Goal: Task Accomplishment & Management: Manage account settings

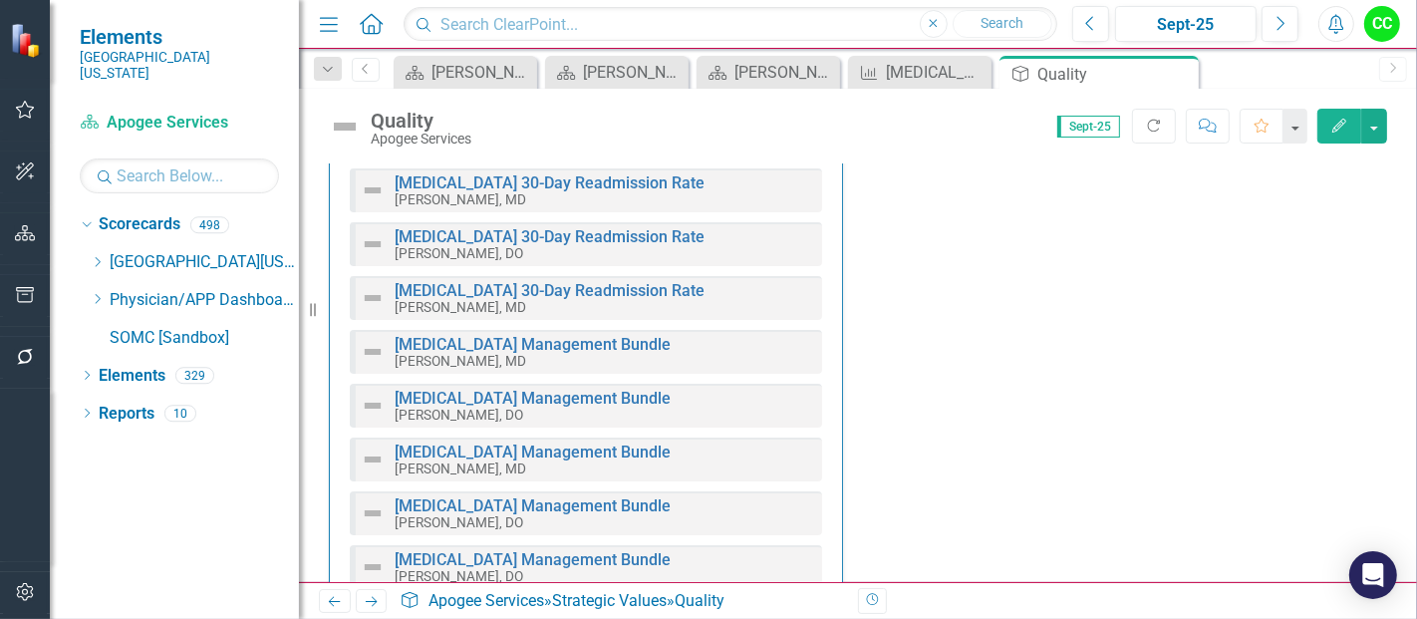
scroll to position [1441, 0]
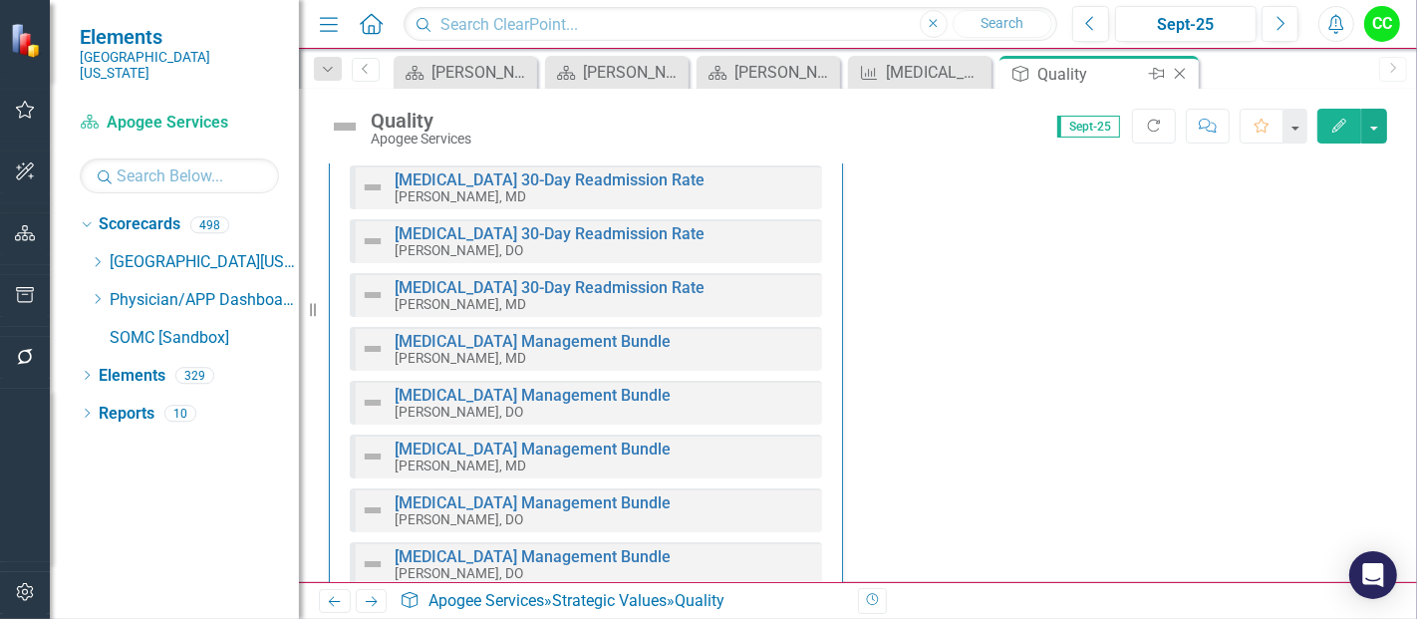
click at [1173, 82] on div "Close" at bounding box center [1181, 74] width 25 height 25
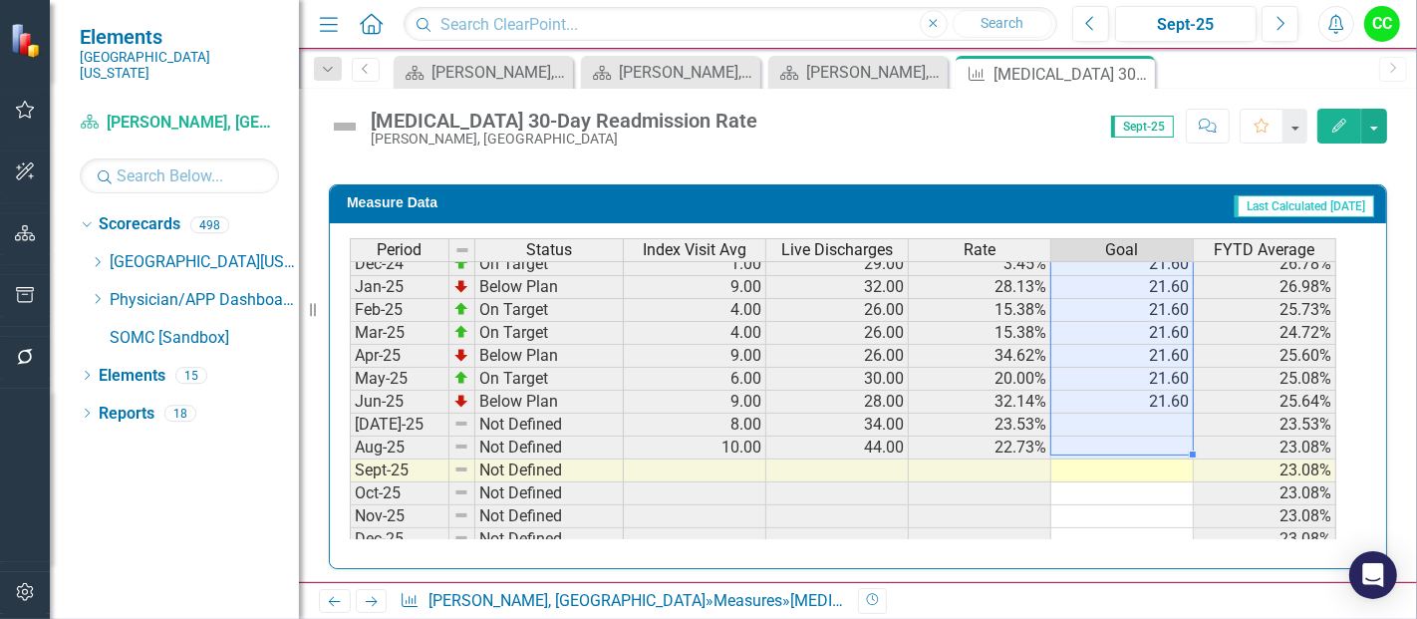
scroll to position [754, 0]
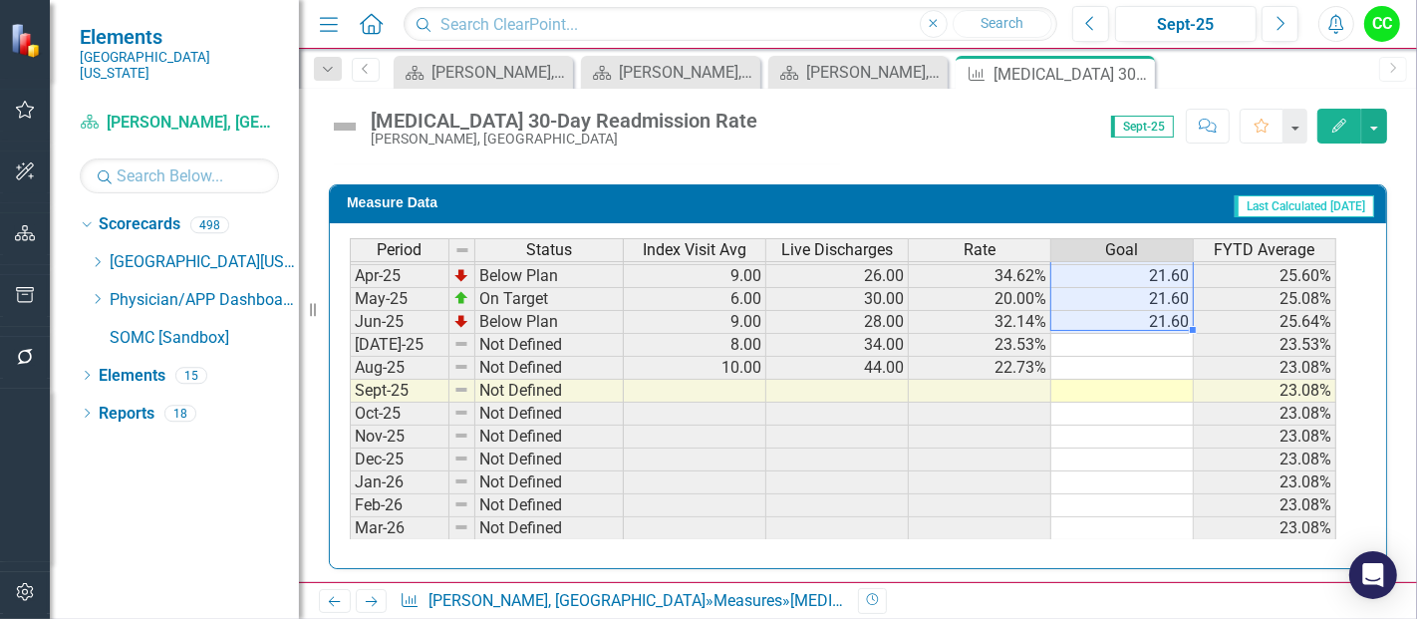
drag, startPoint x: 1153, startPoint y: 269, endPoint x: 1158, endPoint y: 311, distance: 42.1
click at [1158, 311] on tbody "Mar-24 Not Defined 2.00 16.00 12.50% 28.46% Apr-24 Below Plan 10.00 43.00 23.26…" at bounding box center [843, 287] width 986 height 643
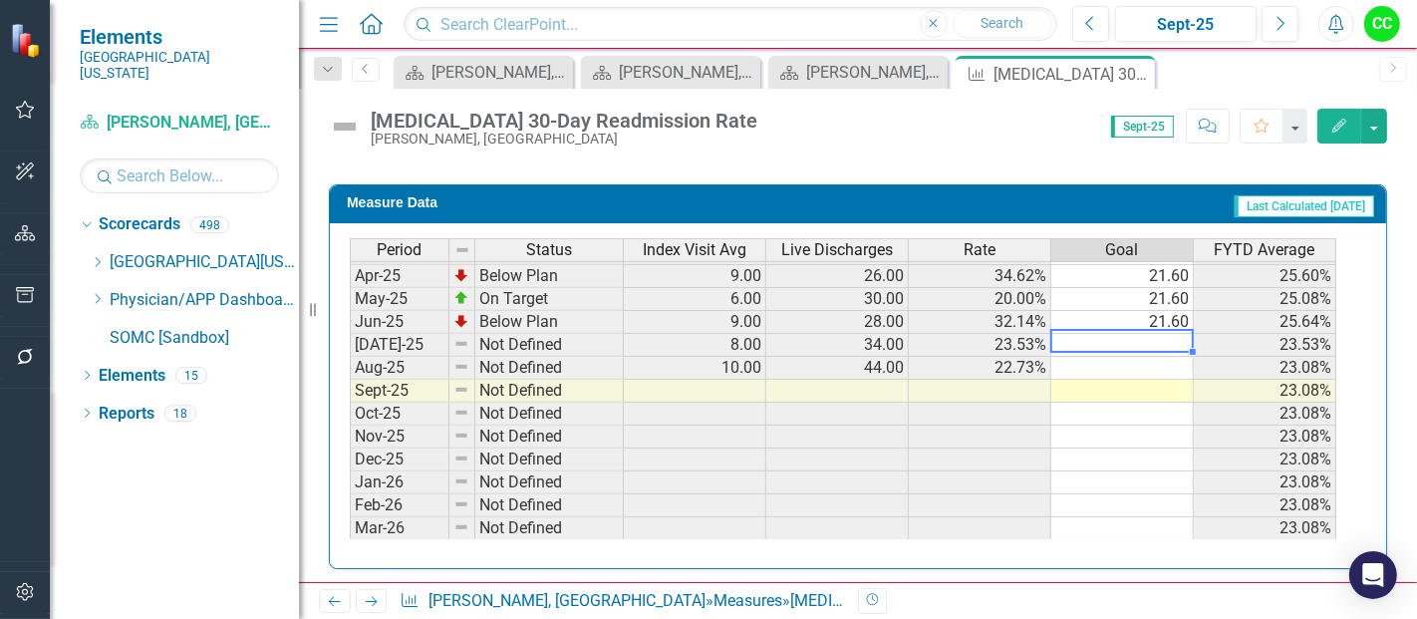
click at [1147, 337] on td at bounding box center [1122, 345] width 142 height 23
type textarea "21.6"
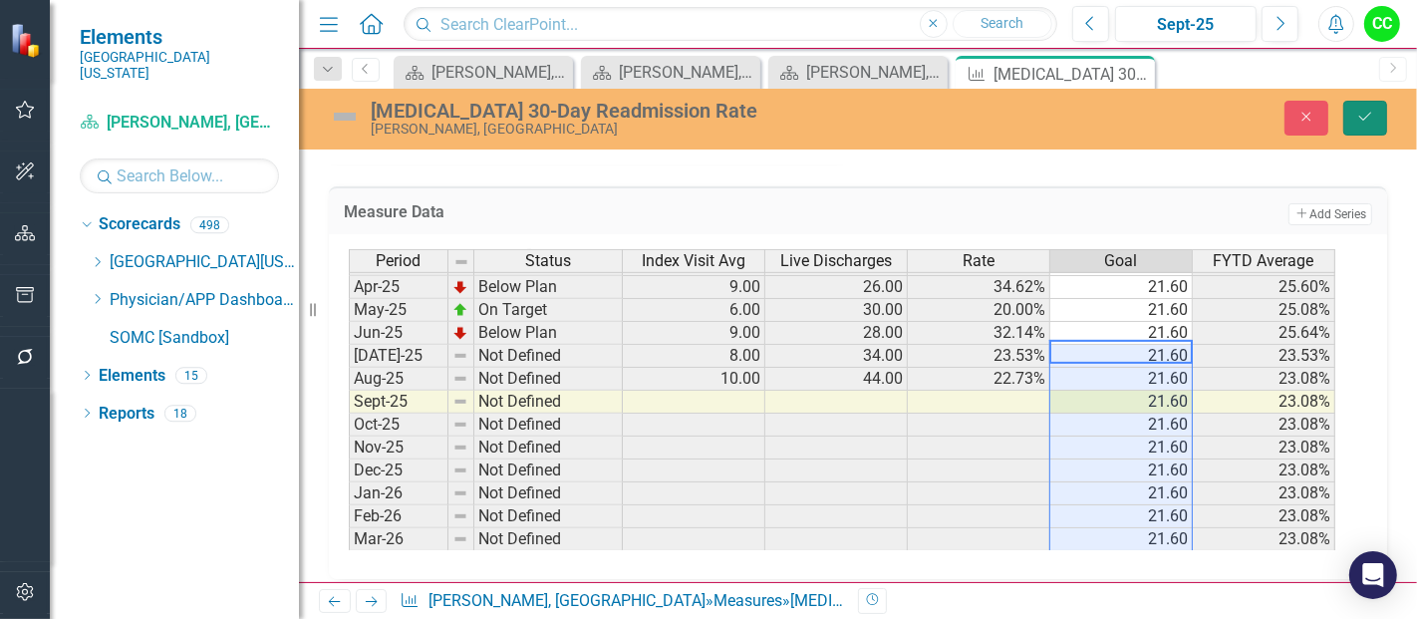
click at [1354, 111] on button "Save" at bounding box center [1365, 118] width 44 height 35
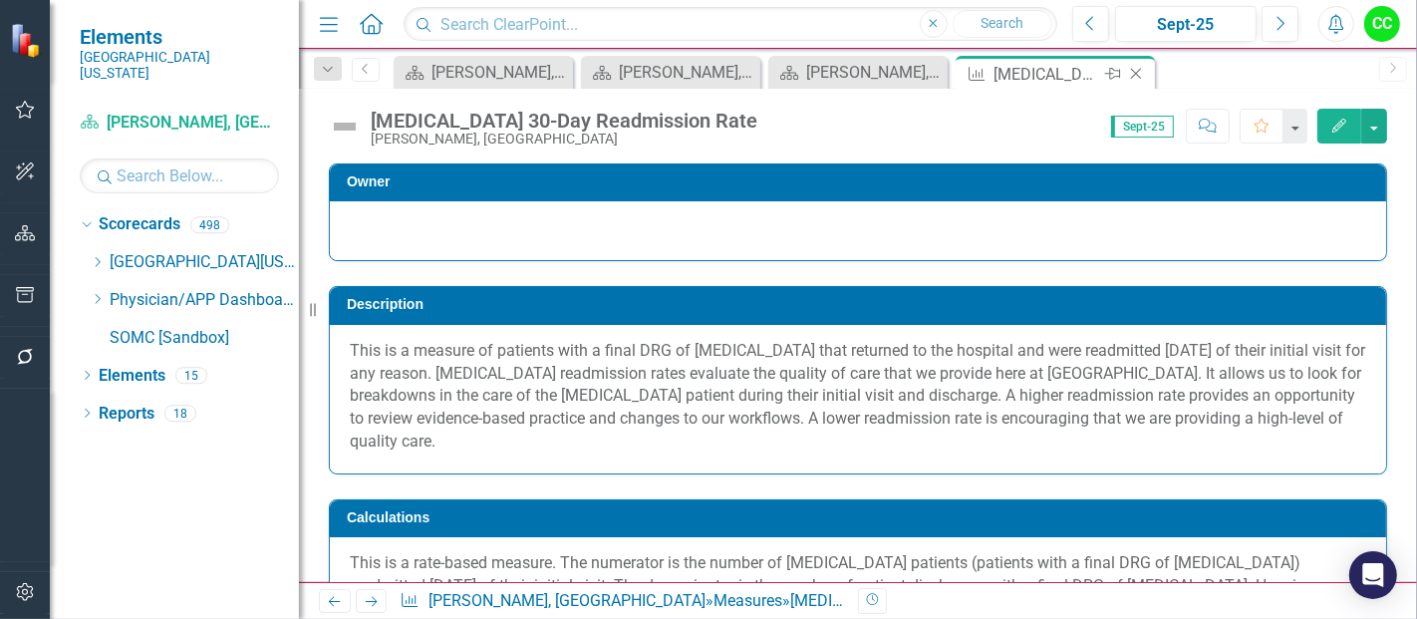
click at [1141, 77] on icon "Close" at bounding box center [1136, 74] width 20 height 16
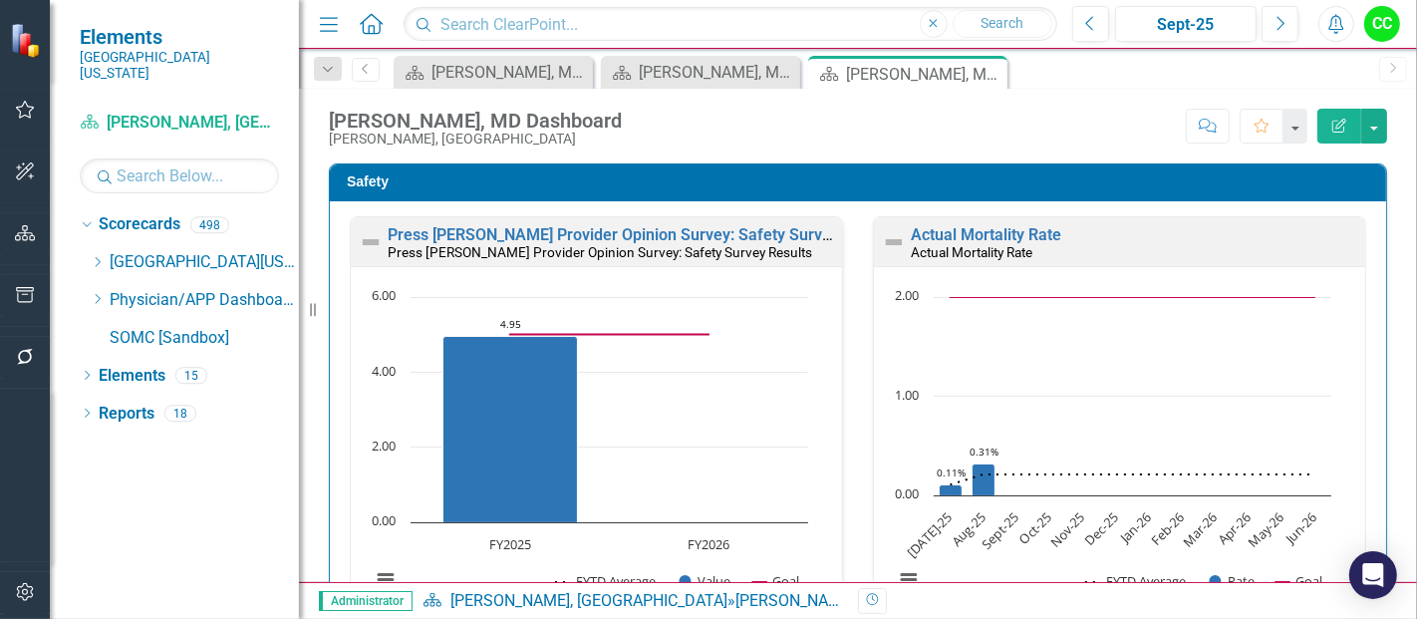
scroll to position [729, 0]
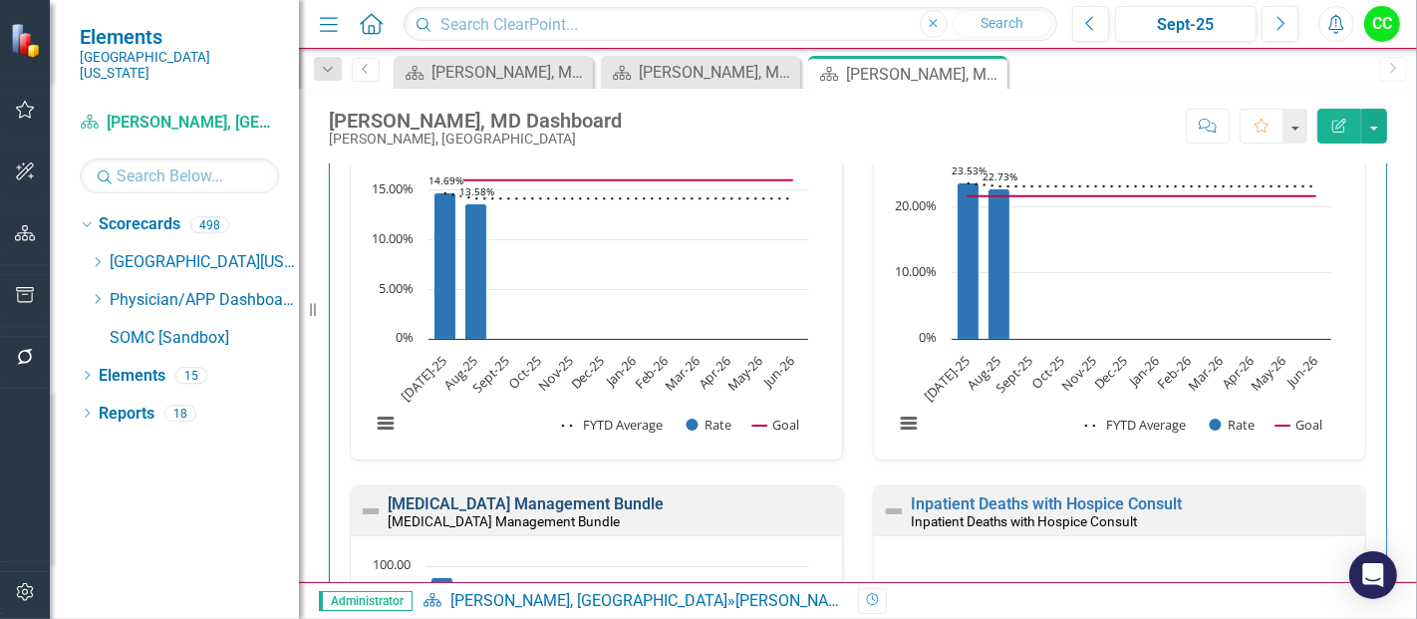
click at [664, 494] on link "[MEDICAL_DATA] Management Bundle" at bounding box center [526, 503] width 276 height 19
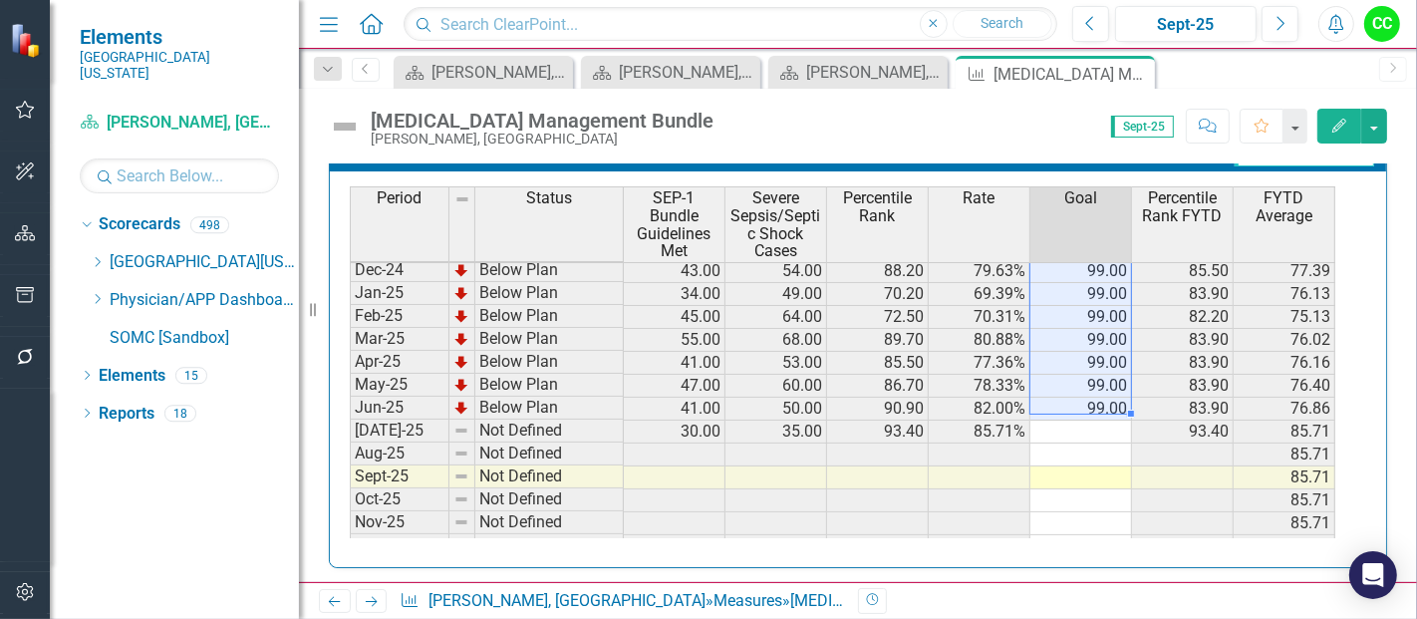
drag, startPoint x: 1074, startPoint y: 274, endPoint x: 1095, endPoint y: 397, distance: 124.3
click at [1095, 397] on tbody "Sep-23 Not Defined 13.00 28.00 21.40 46.43% 48.39 Oct-23 Not Defined 24.00 34.0…" at bounding box center [842, 270] width 985 height 711
click at [1103, 422] on td at bounding box center [1081, 432] width 102 height 23
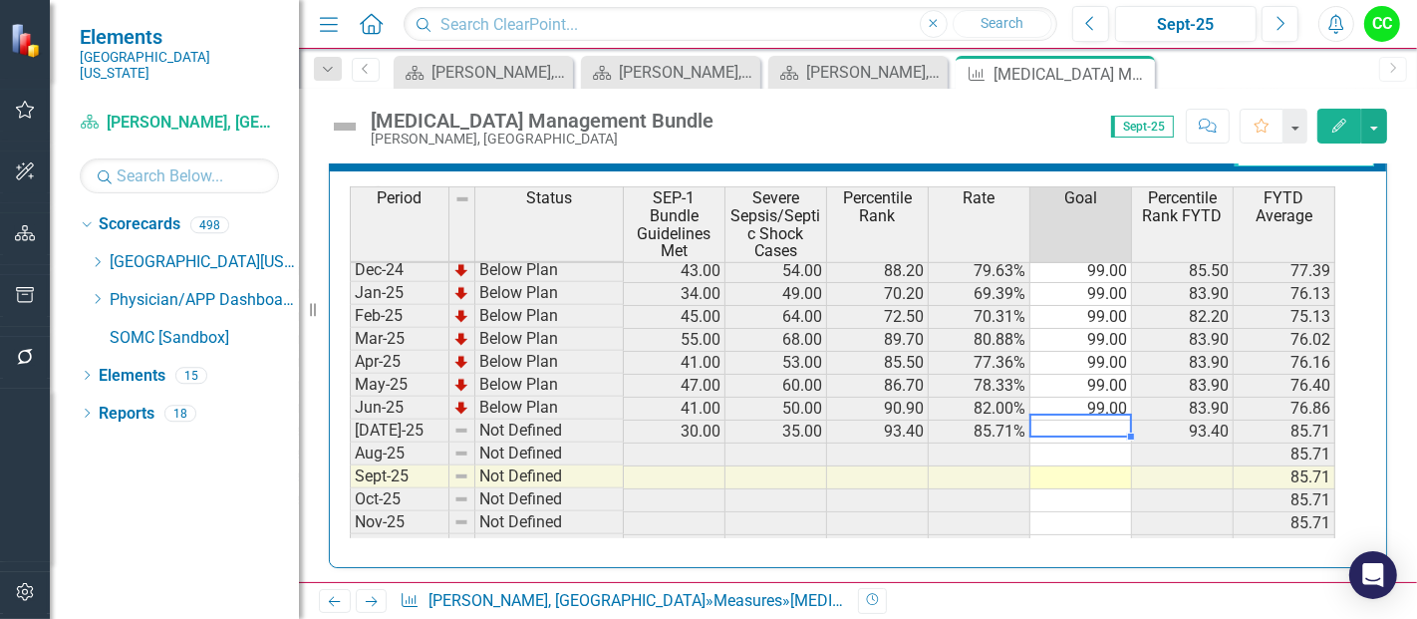
type textarea "99"
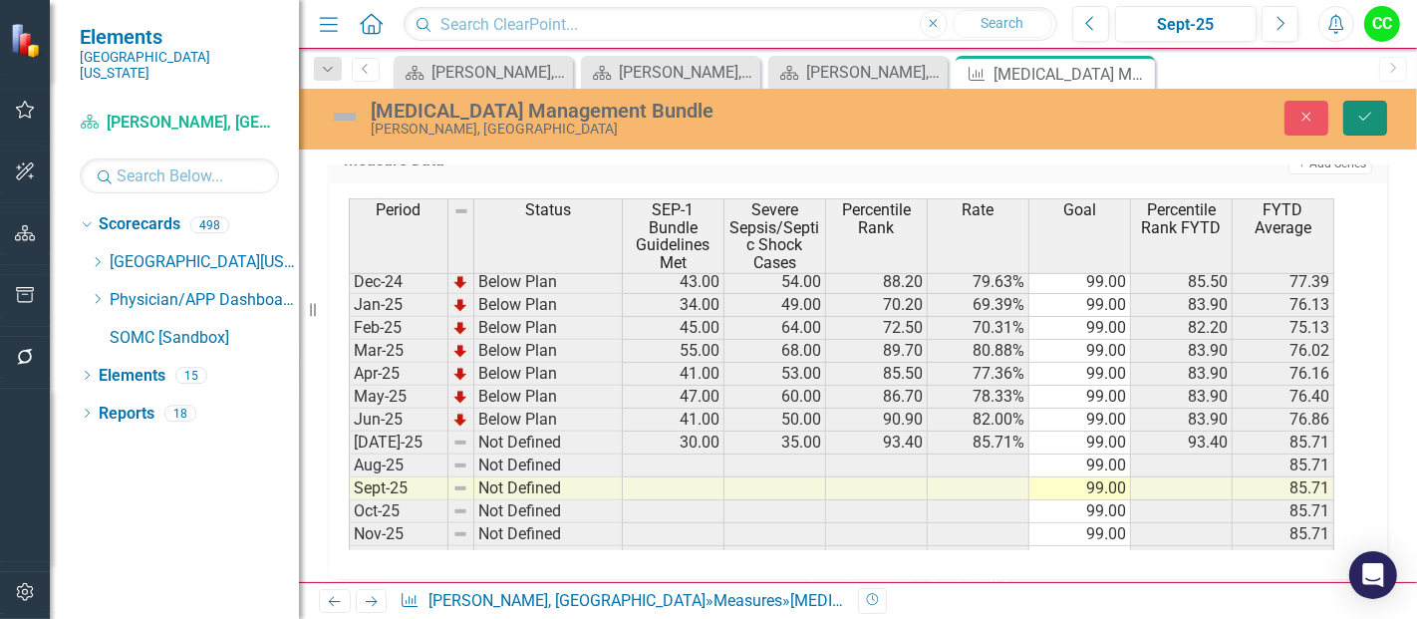
click at [1357, 113] on icon "Save" at bounding box center [1365, 117] width 18 height 14
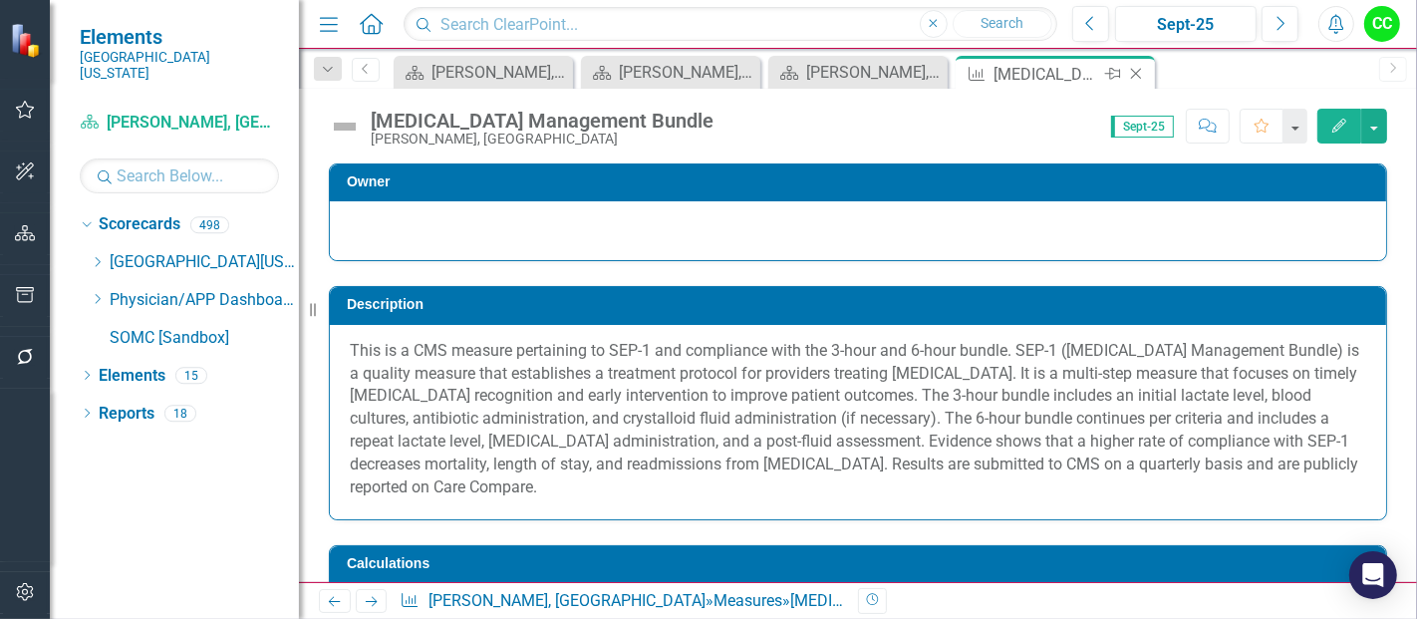
click at [1136, 70] on icon "Close" at bounding box center [1136, 74] width 20 height 16
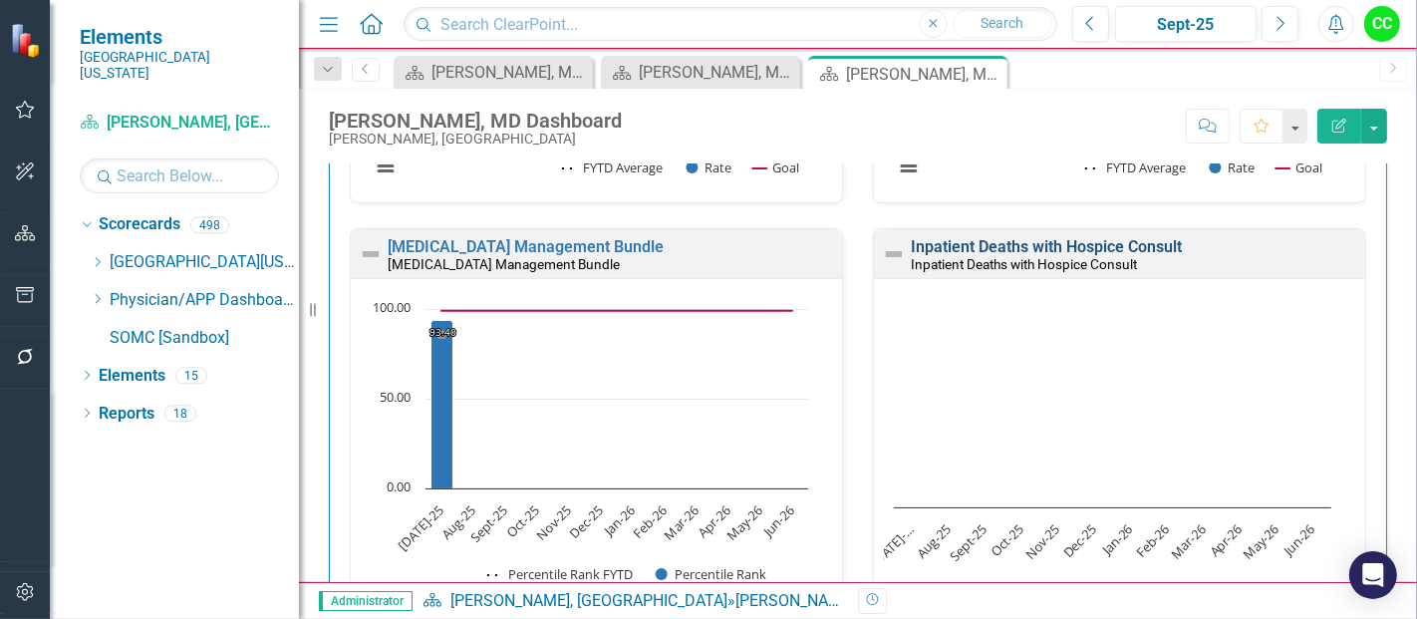
click at [1007, 242] on link "Inpatient Deaths with Hospice Consult" at bounding box center [1046, 246] width 271 height 19
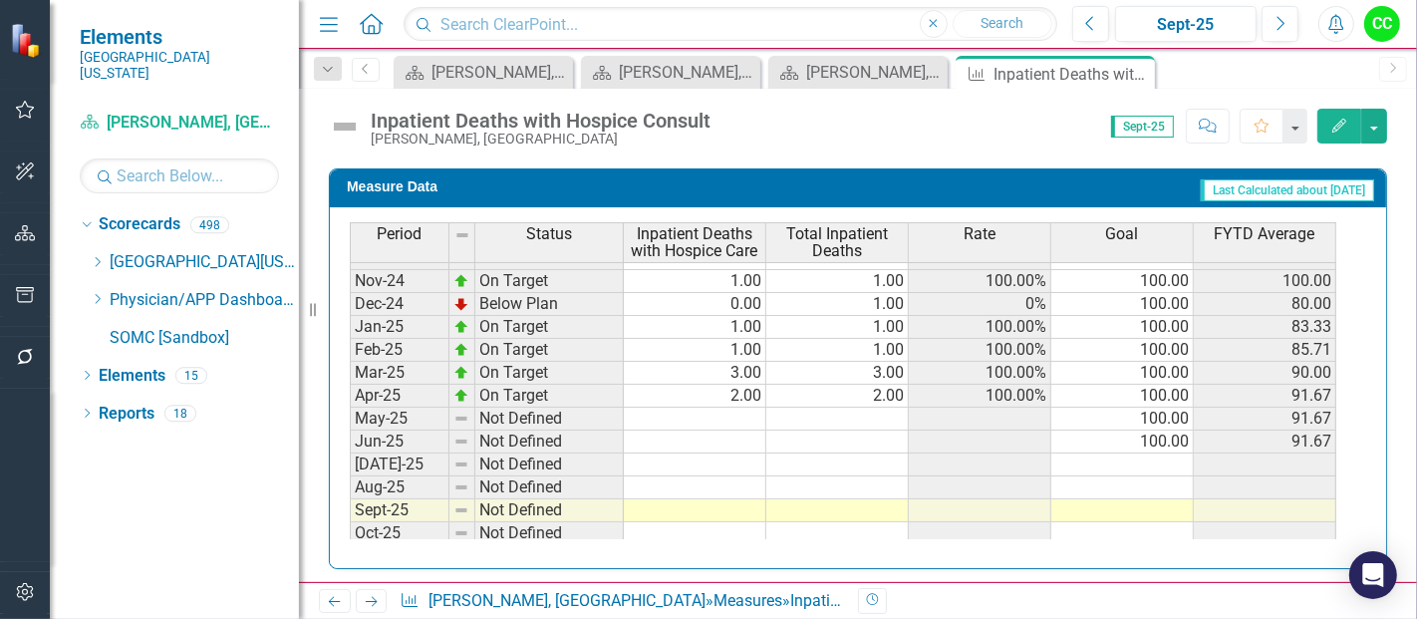
click at [693, 453] on tbody "Aug-23 Not Defined 100.00 Sep-23 Not Defined 100.00 Oct-23 Not Defined 100.00 N…" at bounding box center [843, 280] width 986 height 711
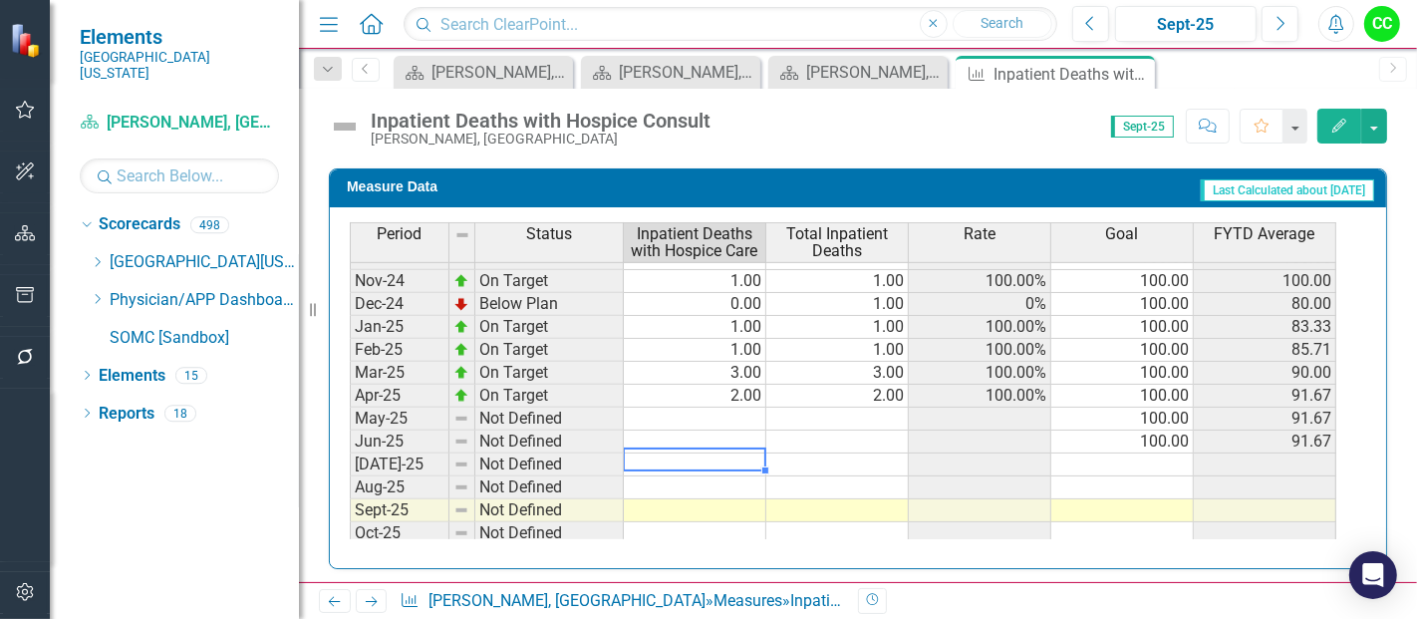
type textarea "2"
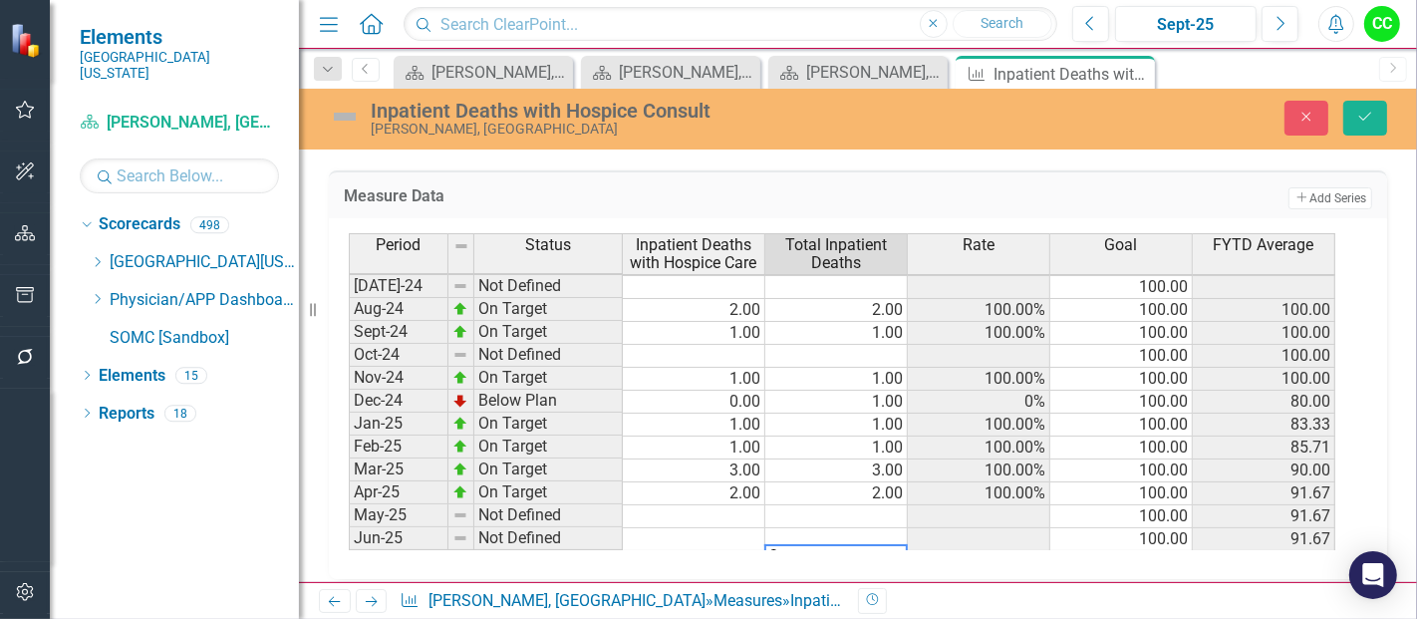
type textarea "100"
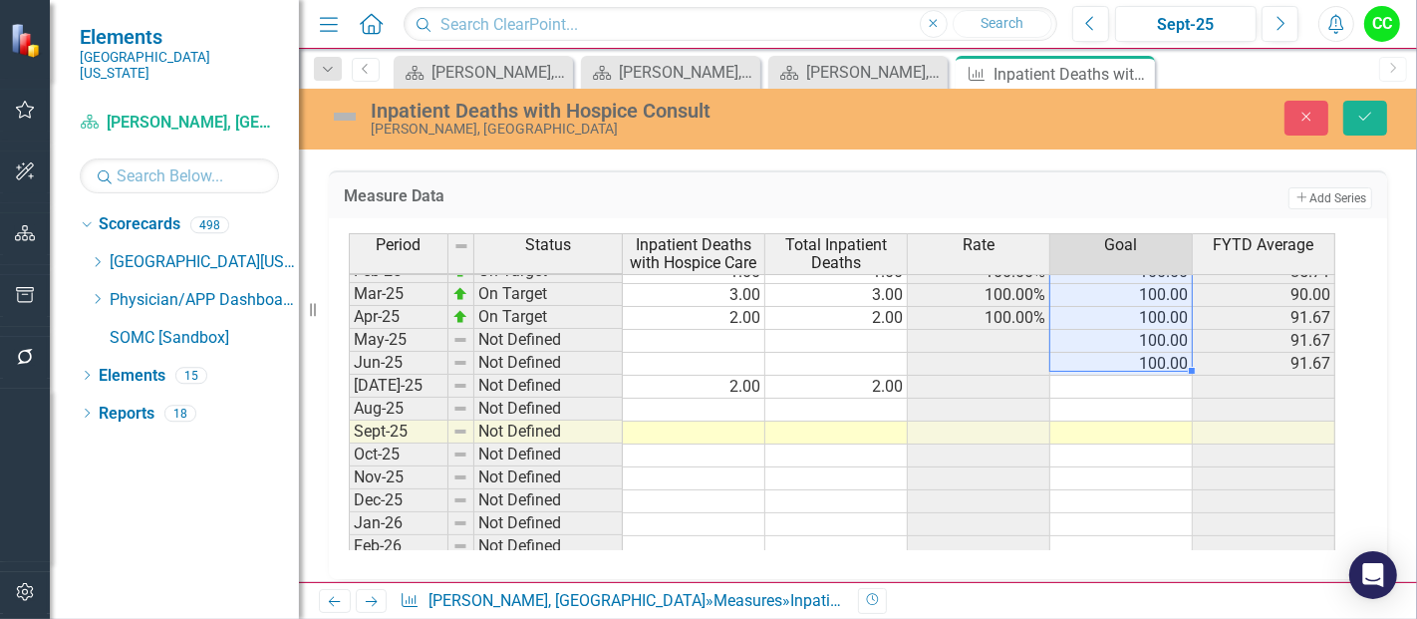
drag, startPoint x: 1151, startPoint y: 281, endPoint x: 1151, endPoint y: 349, distance: 67.8
click at [1151, 349] on tbody "May-24 Not Defined 100.00 Jun-24 Not Defined 100.00 Jul-24 Not Defined 100.00 A…" at bounding box center [842, 352] width 986 height 597
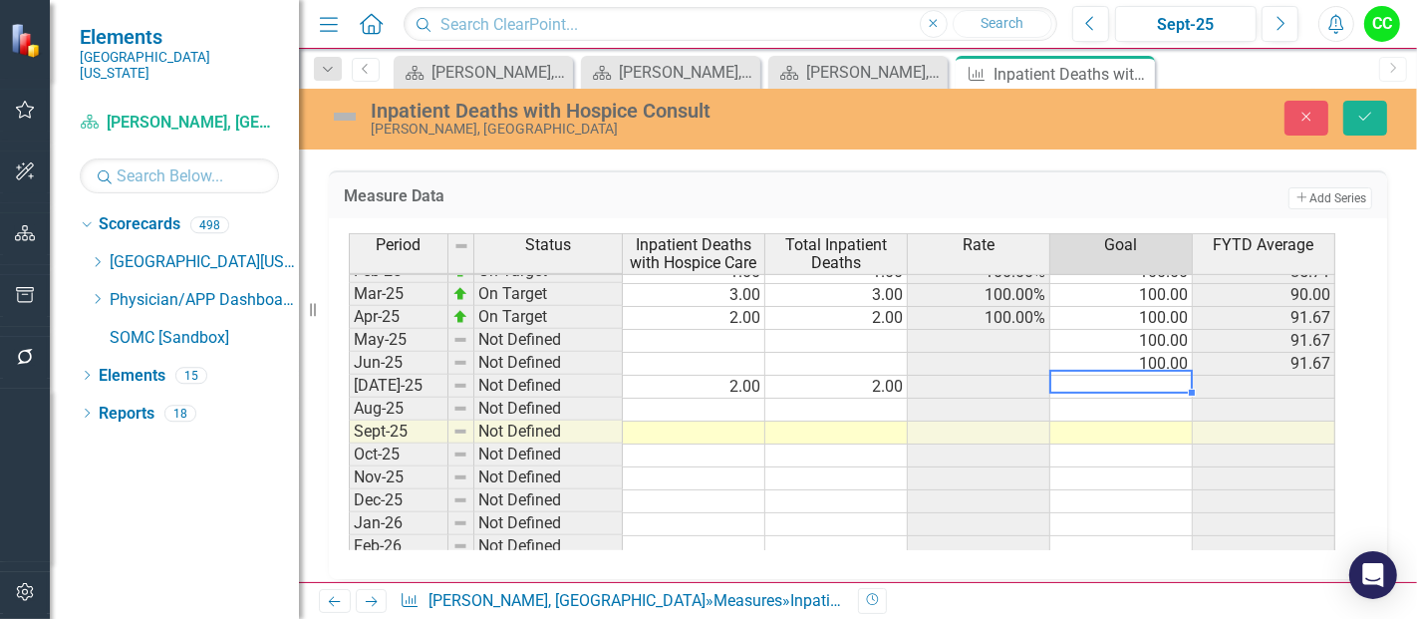
click at [1147, 378] on tbody "Mar-24 Not Defined 100.00 Apr-24 Not Defined 100.00 May-24 Not Defined 100.00 J…" at bounding box center [842, 329] width 986 height 643
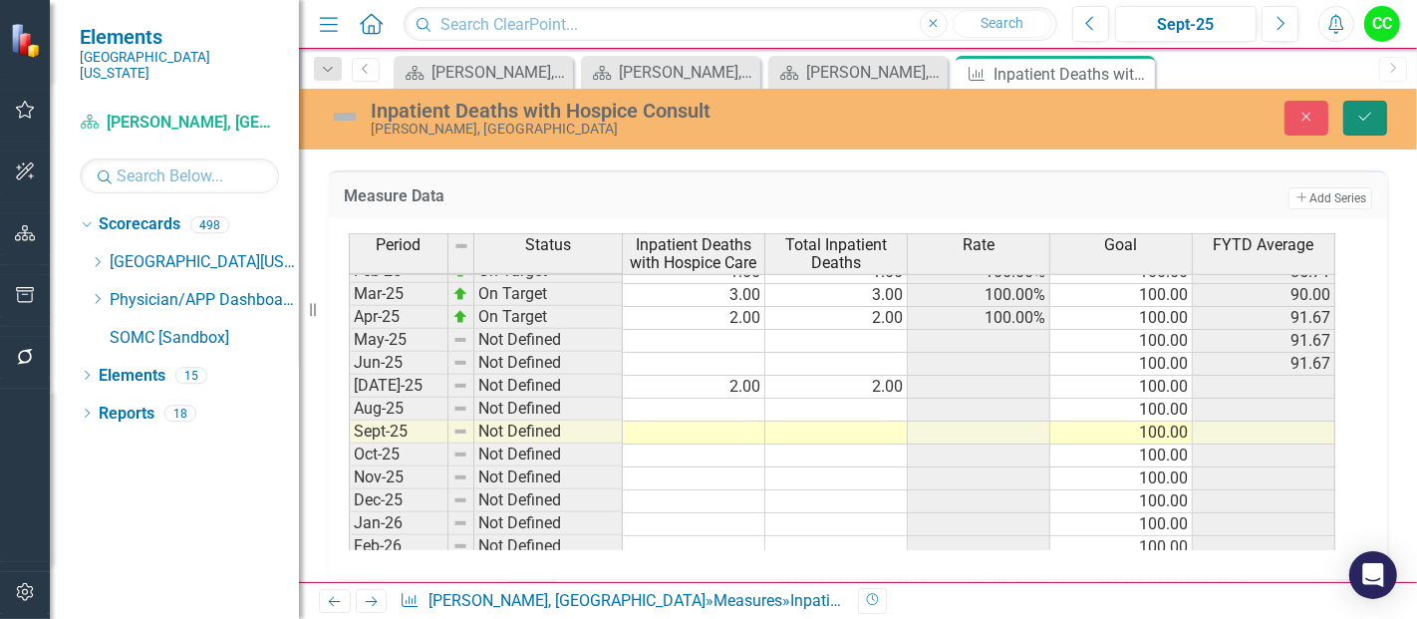
click at [1368, 126] on button "Save" at bounding box center [1365, 118] width 44 height 35
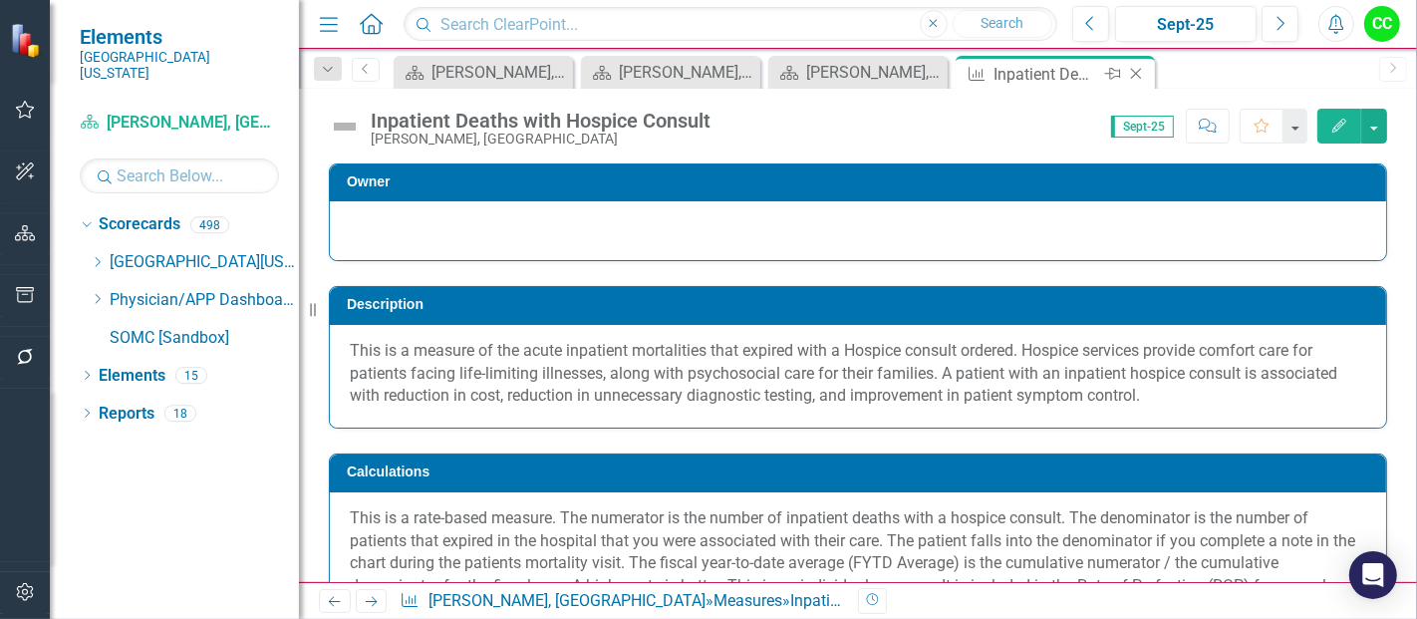
click at [1138, 72] on icon "Close" at bounding box center [1136, 74] width 20 height 16
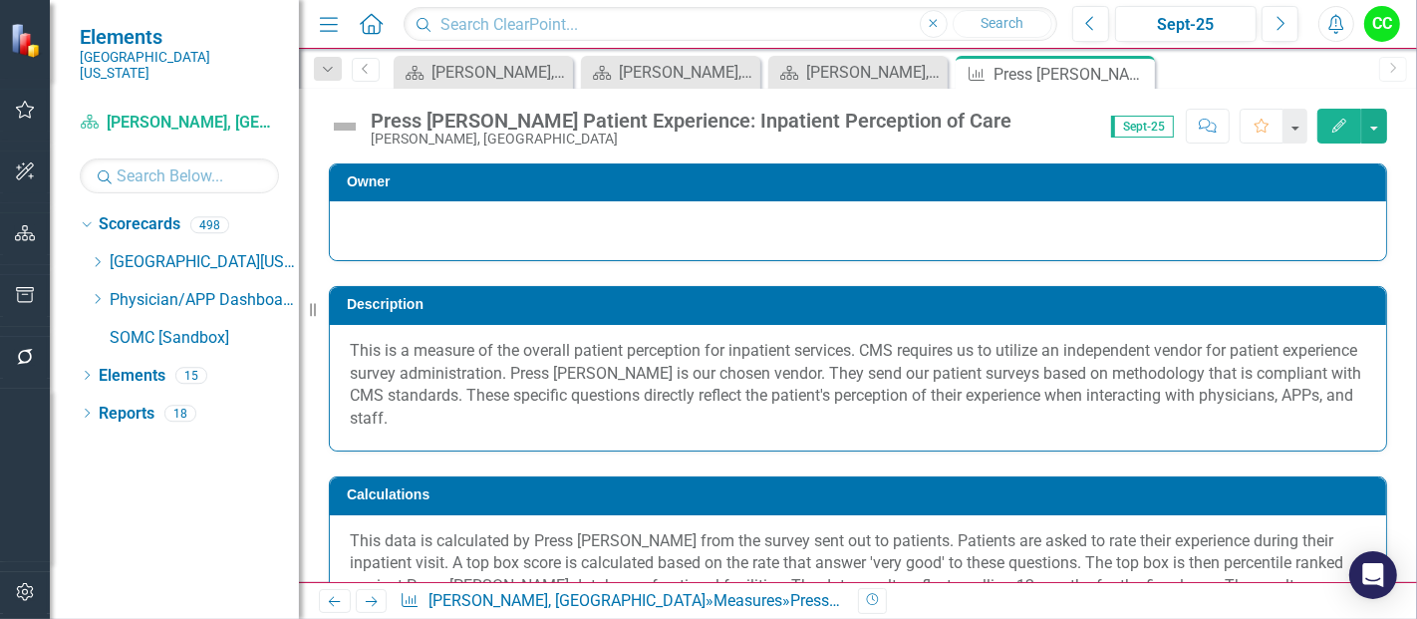
click at [552, 468] on div "Calculations This data is calculated by Press [PERSON_NAME] from the survey sen…" at bounding box center [858, 546] width 1088 height 190
click at [552, 468] on div "Calculations This data is calculated by Press Ganey from the survey sent out to…" at bounding box center [858, 546] width 1088 height 190
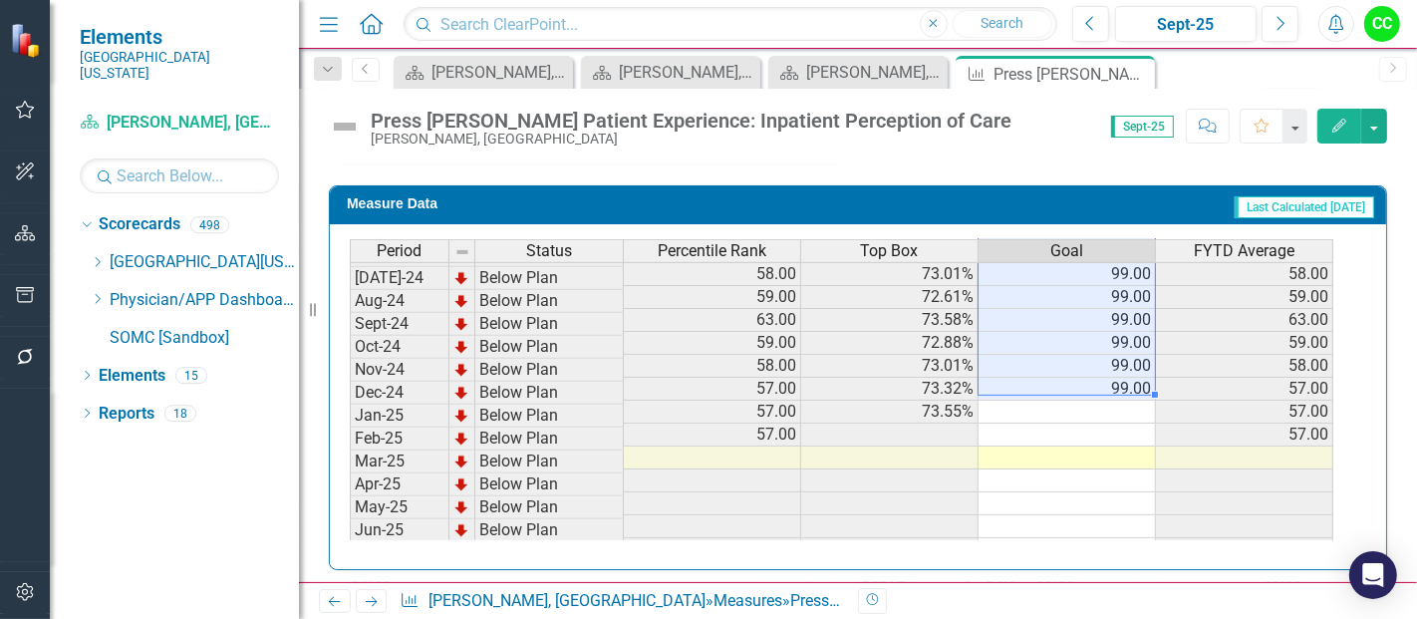
scroll to position [689, 0]
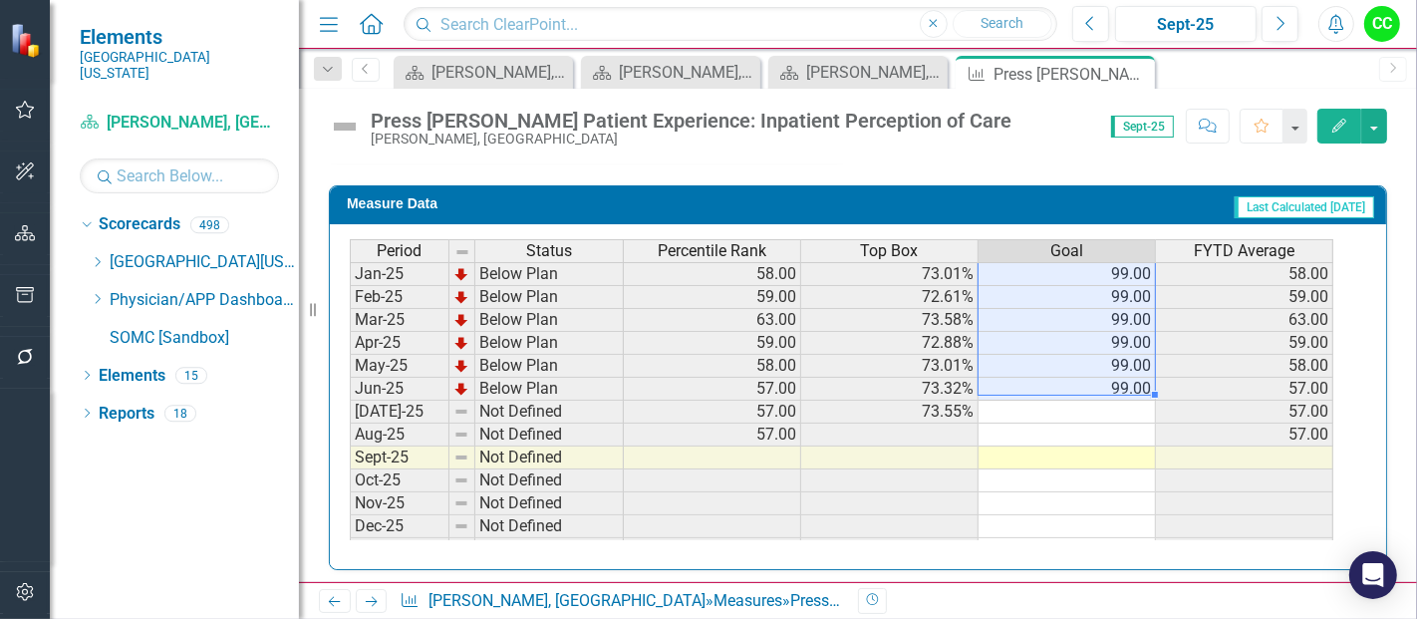
drag, startPoint x: 1123, startPoint y: 263, endPoint x: 1133, endPoint y: 372, distance: 109.1
click at [1133, 372] on tbody "Sep-23 Below Plan 52.00 70.73% 99.00 52.00 Oct-23 Below Plan 52.00 70.63% 99.00…" at bounding box center [842, 250] width 984 height 711
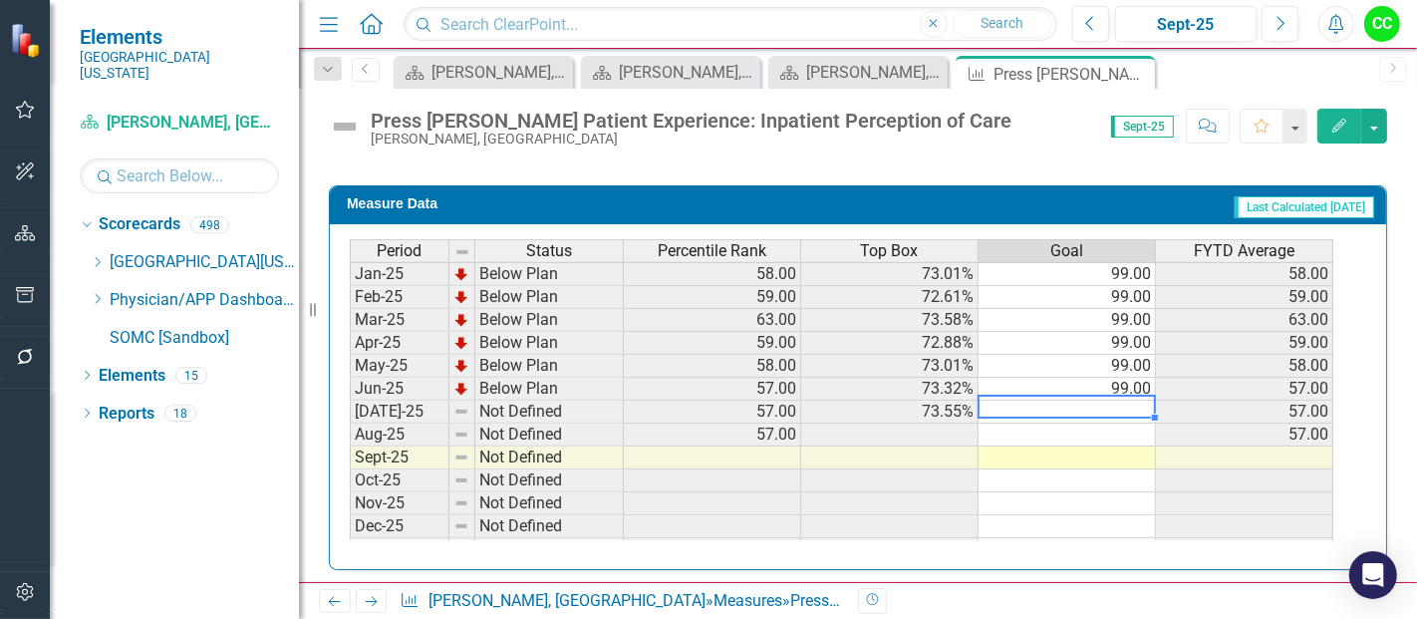
click at [1119, 401] on td at bounding box center [1067, 412] width 177 height 23
type textarea "99"
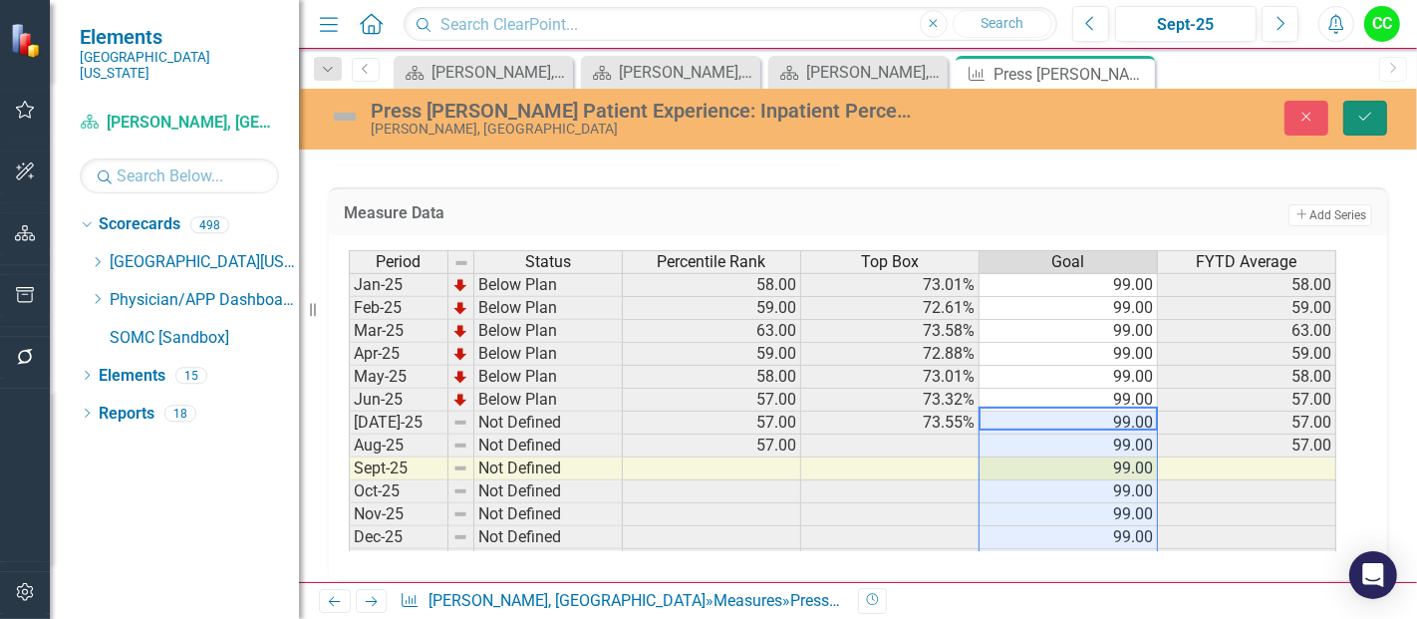
click at [1357, 118] on icon "Save" at bounding box center [1365, 117] width 18 height 14
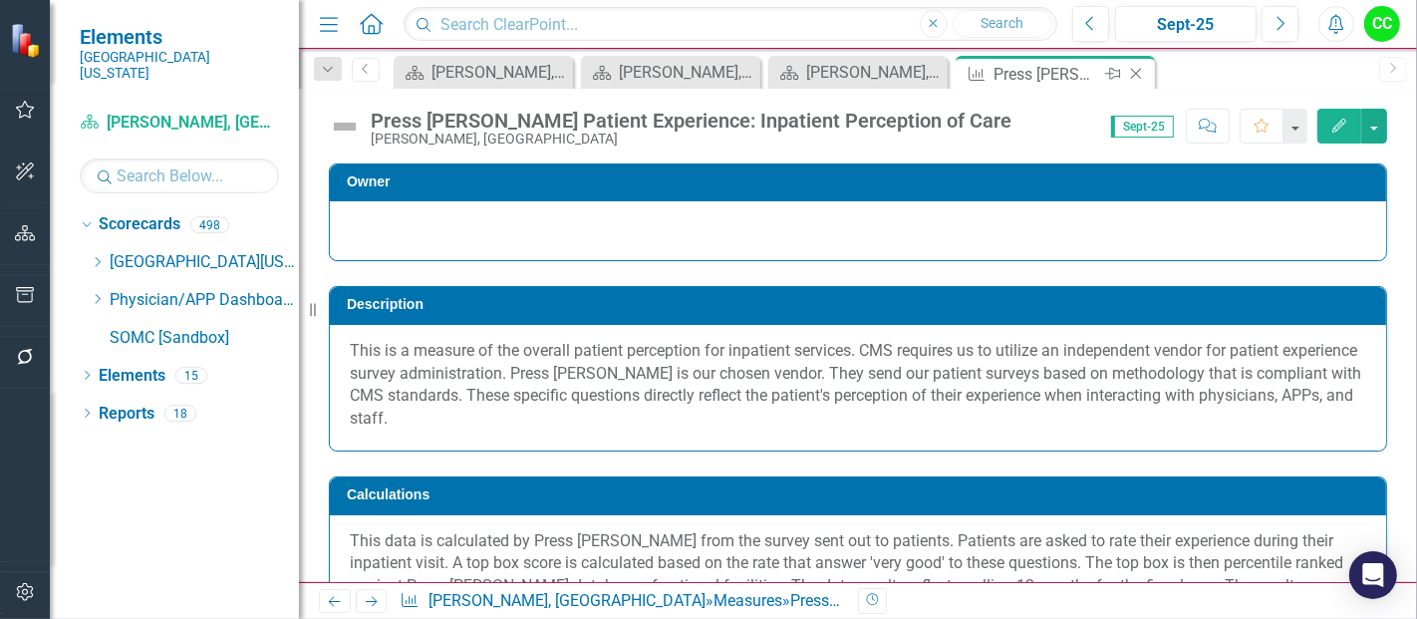
click at [1136, 76] on icon "Close" at bounding box center [1136, 74] width 20 height 16
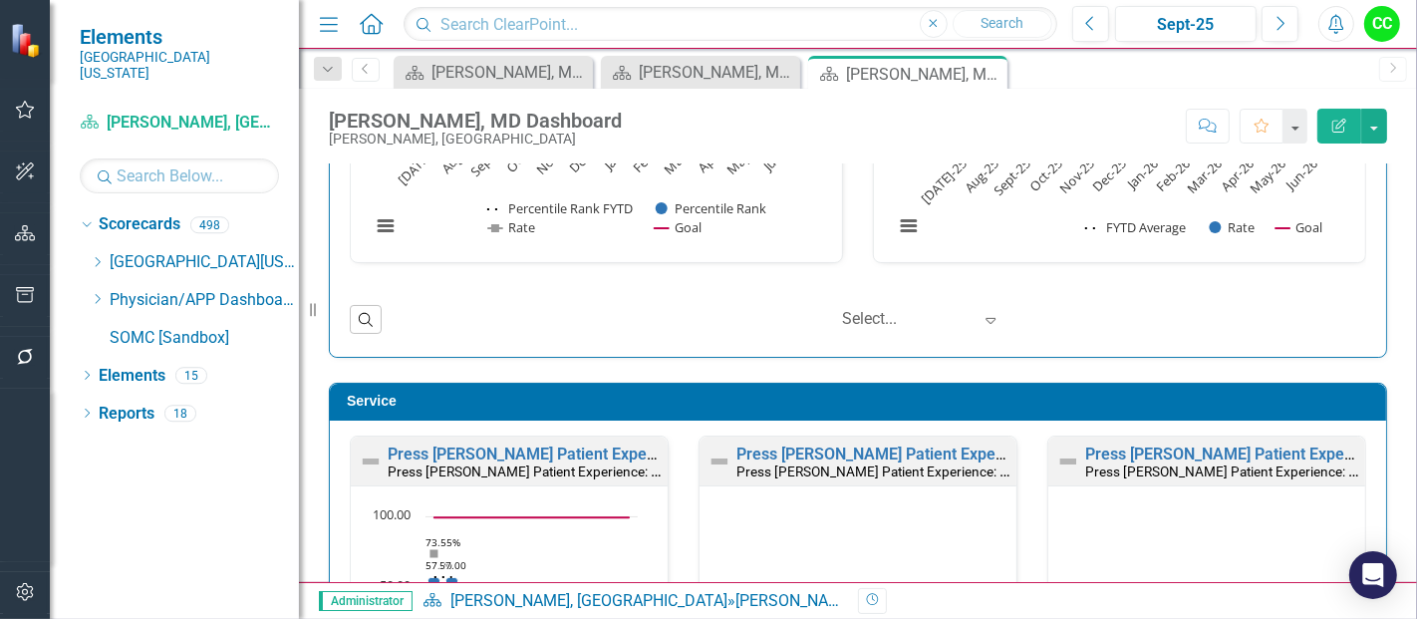
scroll to position [1545, 0]
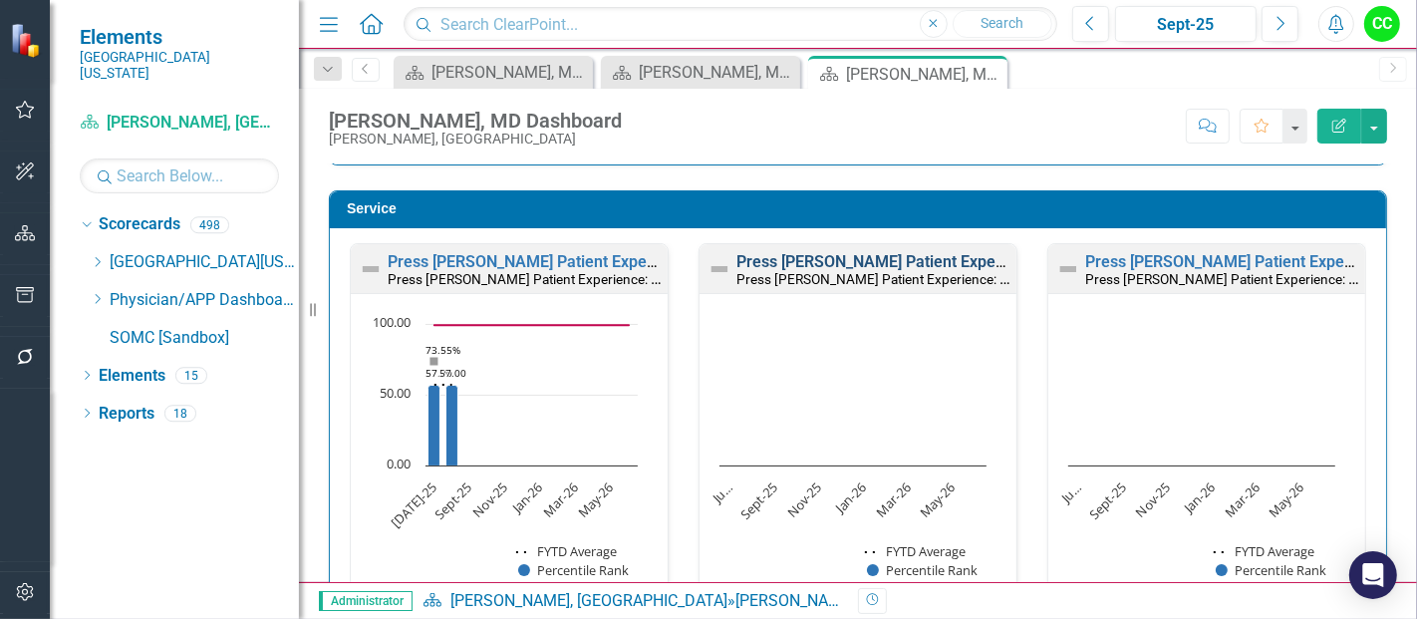
click at [851, 252] on link "Press [PERSON_NAME] Patient Experience: Doctors Treat with Courtesy/Respect" at bounding box center [1023, 261] width 574 height 19
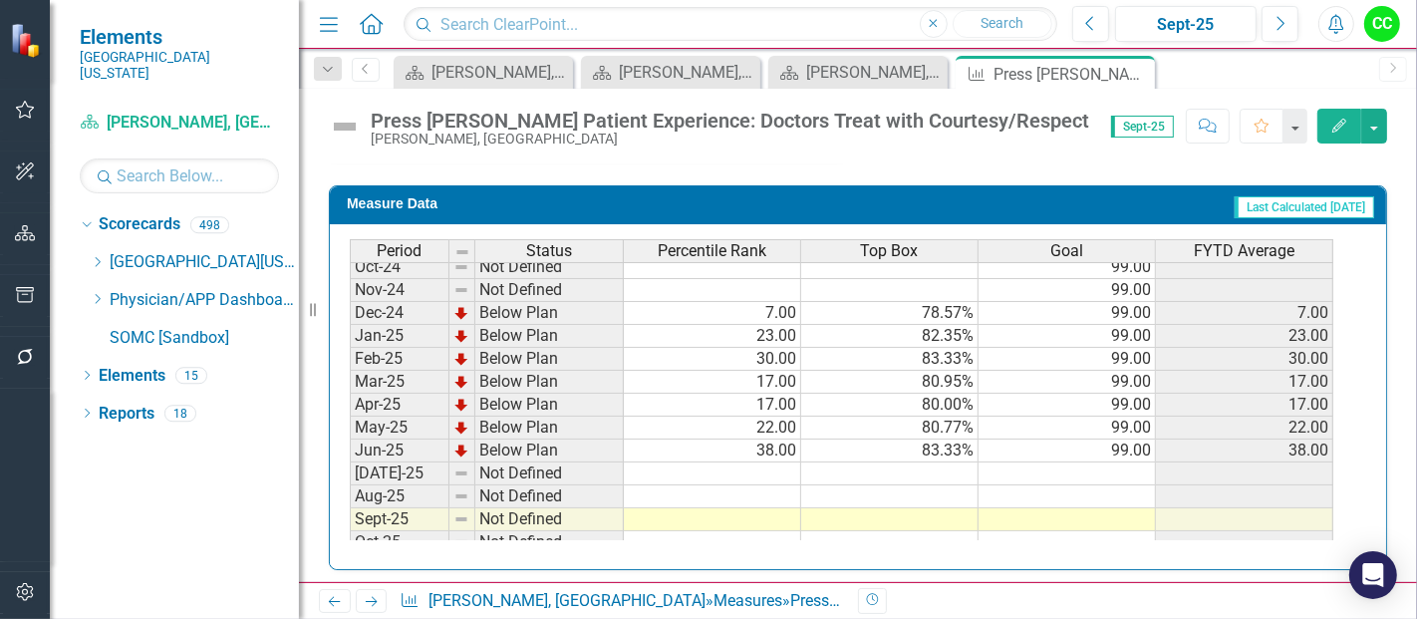
click at [1097, 465] on tbody "Aug-23 Not Defined 99.00 Sep-23 Not Defined 99.00 Oct-23 Not Defined 99.00 Nov-…" at bounding box center [842, 301] width 984 height 734
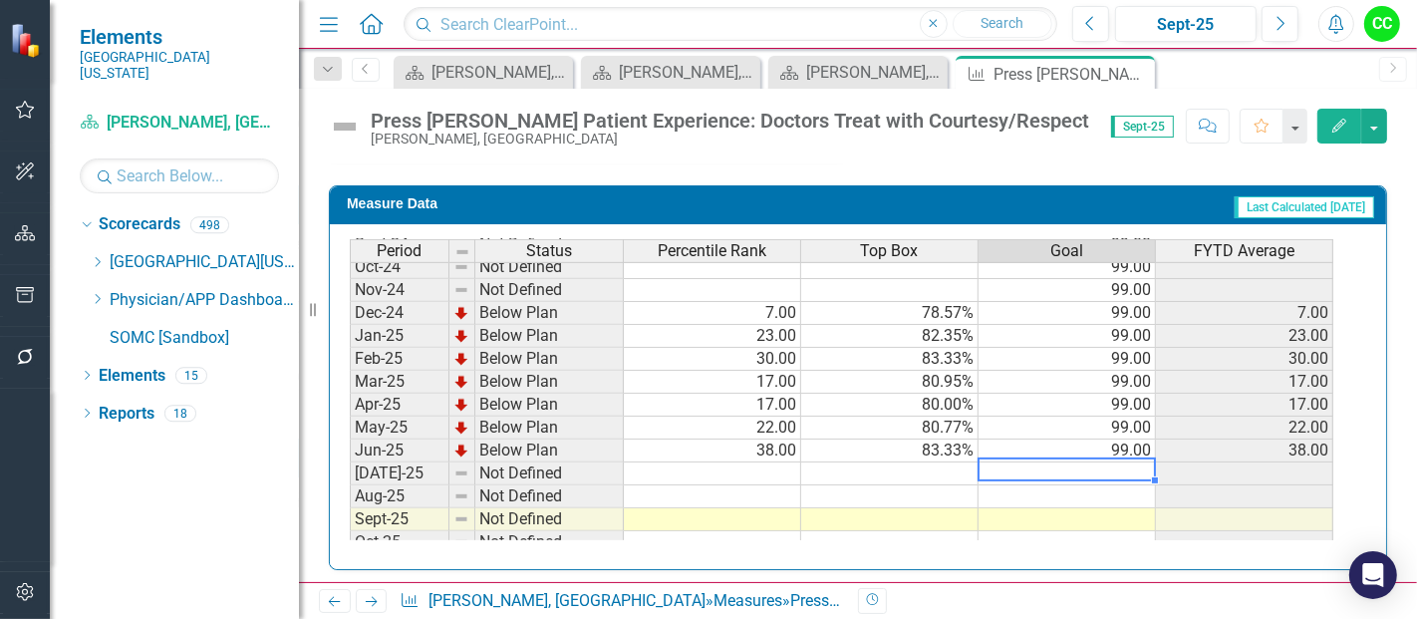
type textarea "99"
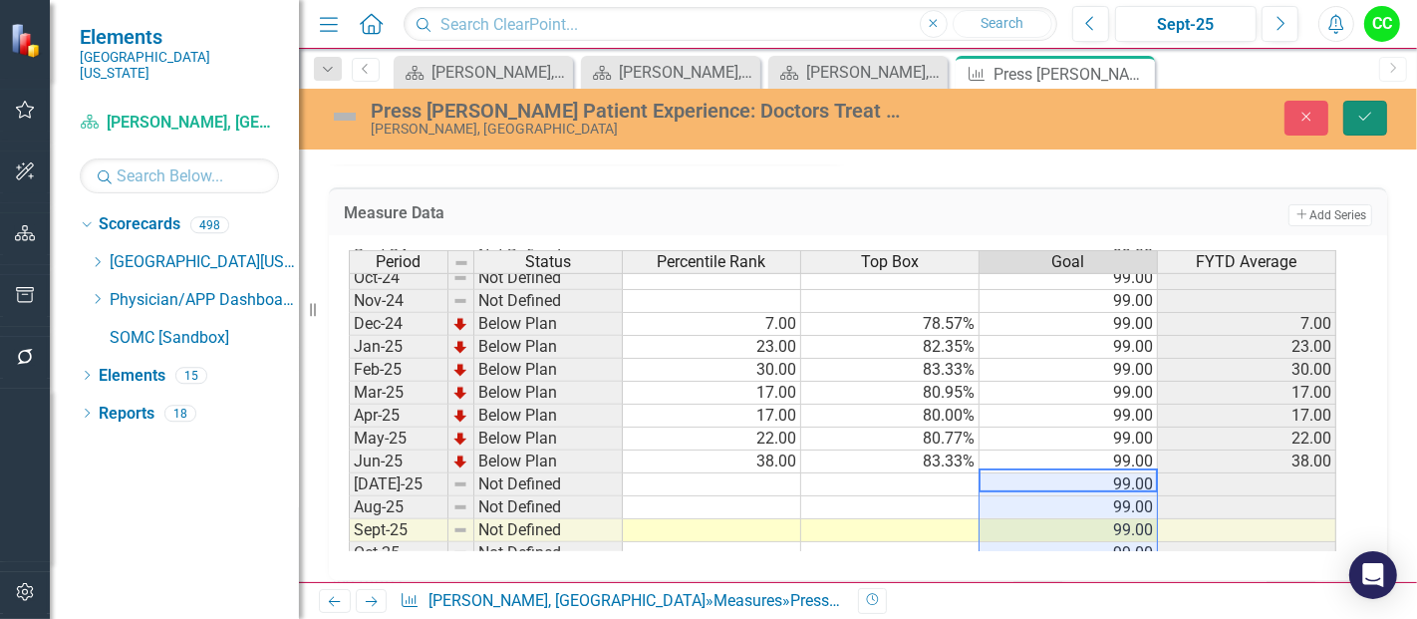
click at [1360, 123] on icon "Save" at bounding box center [1365, 117] width 18 height 14
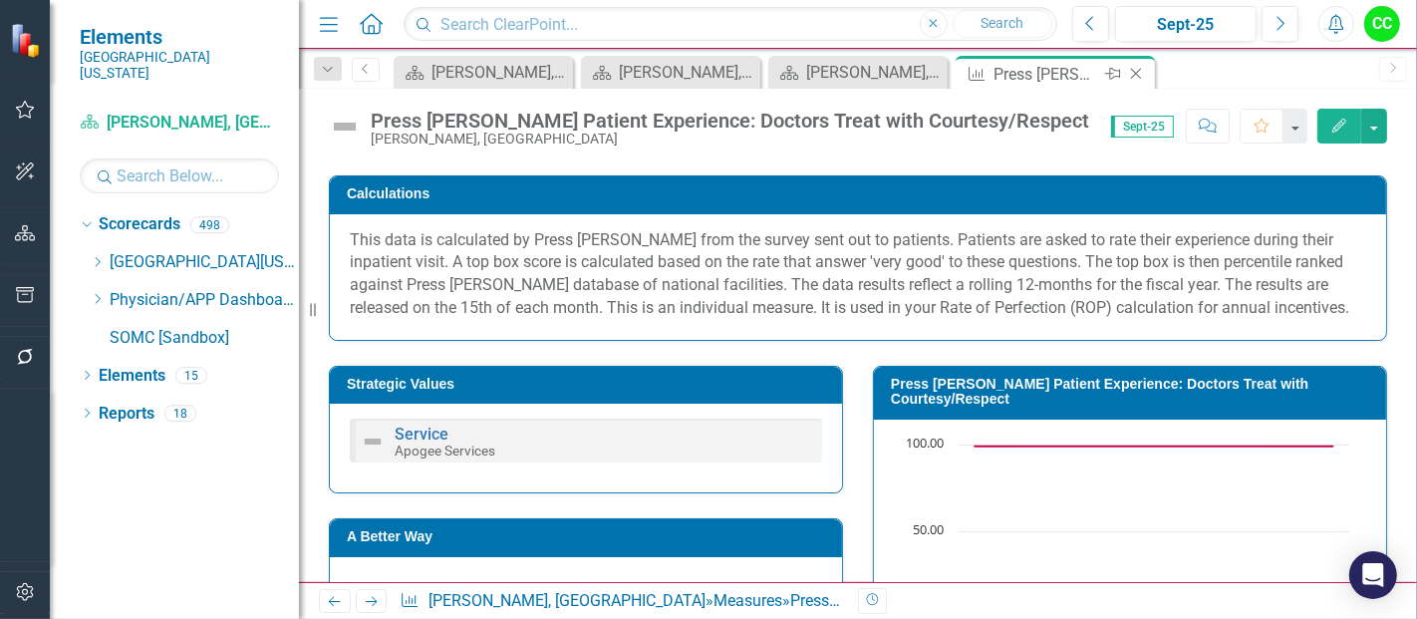
click at [1134, 69] on icon "Close" at bounding box center [1136, 74] width 20 height 16
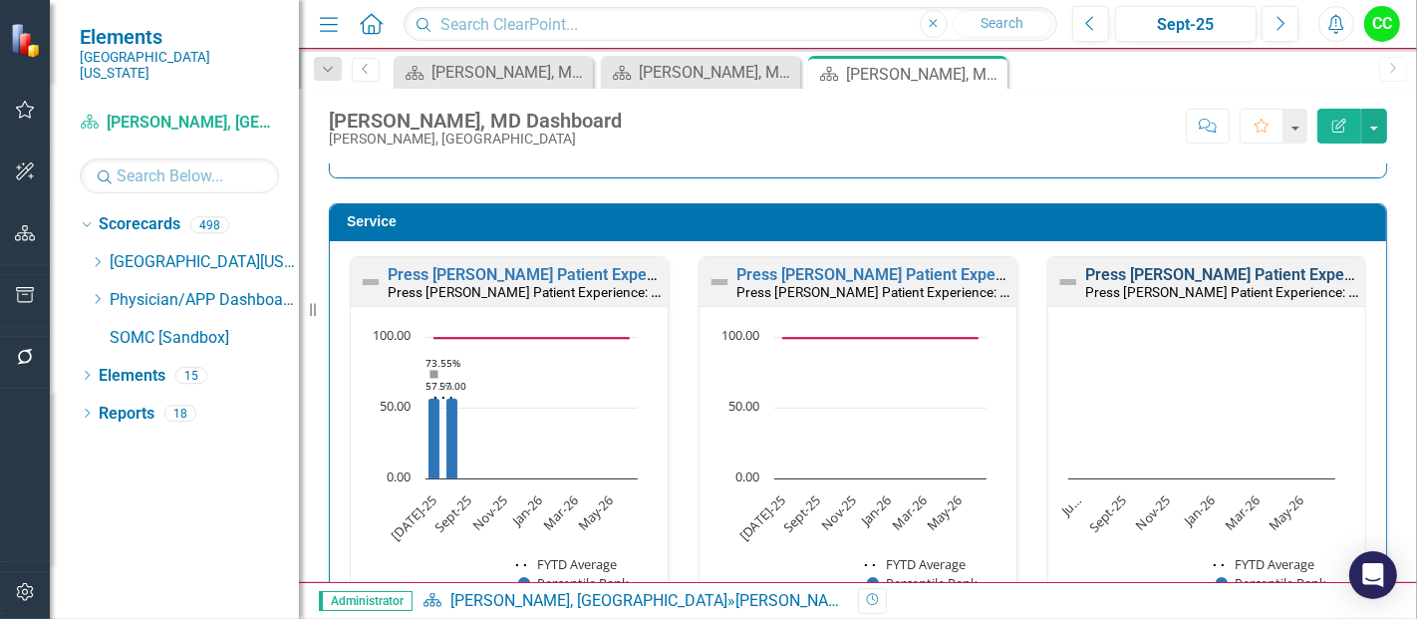
click at [1239, 270] on link "Press [PERSON_NAME] Patient Experience: Doctors Listen Carefully to You" at bounding box center [1351, 274] width 532 height 19
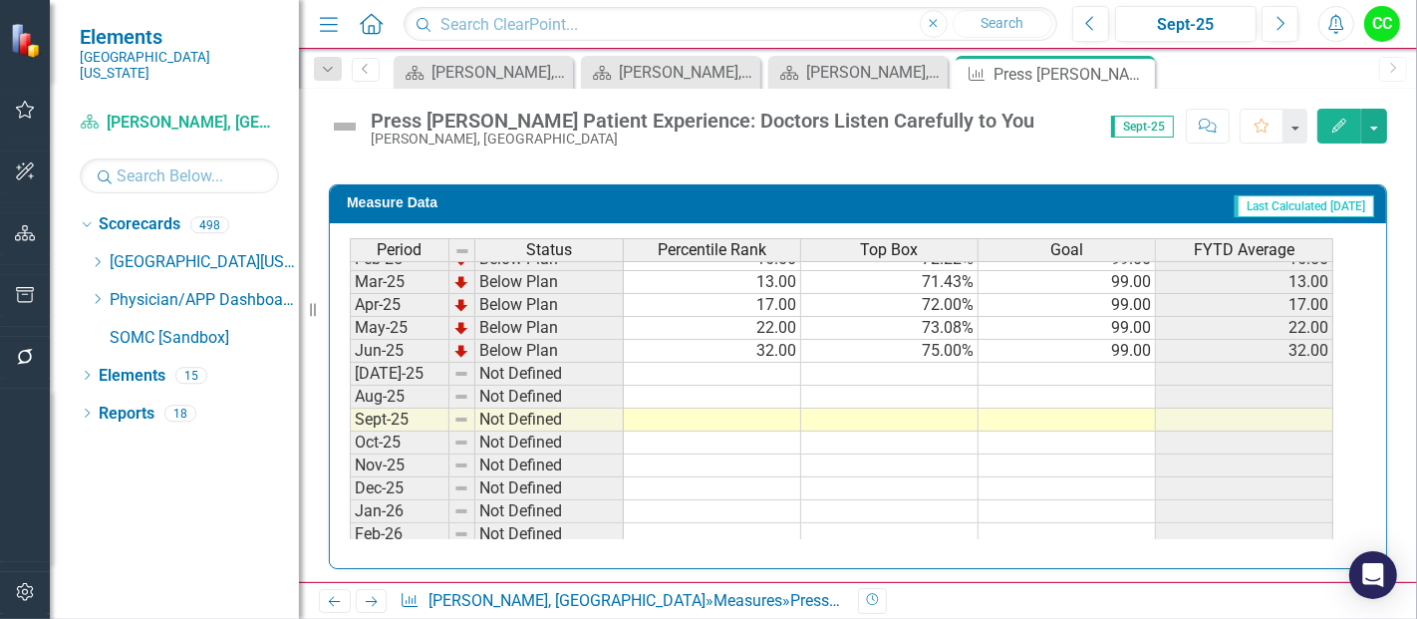
click at [1133, 365] on tbody "Apr-24 Not Defined 99.00 May-24 Not Defined 99.00 Jun-24 Not Defined 99.00 Jul-…" at bounding box center [842, 328] width 984 height 620
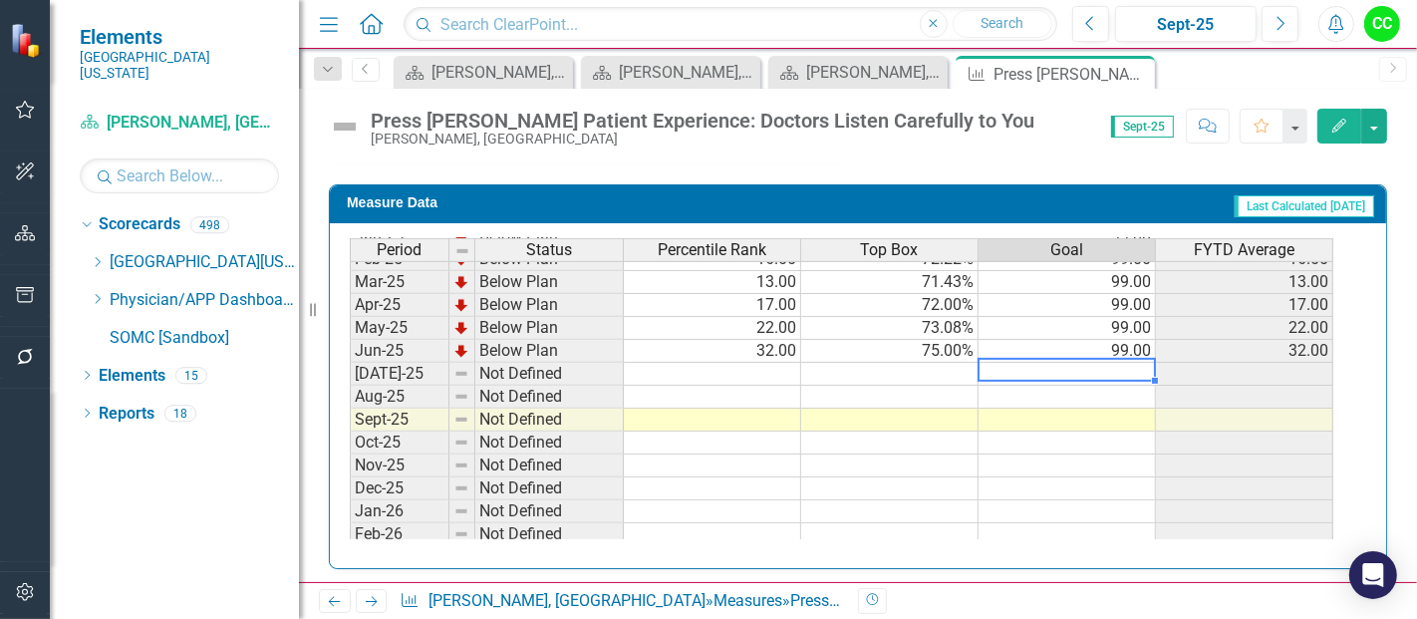
type textarea "99"
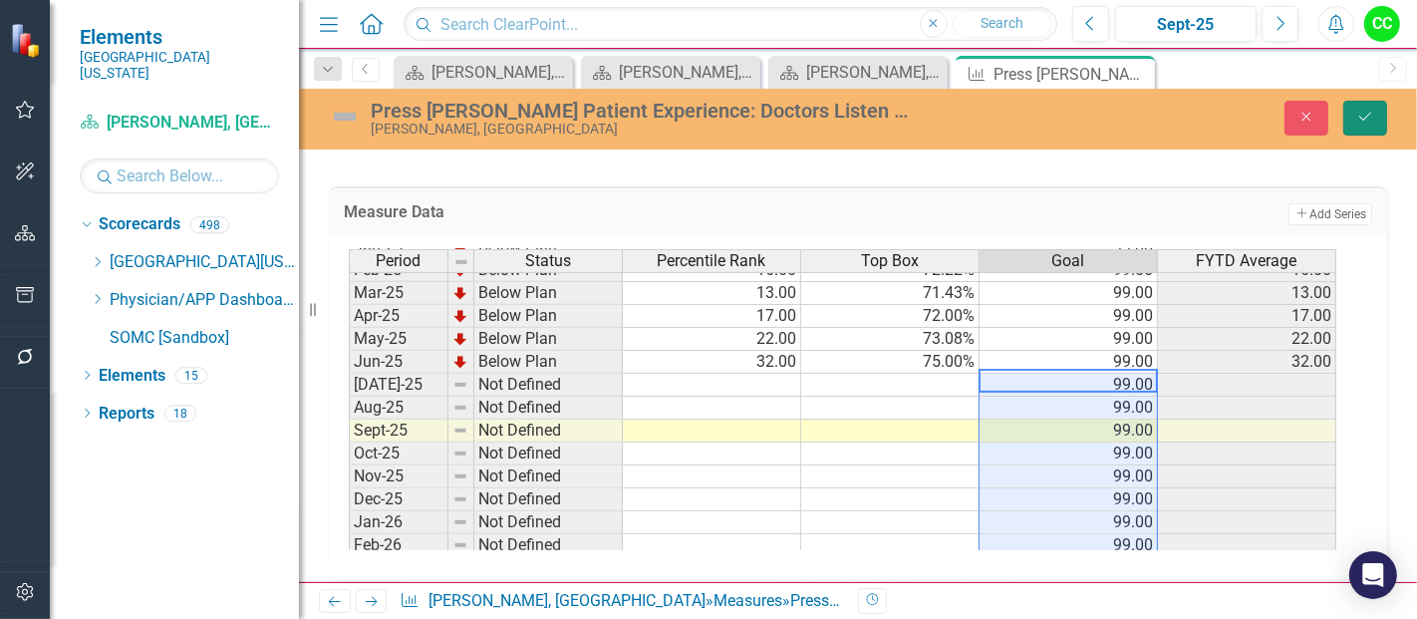
click at [1366, 105] on button "Save" at bounding box center [1365, 118] width 44 height 35
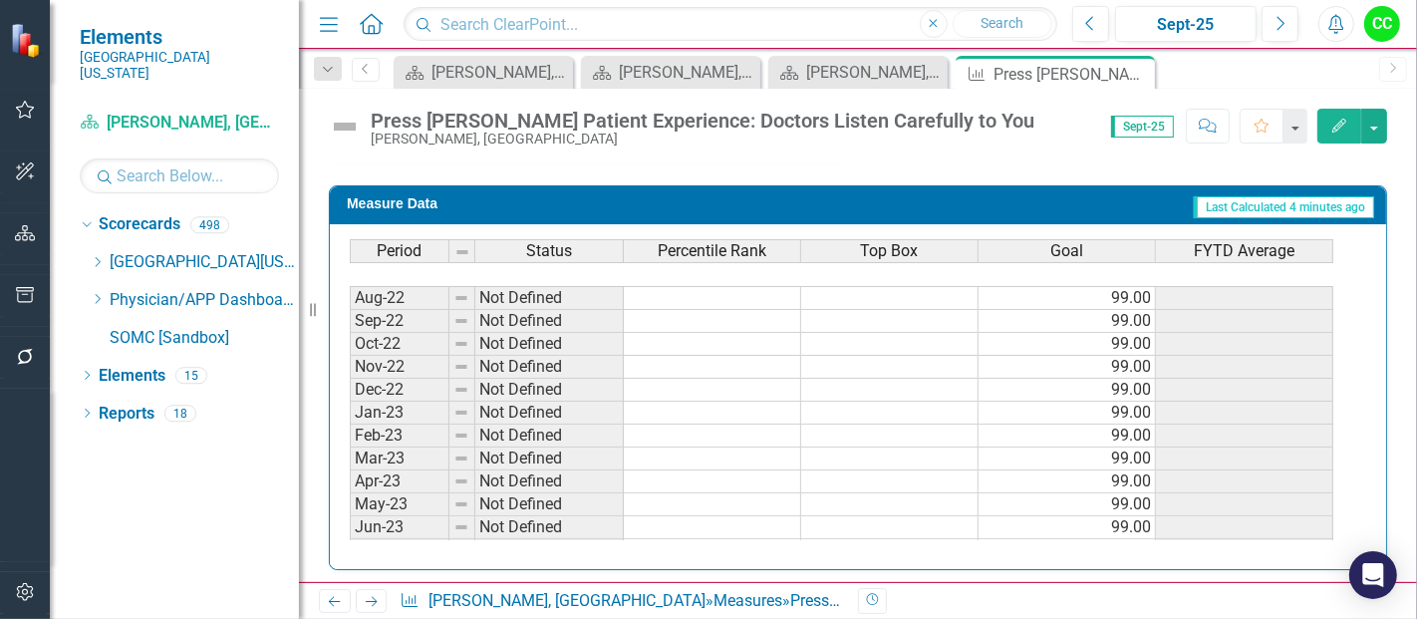
scroll to position [157, 0]
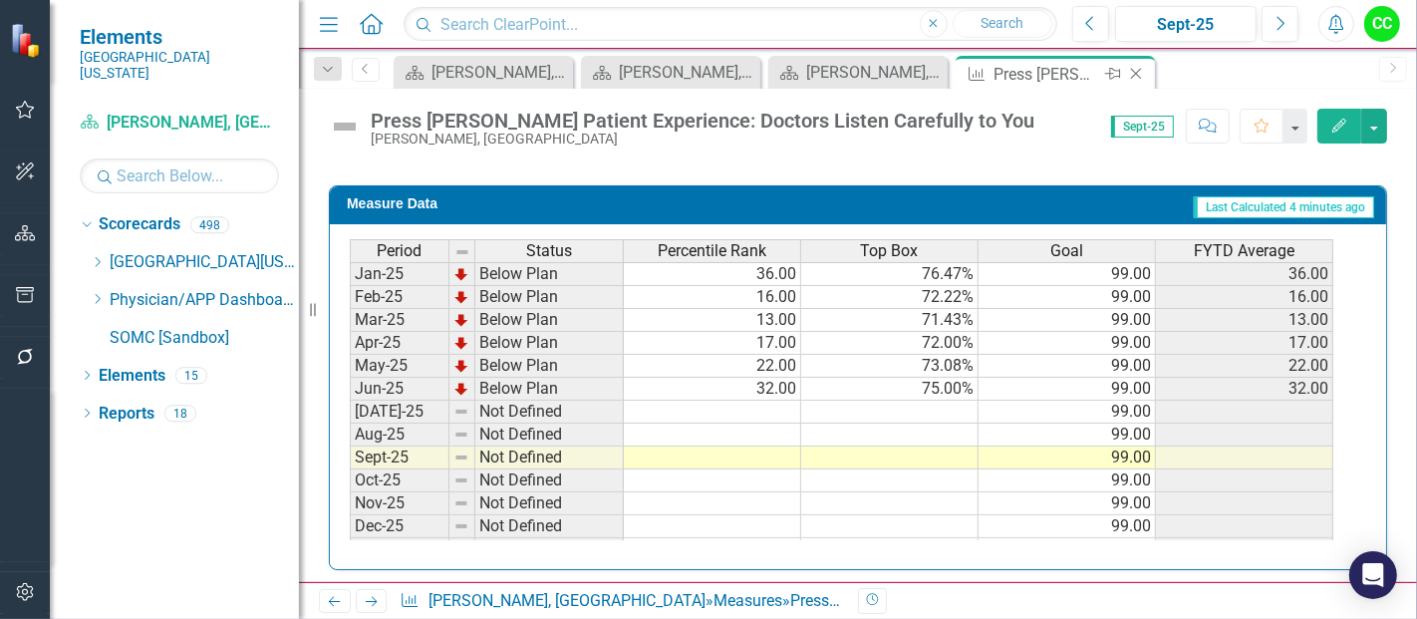
click at [1135, 74] on icon at bounding box center [1136, 74] width 11 height 11
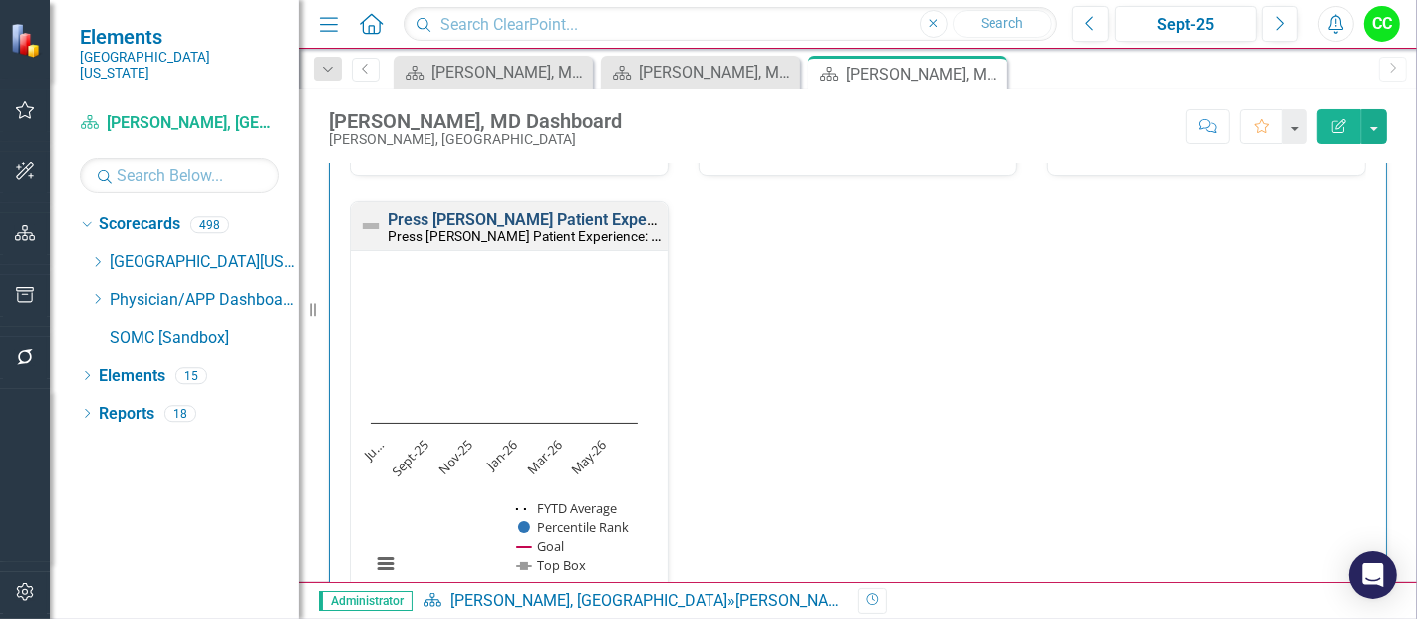
click at [592, 212] on link "Press [PERSON_NAME] Patient Experience: Doctors Explain in Way You Understand" at bounding box center [684, 219] width 593 height 19
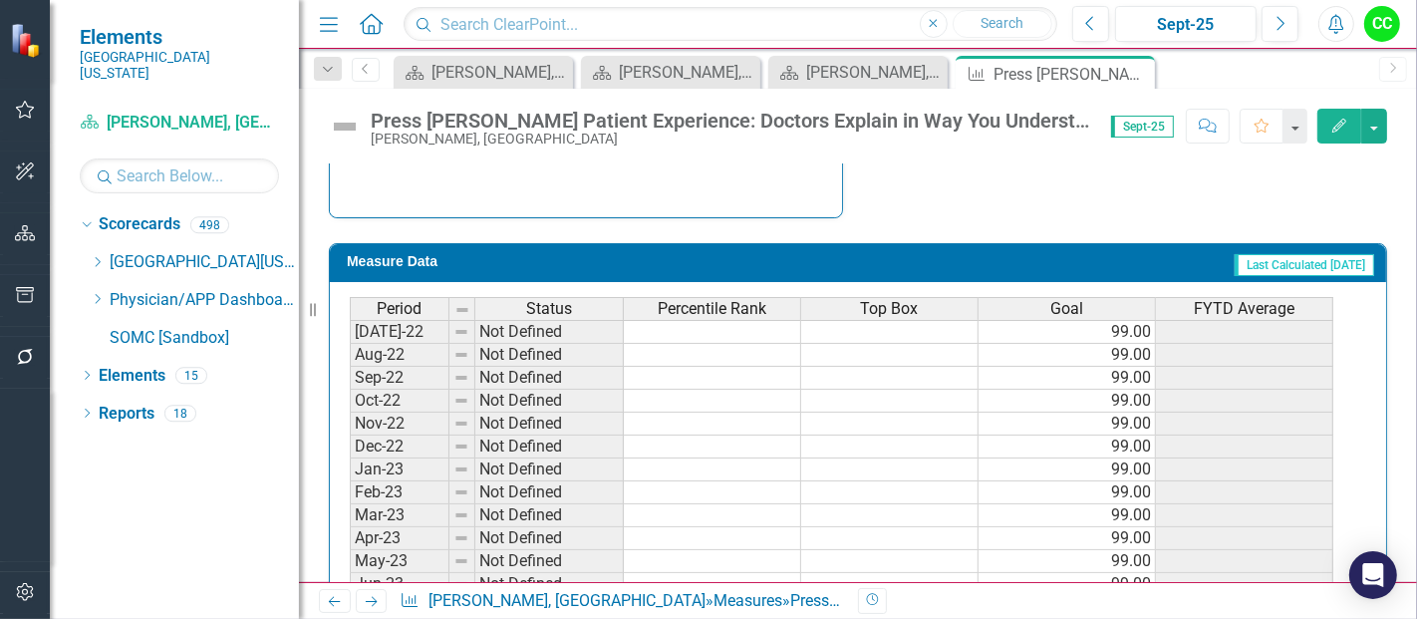
scroll to position [999, 0]
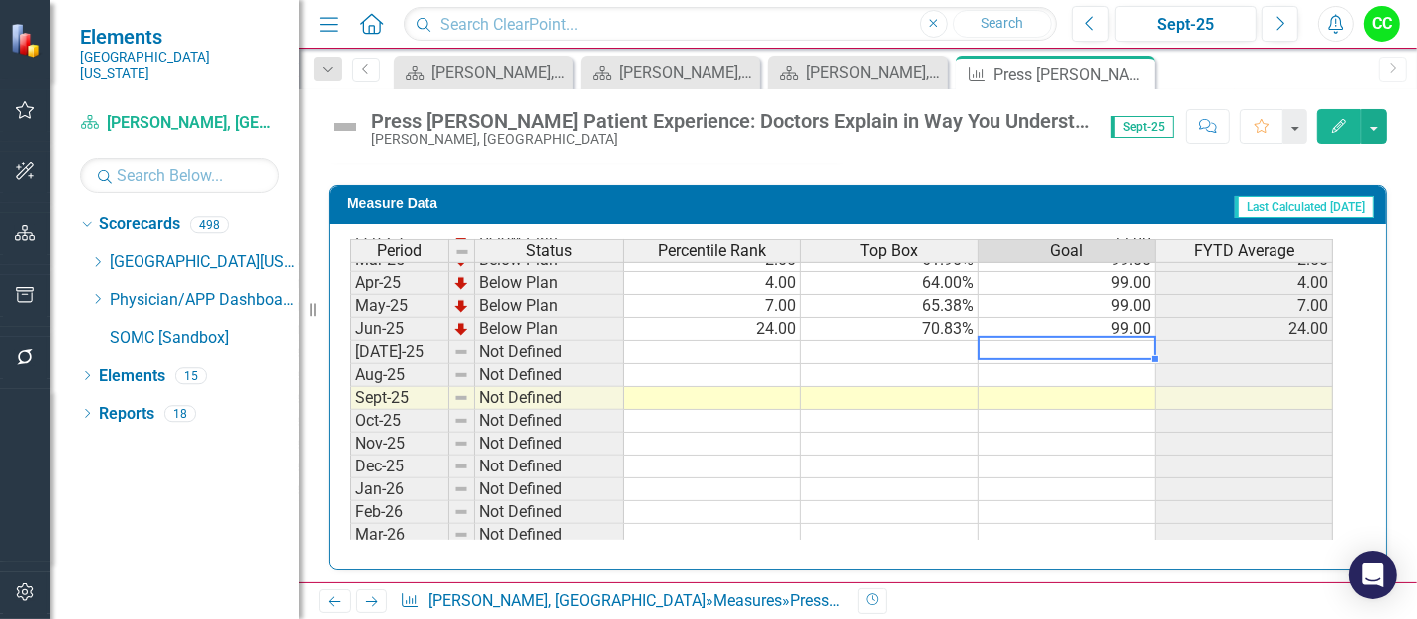
click at [1076, 348] on tbody "Nov-23 Not Defined 99.00 Dec-23 Not Defined 99.00 Jan-24 Not Defined 99.00 Feb-…" at bounding box center [842, 248] width 984 height 734
type textarea "99"
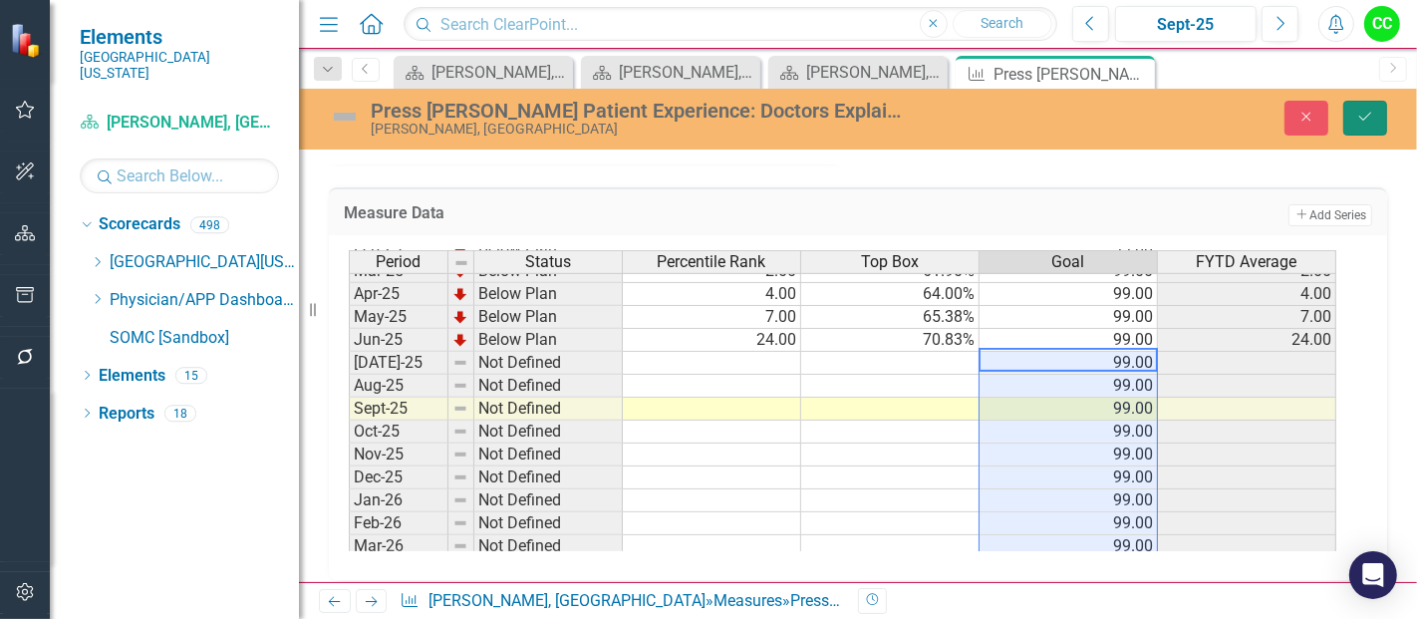
click at [1365, 122] on icon "Save" at bounding box center [1365, 117] width 18 height 14
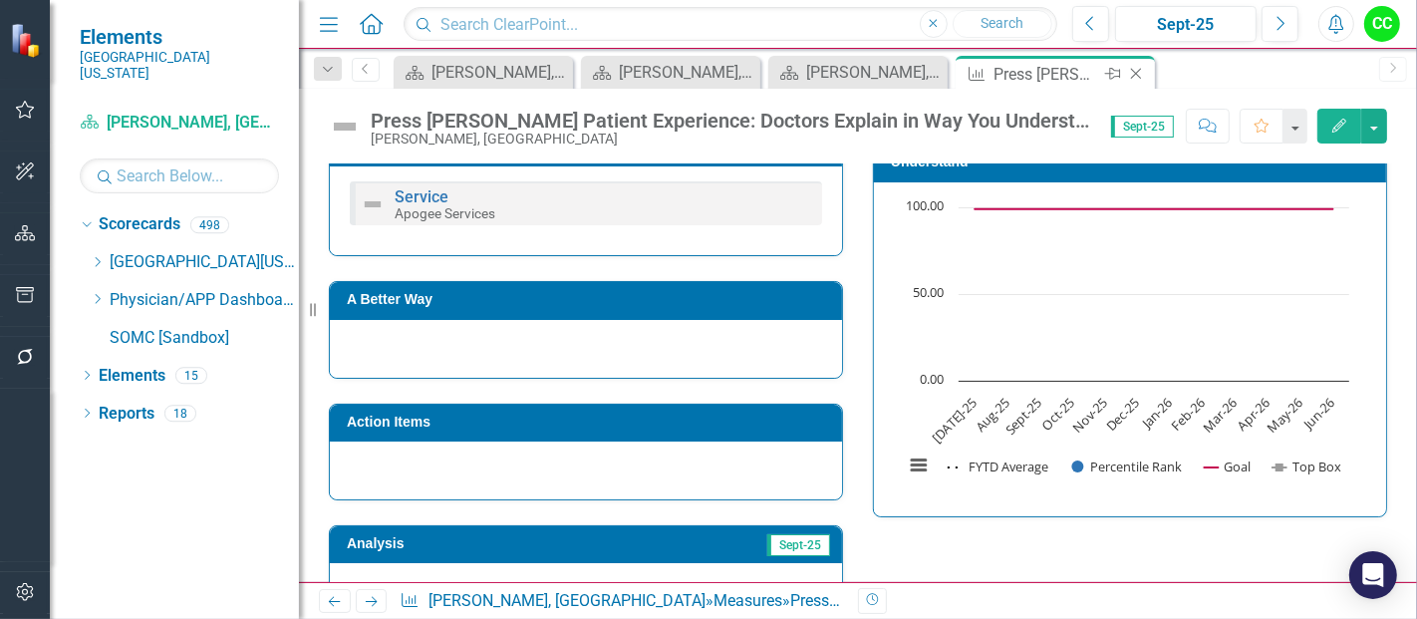
drag, startPoint x: 1143, startPoint y: 84, endPoint x: 1133, endPoint y: 70, distance: 17.1
click at [1133, 70] on div "Close" at bounding box center [1137, 74] width 25 height 25
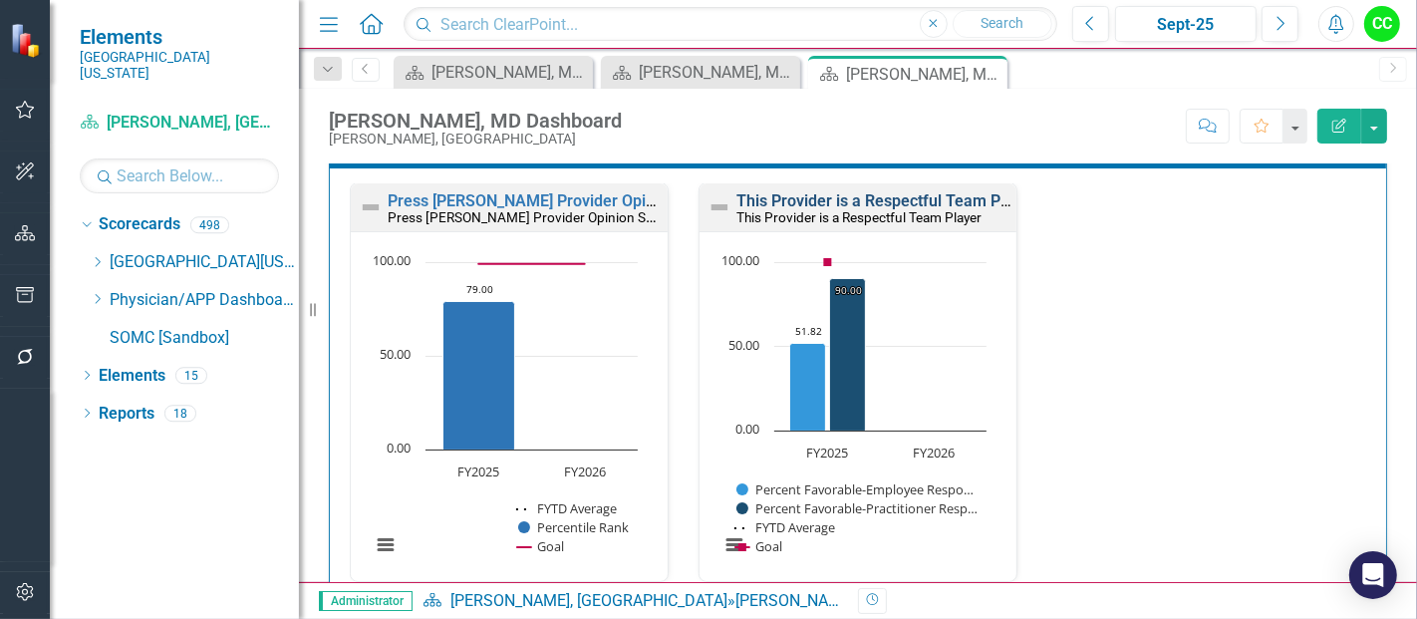
click at [932, 191] on link "This Provider is a Respectful Team Player" at bounding box center [886, 200] width 300 height 19
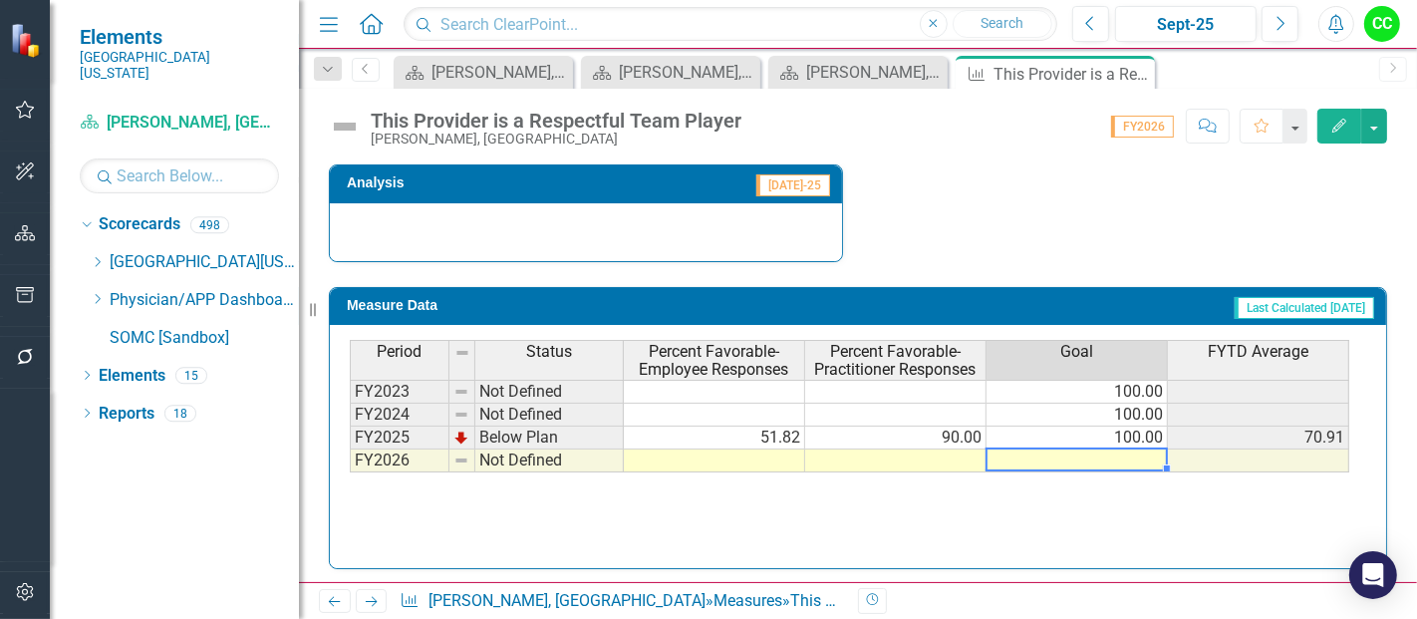
click at [1147, 450] on td at bounding box center [1076, 460] width 181 height 23
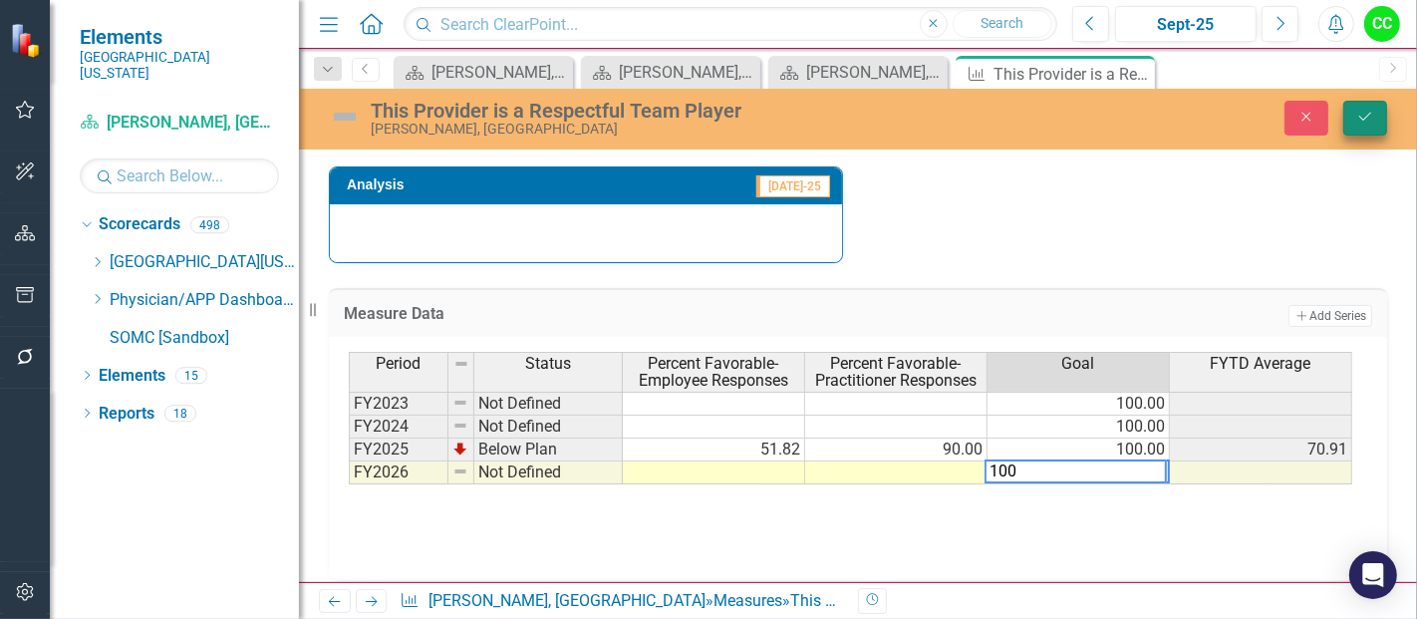
type textarea "100"
click at [1375, 120] on button "Save" at bounding box center [1365, 118] width 44 height 35
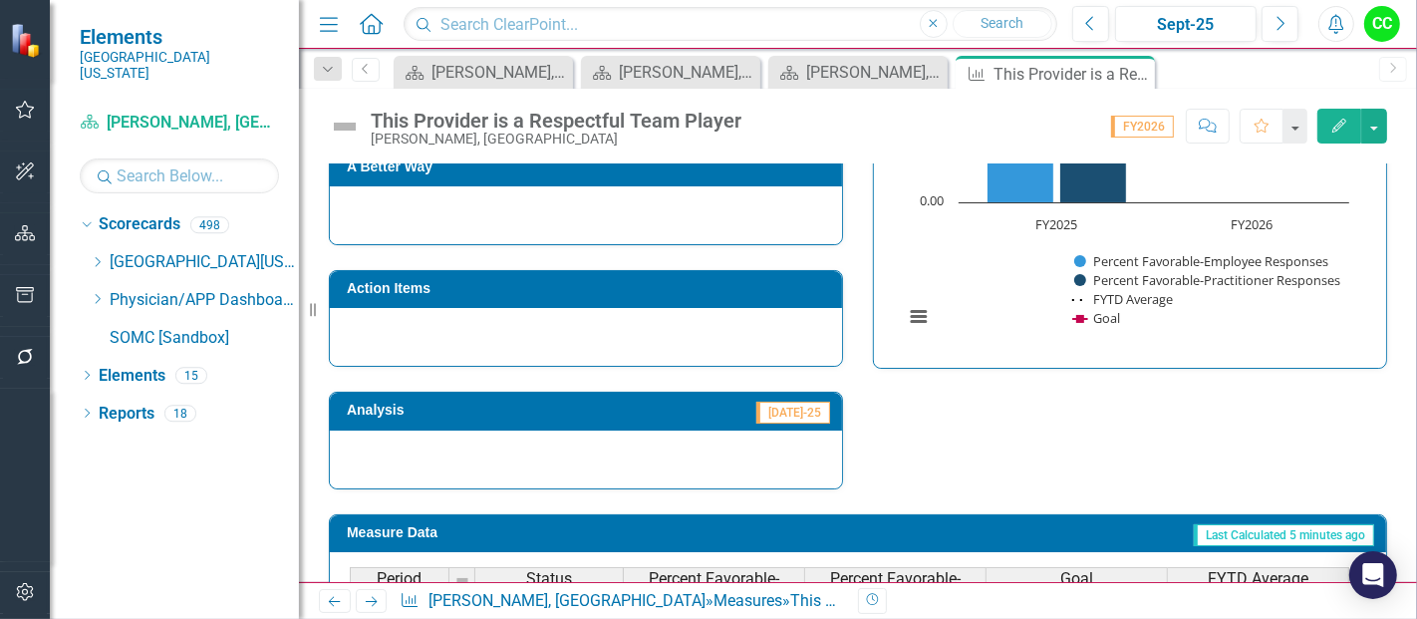
scroll to position [762, 0]
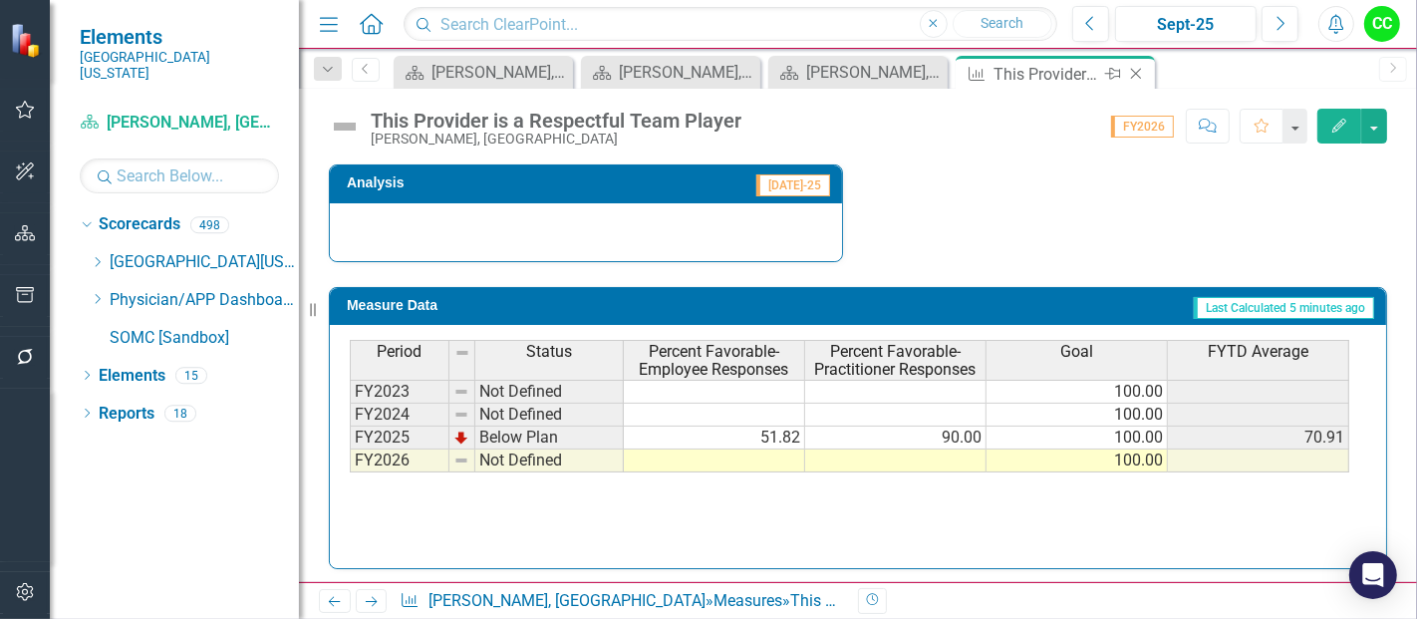
click at [1140, 72] on icon "Close" at bounding box center [1136, 74] width 20 height 16
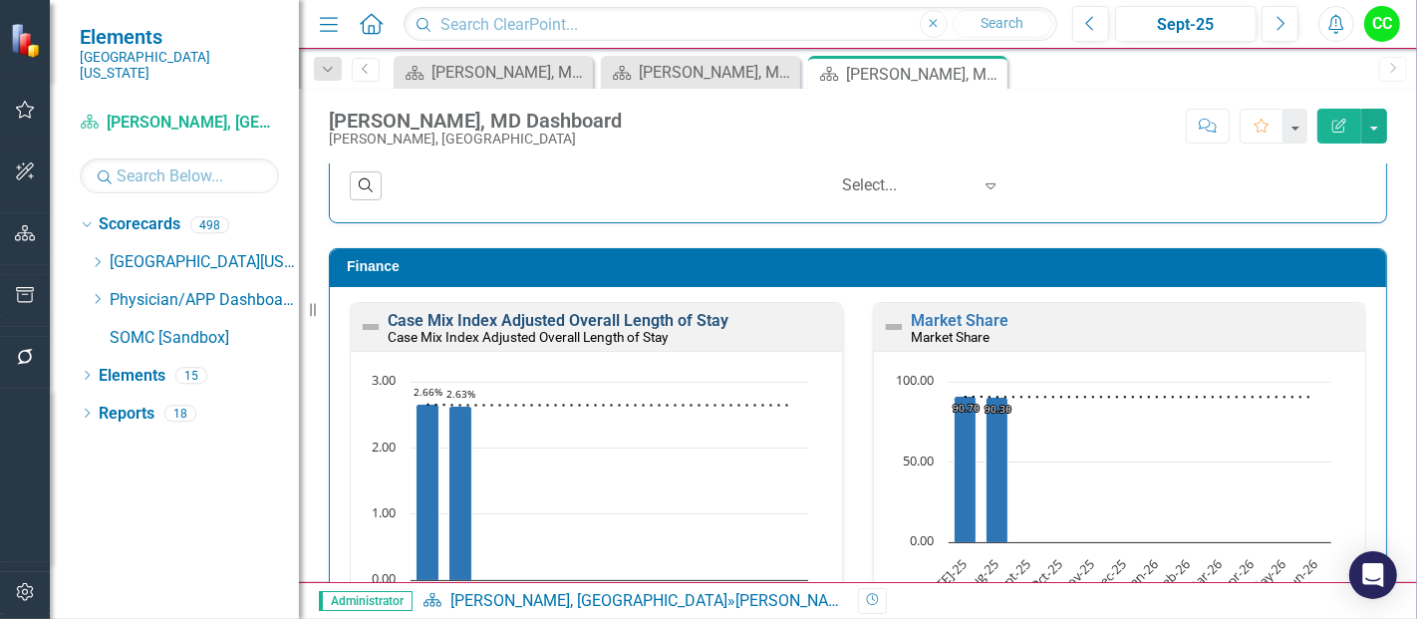
click at [645, 311] on link "Case Mix Index Adjusted Overall Length of Stay" at bounding box center [558, 320] width 341 height 19
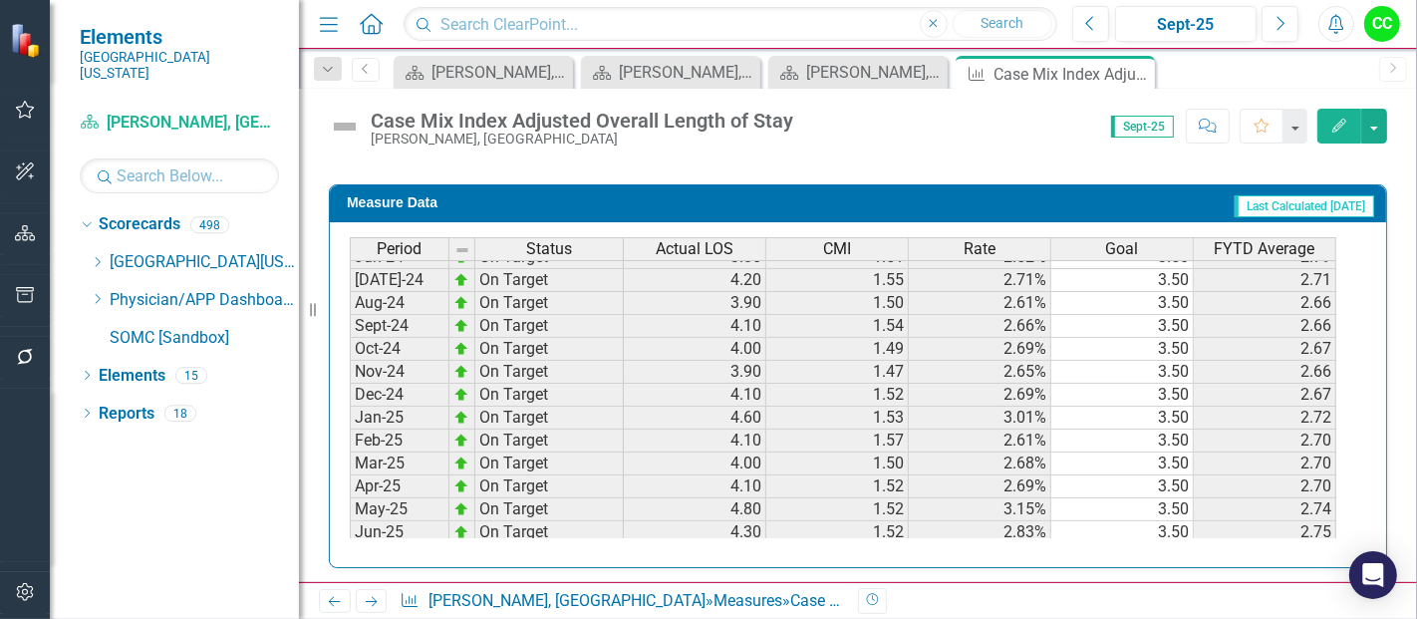
scroll to position [535, 0]
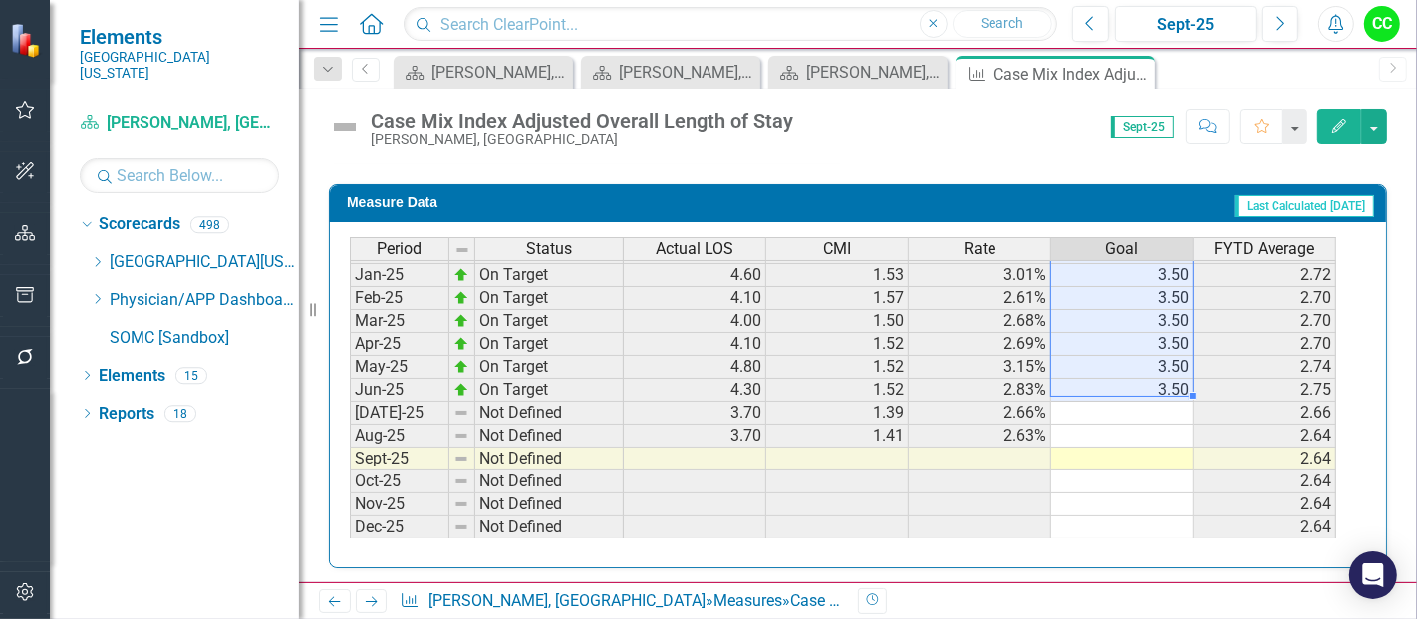
drag, startPoint x: 1169, startPoint y: 268, endPoint x: 1176, endPoint y: 379, distance: 110.8
click at [1176, 379] on tbody "Sep-23 Not Defined 4.10 1.47 2.78% 2.94 Oct-23 Not Defined 4.10 1.42 2.90% 2.93…" at bounding box center [843, 251] width 986 height 711
click at [1158, 403] on td at bounding box center [1122, 413] width 142 height 23
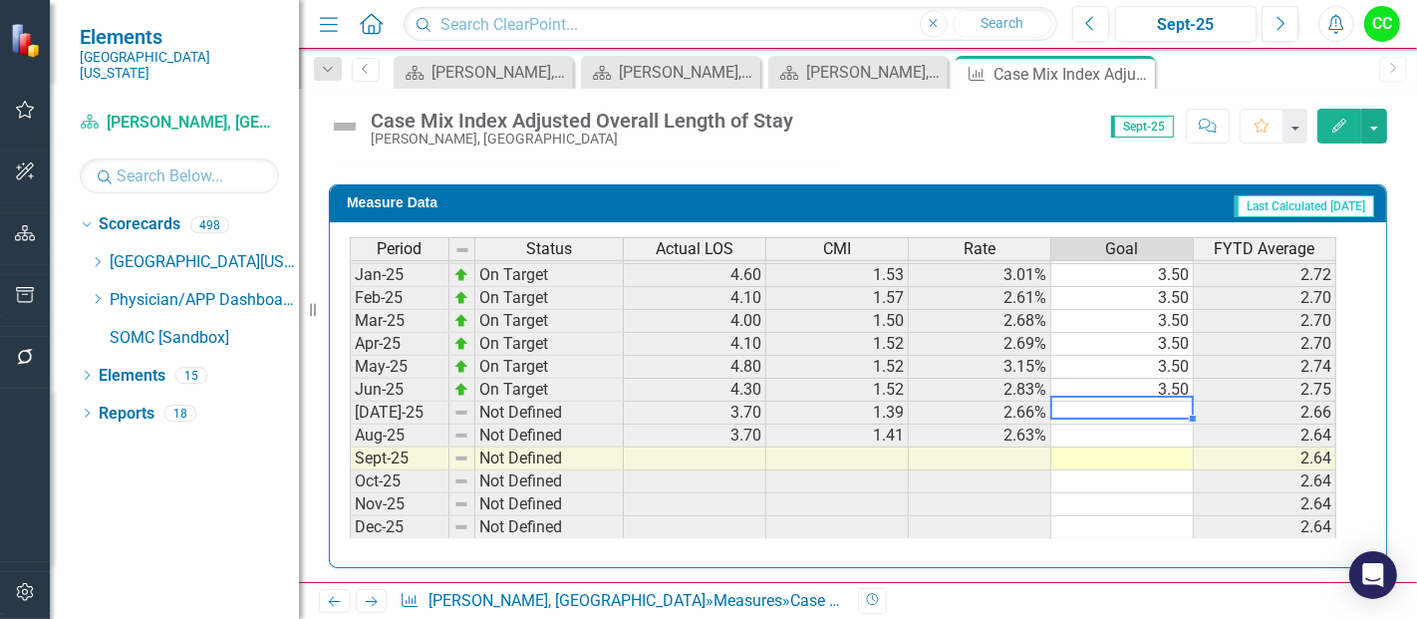
type textarea "3.5"
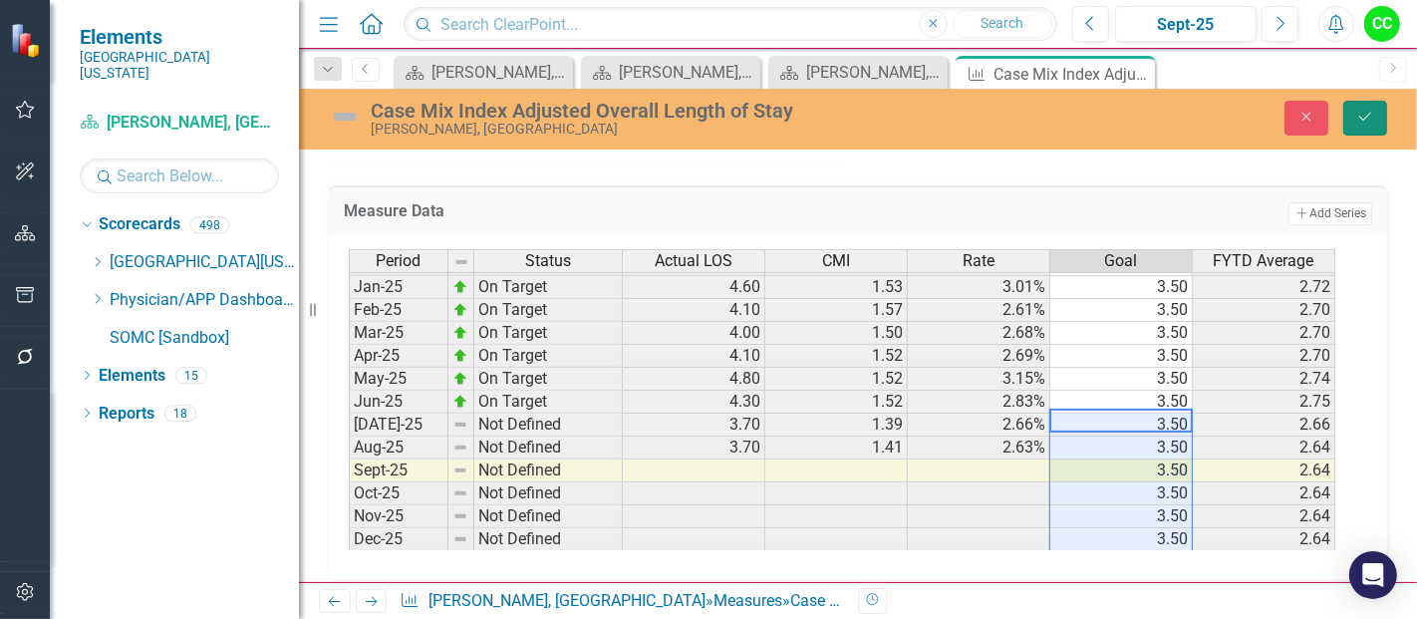
click at [1359, 134] on button "Save" at bounding box center [1365, 118] width 44 height 35
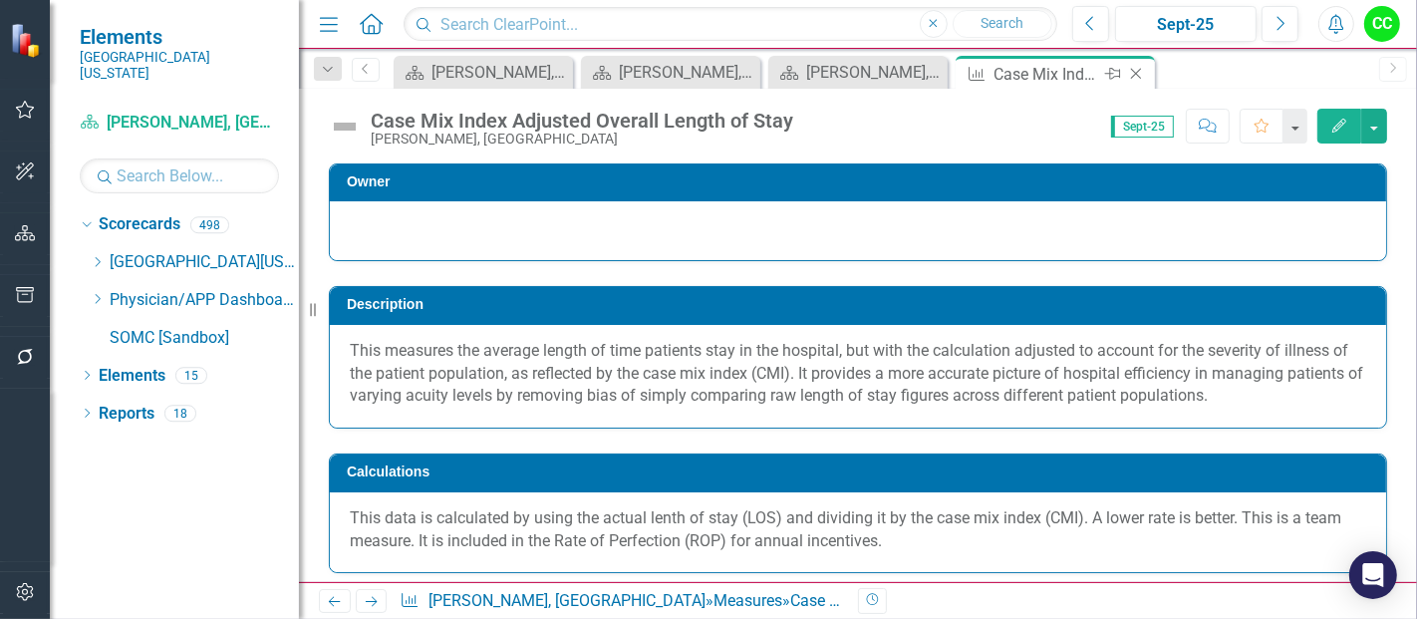
click at [1137, 78] on icon "Close" at bounding box center [1136, 74] width 20 height 16
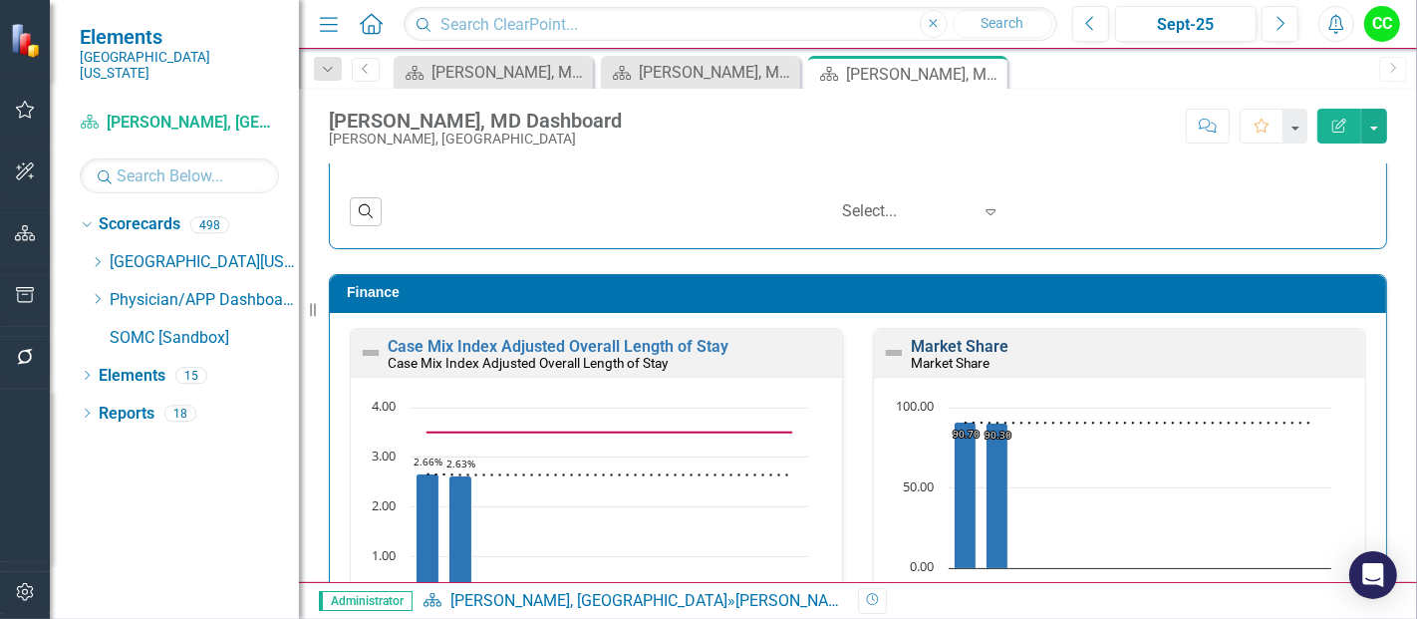
click at [946, 338] on link "Market Share" at bounding box center [960, 346] width 98 height 19
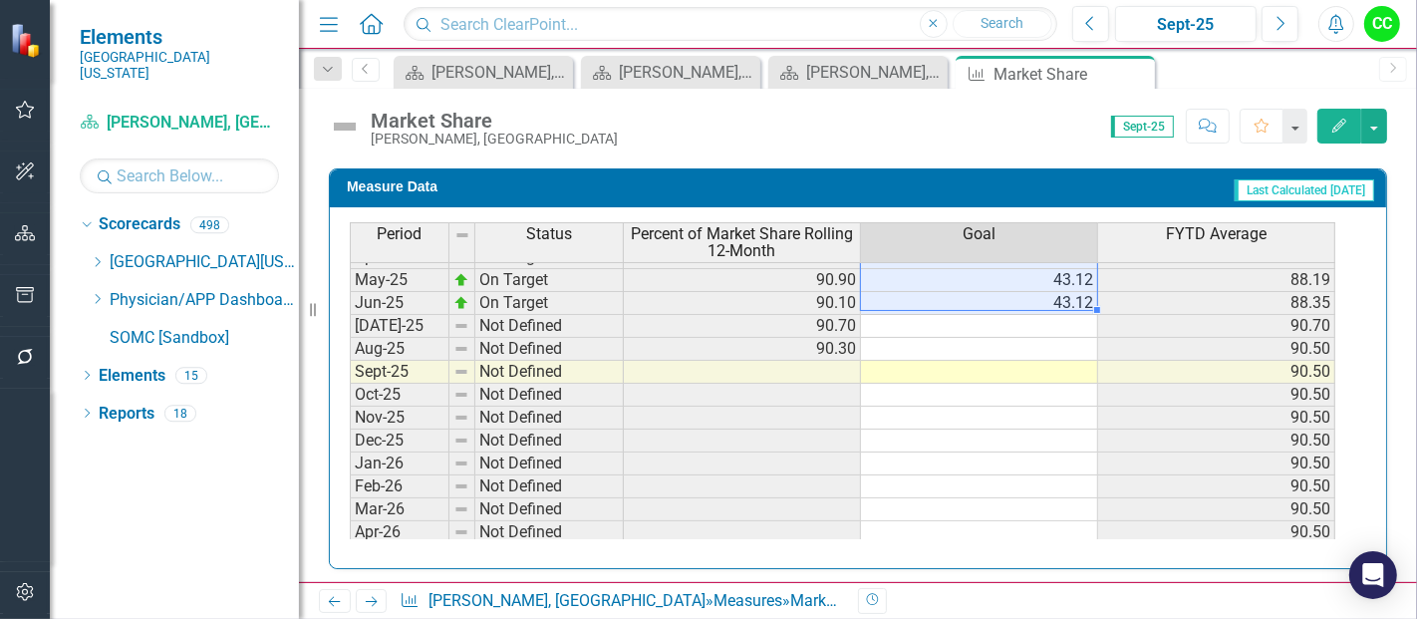
drag, startPoint x: 1056, startPoint y: 271, endPoint x: 1071, endPoint y: 300, distance: 32.5
click at [1071, 300] on tbody "Apr-24 On Target 85.50 43.12 84.62 May-24 On Target 86.30 43.12 84.77 Jun-24 On…" at bounding box center [842, 280] width 985 height 620
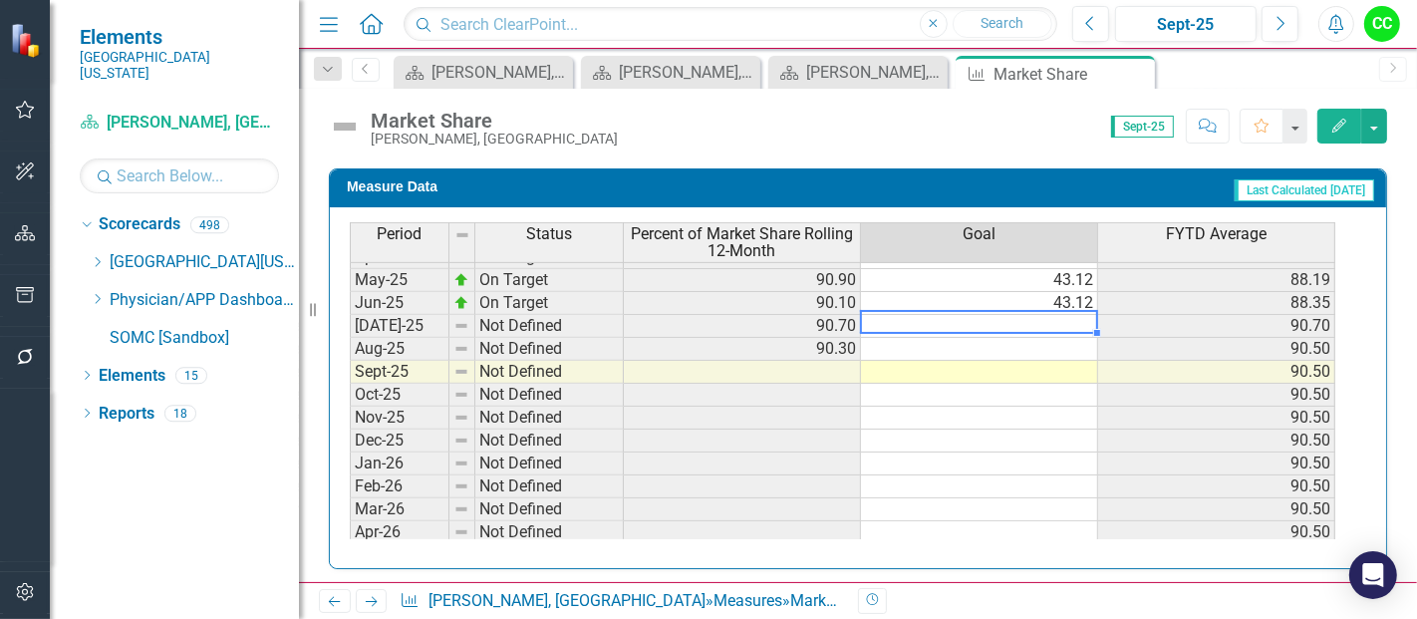
click at [1059, 315] on td at bounding box center [979, 326] width 237 height 23
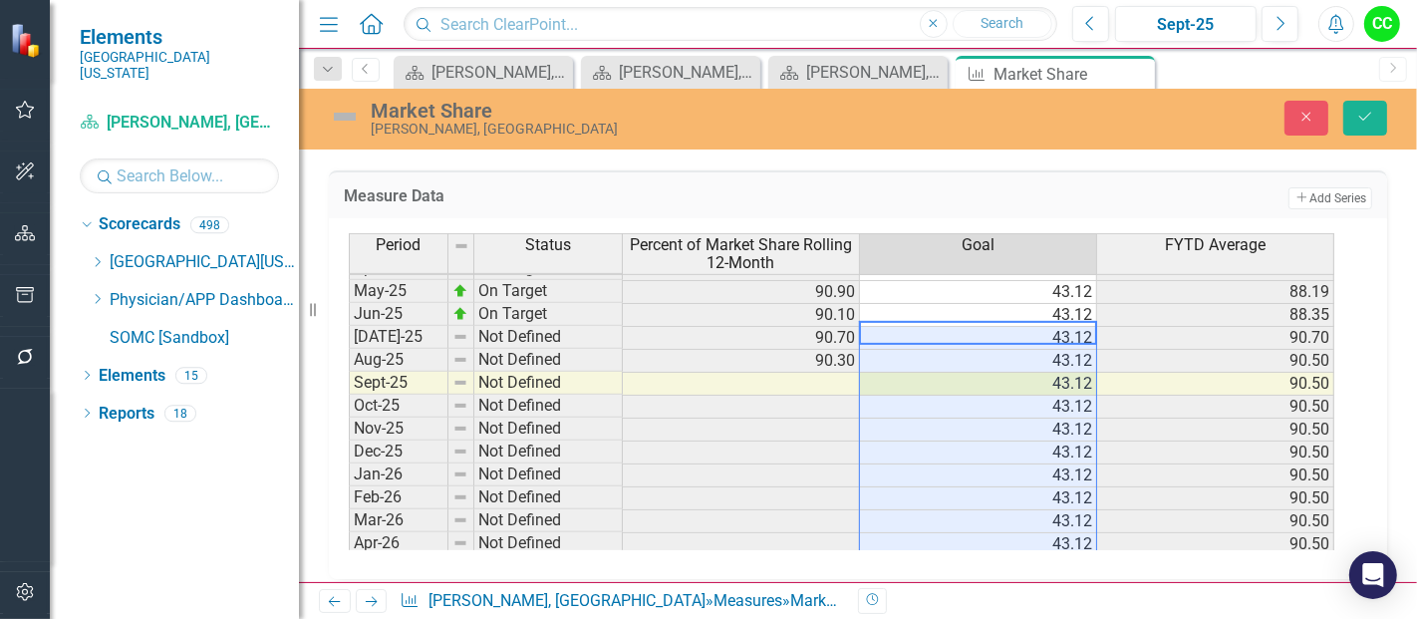
type textarea "43.12"
click at [1369, 125] on button "Save" at bounding box center [1365, 118] width 44 height 35
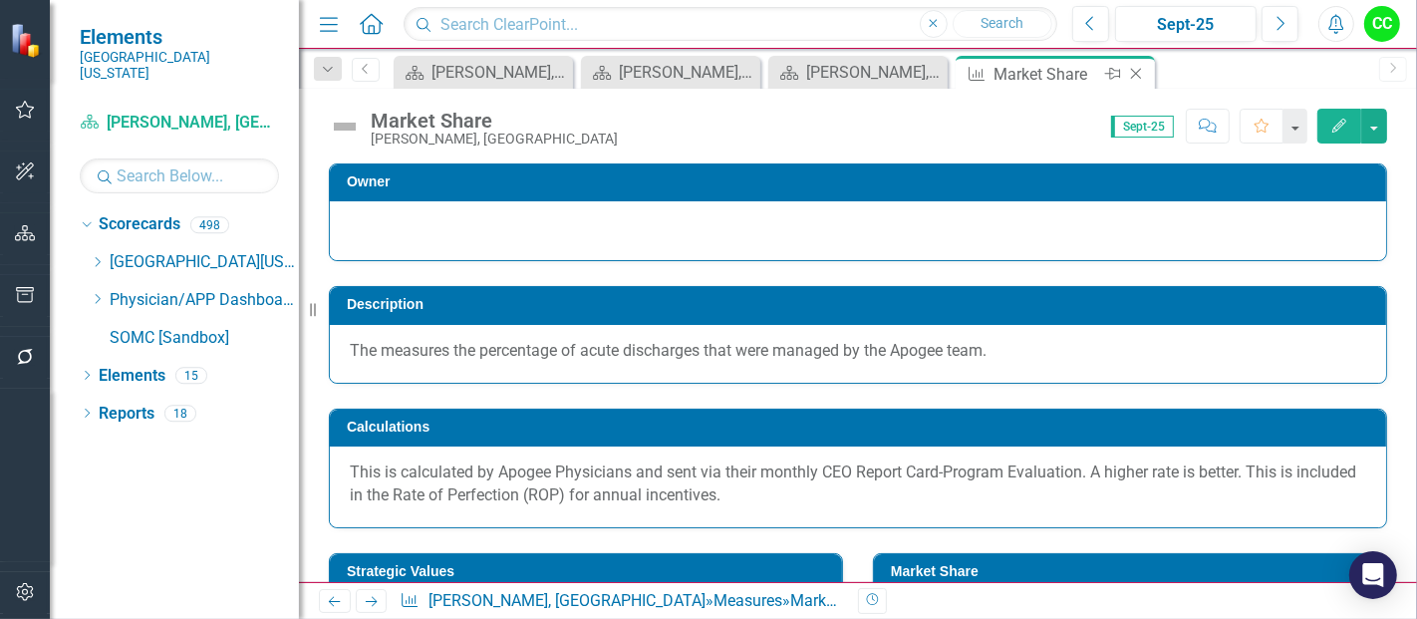
click at [1141, 75] on icon "Close" at bounding box center [1136, 74] width 20 height 16
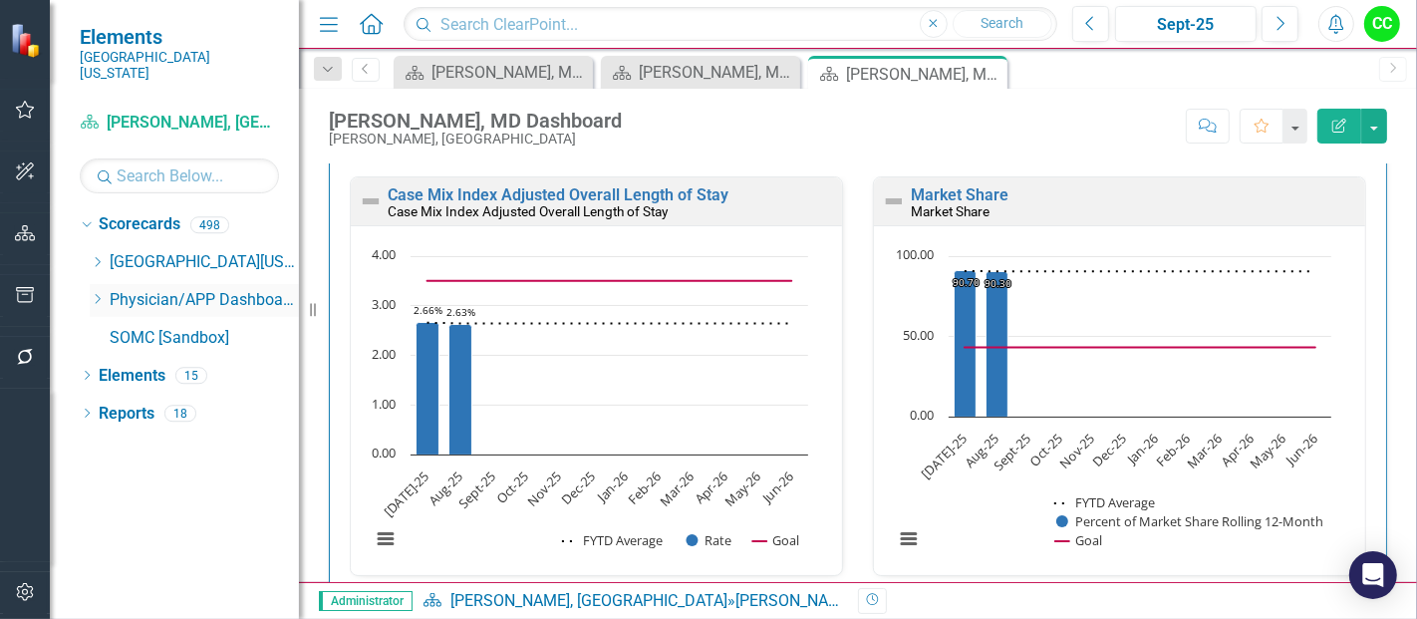
click at [96, 293] on icon "Dropdown" at bounding box center [97, 299] width 15 height 12
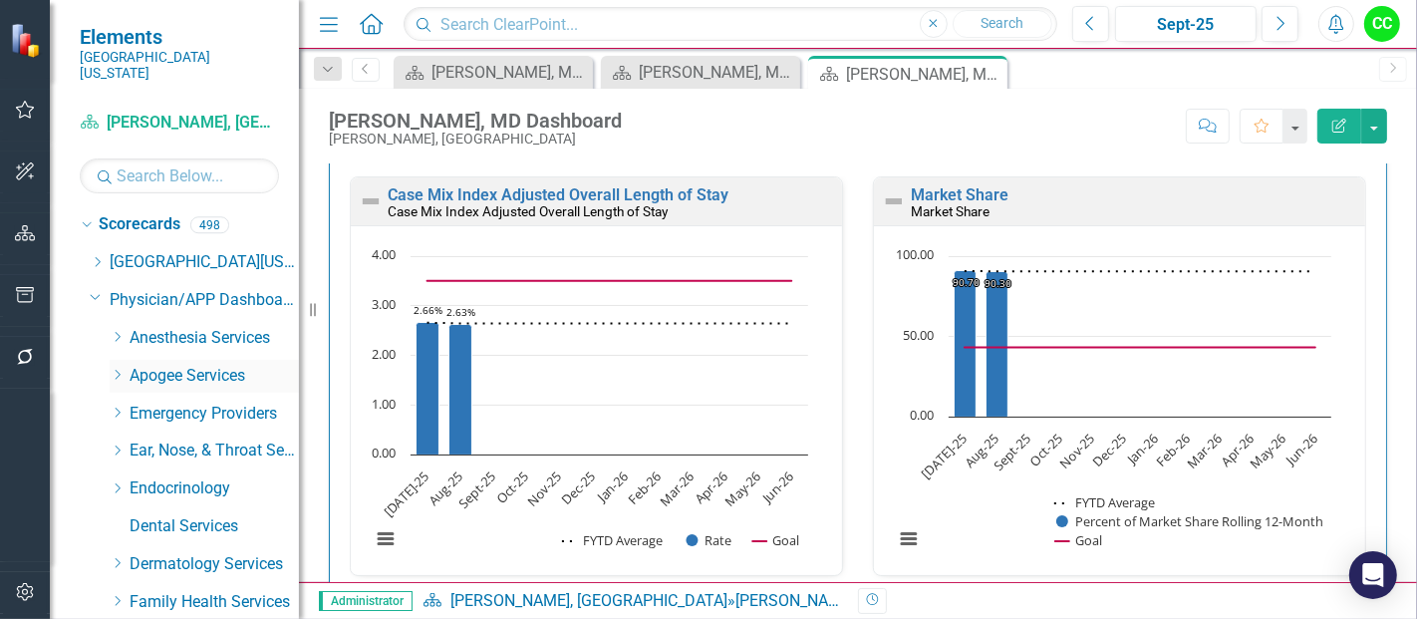
click at [120, 369] on icon "Dropdown" at bounding box center [117, 375] width 15 height 12
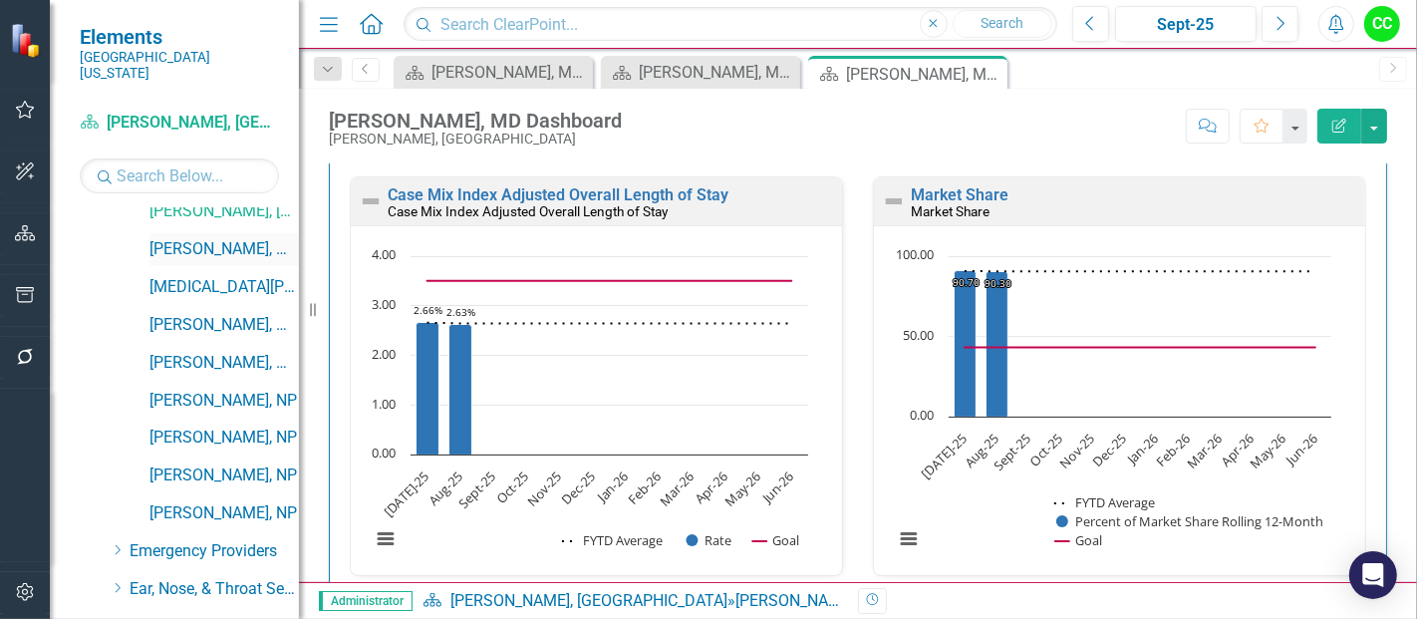
click at [208, 238] on link "[PERSON_NAME], MD" at bounding box center [223, 249] width 149 height 23
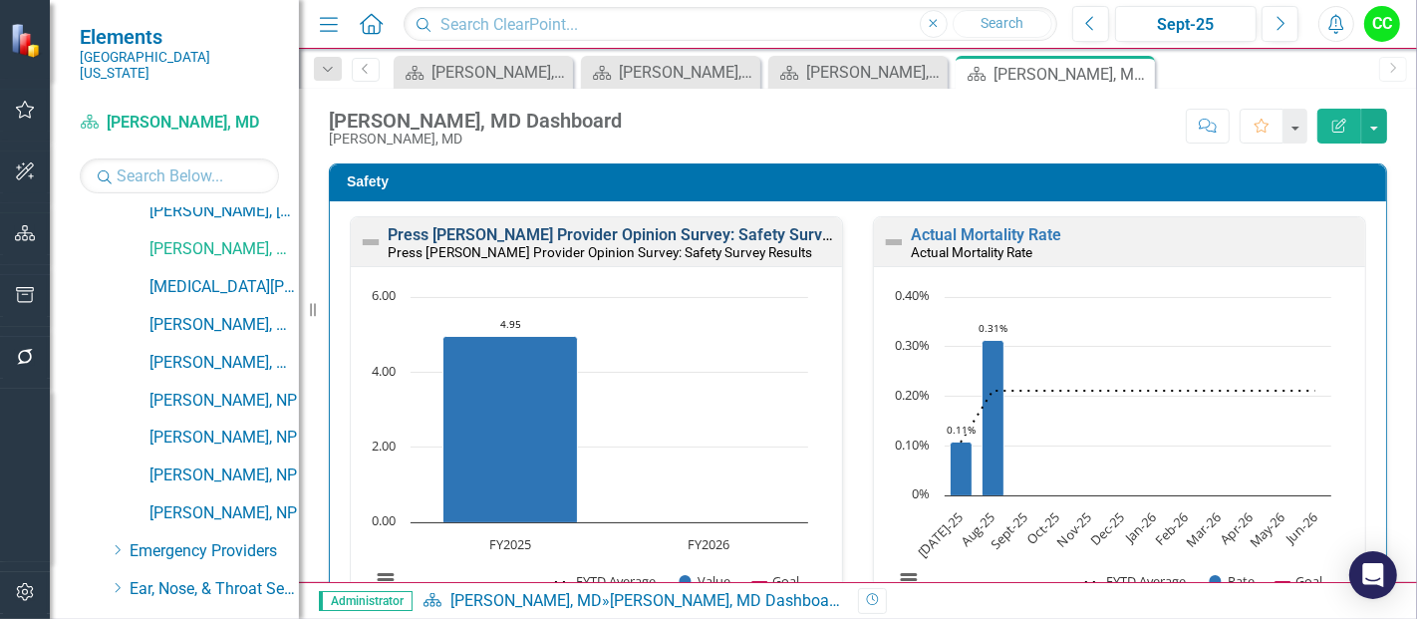
click at [516, 235] on link "Press [PERSON_NAME] Provider Opinion Survey: Safety Survey Results" at bounding box center [642, 234] width 508 height 19
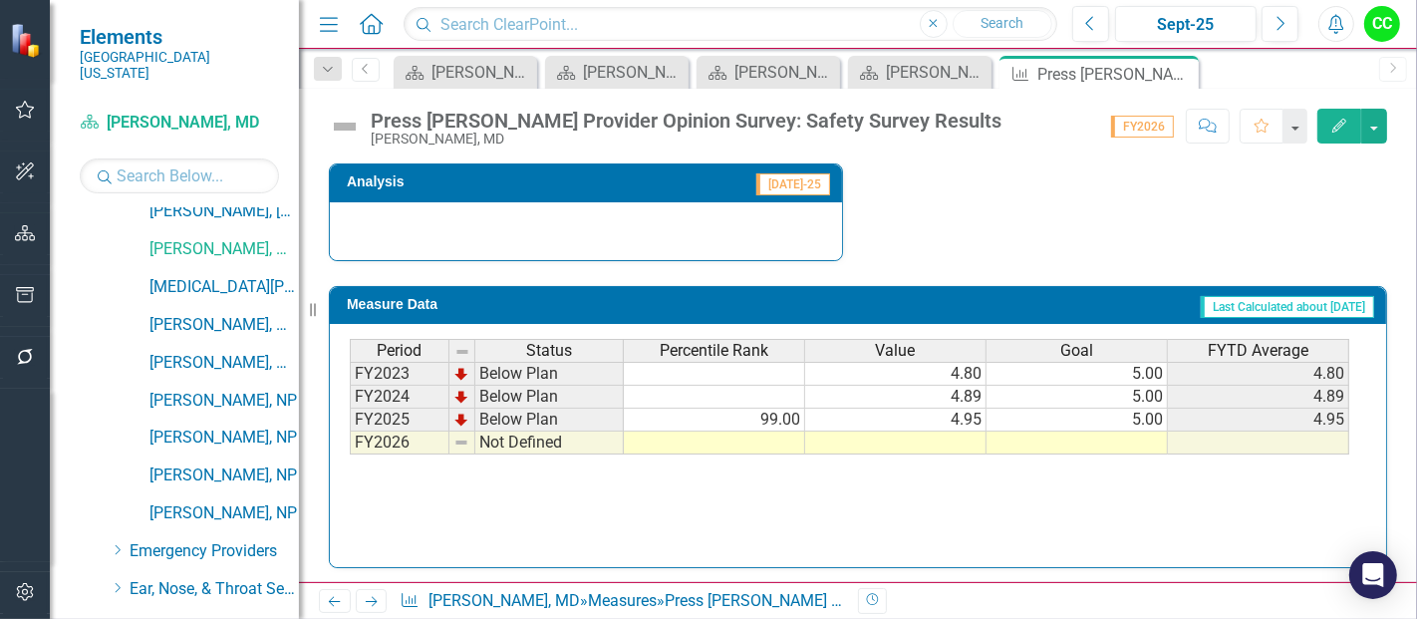
click at [1050, 443] on td at bounding box center [1076, 442] width 181 height 23
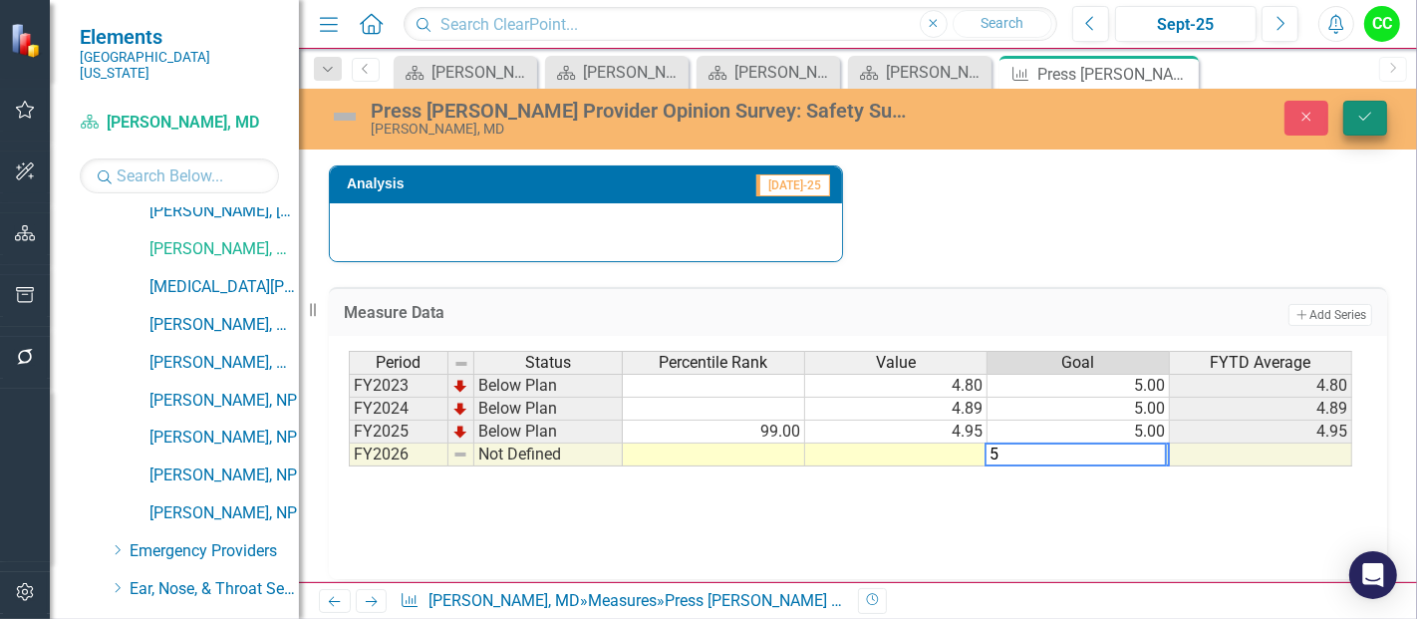
type textarea "5"
click at [1371, 132] on button "Save" at bounding box center [1365, 118] width 44 height 35
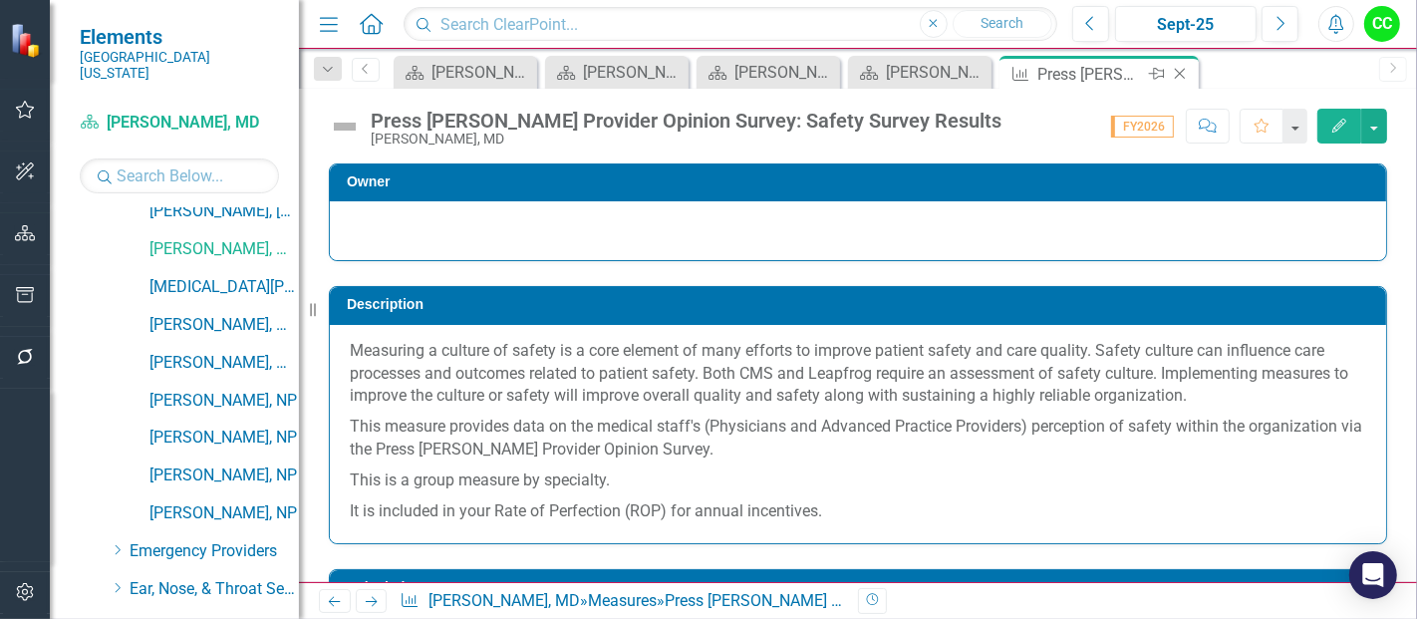
click at [1184, 75] on icon "Close" at bounding box center [1180, 74] width 20 height 16
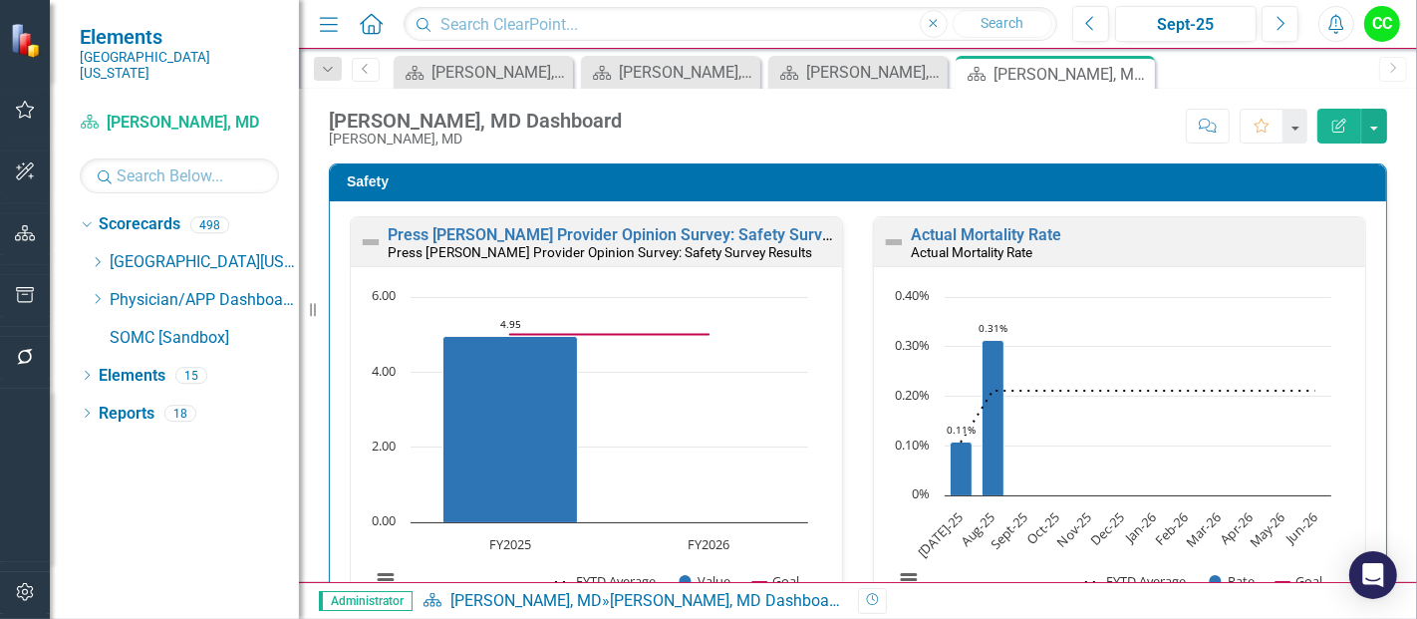
click at [993, 224] on div "Actual Mortality Rate Actual Mortality Rate" at bounding box center [1119, 241] width 491 height 49
click at [987, 231] on link "Actual Mortality Rate" at bounding box center [986, 234] width 150 height 19
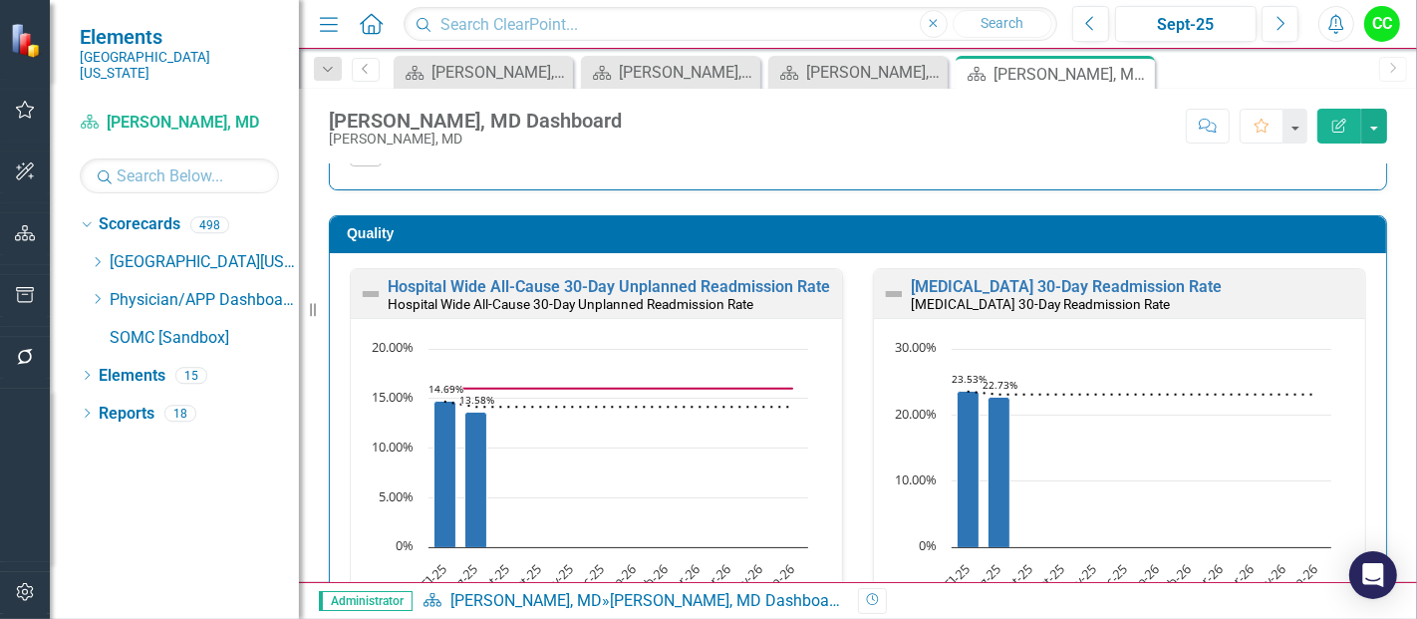
scroll to position [595, 0]
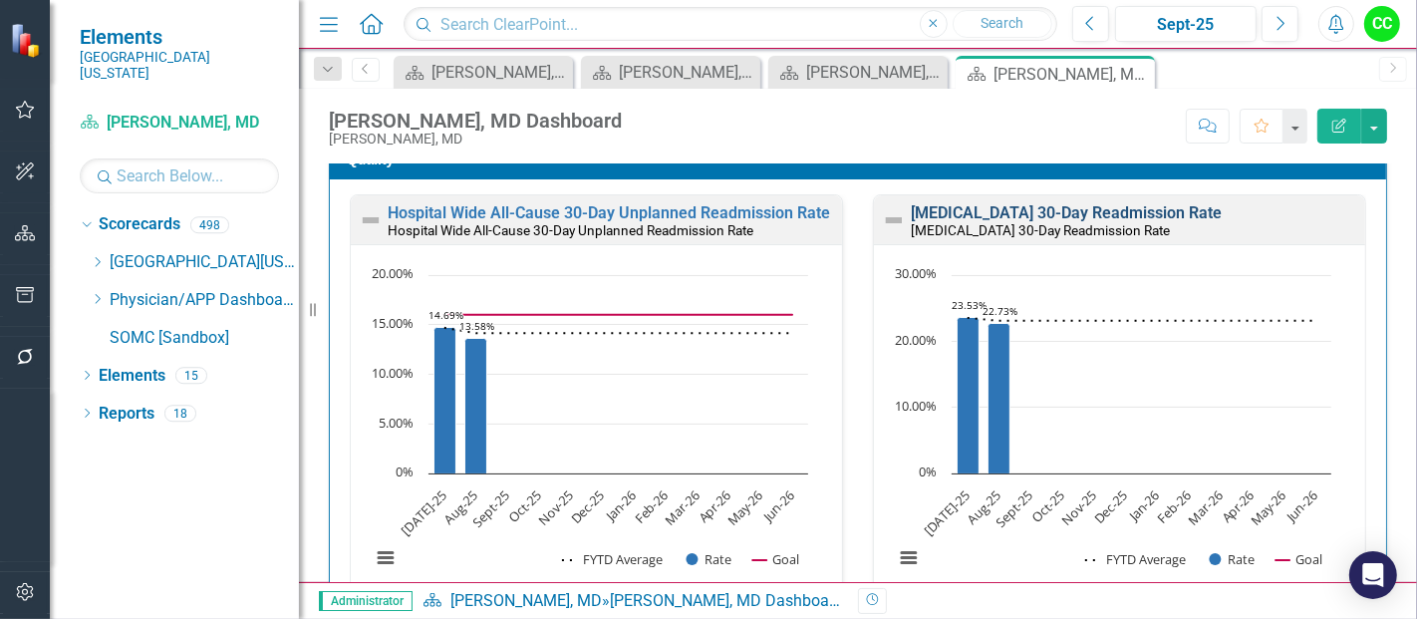
click at [1073, 208] on link "[MEDICAL_DATA] 30-Day Readmission Rate" at bounding box center [1066, 212] width 311 height 19
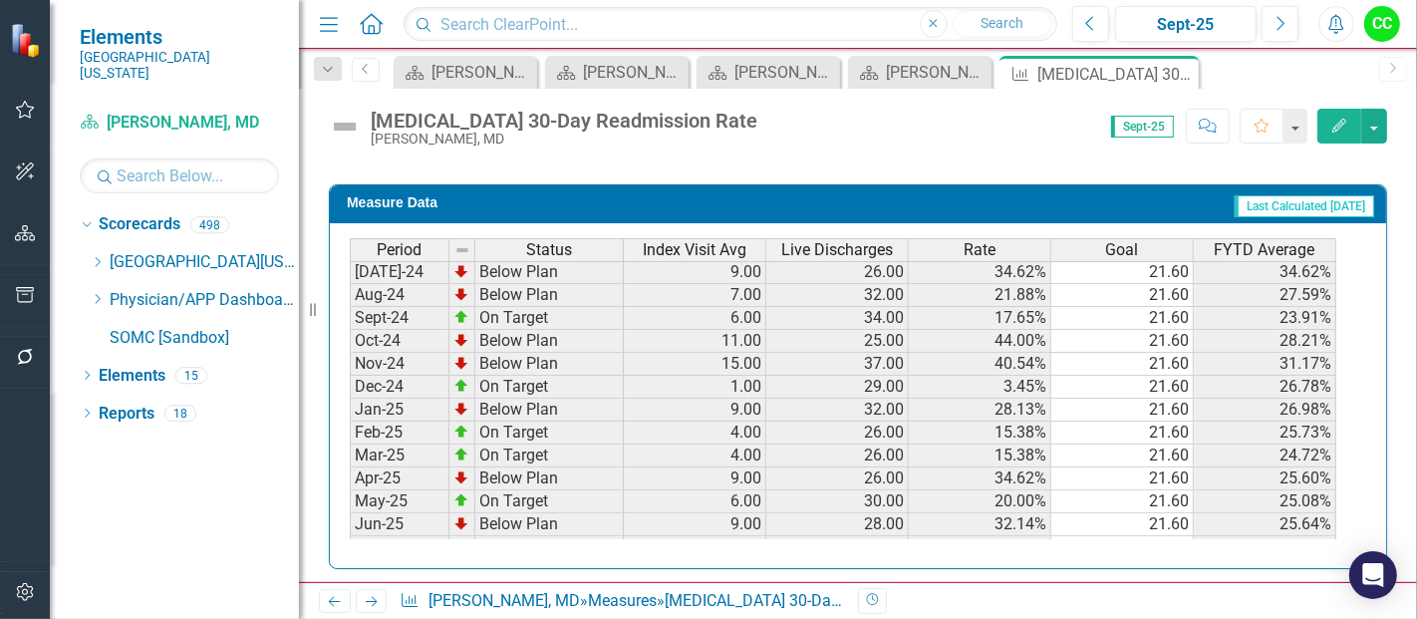
scroll to position [546, 0]
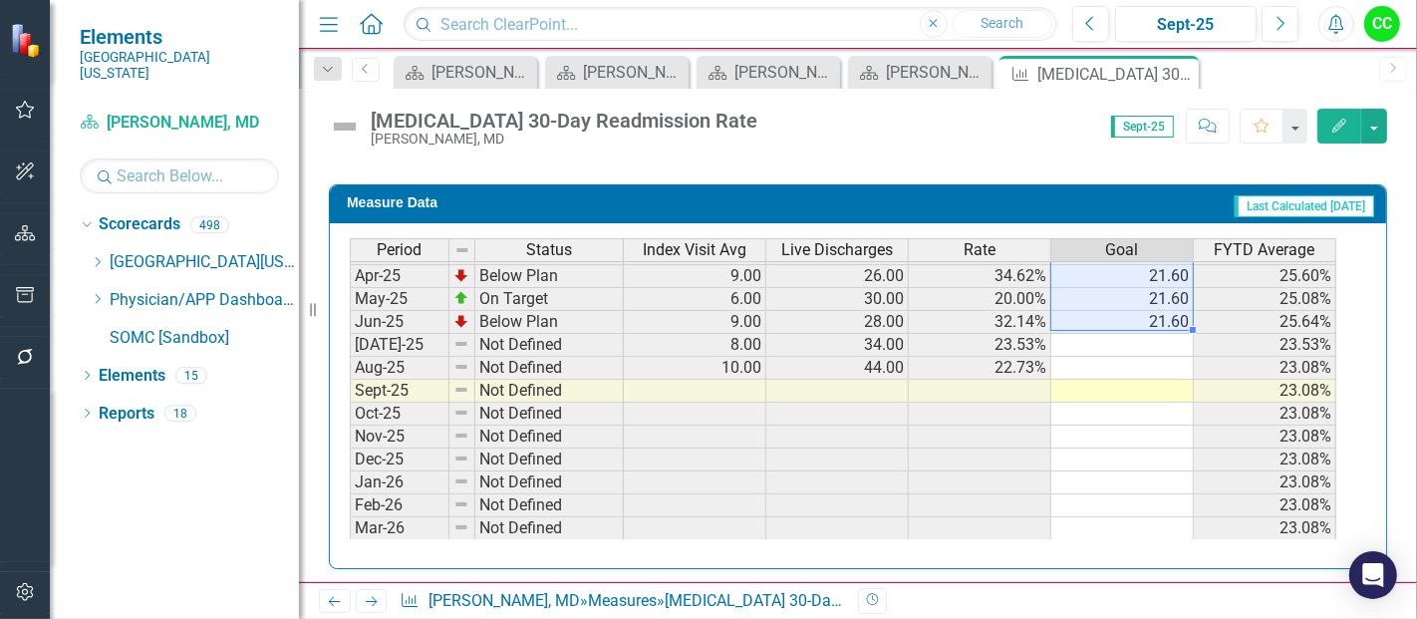
drag, startPoint x: 1153, startPoint y: 277, endPoint x: 1153, endPoint y: 311, distance: 33.9
click at [1153, 311] on tbody "Mar-24 On Target 2.00 16.00 12.50% 21.60 28.46% Apr-24 Below Plan 10.00 43.00 2…" at bounding box center [843, 287] width 986 height 643
click at [1147, 321] on td "21.60" at bounding box center [1122, 322] width 142 height 23
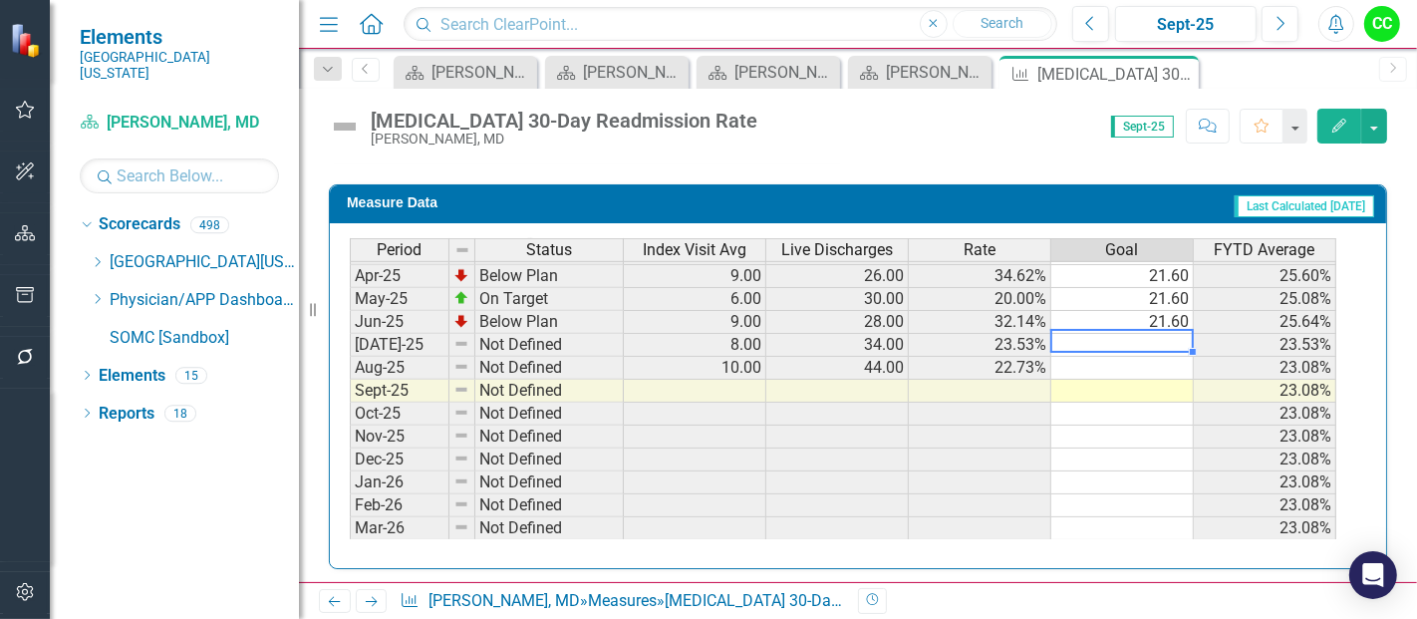
click at [1139, 339] on td at bounding box center [1122, 345] width 142 height 23
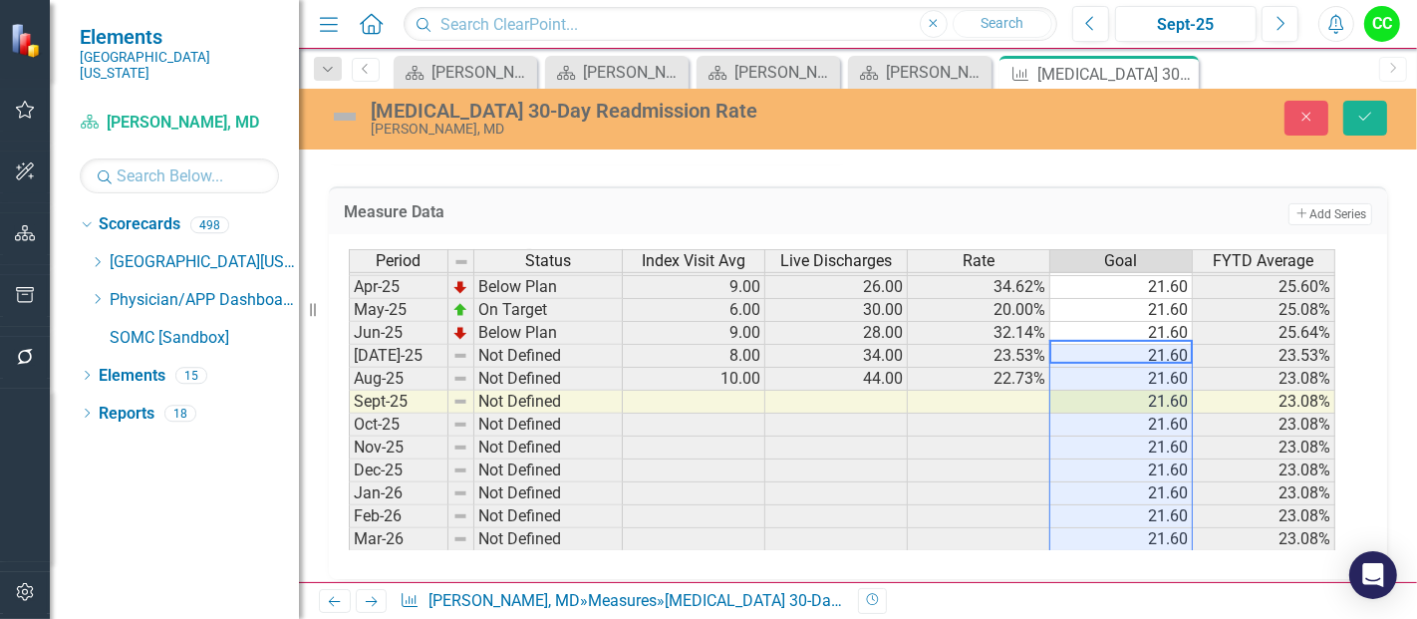
type textarea "21.6"
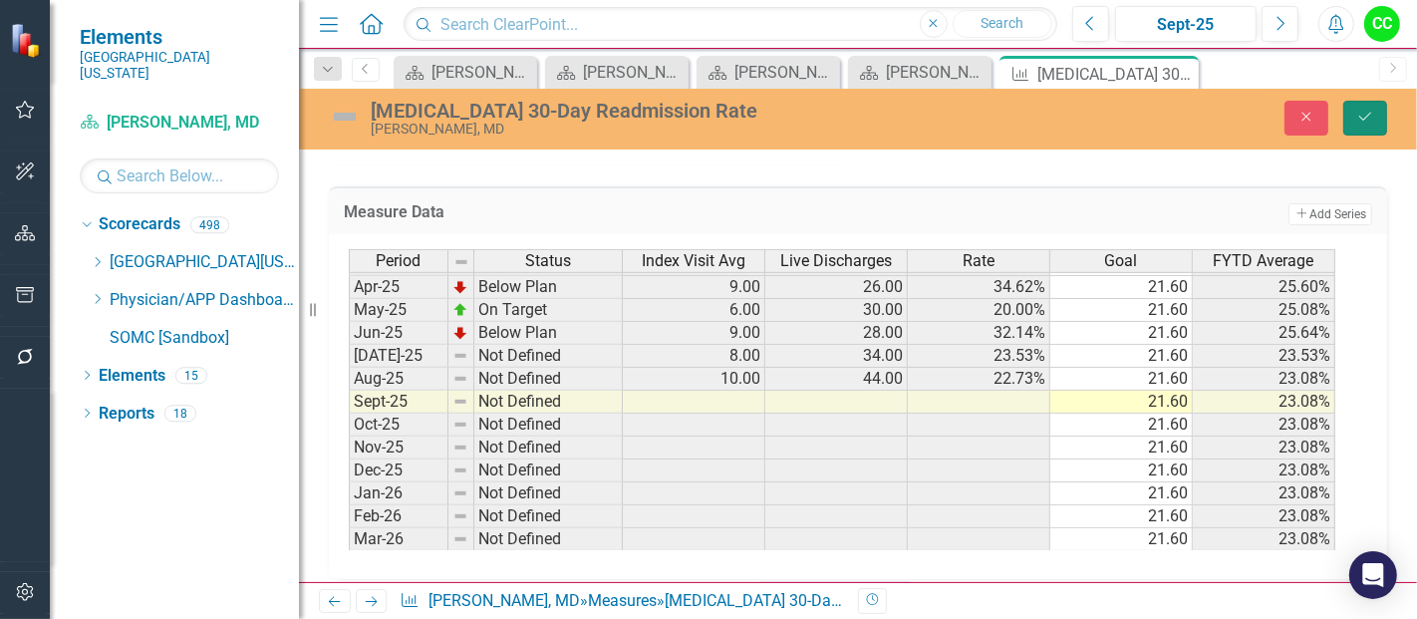
click at [1356, 132] on button "Save" at bounding box center [1365, 118] width 44 height 35
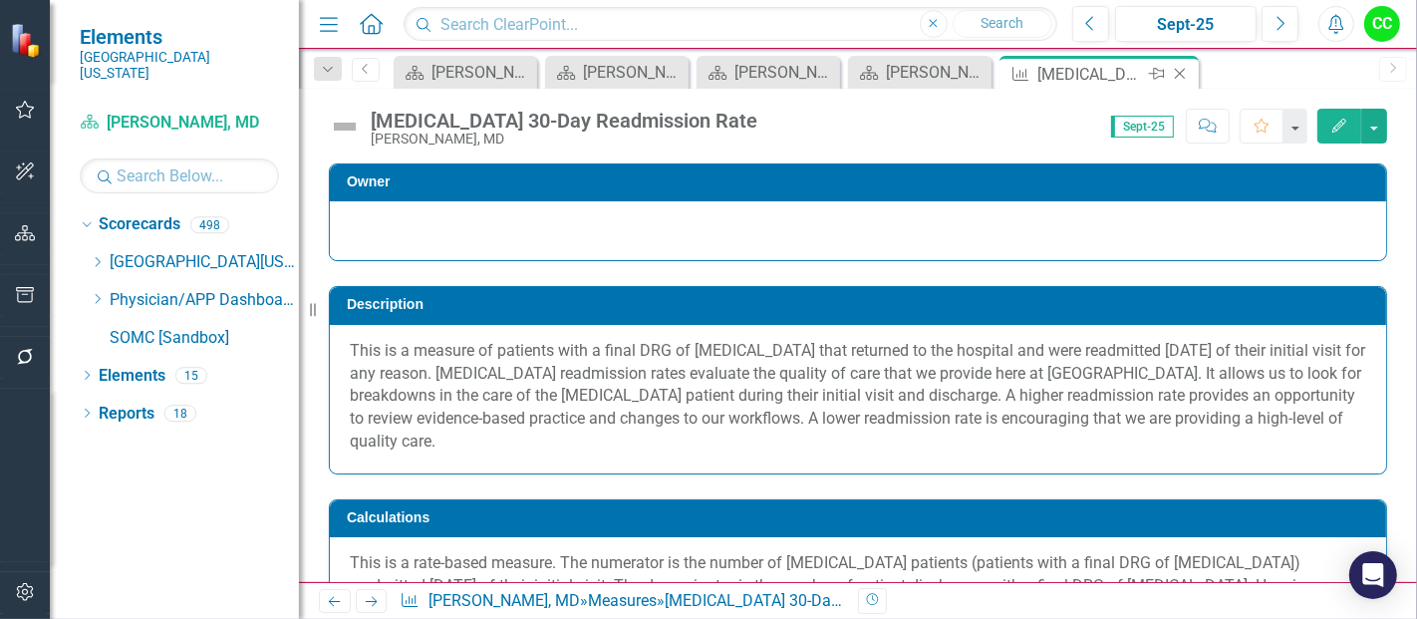
click at [1182, 70] on icon at bounding box center [1180, 74] width 11 height 11
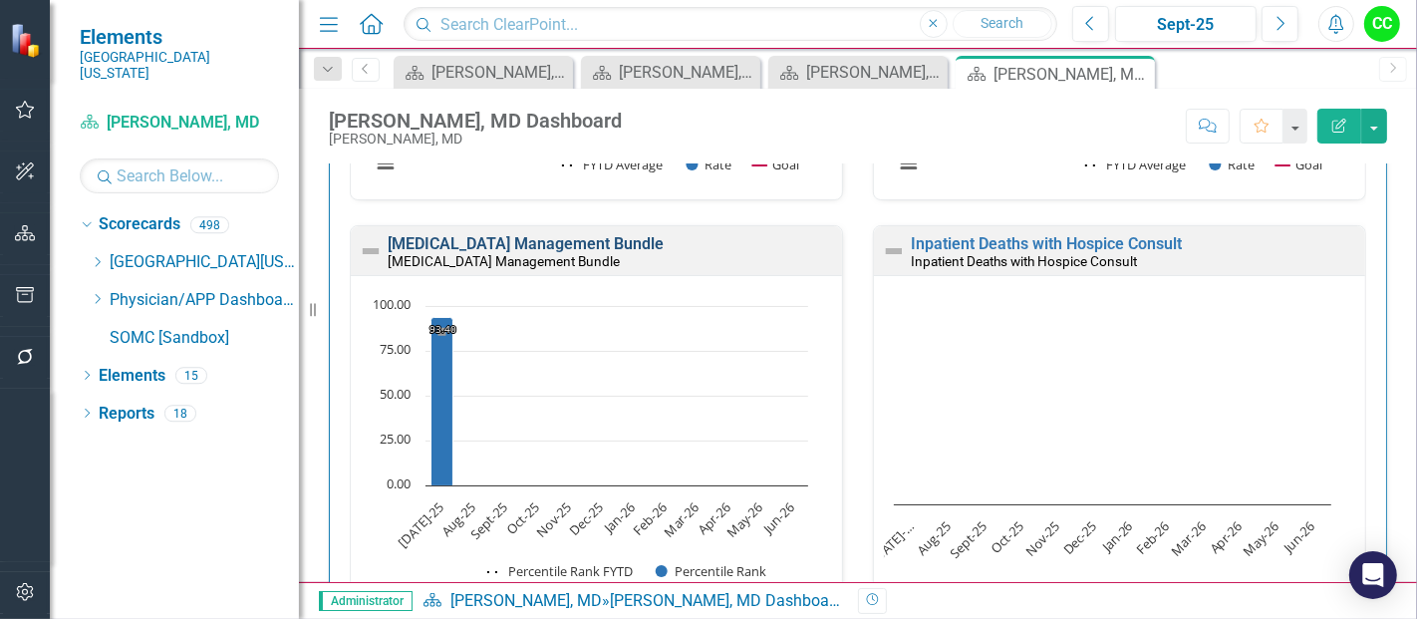
click at [664, 244] on link "[MEDICAL_DATA] Management Bundle" at bounding box center [526, 243] width 276 height 19
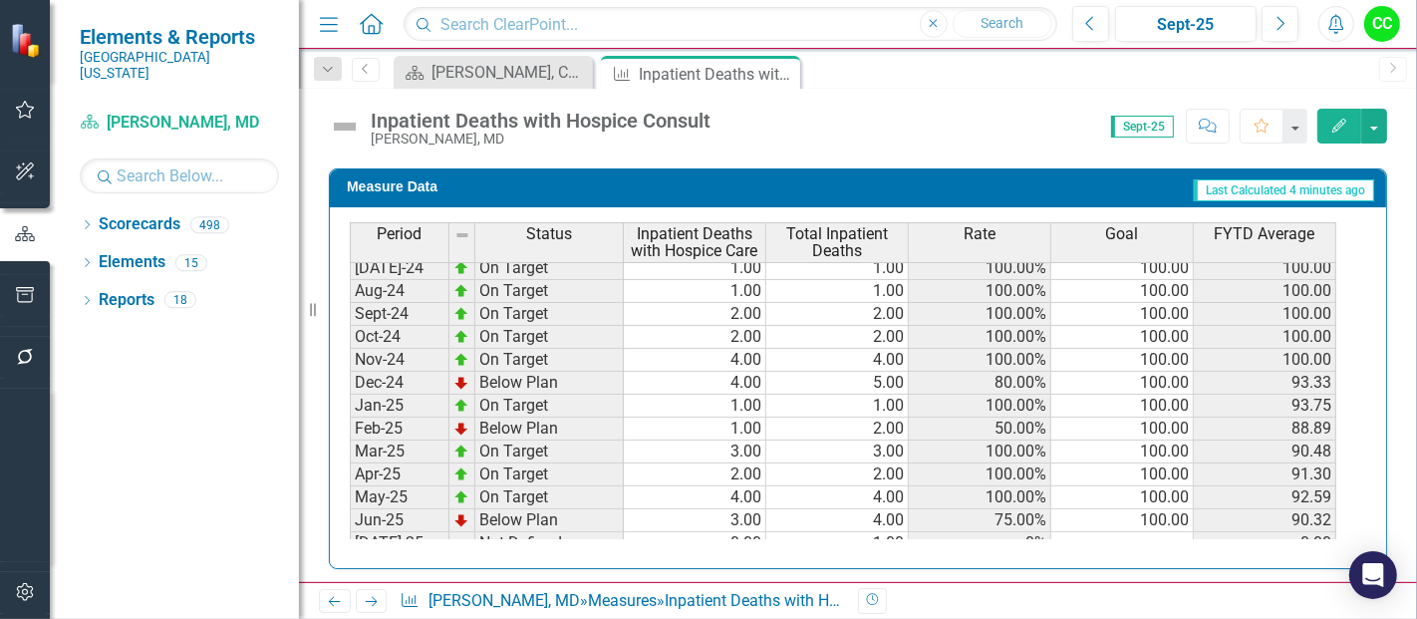
scroll to position [555, 0]
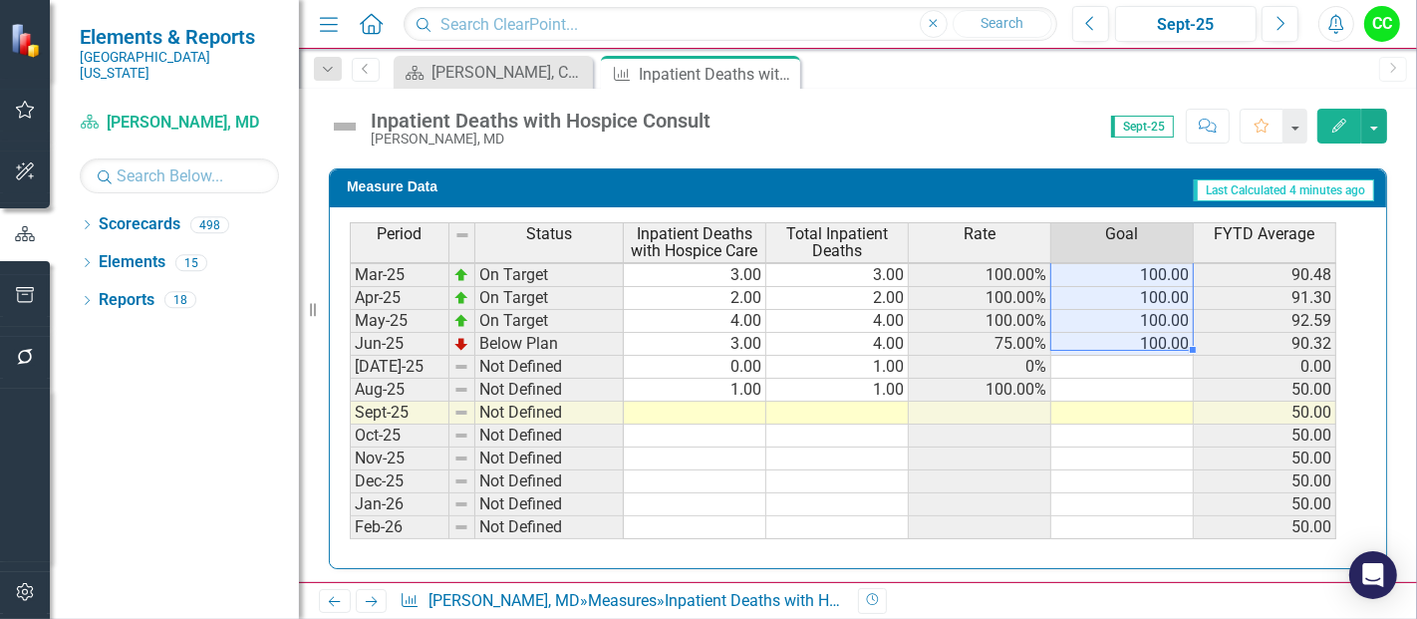
drag, startPoint x: 1164, startPoint y: 272, endPoint x: 1134, endPoint y: 336, distance: 70.4
click at [1134, 336] on tbody "Sep-23 On Target 1.00 1.00 100.00% 100.00 100.00 Oct-23 On Target 2.00 2.00 100…" at bounding box center [843, 218] width 986 height 734
click at [1119, 356] on td at bounding box center [1122, 367] width 142 height 23
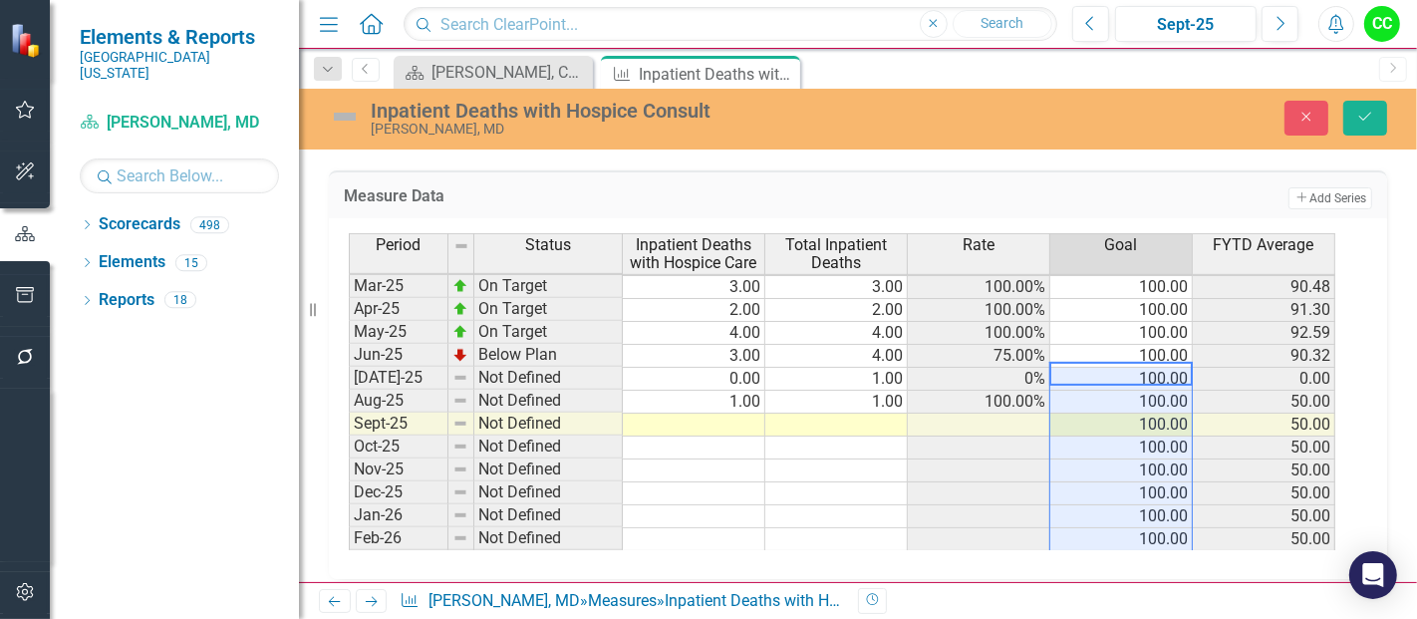
type textarea "100"
click at [1369, 115] on icon "Save" at bounding box center [1365, 117] width 18 height 14
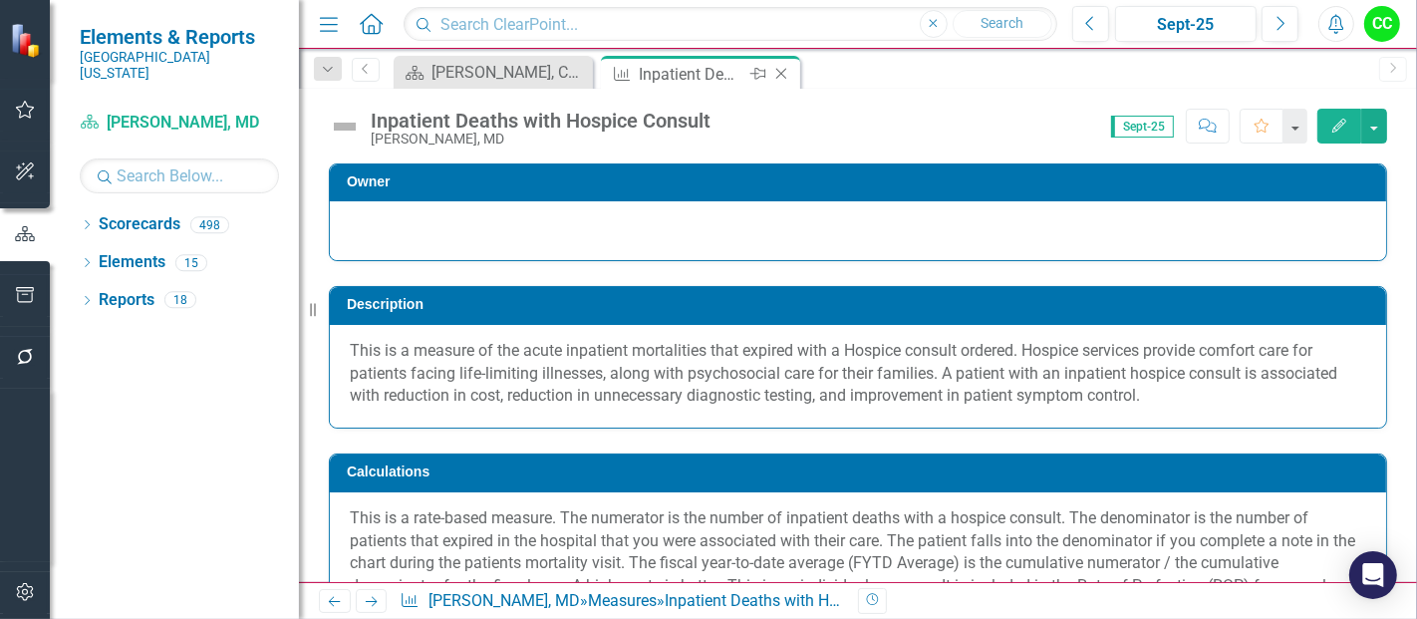
click at [779, 78] on icon "Close" at bounding box center [781, 74] width 20 height 16
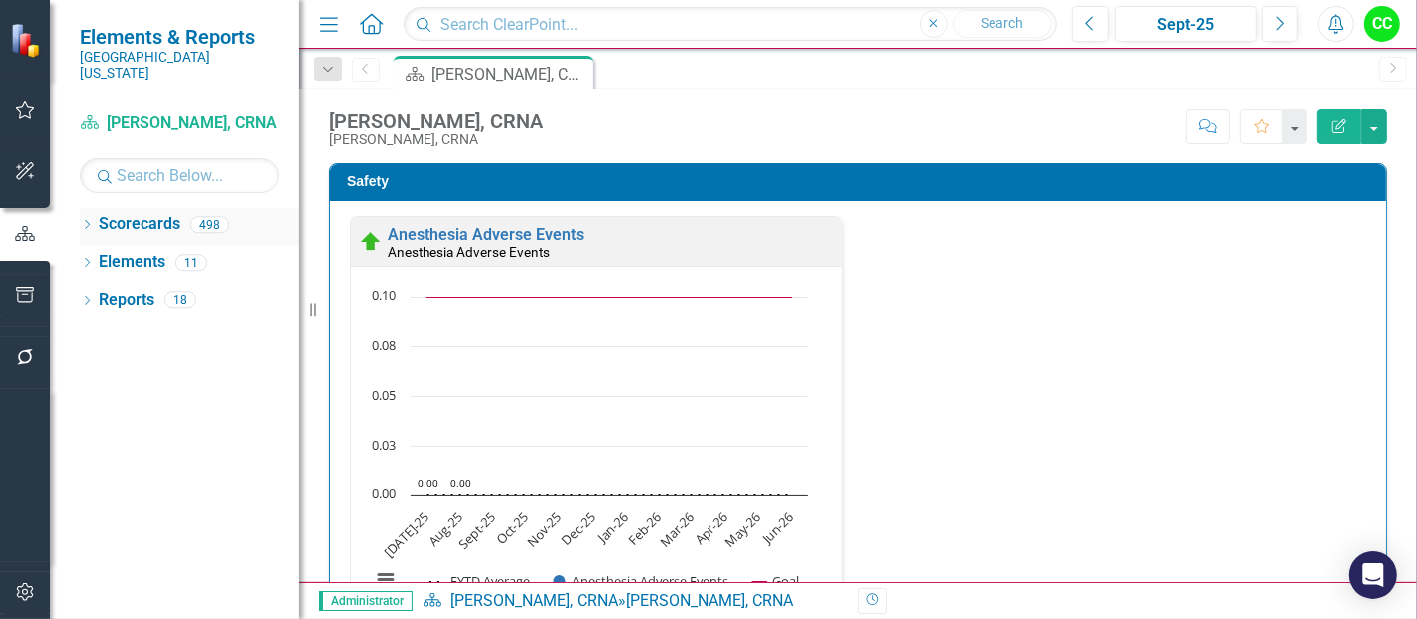
click at [86, 221] on icon "Dropdown" at bounding box center [87, 226] width 14 height 11
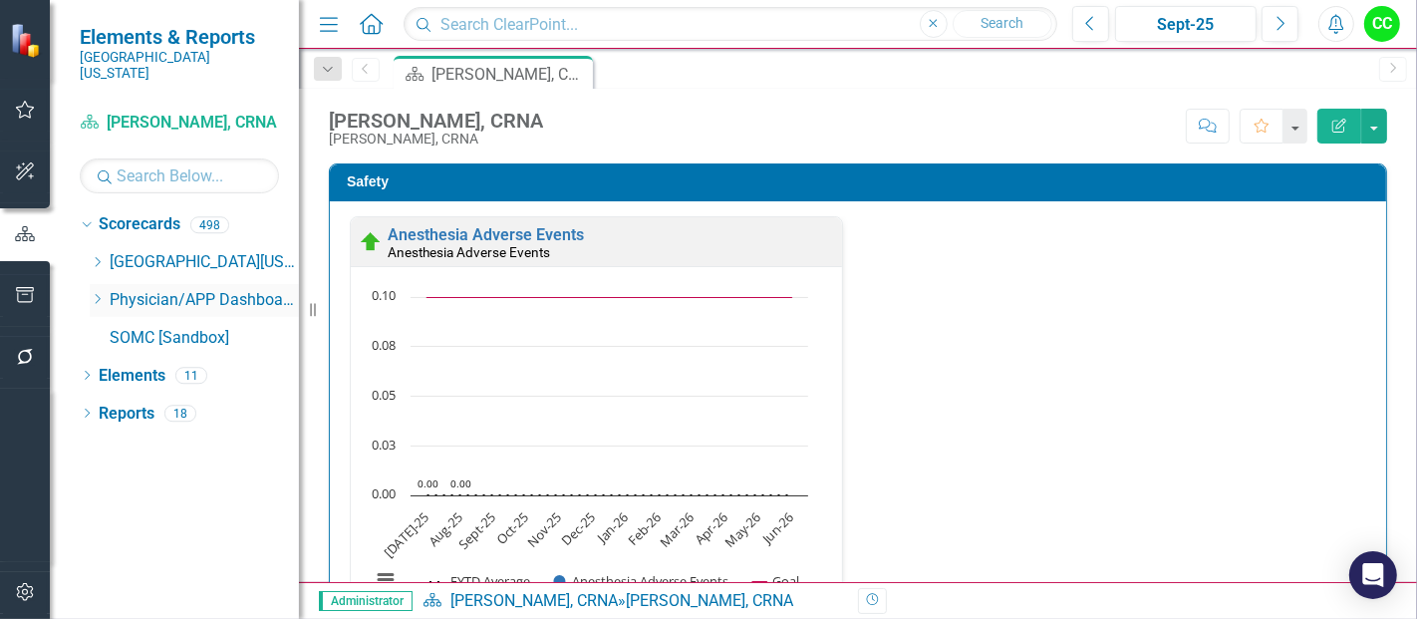
click at [96, 293] on icon "Dropdown" at bounding box center [97, 299] width 15 height 12
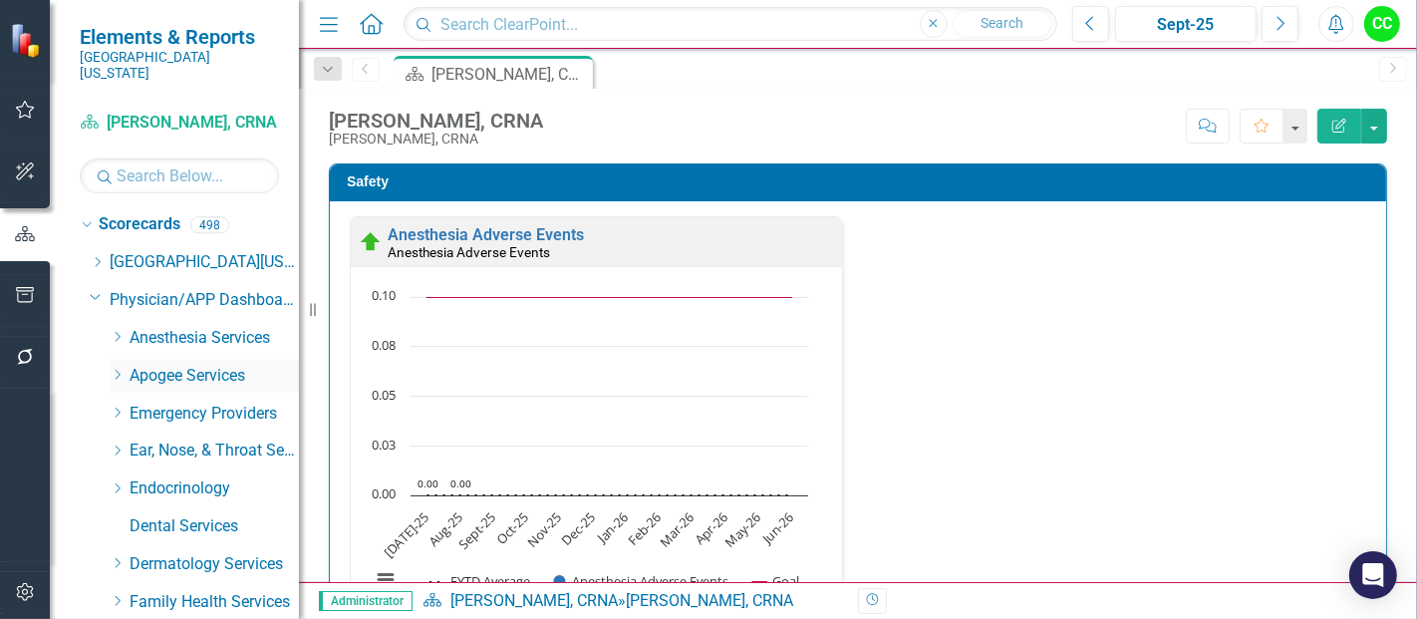
click at [115, 369] on icon "Dropdown" at bounding box center [117, 375] width 15 height 12
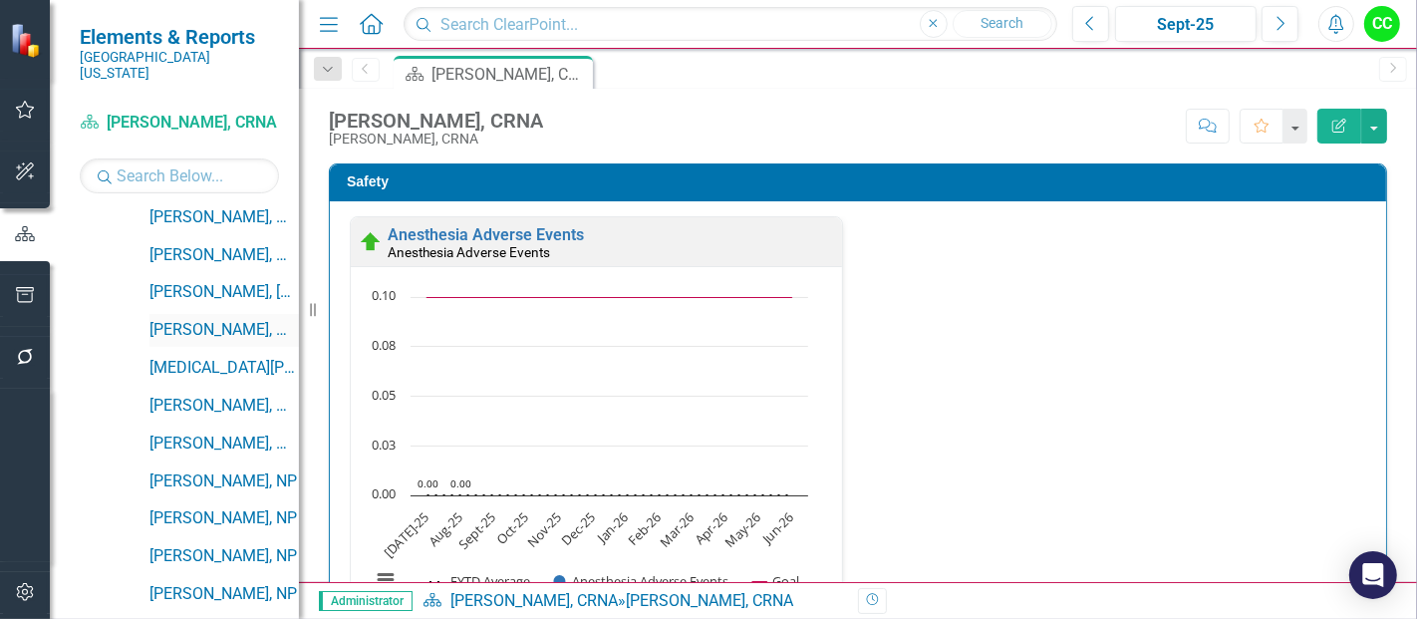
click at [210, 320] on link "[PERSON_NAME], MD" at bounding box center [223, 330] width 149 height 23
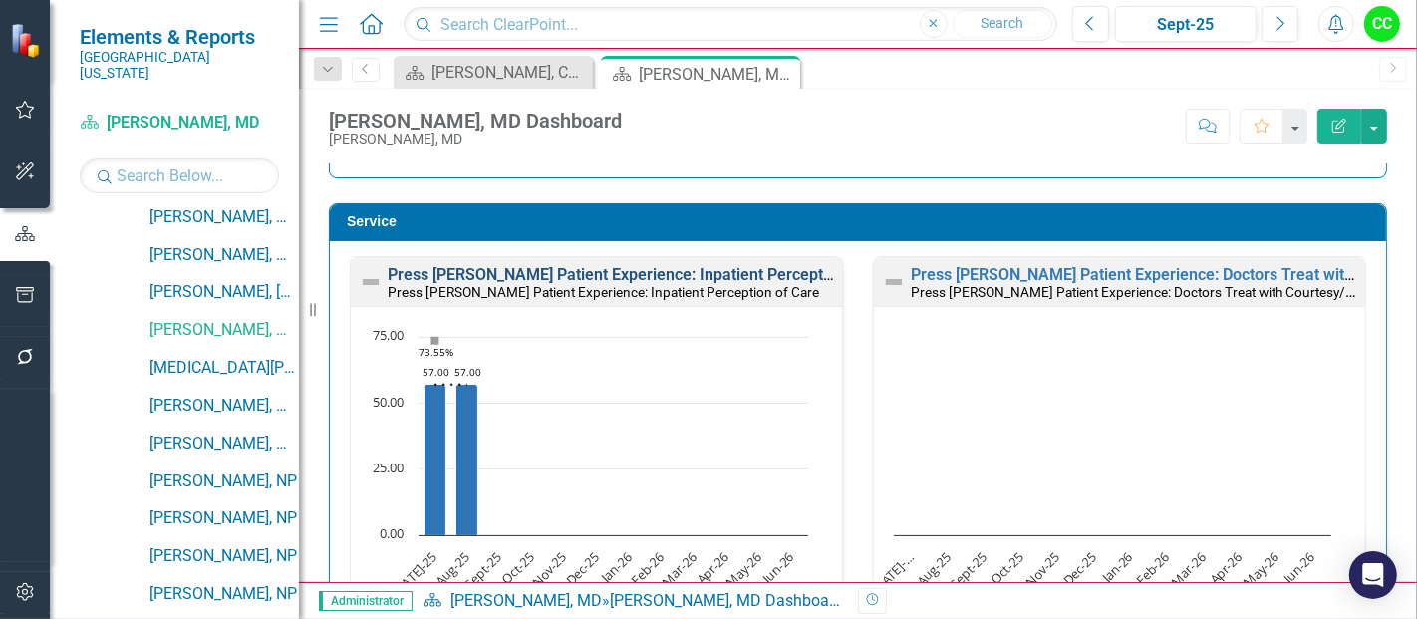
click at [714, 269] on link "Press [PERSON_NAME] Patient Experience: Inpatient Perception of Care" at bounding box center [645, 274] width 514 height 19
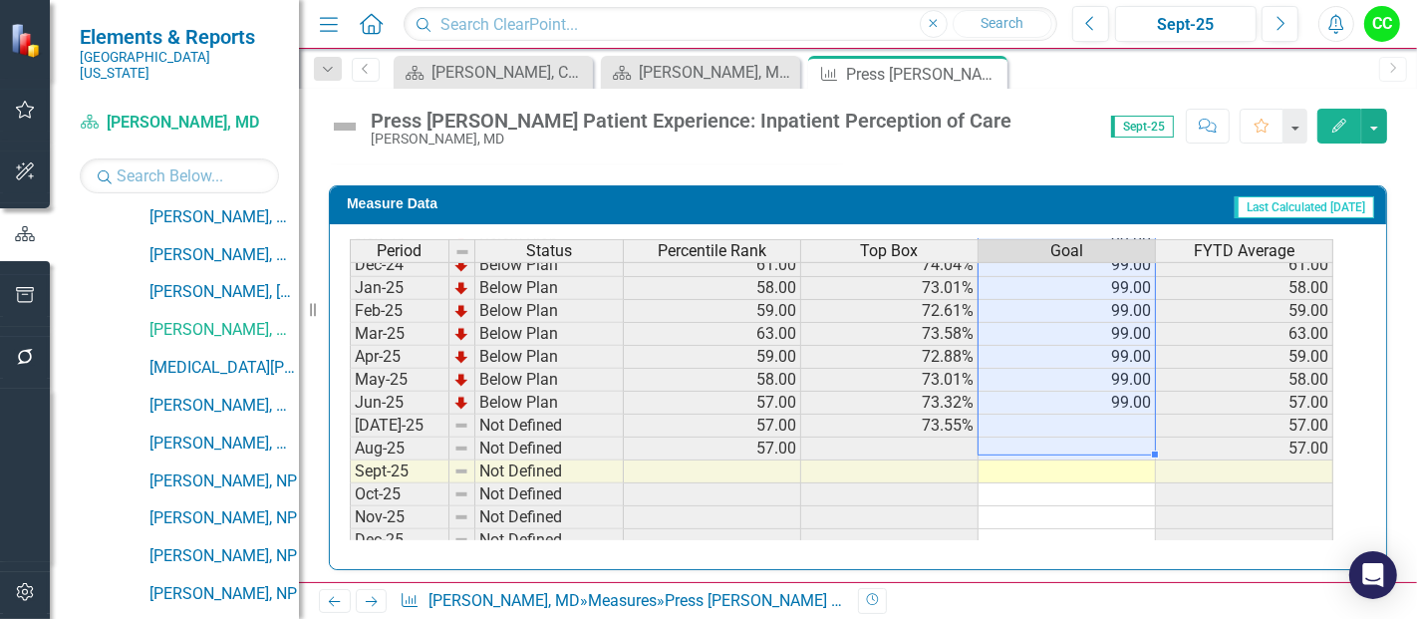
scroll to position [714, 0]
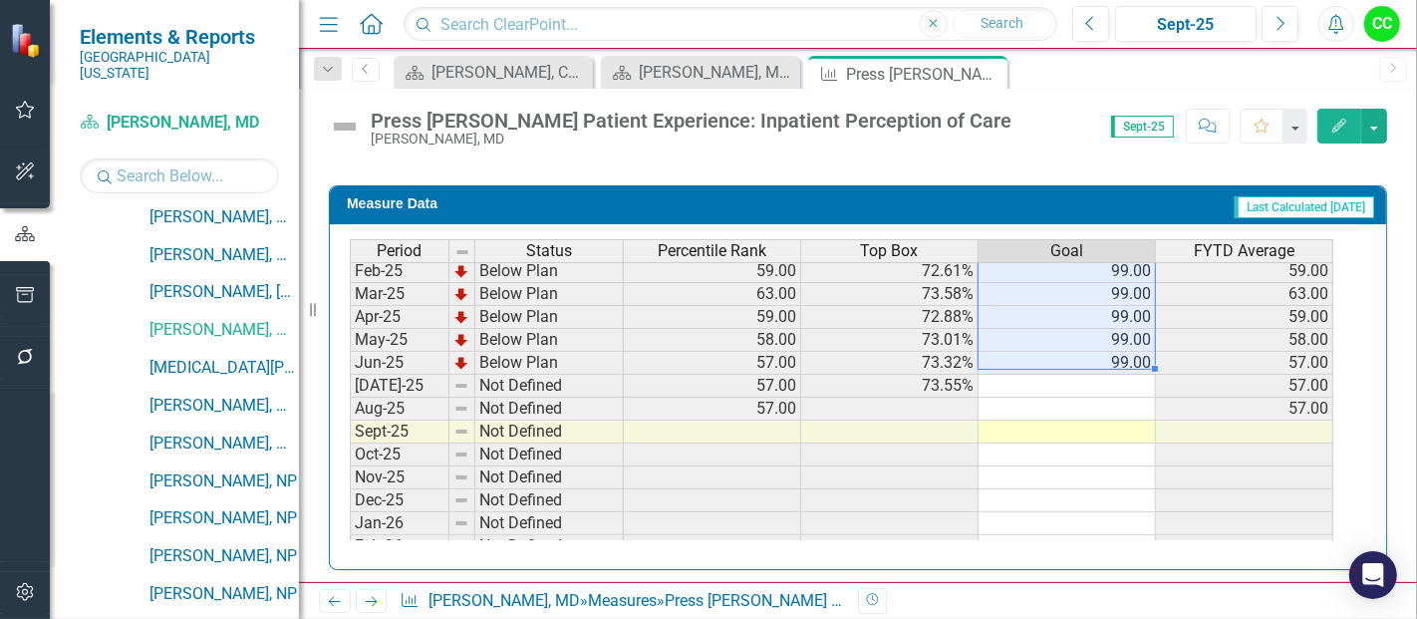
drag, startPoint x: 1096, startPoint y: 268, endPoint x: 1114, endPoint y: 357, distance: 90.5
click at [1114, 357] on tbody "Sep-23 Below Plan 52.00 70.73% 99.00 52.00 Oct-23 Below Plan 52.00 70.63% 99.00…" at bounding box center [842, 224] width 984 height 711
click at [1108, 375] on td at bounding box center [1067, 386] width 177 height 23
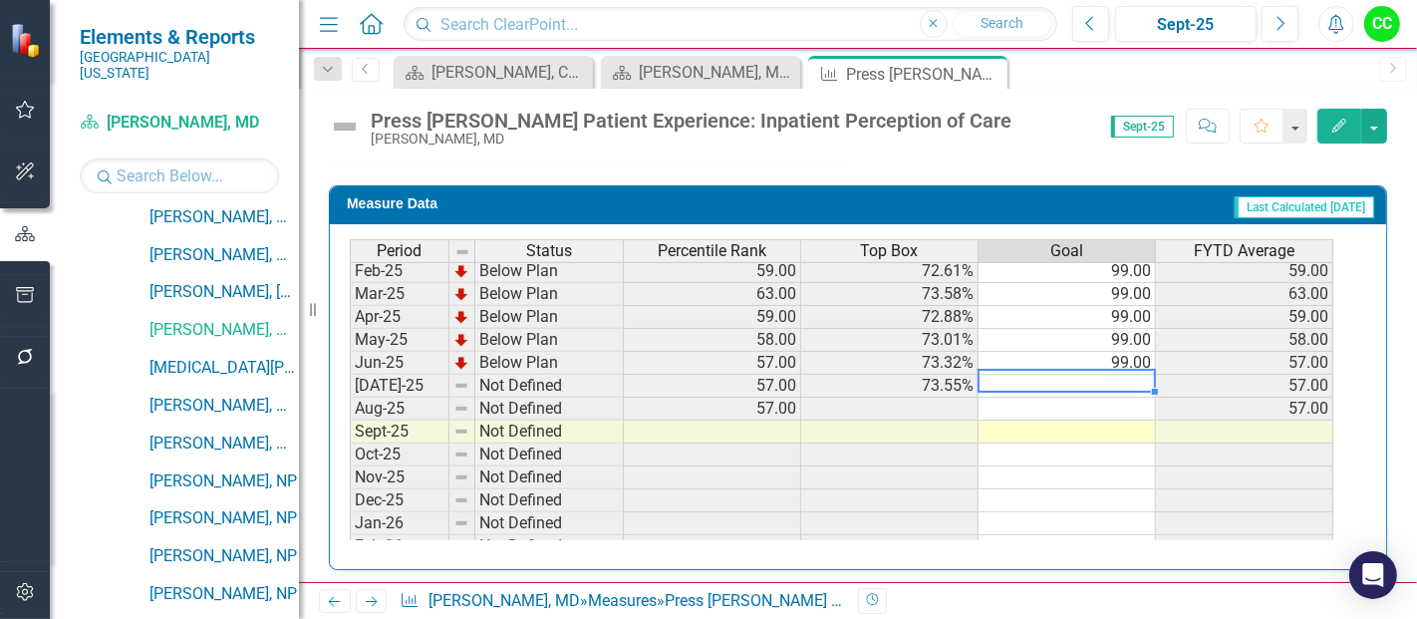
type textarea "99"
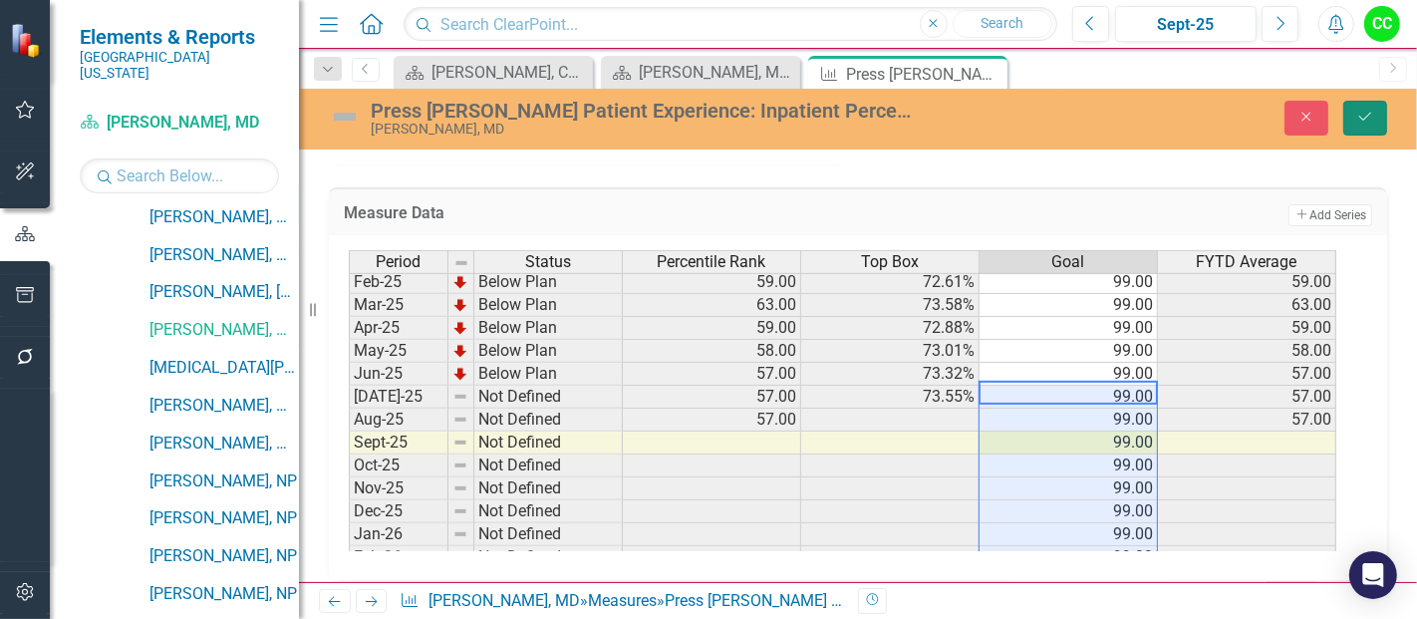
click at [1375, 116] on button "Save" at bounding box center [1365, 118] width 44 height 35
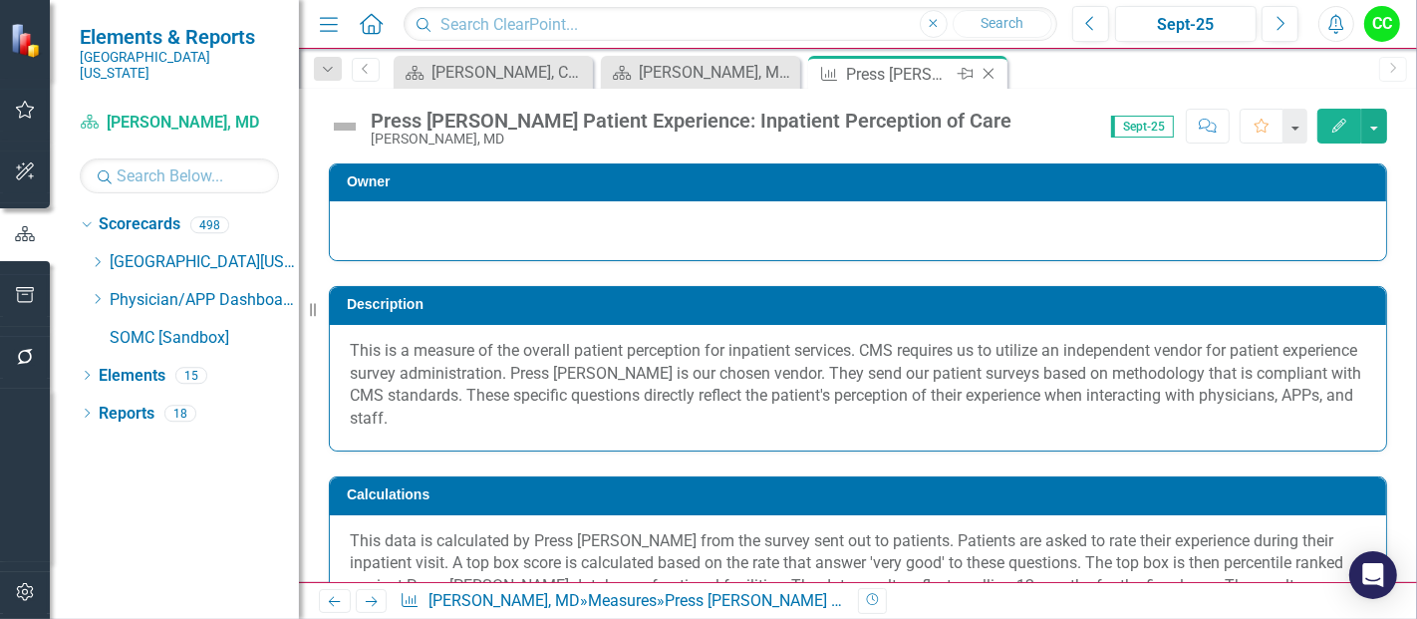
click at [985, 67] on icon "Close" at bounding box center [989, 74] width 20 height 16
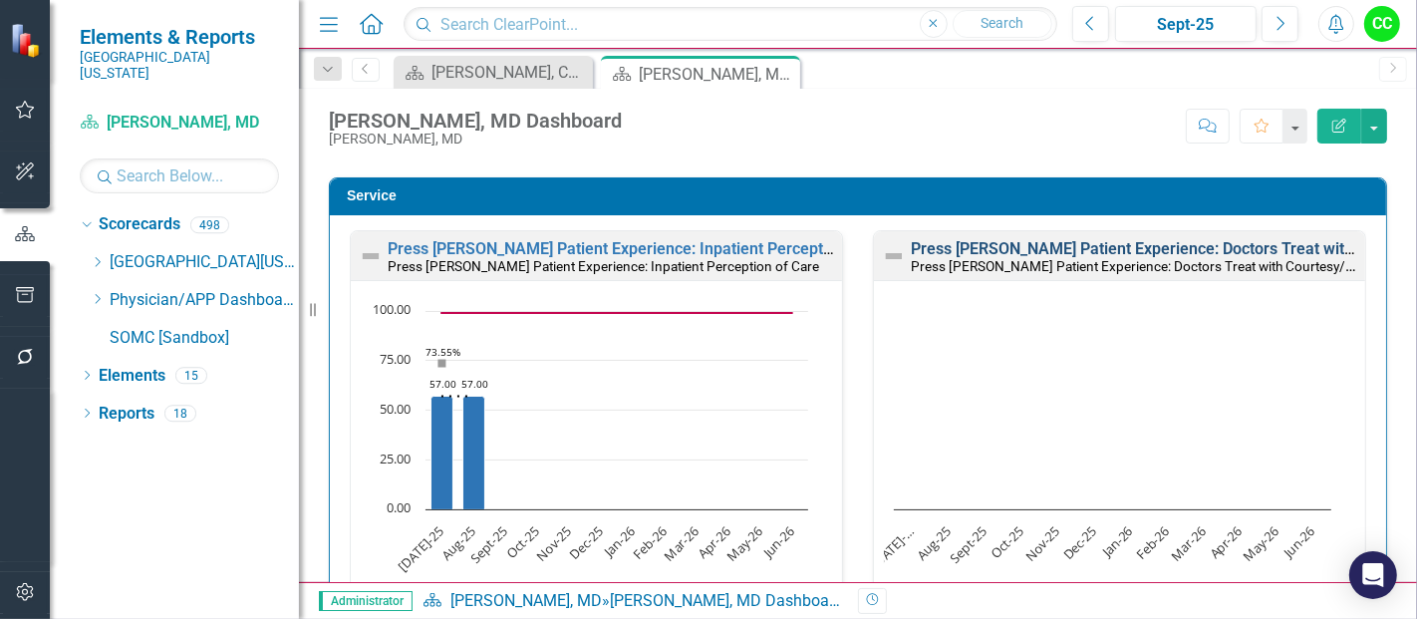
click at [1181, 247] on link "Press [PERSON_NAME] Patient Experience: Doctors Treat with Courtesy/Respect" at bounding box center [1198, 248] width 574 height 19
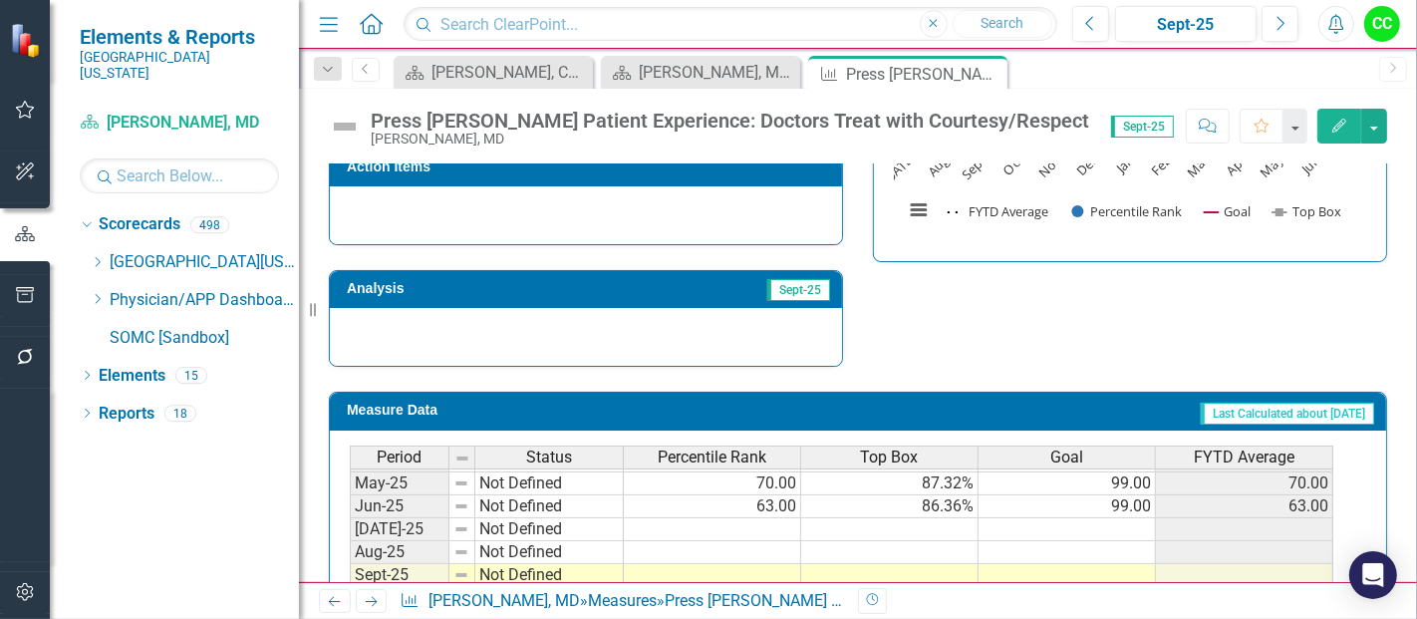
click at [1101, 516] on tbody "Jan-24 Not Defined 86.00 90.91% 99.00 86.00 Feb-24 Not Defined 81.00 89.80% 99.…" at bounding box center [842, 449] width 984 height 689
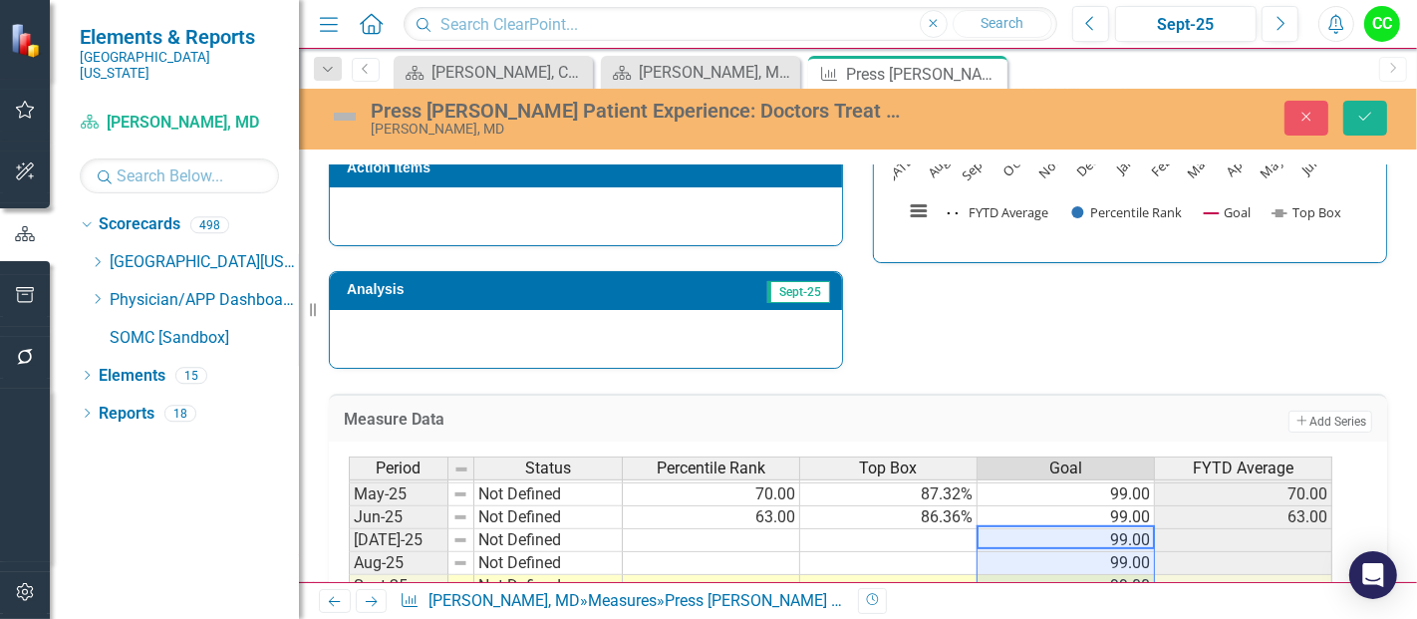
type textarea "99"
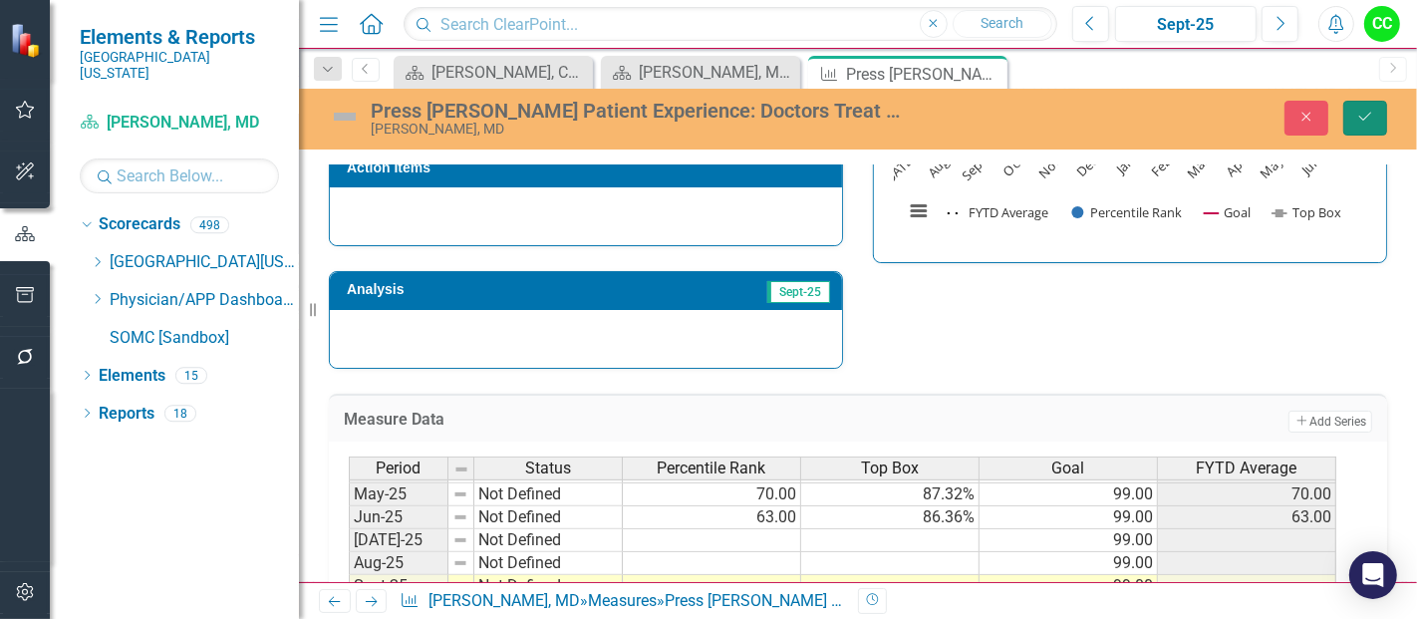
click at [1357, 110] on icon "Save" at bounding box center [1365, 117] width 18 height 14
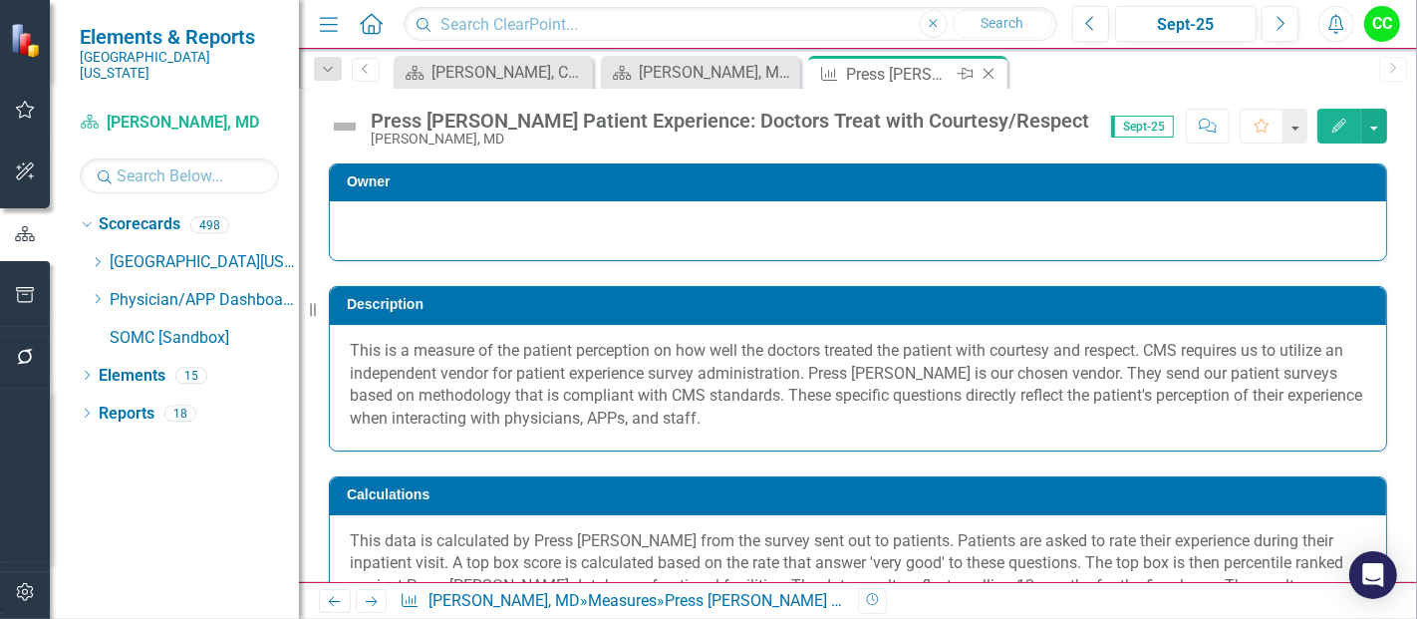
click at [985, 72] on icon "Close" at bounding box center [989, 74] width 20 height 16
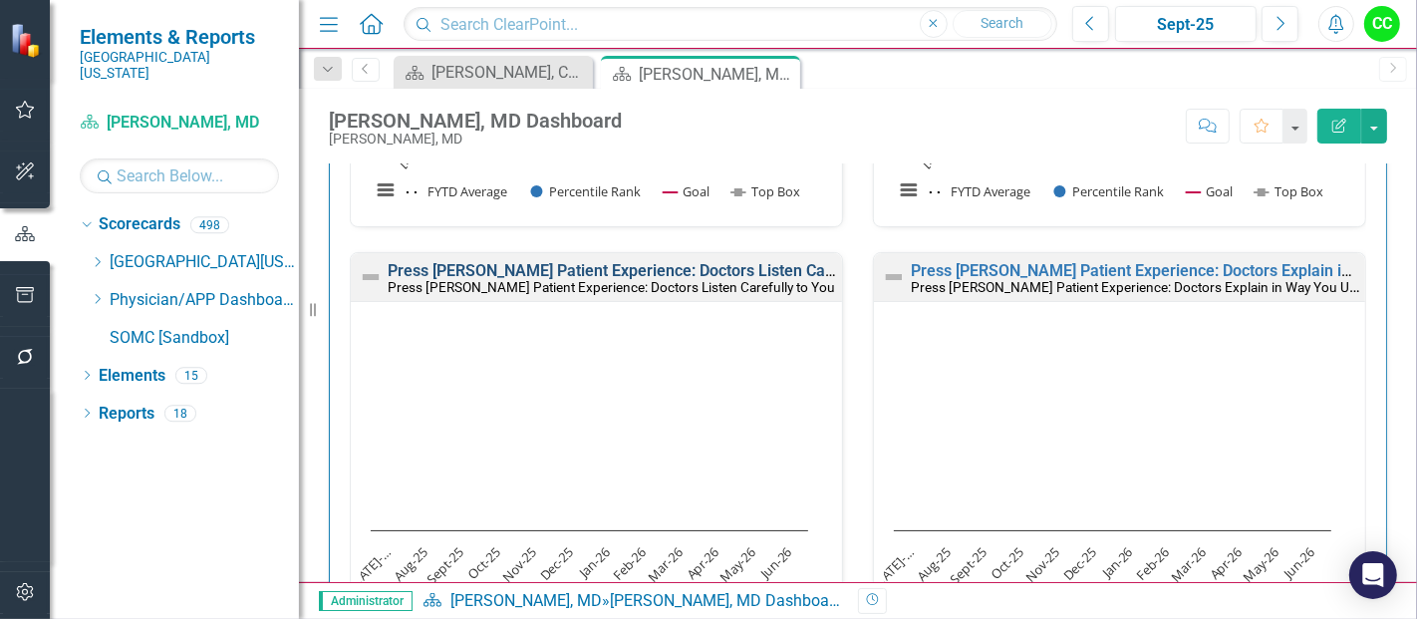
click at [637, 268] on link "Press [PERSON_NAME] Patient Experience: Doctors Listen Carefully to You" at bounding box center [654, 270] width 532 height 19
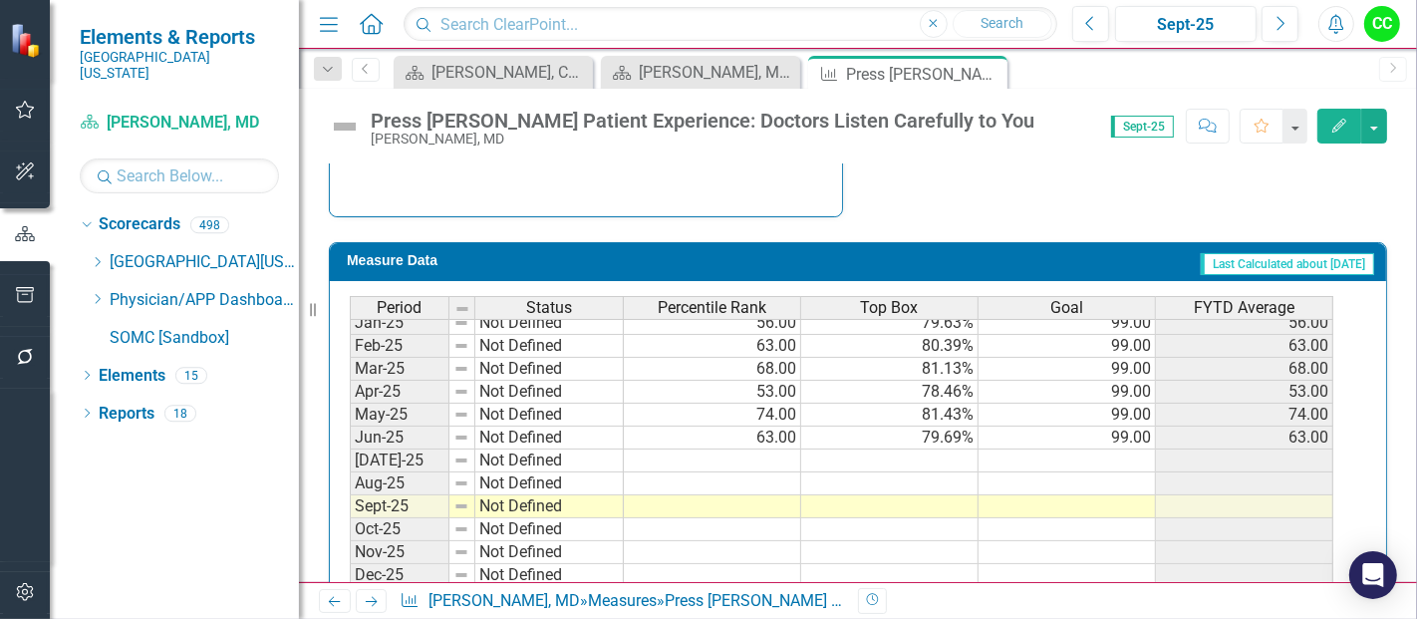
click at [1085, 448] on tbody "Jun-23 Not Defined 99.00 Jul-23 Not Defined 99.00 Aug-23 Not Defined 99.00 100.…" at bounding box center [842, 242] width 984 height 734
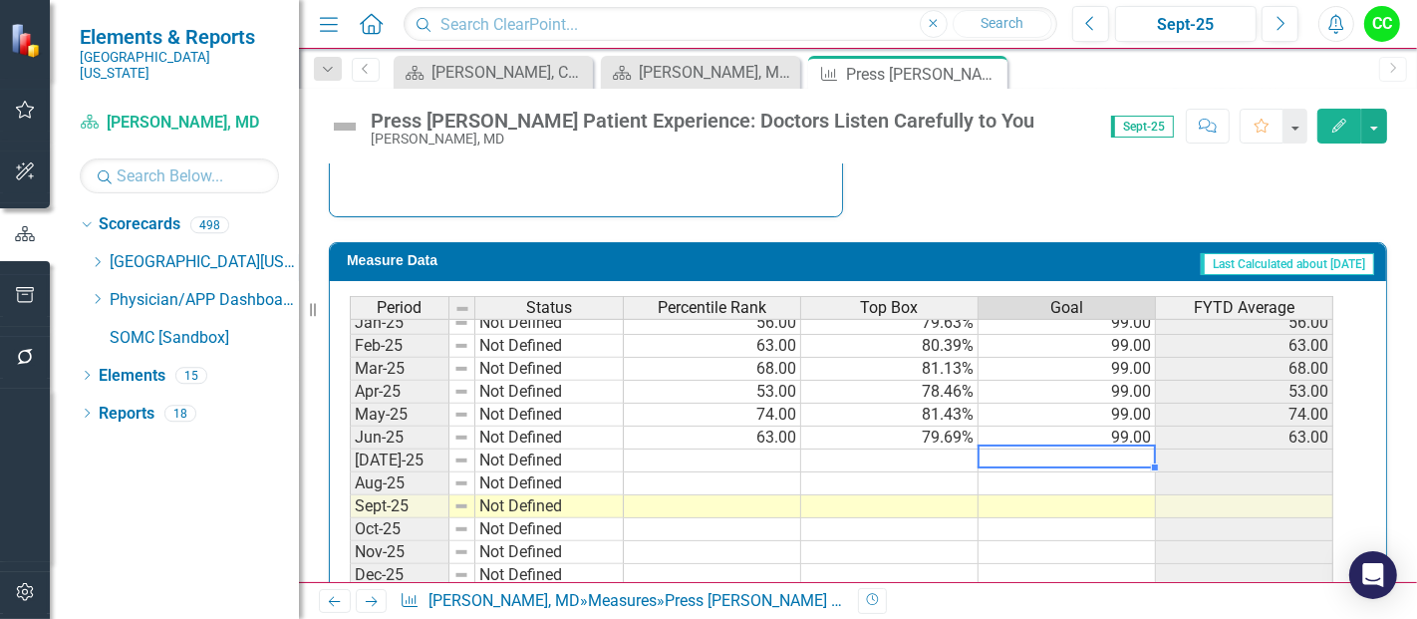
type textarea "99"
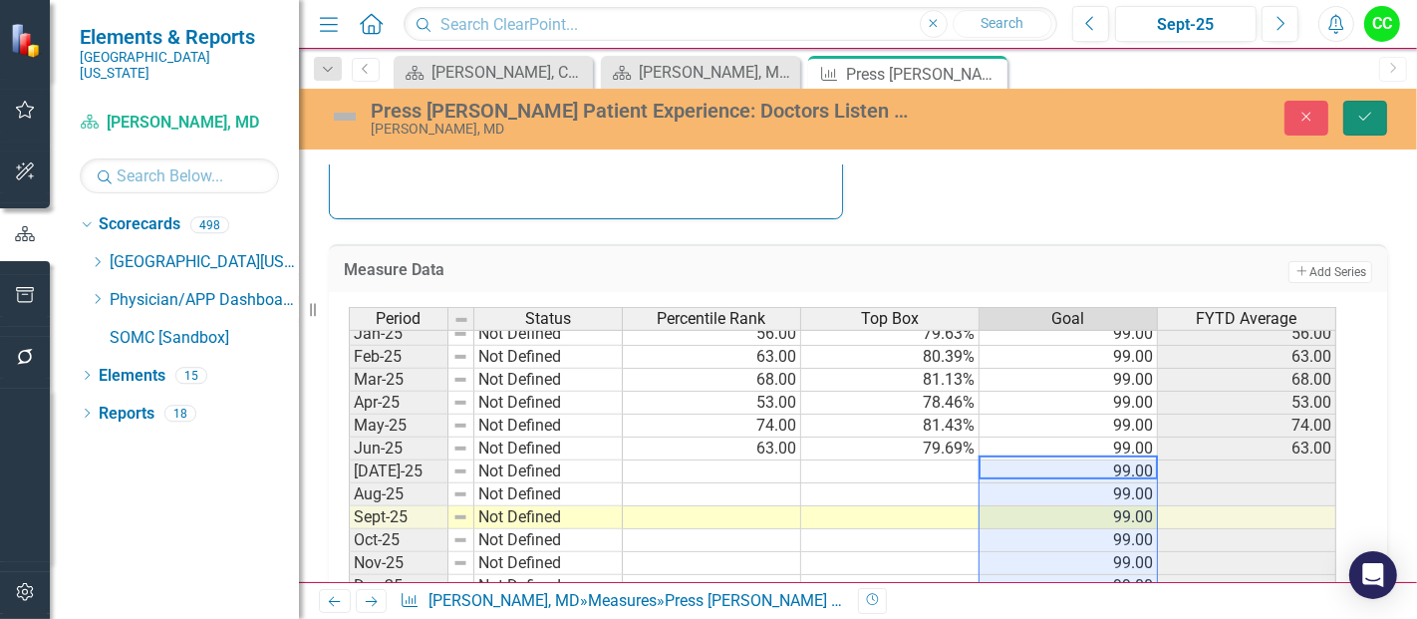
click at [1354, 101] on button "Save" at bounding box center [1365, 118] width 44 height 35
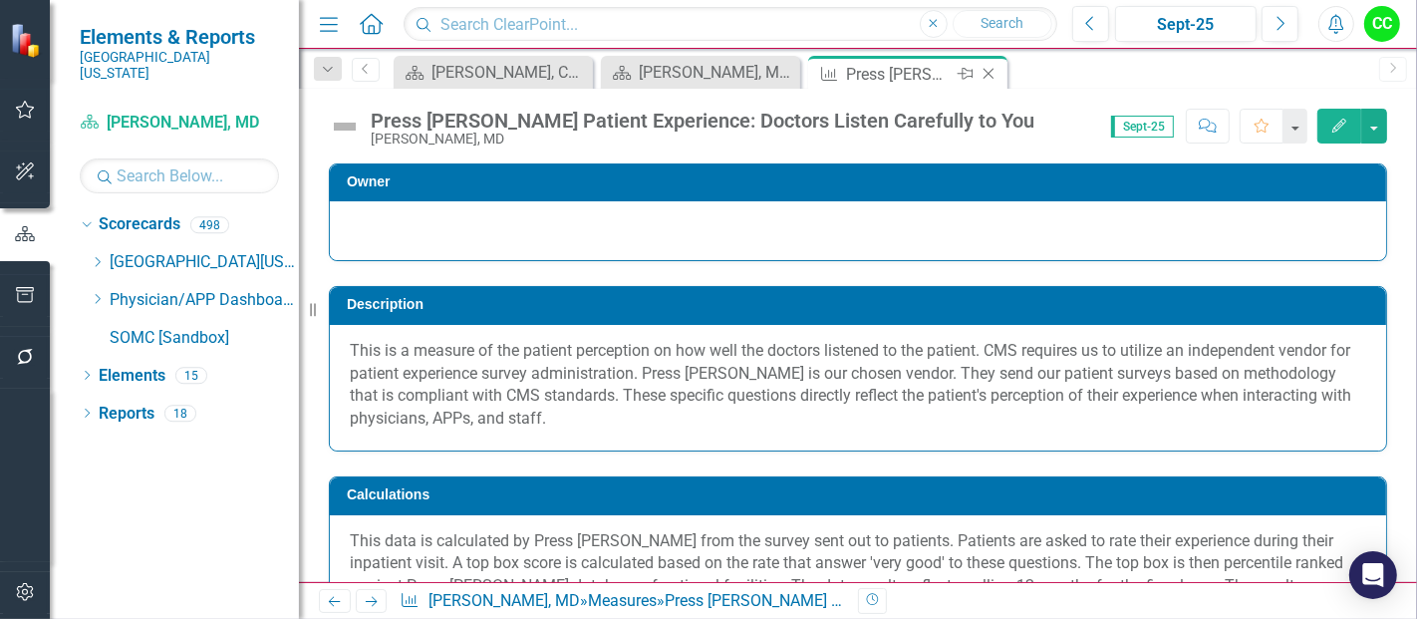
click at [987, 75] on icon "Close" at bounding box center [989, 74] width 20 height 16
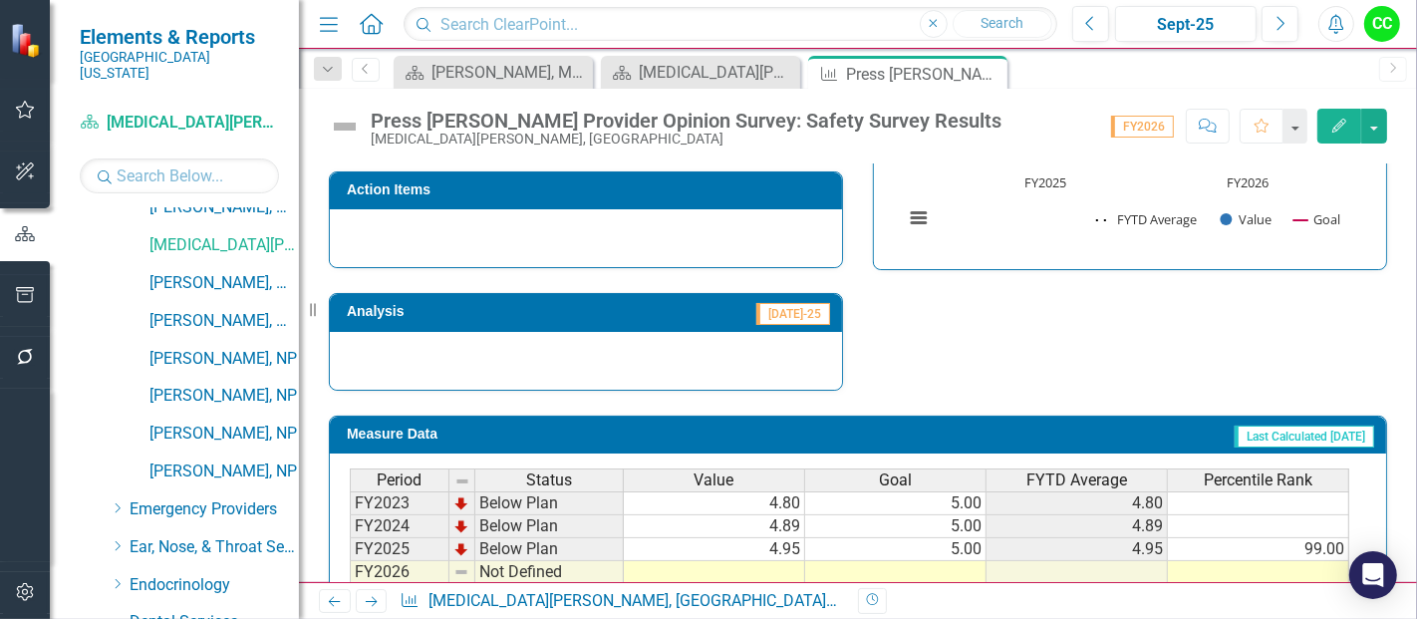
scroll to position [1230, 0]
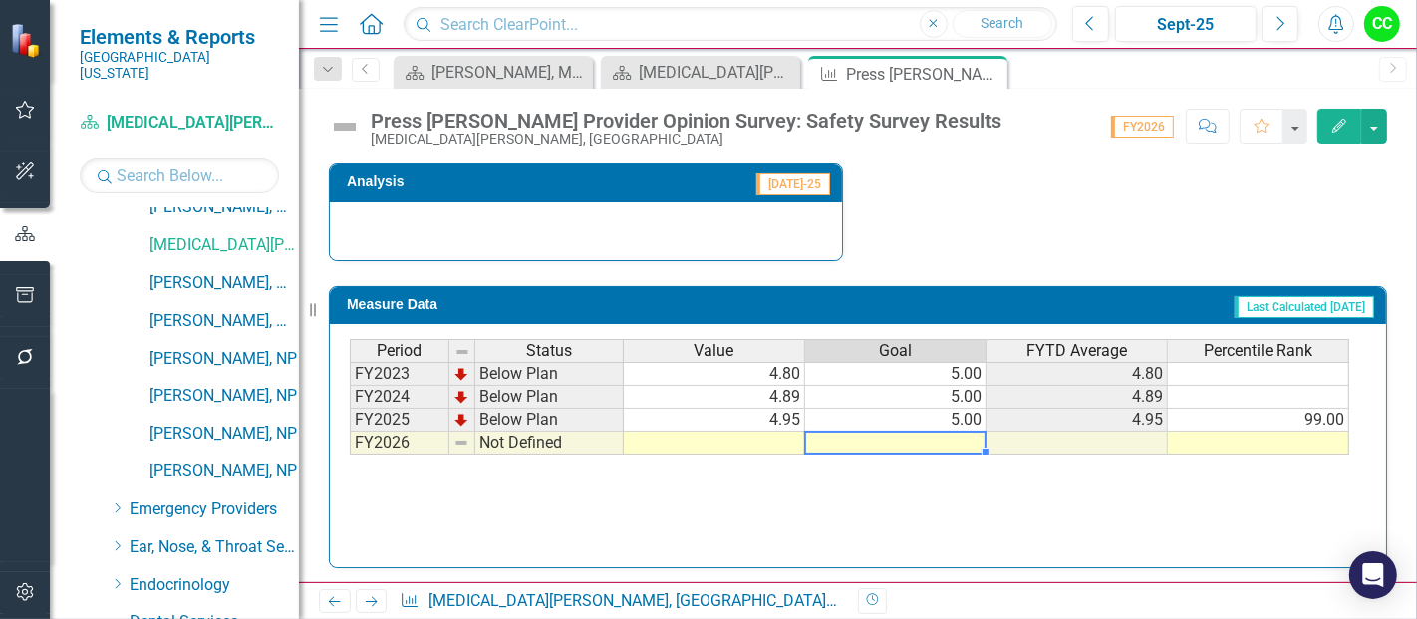
click at [952, 432] on td at bounding box center [895, 442] width 181 height 23
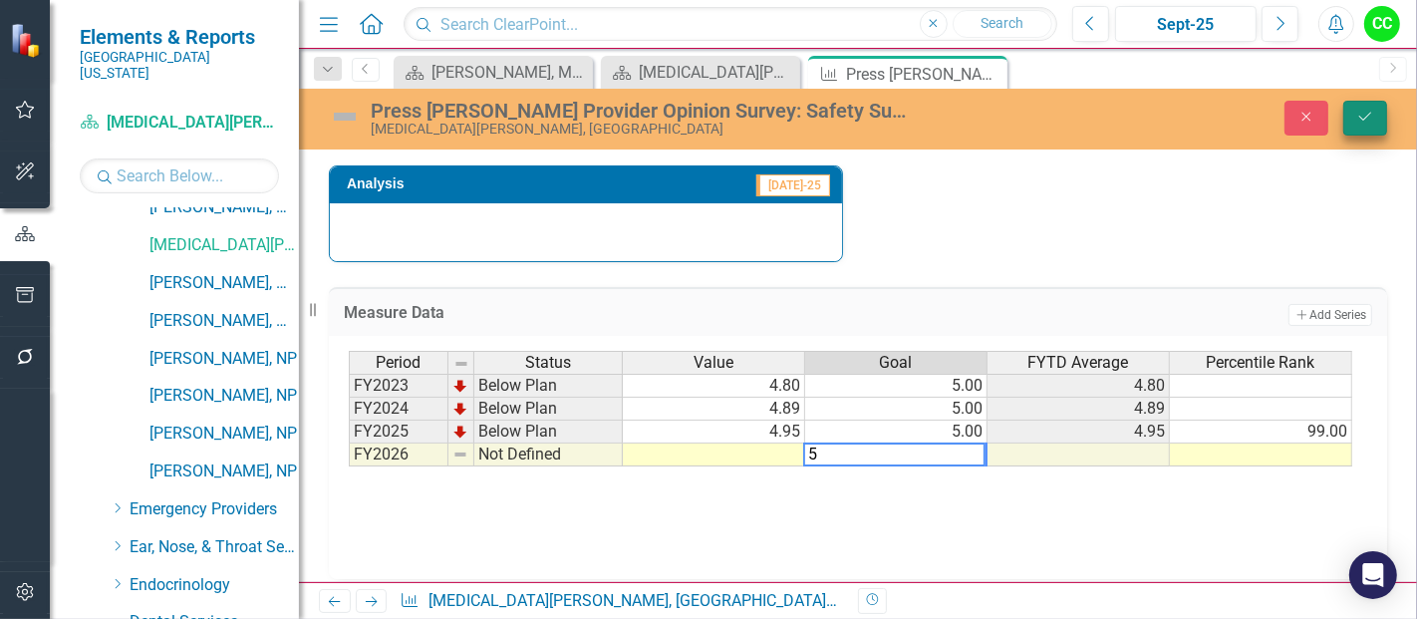
type textarea "5"
click at [1358, 121] on icon "Save" at bounding box center [1365, 117] width 18 height 14
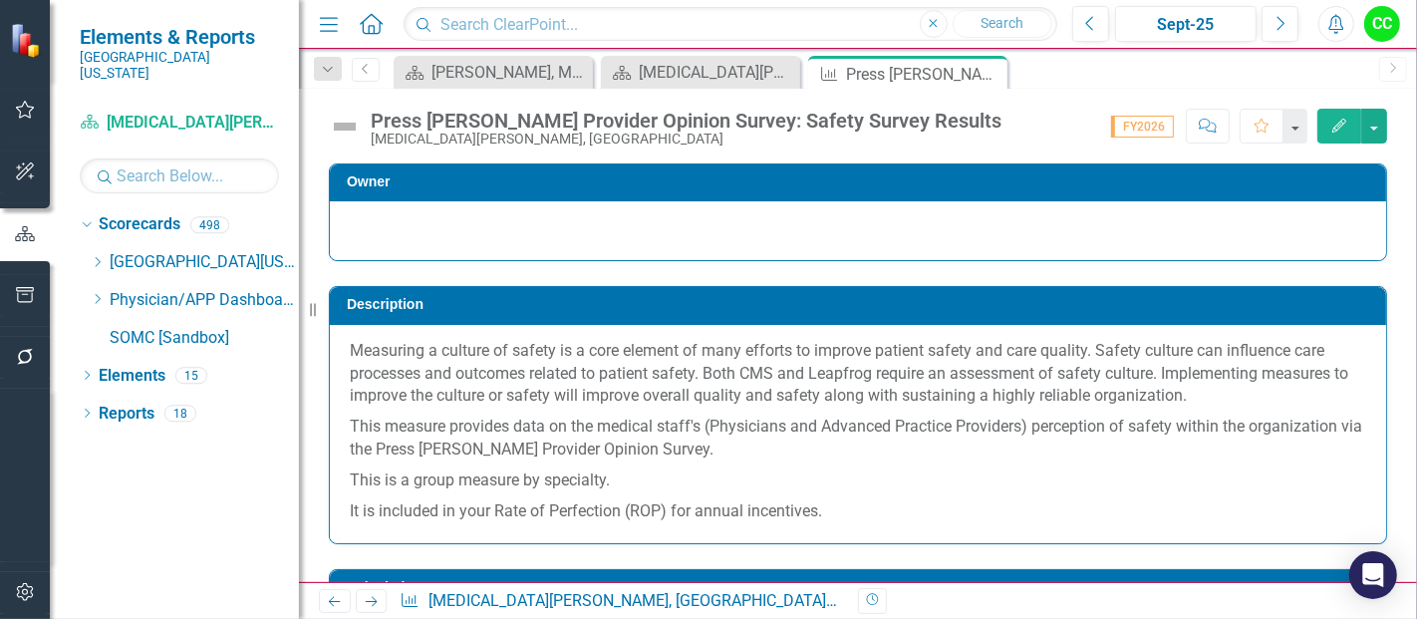
scroll to position [0, 0]
click at [989, 73] on icon "Close" at bounding box center [989, 74] width 20 height 16
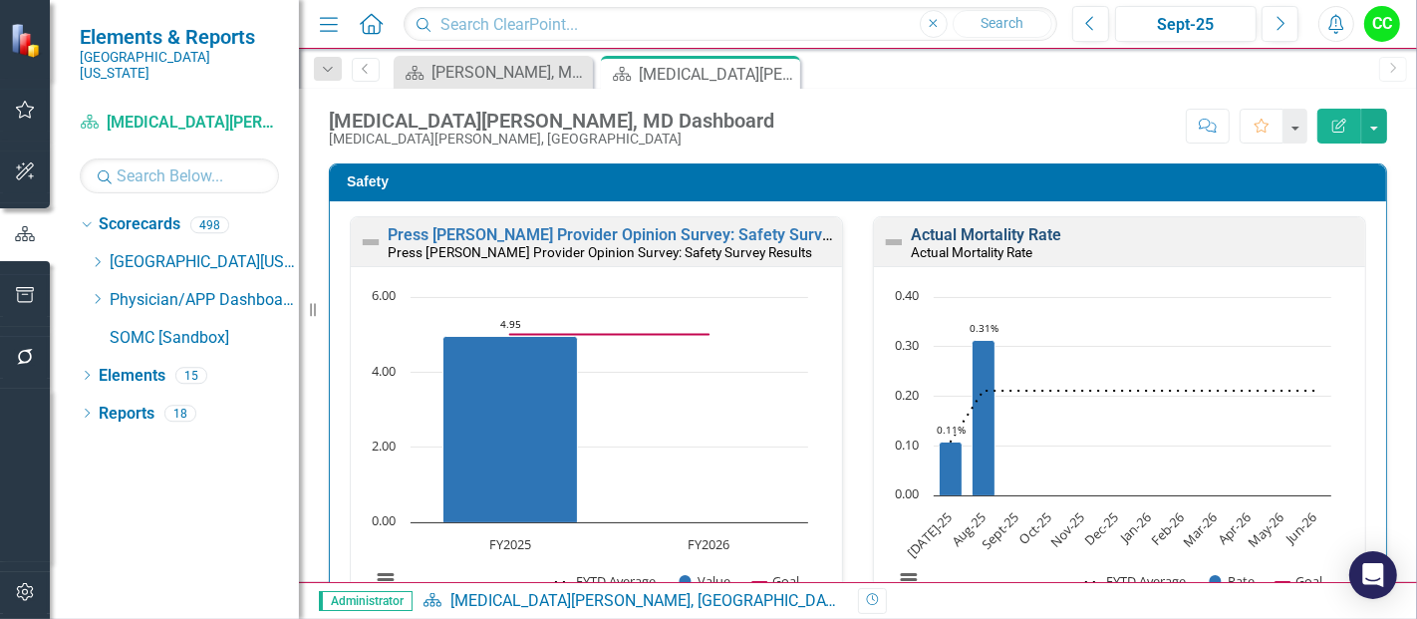
click at [973, 234] on link "Actual Mortality Rate" at bounding box center [986, 234] width 150 height 19
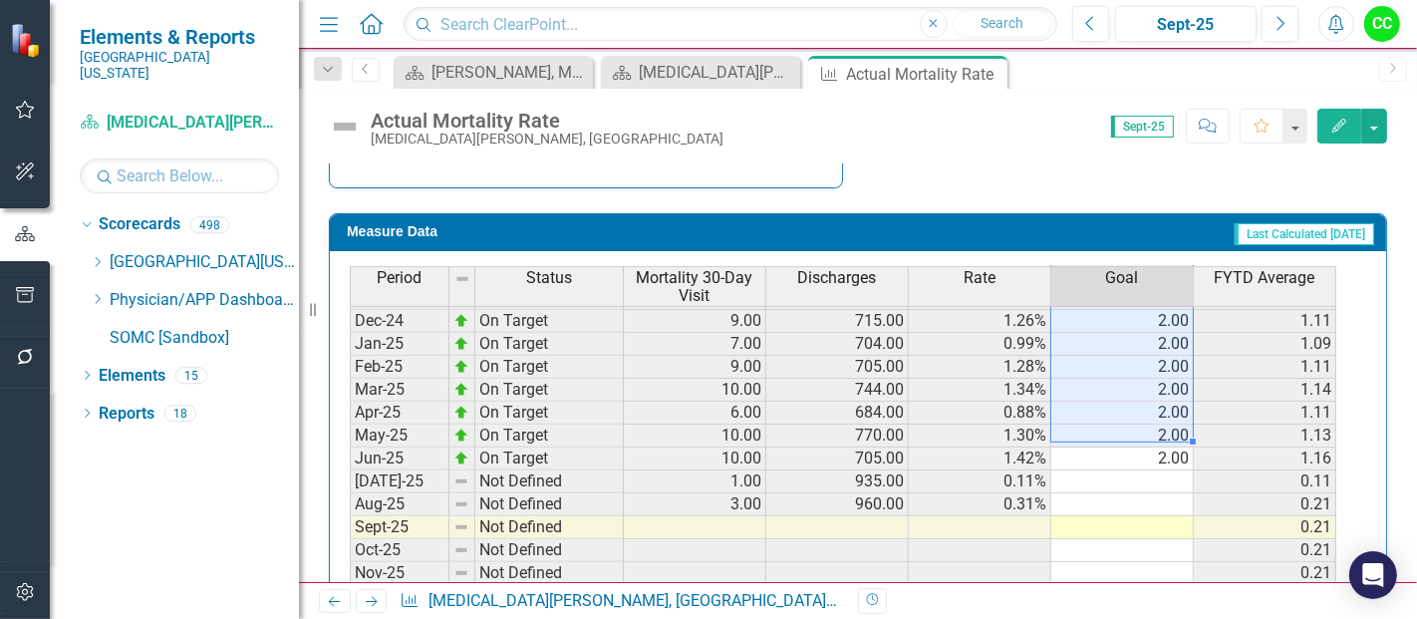
scroll to position [710, 0]
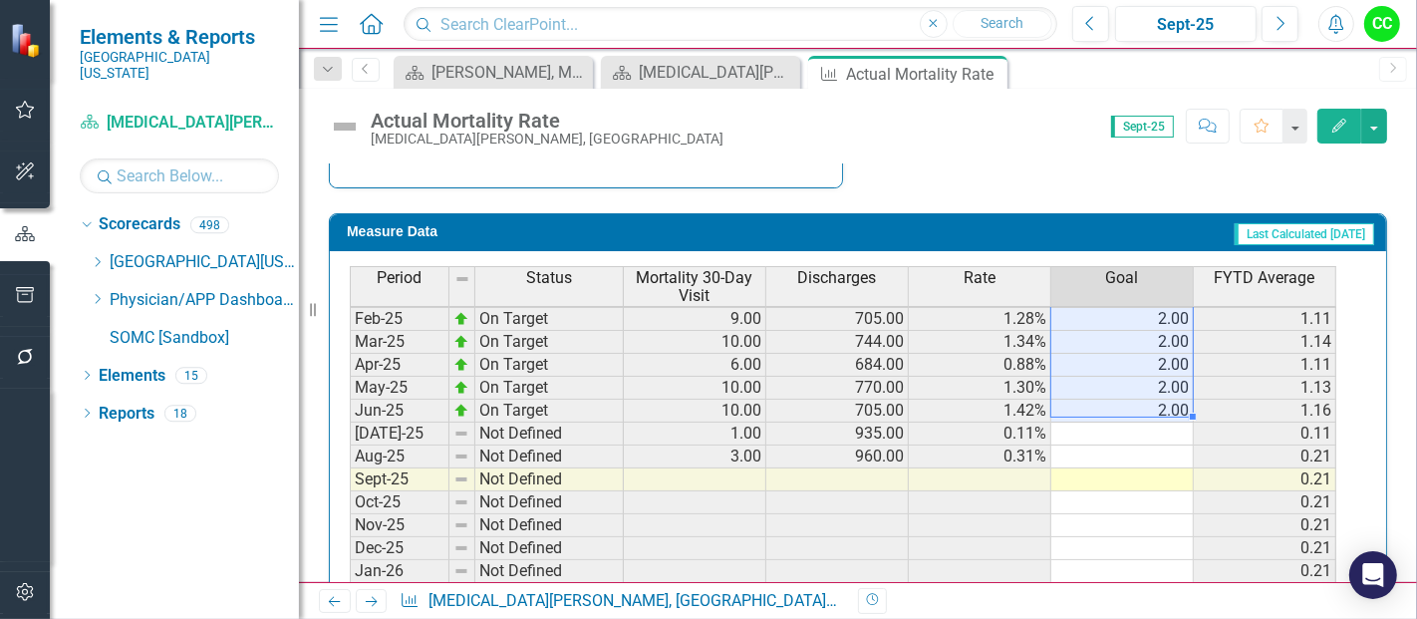
drag, startPoint x: 1161, startPoint y: 315, endPoint x: 1149, endPoint y: 399, distance: 84.6
click at [1149, 399] on tbody "Sep-23 On Target 7.00 788.00 0.89% 2.00 0.90 Oct-23 On Target 7.00 719.00 0.97%…" at bounding box center [843, 272] width 986 height 711
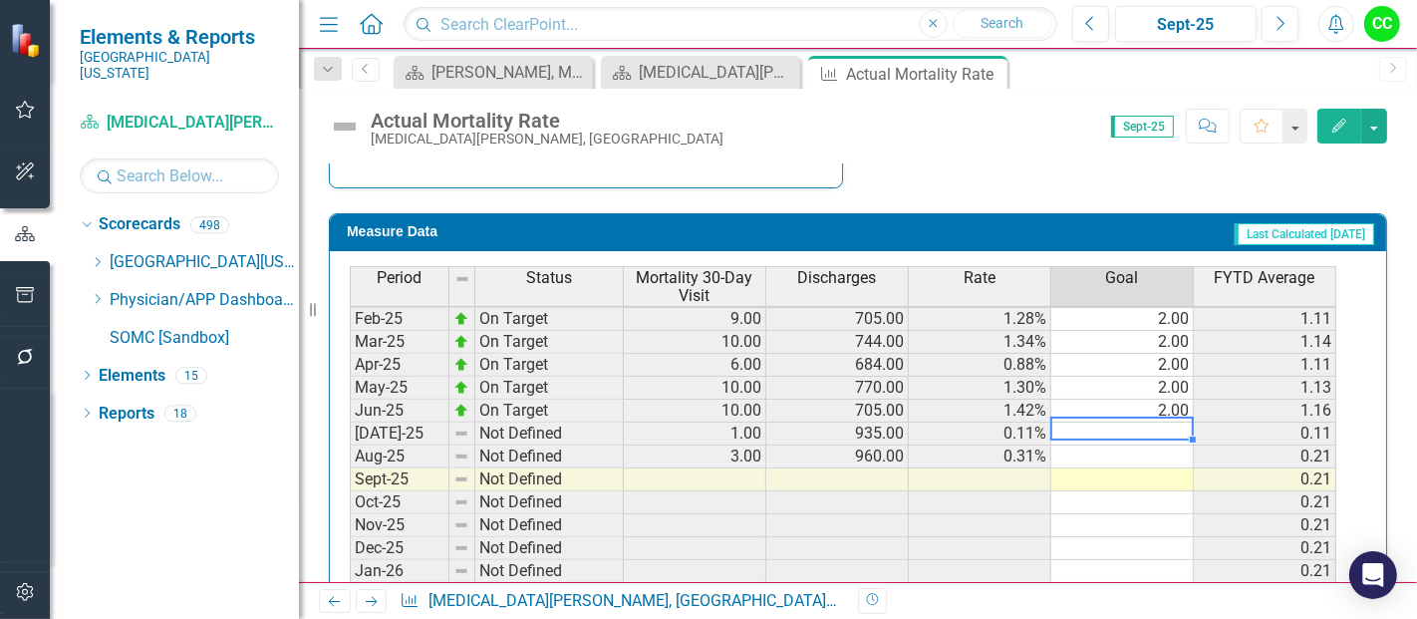
click at [1139, 428] on td at bounding box center [1122, 433] width 142 height 23
type textarea "2"
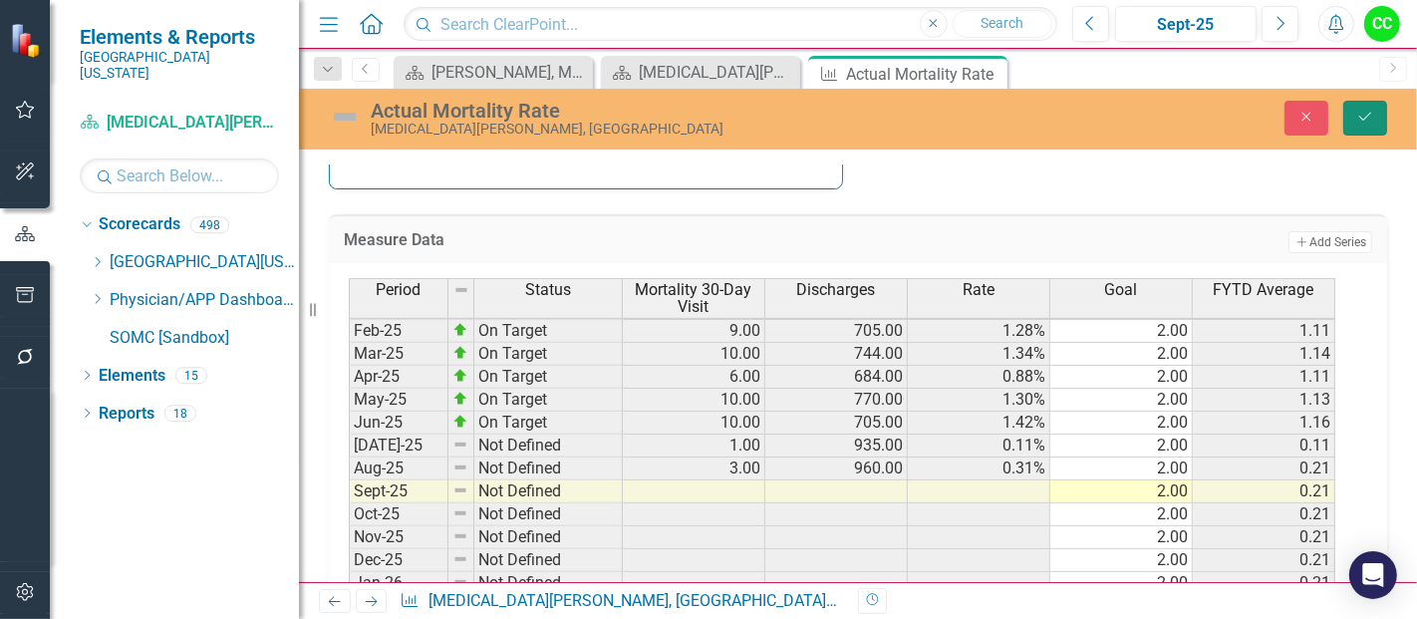
click at [1361, 119] on icon "Save" at bounding box center [1365, 117] width 18 height 14
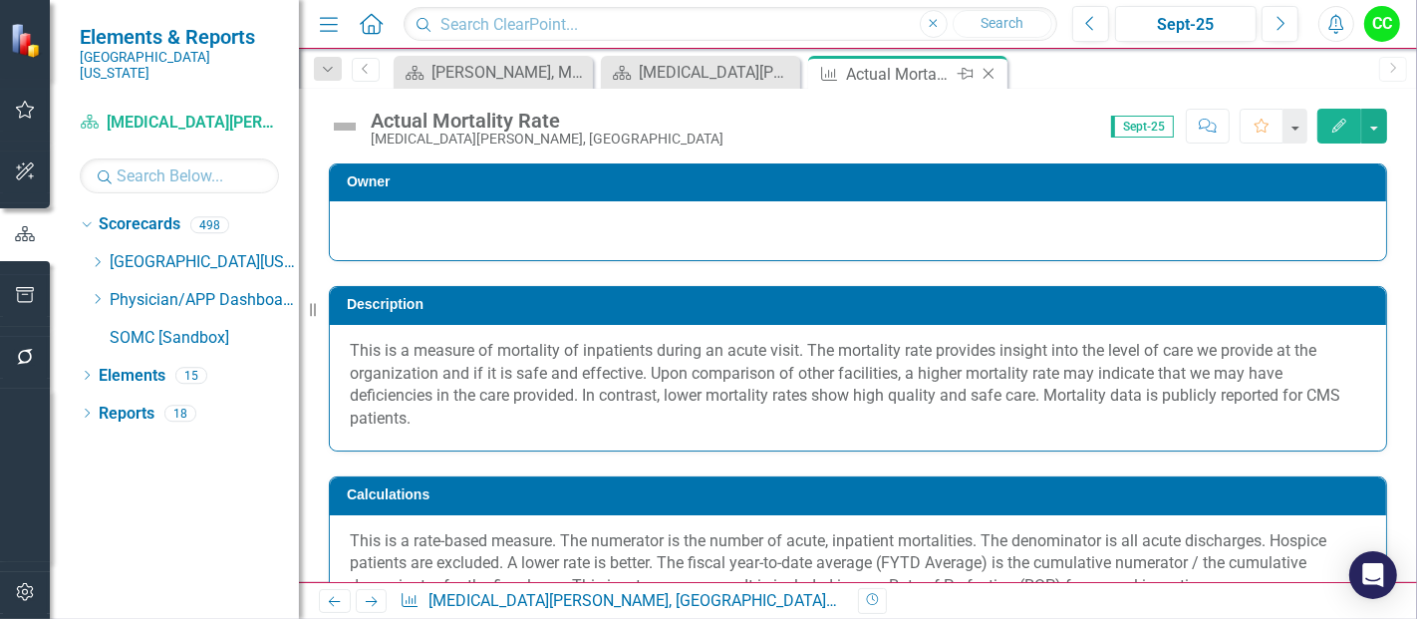
click at [987, 68] on icon "Close" at bounding box center [989, 74] width 20 height 16
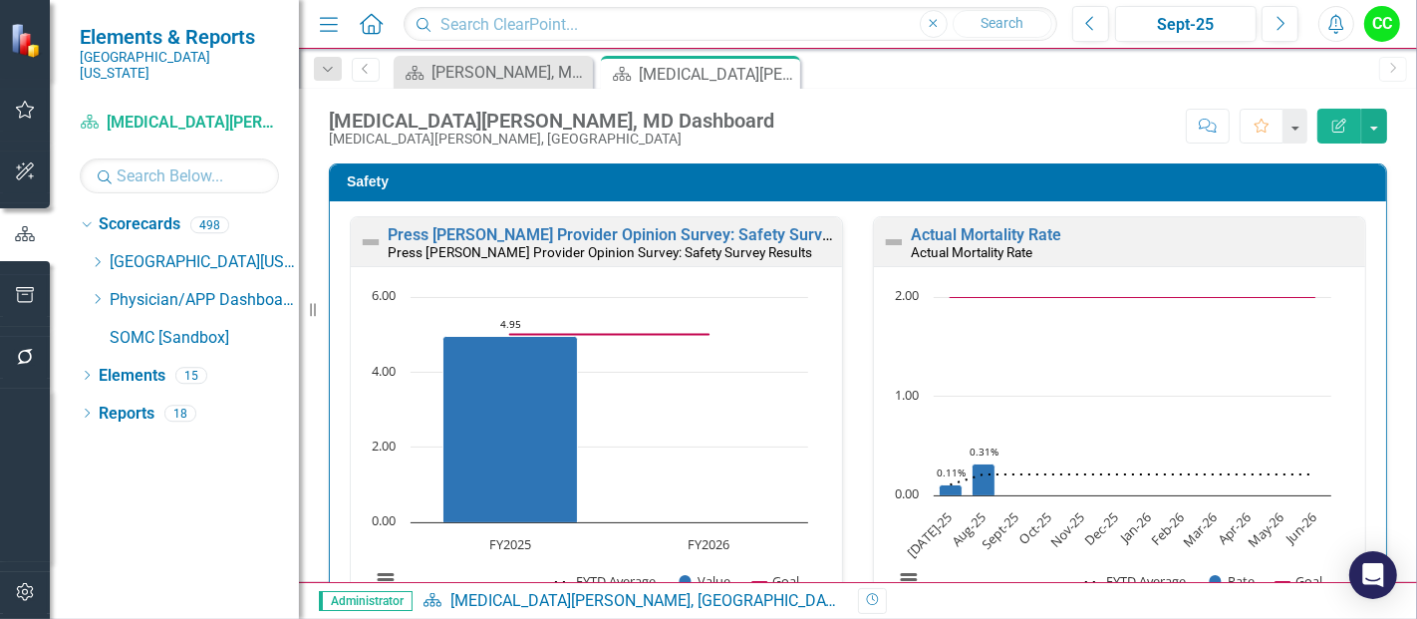
scroll to position [539, 0]
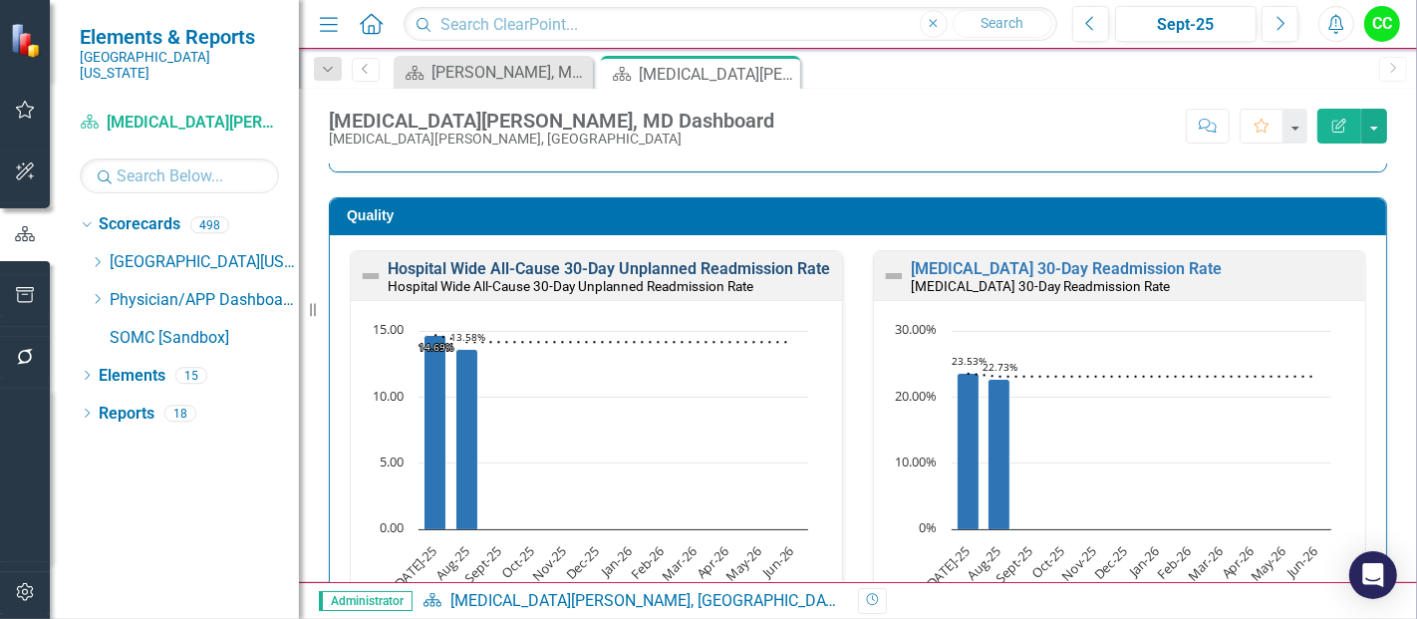
click at [722, 263] on link "Hospital Wide All-Cause 30-Day Unplanned Readmission Rate" at bounding box center [609, 268] width 442 height 19
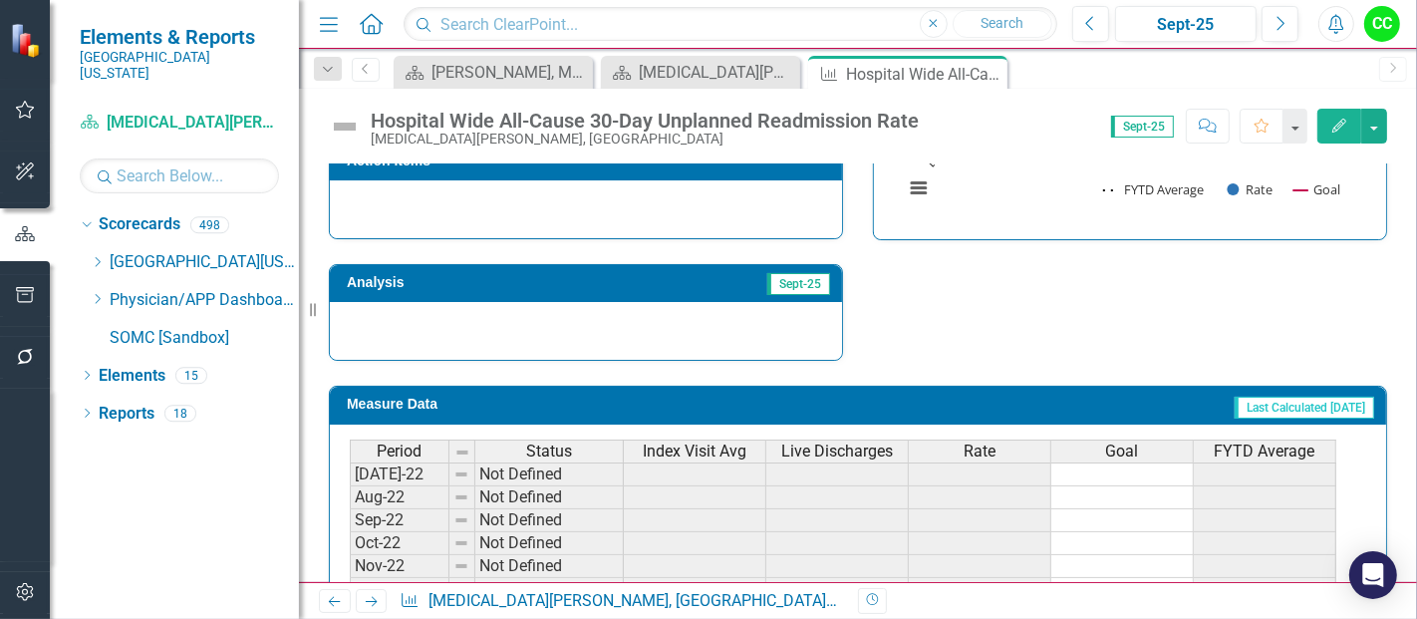
scroll to position [999, 0]
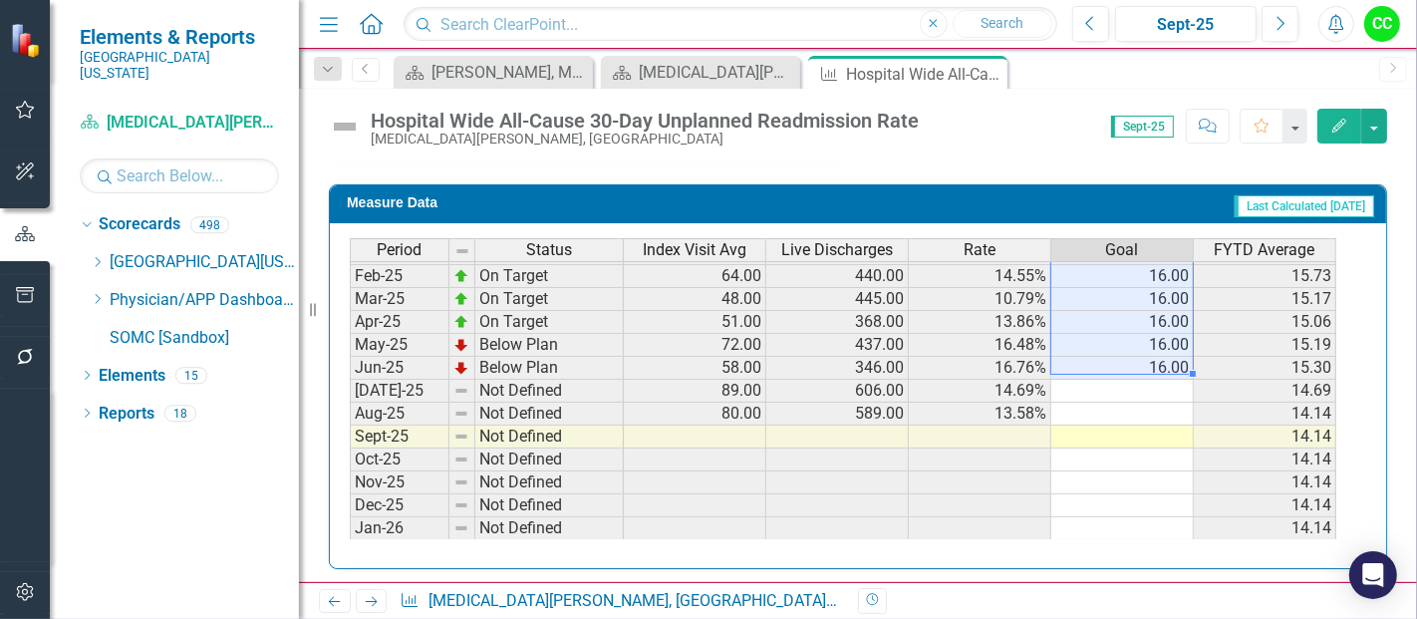
drag, startPoint x: 1148, startPoint y: 274, endPoint x: 1165, endPoint y: 365, distance: 92.2
click at [1165, 365] on tbody "Sep-23 On Target 61.00 389.00 15.68% 16.00 17.75 Oct-23 Below Plan 77.00 394.00…" at bounding box center [843, 229] width 986 height 711
click at [1161, 381] on td at bounding box center [1122, 391] width 142 height 23
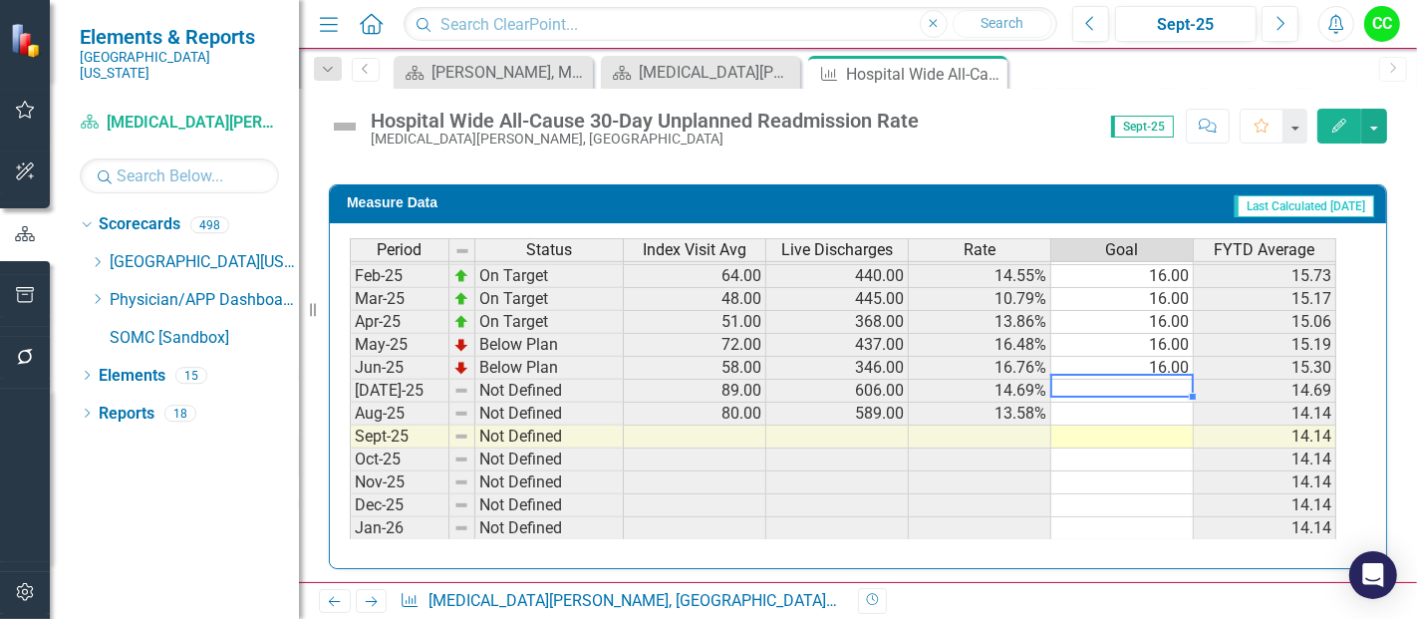
type textarea "16"
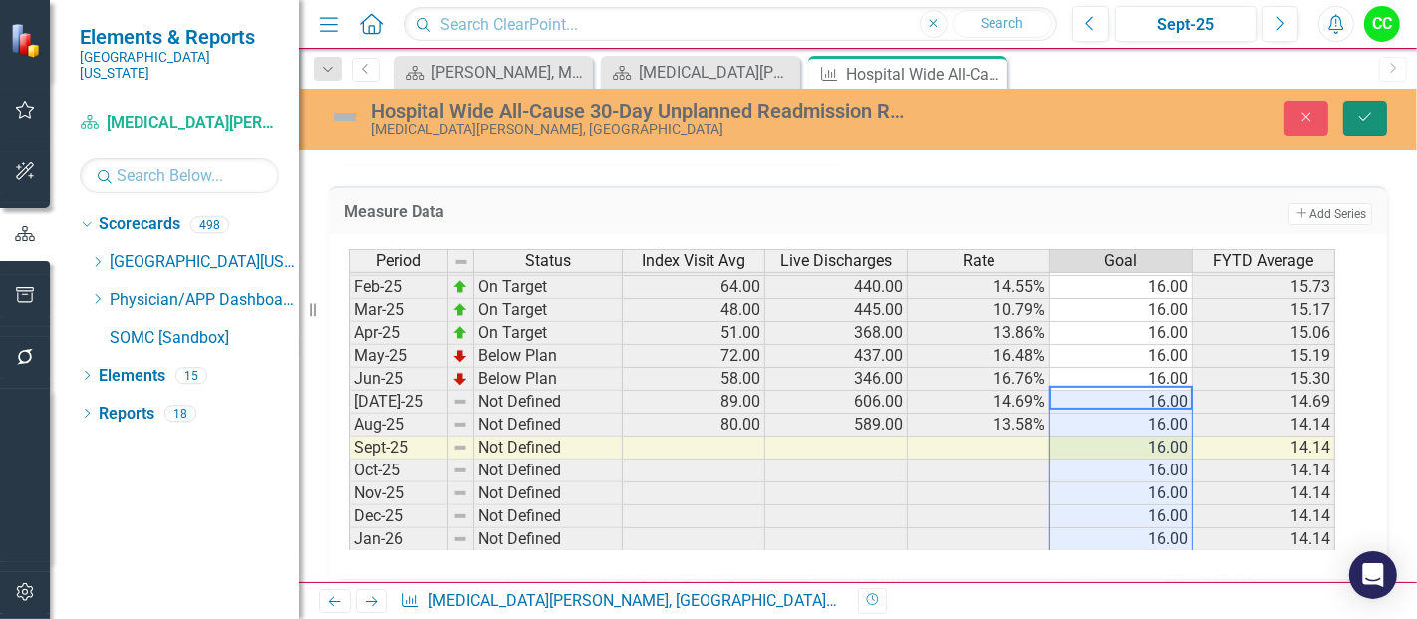
click at [1375, 110] on button "Save" at bounding box center [1365, 118] width 44 height 35
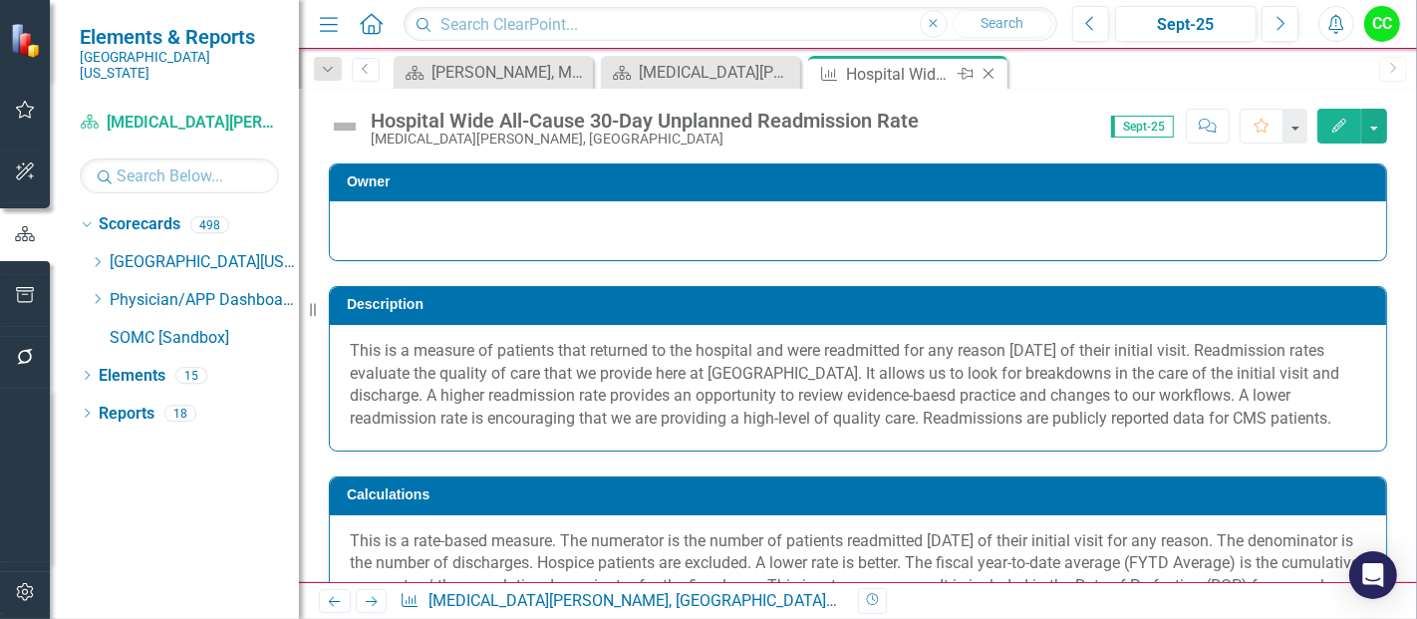
click at [982, 72] on icon "Close" at bounding box center [989, 74] width 20 height 16
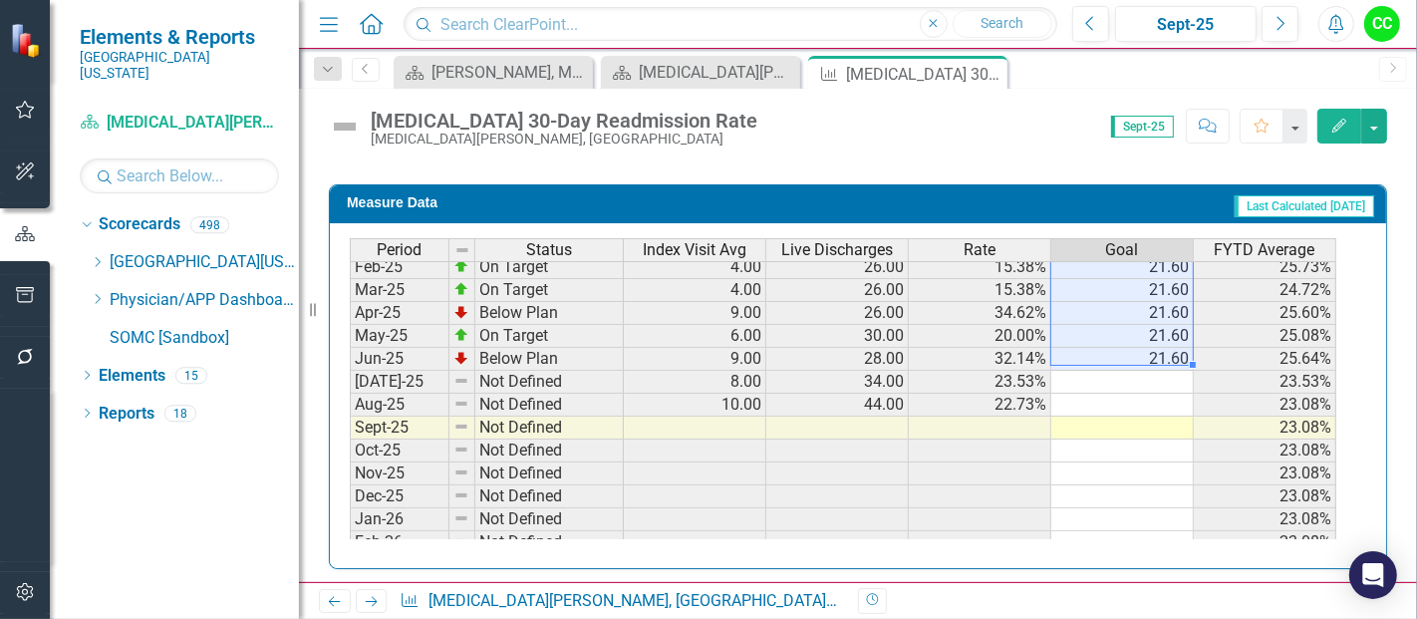
drag, startPoint x: 1154, startPoint y: 279, endPoint x: 1151, endPoint y: 351, distance: 71.8
click at [1151, 351] on tbody "Sep-23 Below Plan 9.00 32.00 28.13% 21.60 31.68% Oct-23 Below Plan 9.00 25.00 3…" at bounding box center [843, 220] width 986 height 711
click at [1146, 371] on td at bounding box center [1122, 382] width 142 height 23
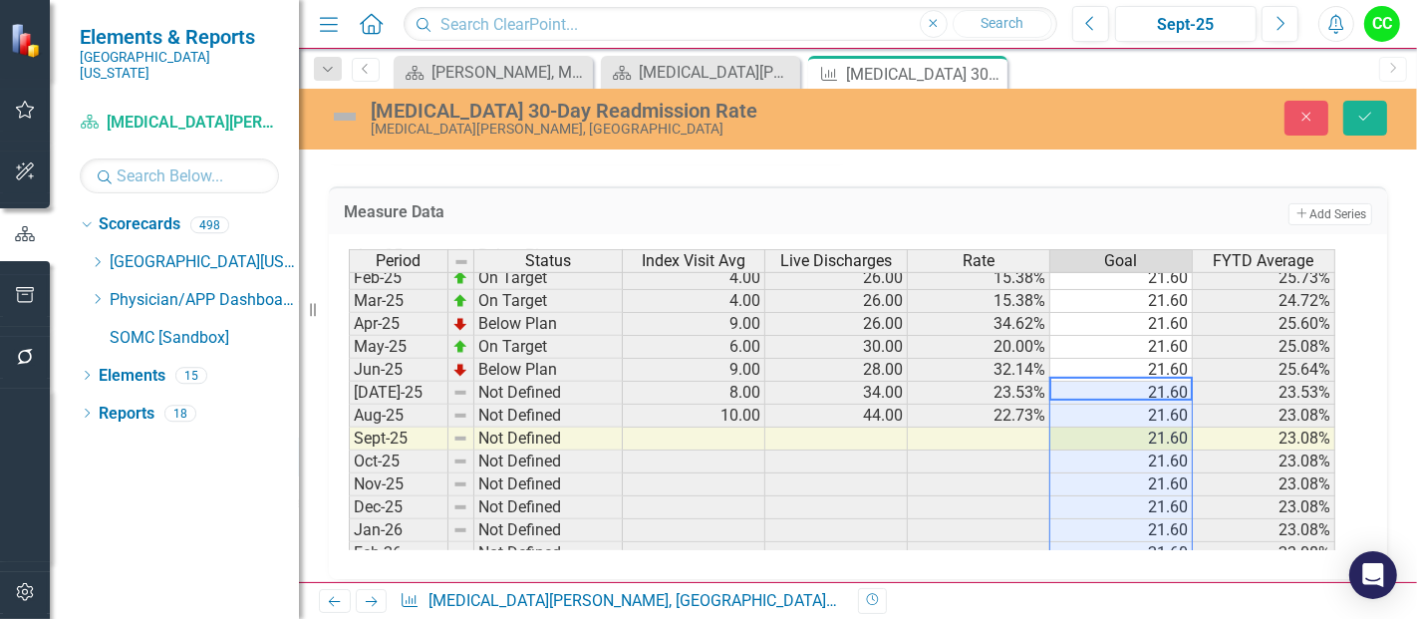
type textarea "21.6"
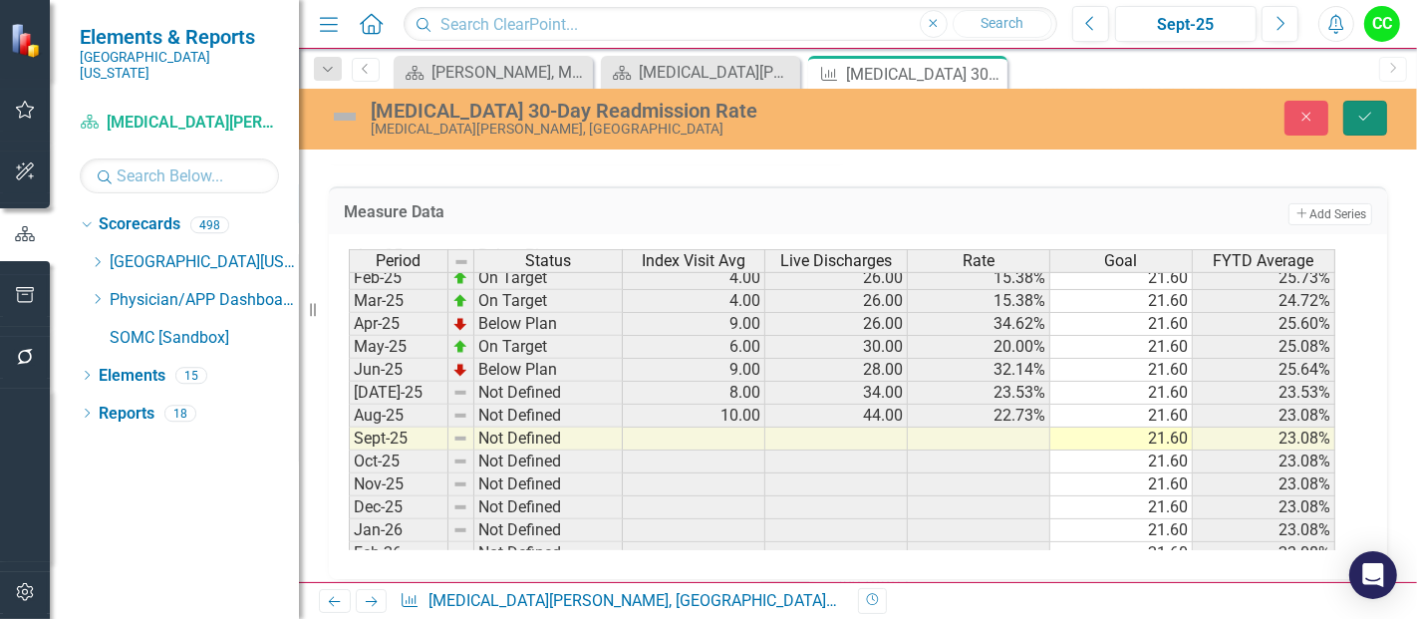
click at [1365, 133] on button "Save" at bounding box center [1365, 118] width 44 height 35
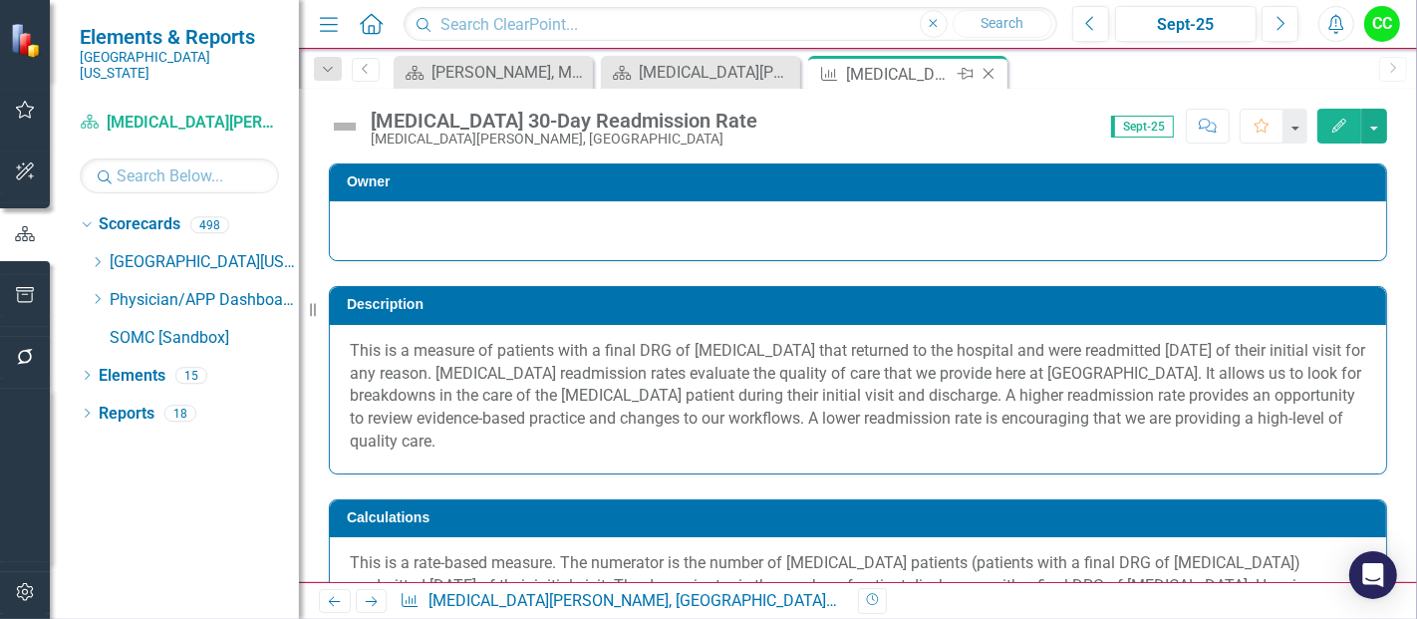
click at [988, 72] on icon at bounding box center [989, 74] width 11 height 11
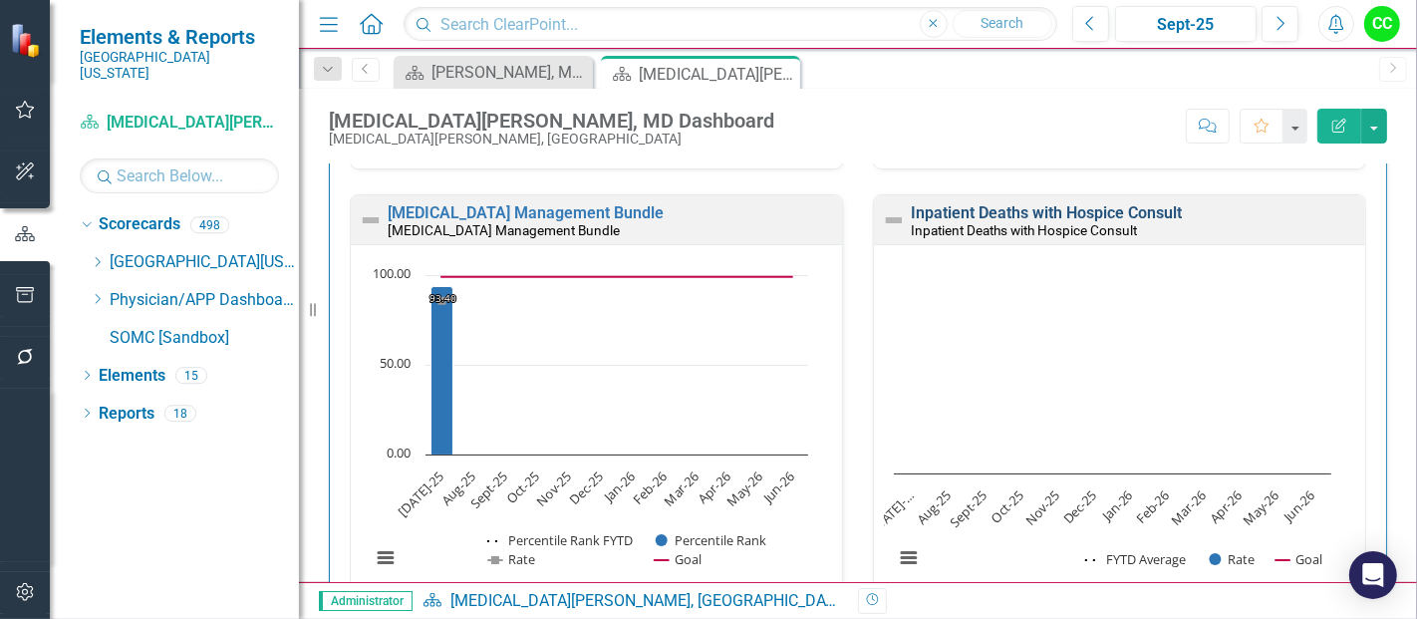
click at [1070, 204] on link "Inpatient Deaths with Hospice Consult" at bounding box center [1046, 212] width 271 height 19
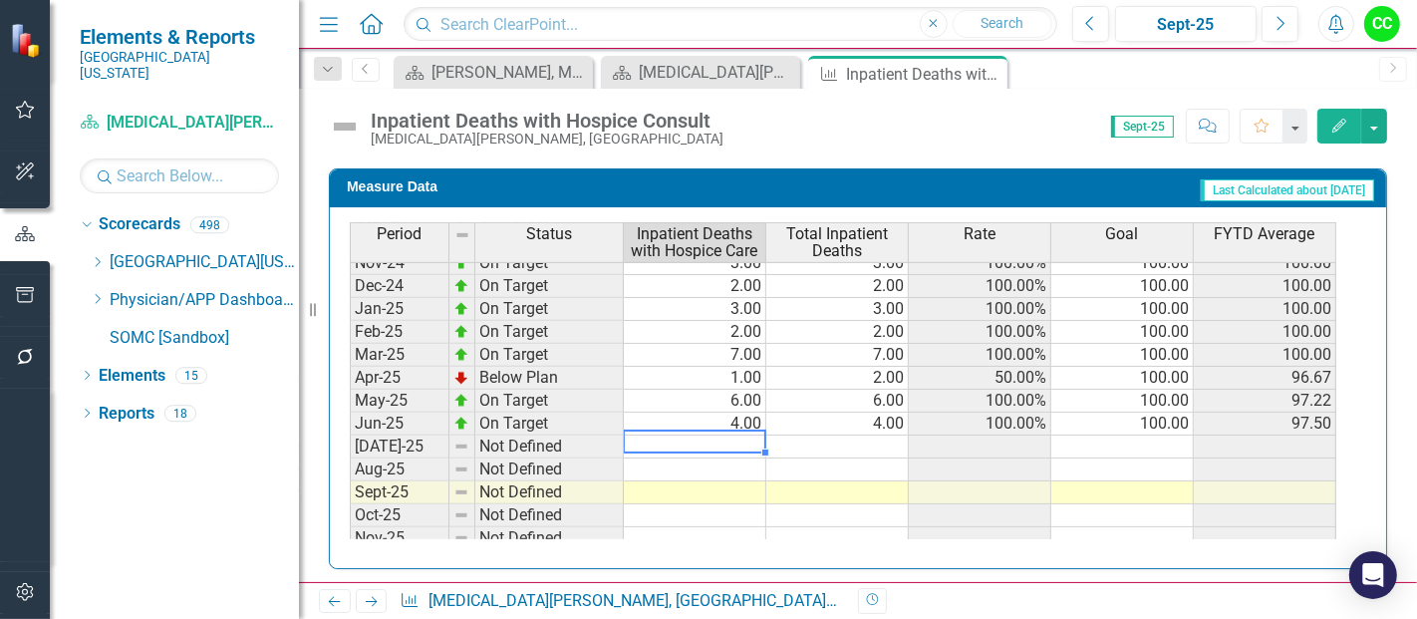
click at [732, 436] on td at bounding box center [695, 446] width 142 height 23
type textarea "2"
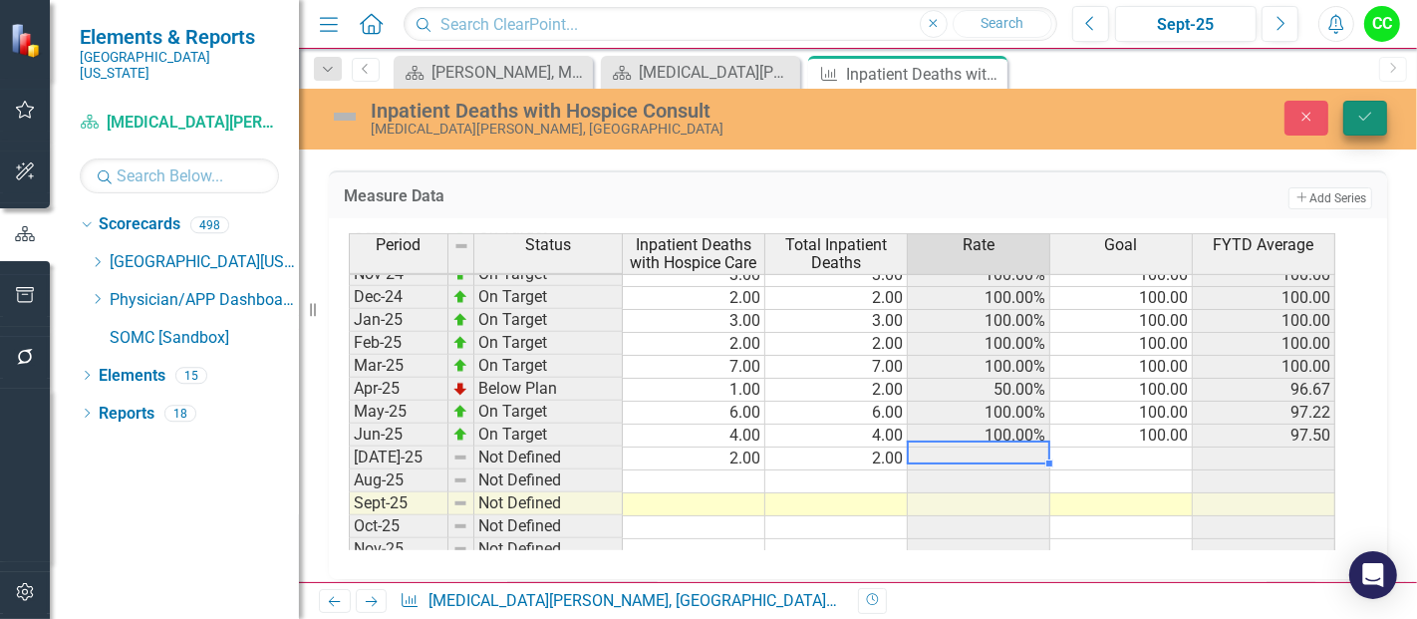
type textarea "2"
click at [1358, 120] on icon "Save" at bounding box center [1365, 117] width 18 height 14
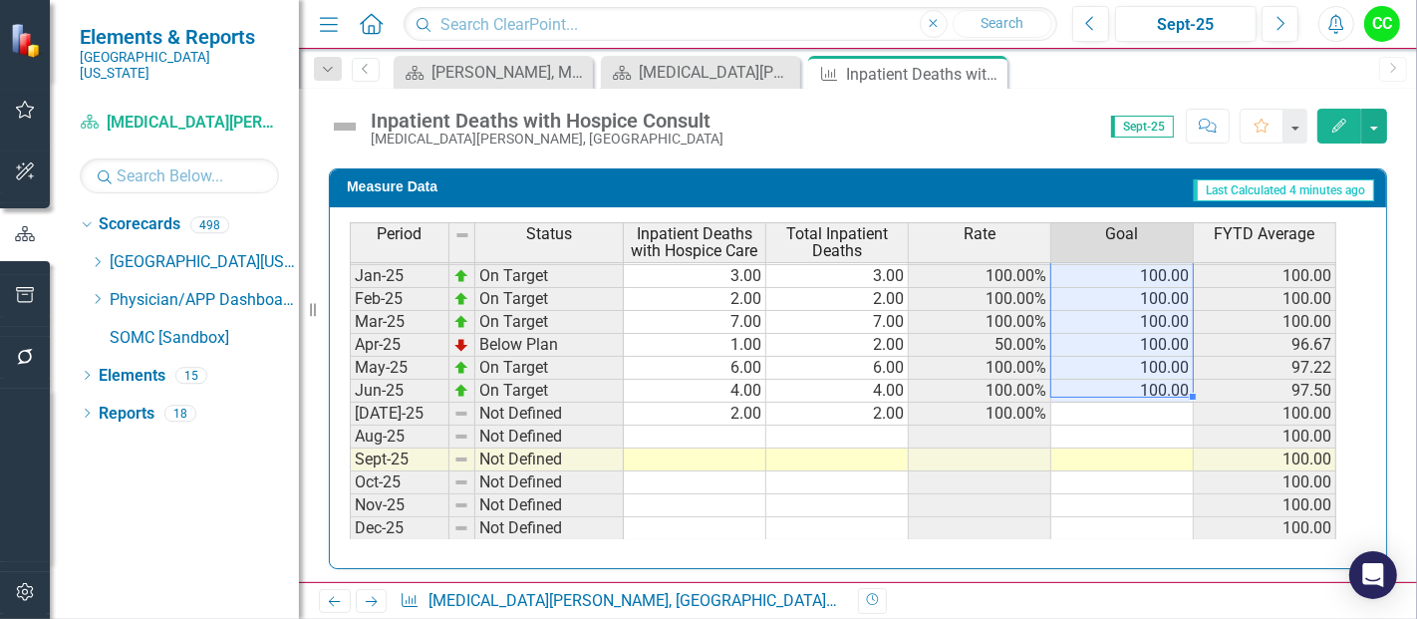
drag, startPoint x: 1163, startPoint y: 262, endPoint x: 1145, endPoint y: 388, distance: 126.8
click at [1145, 388] on tbody "Sep-23 On Target 2.00 2.00 100.00% 100.00 100.00 Oct-23 On Target 2.00 2.00 100…" at bounding box center [843, 252] width 986 height 711
click at [1164, 403] on td at bounding box center [1122, 414] width 142 height 23
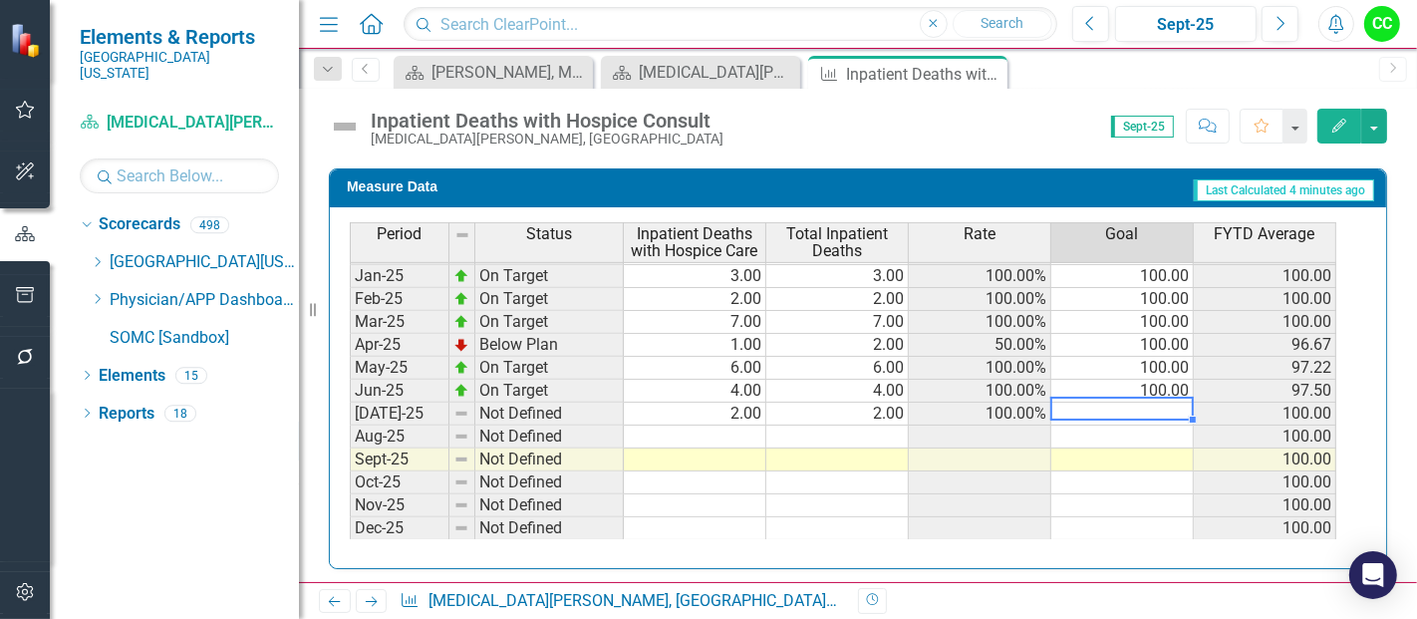
type textarea "100"
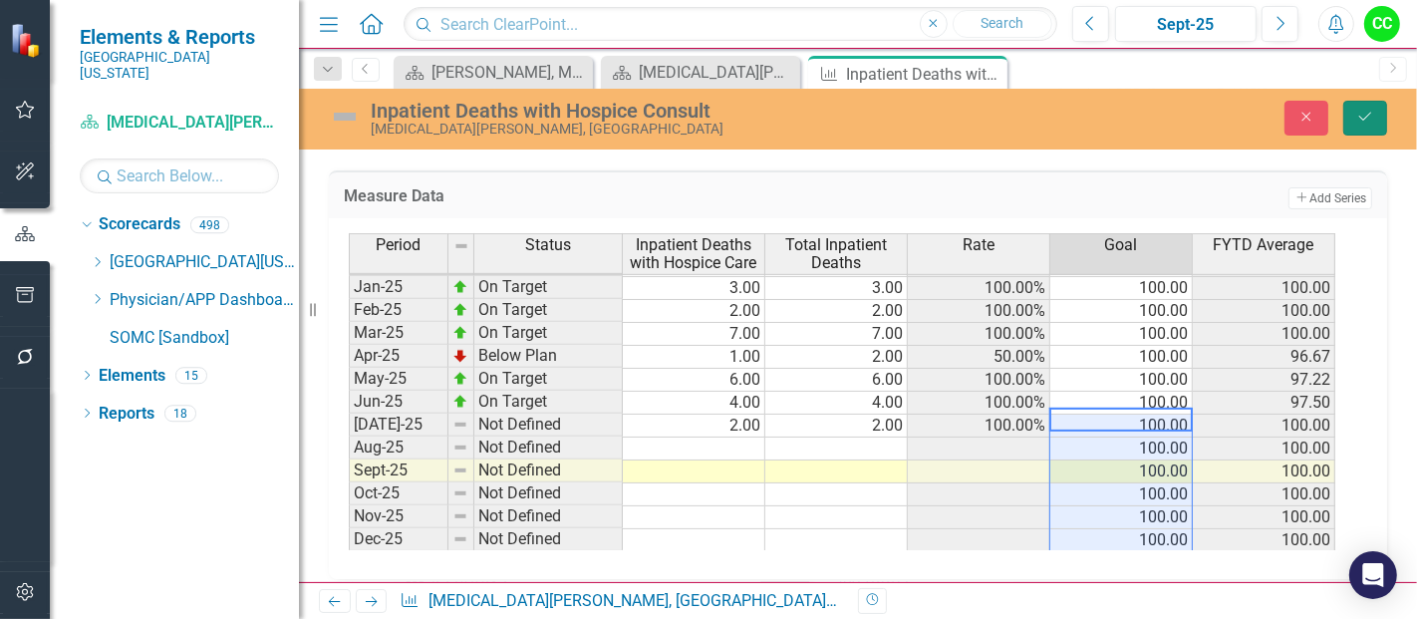
click at [1354, 114] on button "Save" at bounding box center [1365, 118] width 44 height 35
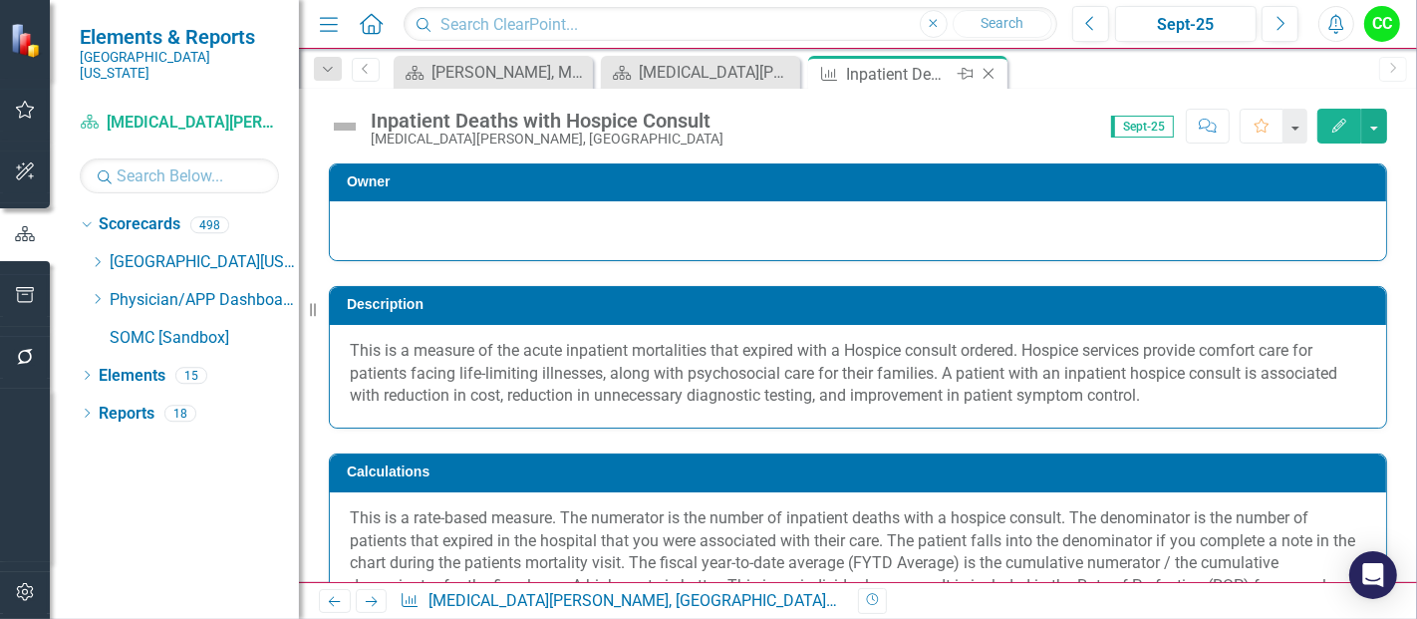
click at [985, 74] on icon "Close" at bounding box center [989, 74] width 20 height 16
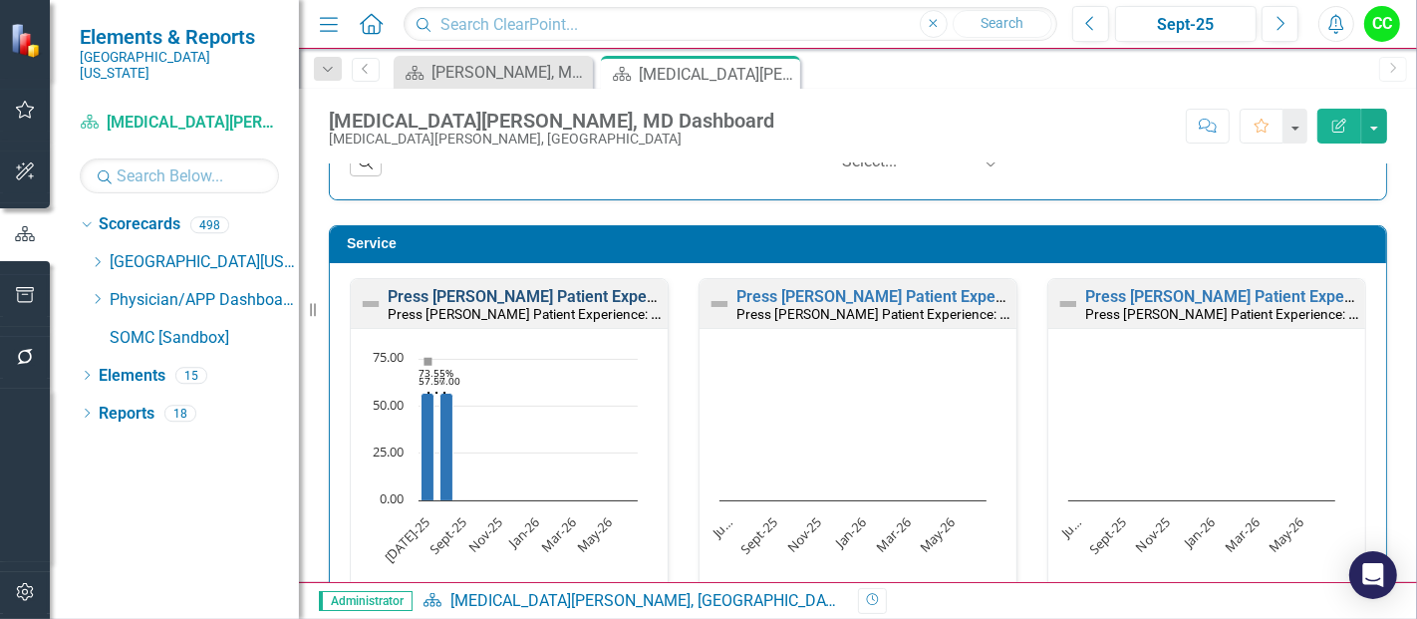
click at [618, 289] on link "Press [PERSON_NAME] Patient Experience: Inpatient Perception of Care" at bounding box center [645, 296] width 514 height 19
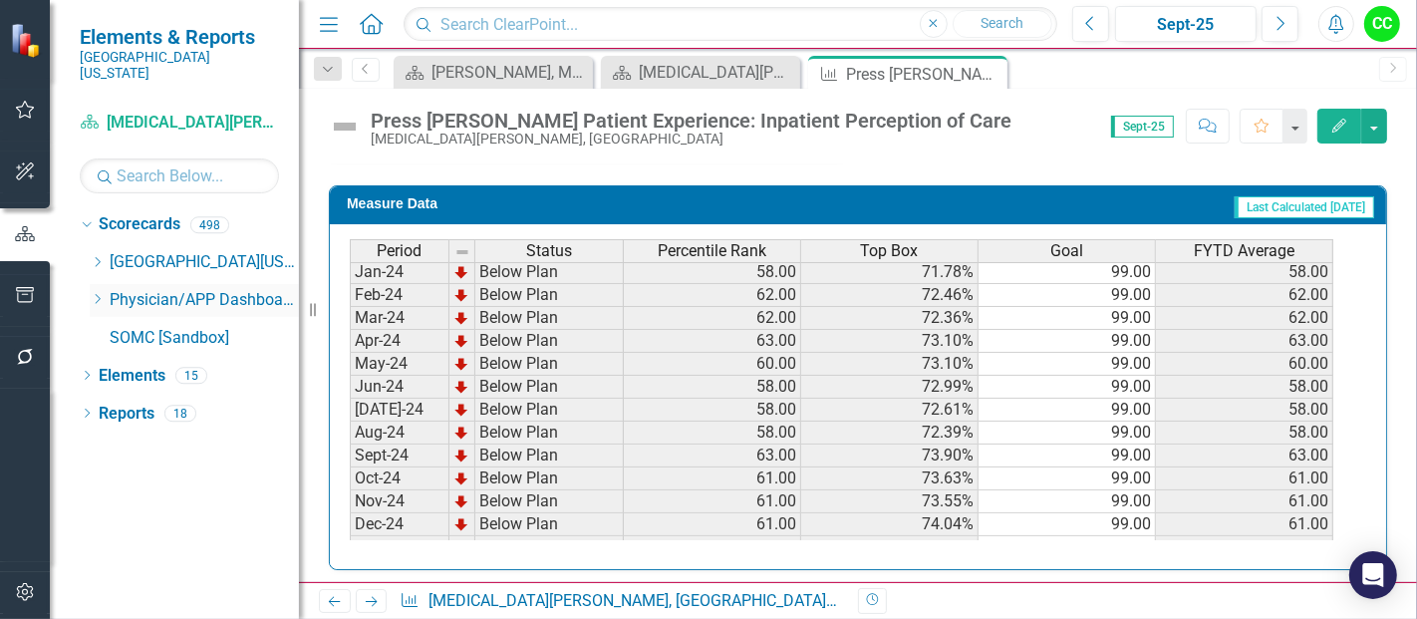
click at [97, 293] on icon "Dropdown" at bounding box center [97, 299] width 15 height 12
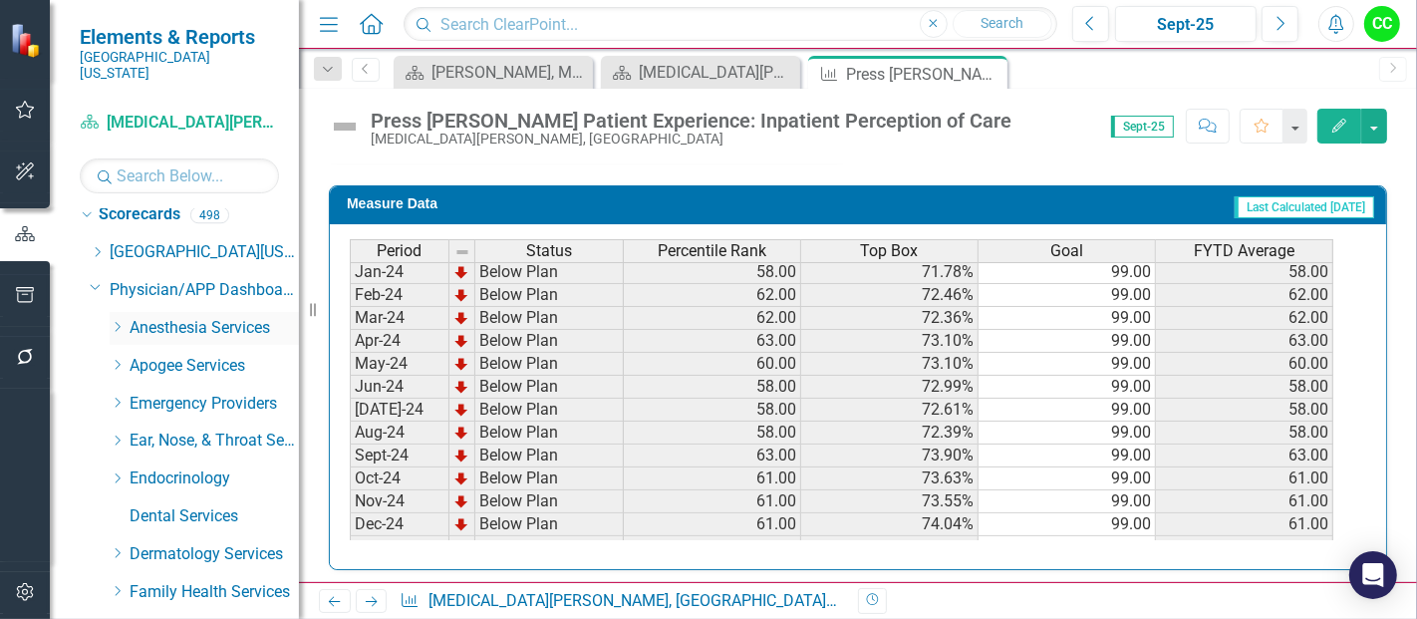
click at [120, 321] on icon "Dropdown" at bounding box center [117, 327] width 15 height 12
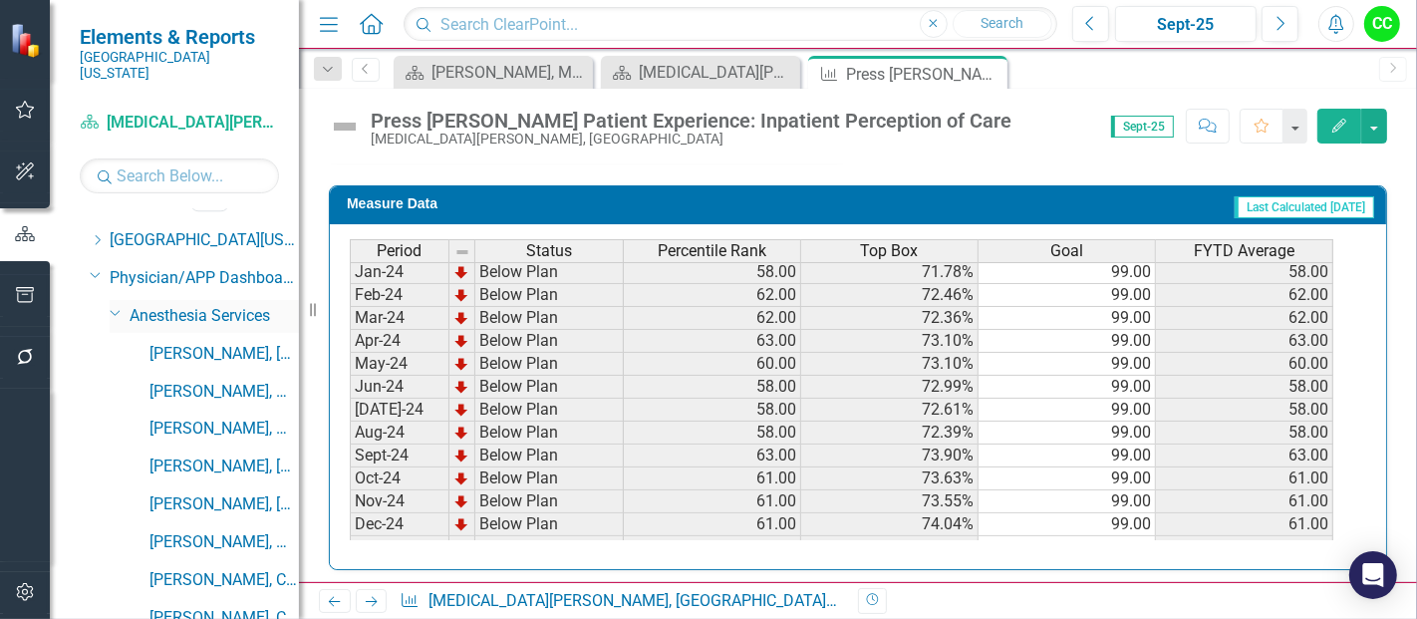
click at [114, 305] on icon "Dropdown" at bounding box center [116, 312] width 12 height 15
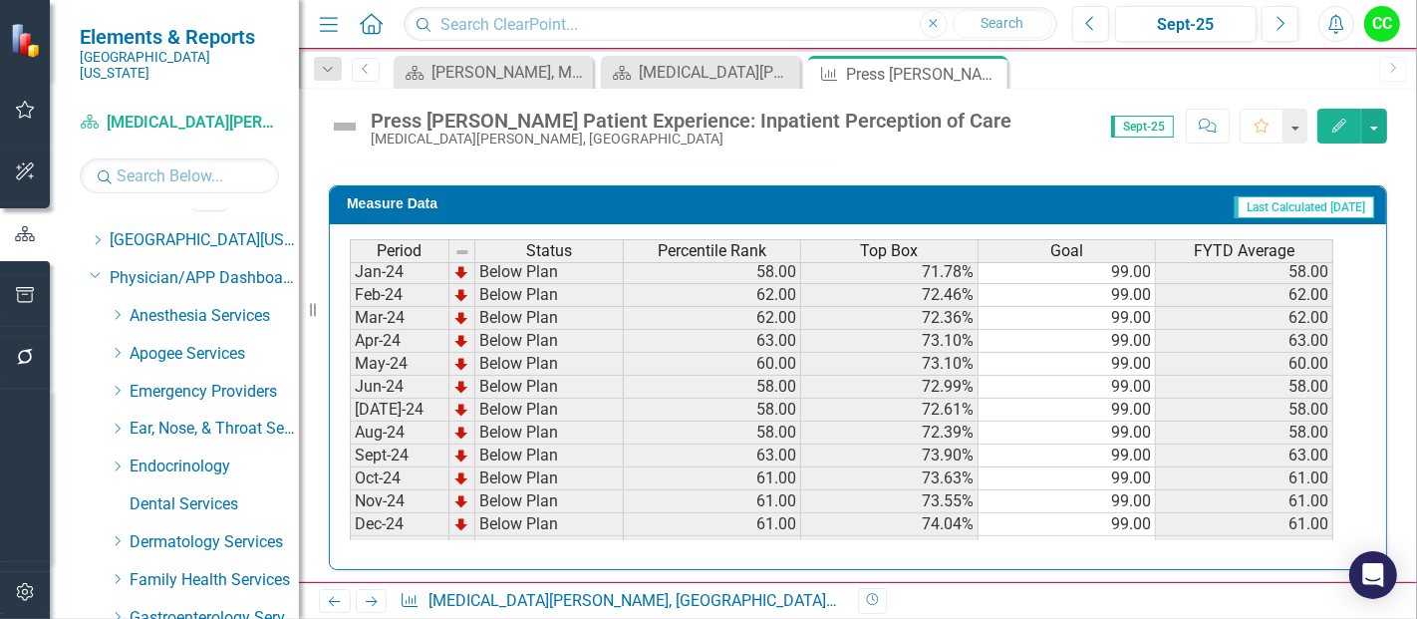
click at [113, 347] on icon "Dropdown" at bounding box center [117, 353] width 15 height 12
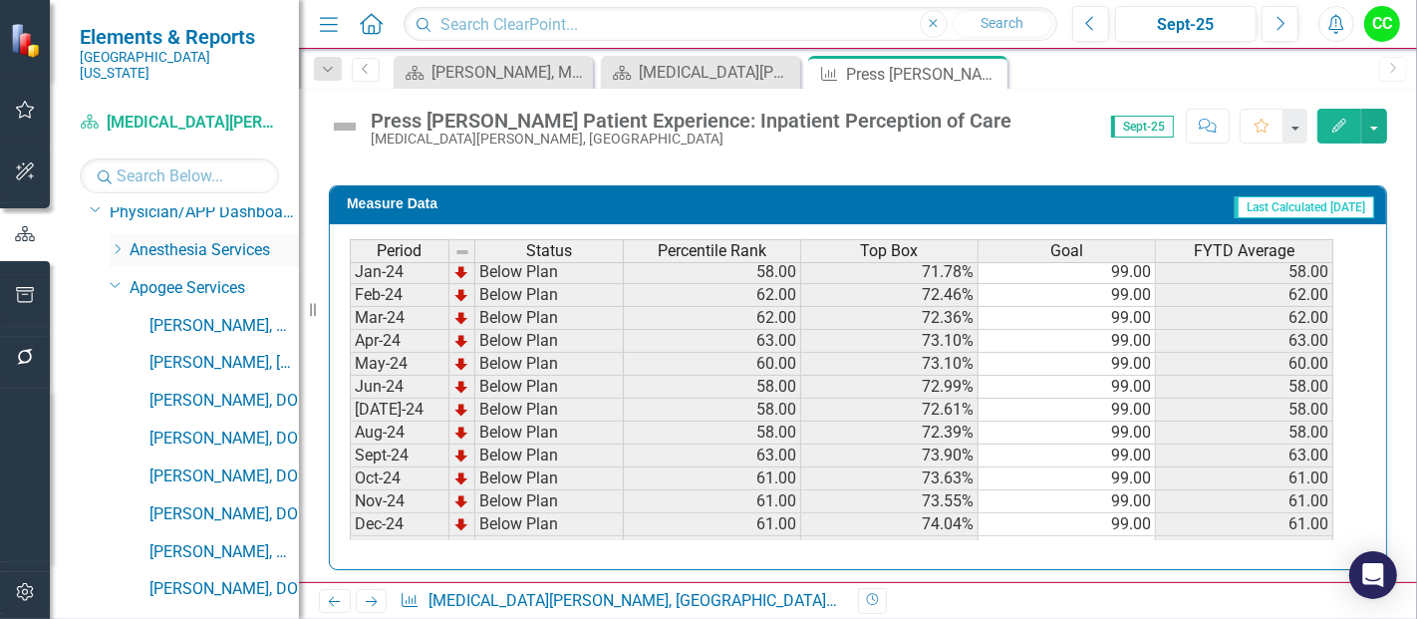
scroll to position [86, 0]
click at [115, 279] on icon "Dropdown" at bounding box center [116, 286] width 12 height 15
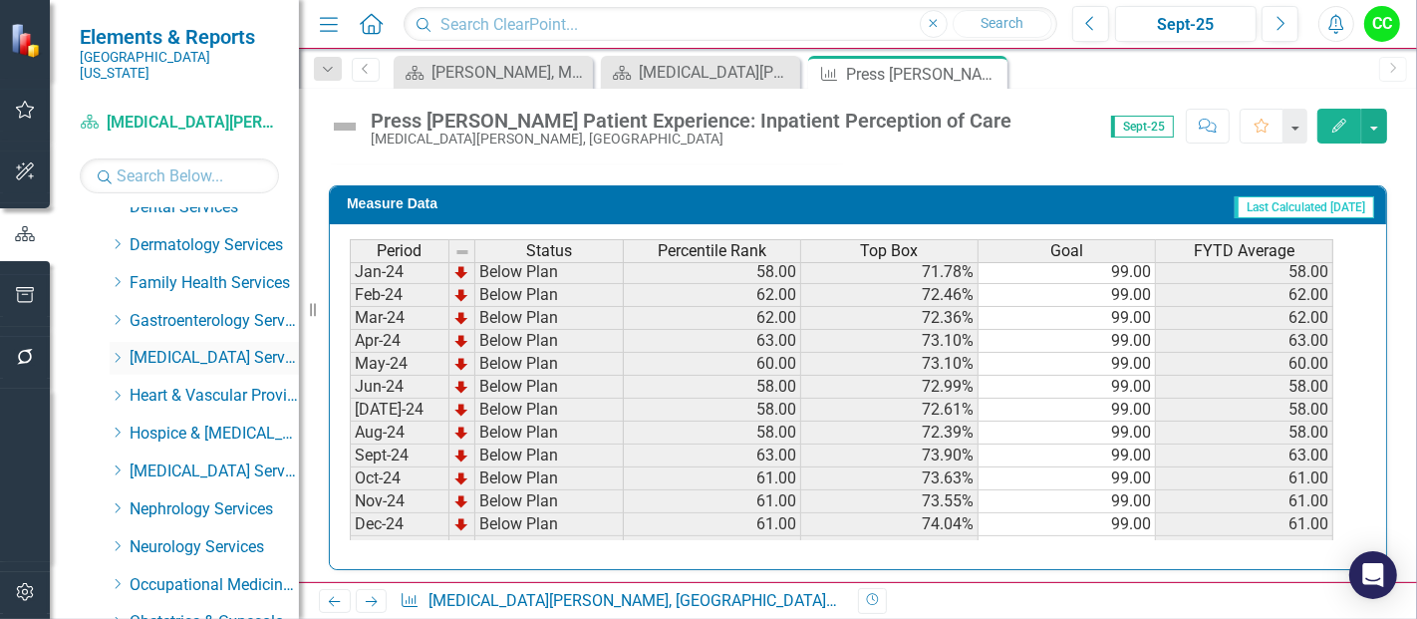
scroll to position [318, 0]
click at [122, 353] on icon "Dropdown" at bounding box center [117, 359] width 15 height 12
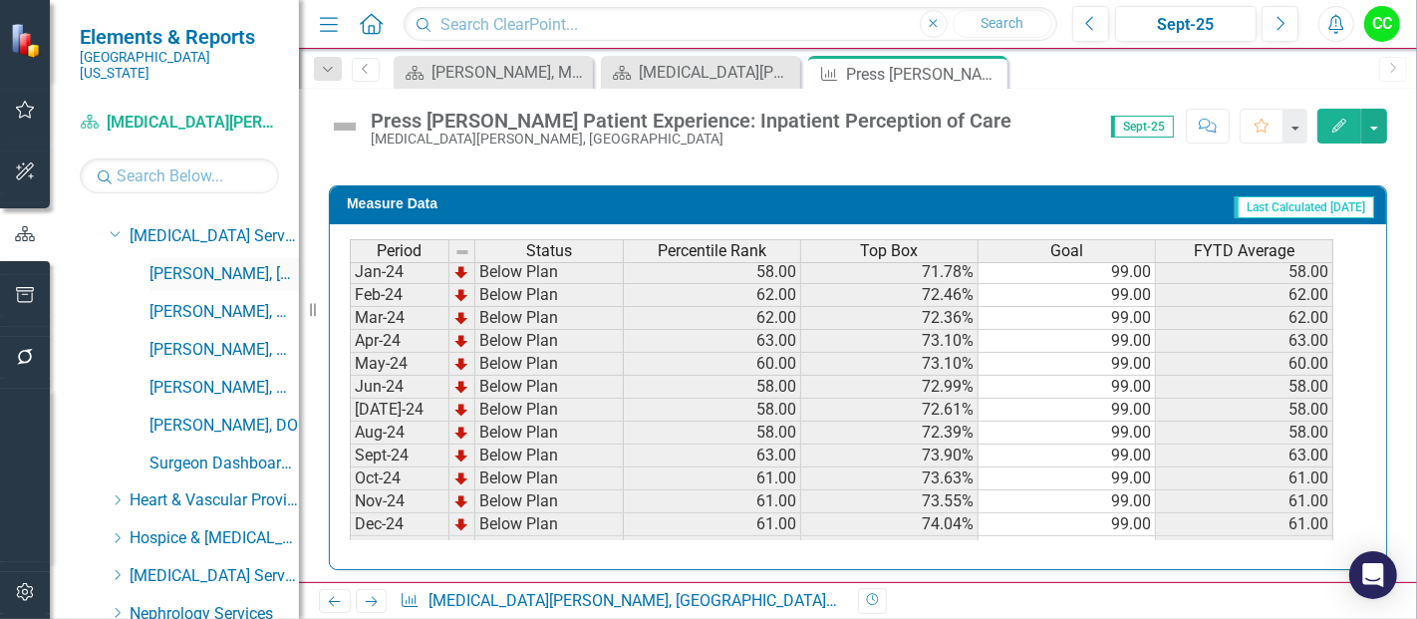
scroll to position [444, 0]
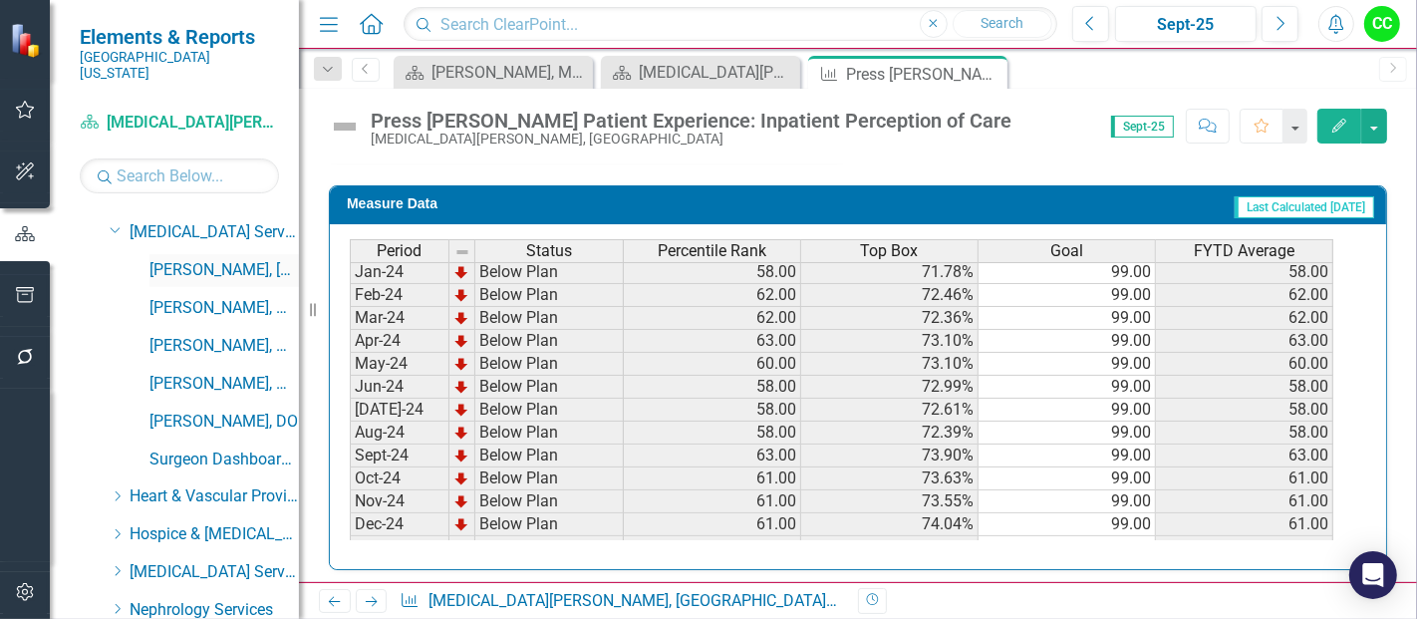
click at [211, 259] on link "[PERSON_NAME], [GEOGRAPHIC_DATA]" at bounding box center [223, 270] width 149 height 23
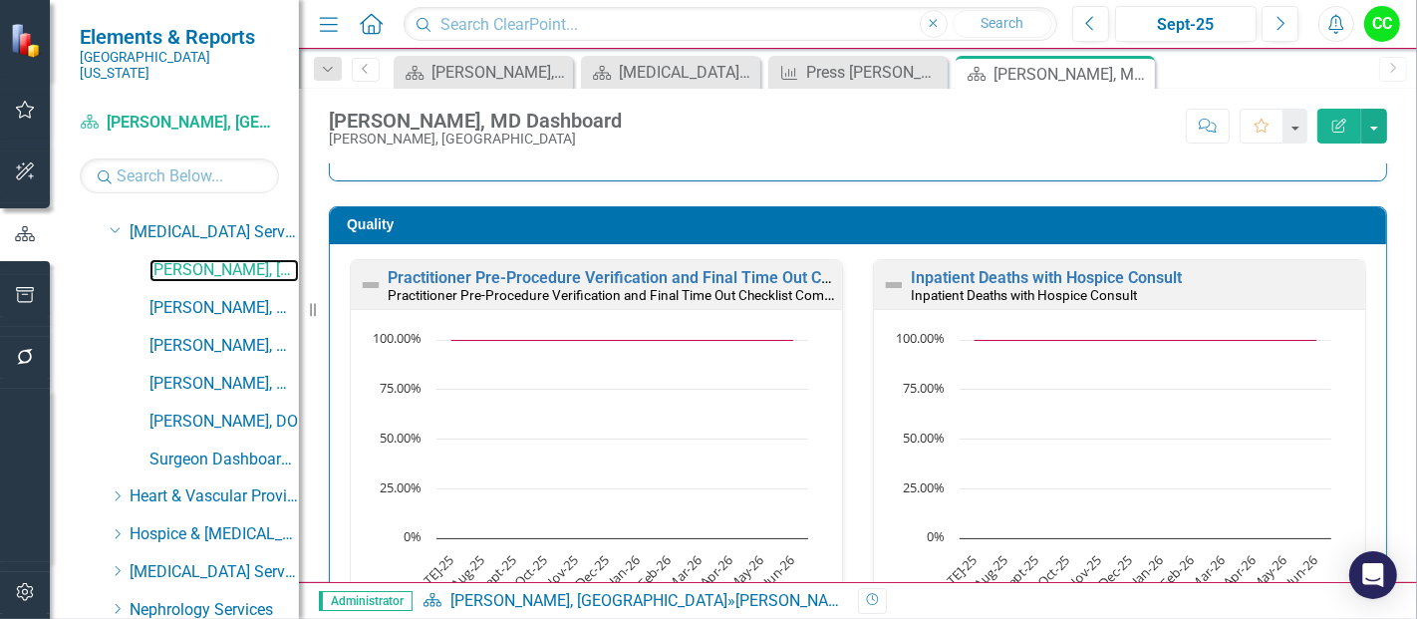
scroll to position [569, 0]
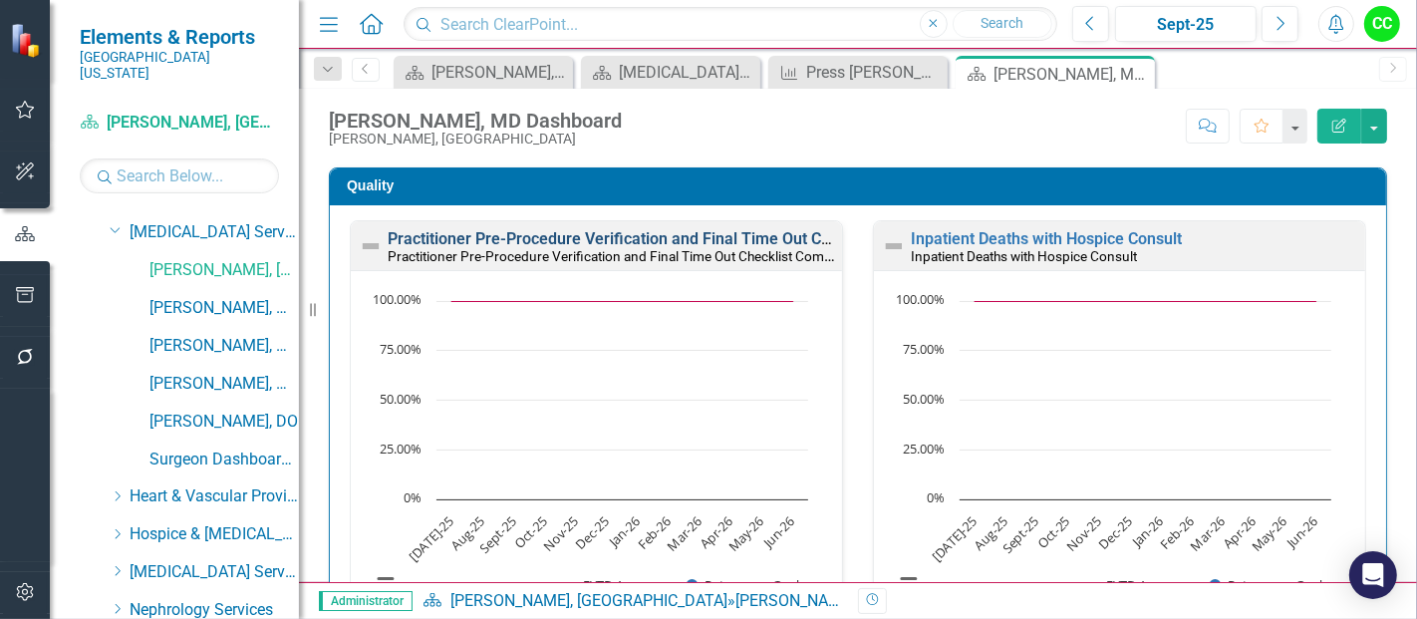
click at [667, 237] on link "Practitioner Pre-Procedure Verification and Final Time Out Checklist Completed" at bounding box center [673, 238] width 570 height 19
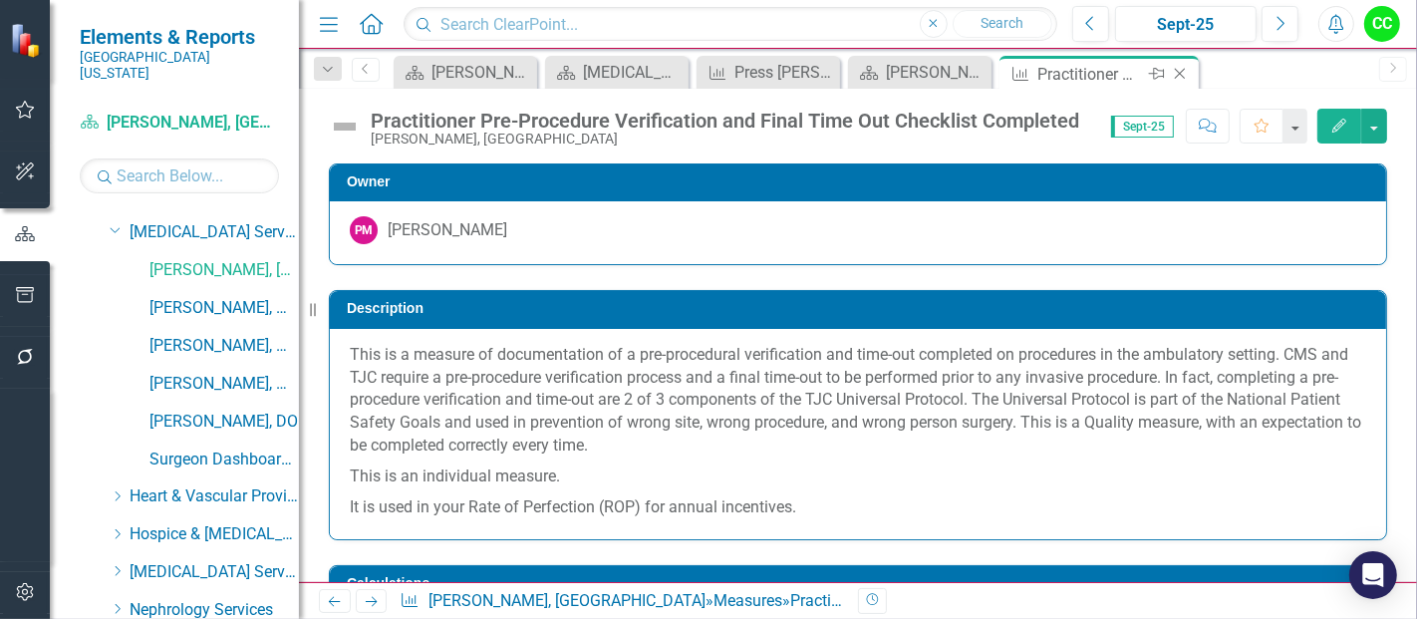
click at [1177, 70] on icon "Close" at bounding box center [1180, 74] width 20 height 16
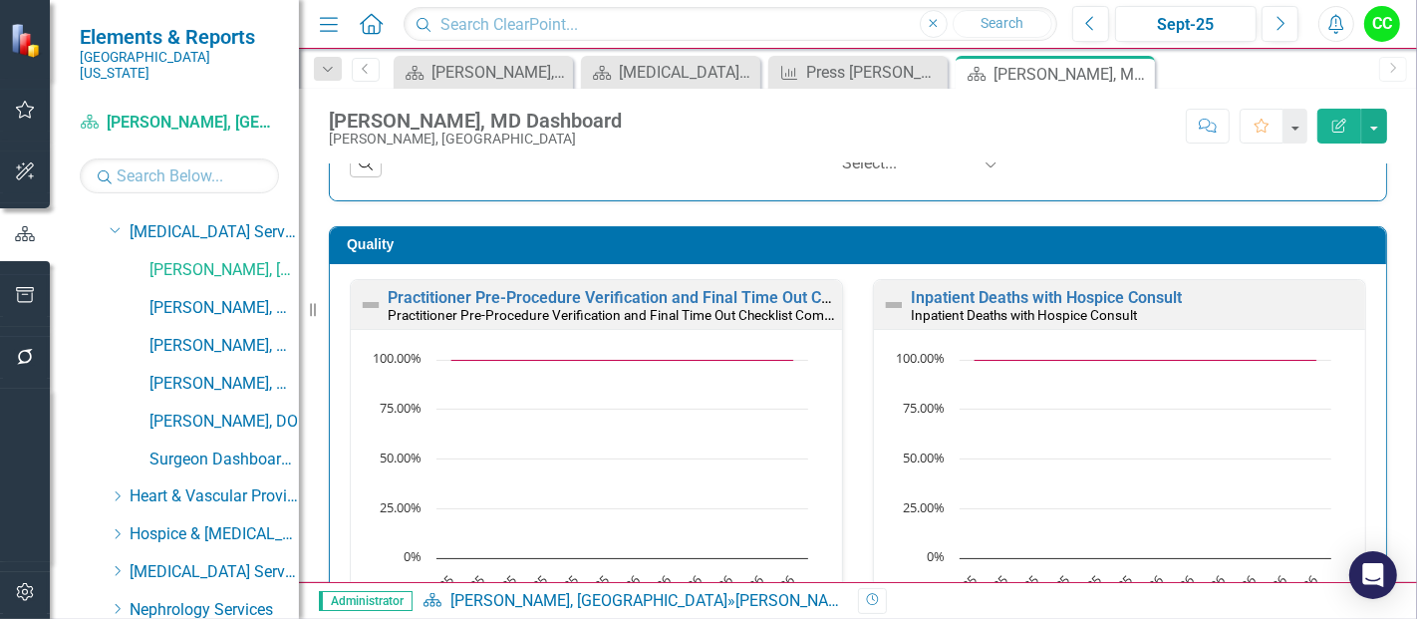
scroll to position [513, 0]
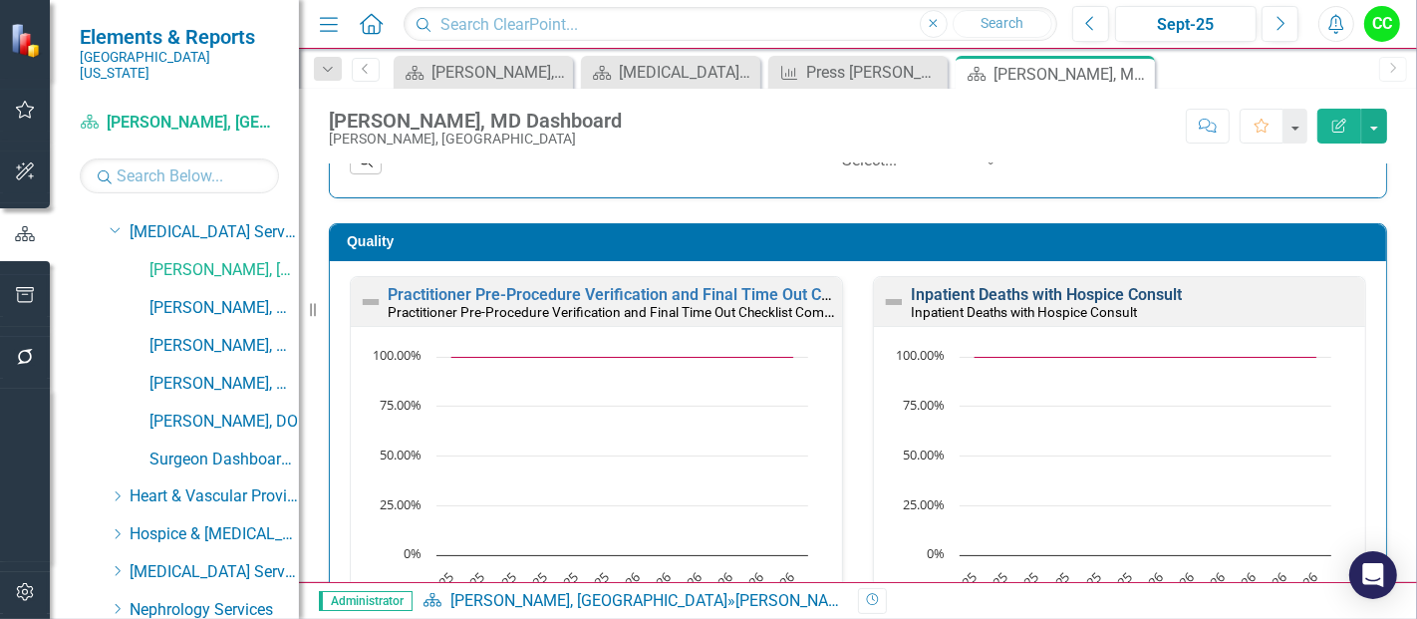
click at [1073, 299] on link "Inpatient Deaths with Hospice Consult" at bounding box center [1046, 294] width 271 height 19
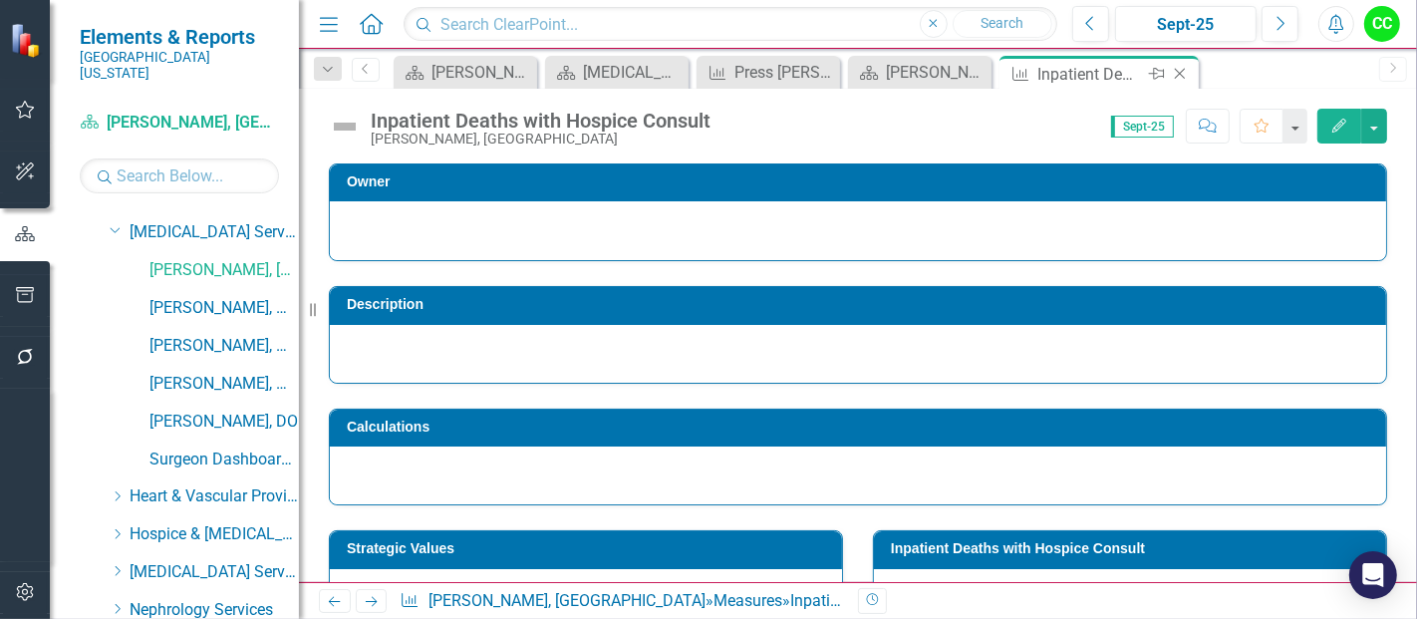
click at [1181, 71] on icon at bounding box center [1180, 74] width 11 height 11
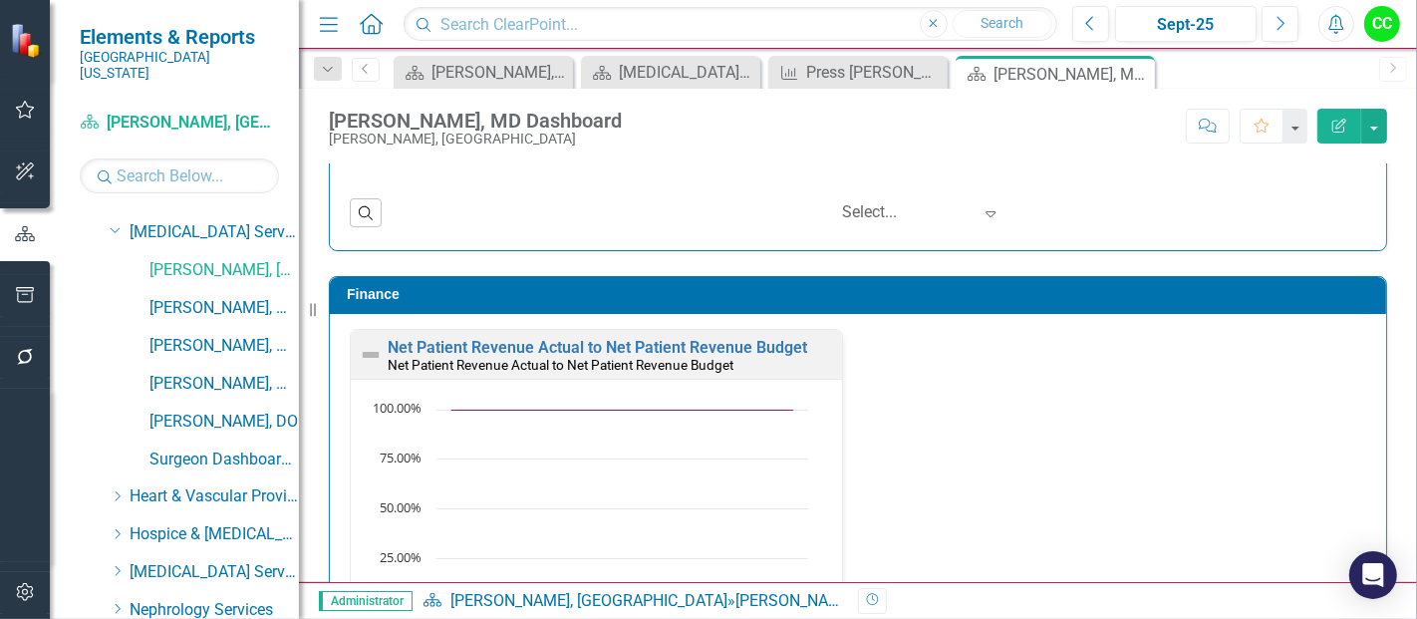
scroll to position [2608, 0]
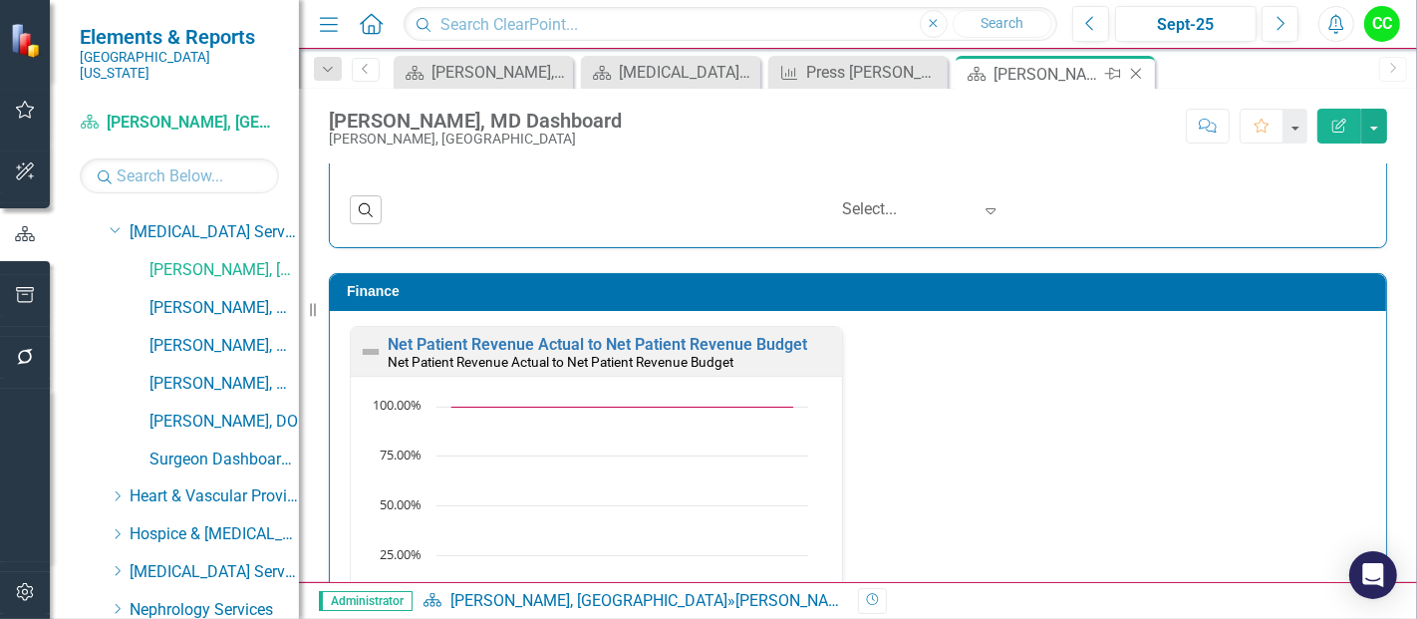
click at [1141, 75] on icon "Close" at bounding box center [1136, 74] width 20 height 16
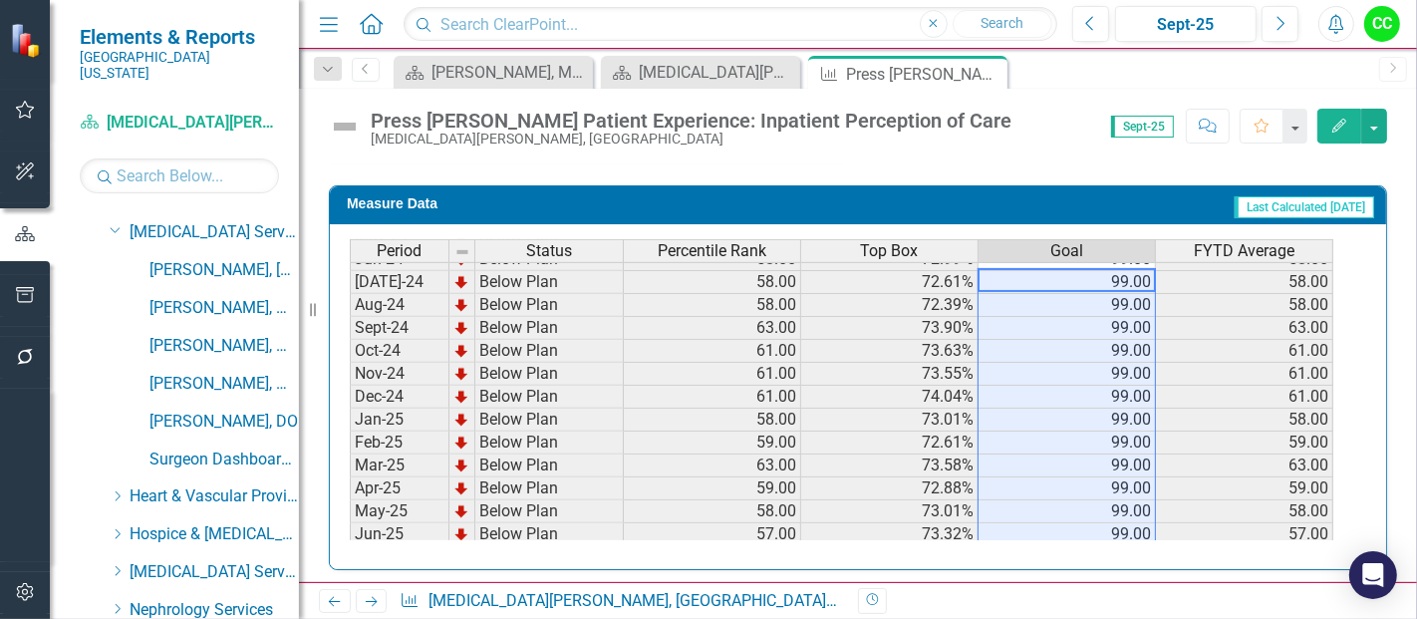
scroll to position [692, 0]
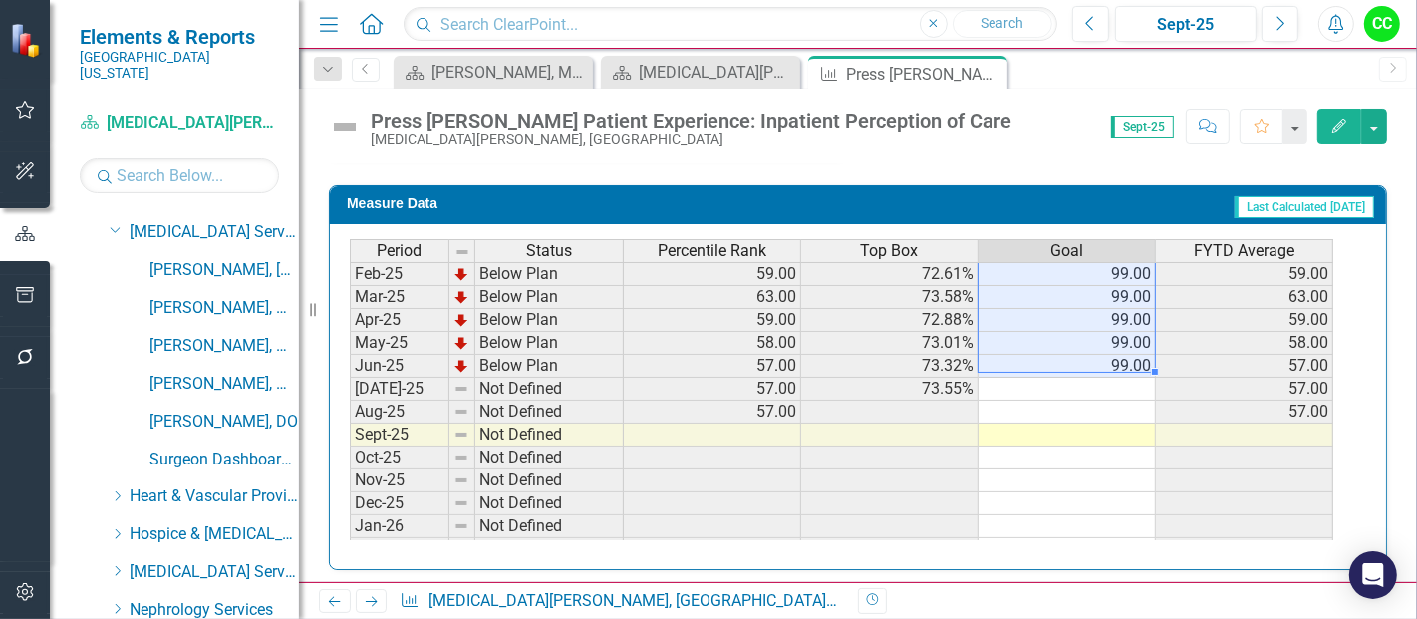
drag, startPoint x: 1144, startPoint y: 271, endPoint x: 1131, endPoint y: 351, distance: 80.8
click at [1131, 351] on tbody "Sep-23 Below Plan 52.00 70.73% 99.00 52.00 Oct-23 Below Plan 52.00 70.63% 99.00…" at bounding box center [842, 227] width 984 height 711
click at [1120, 378] on td at bounding box center [1067, 389] width 177 height 23
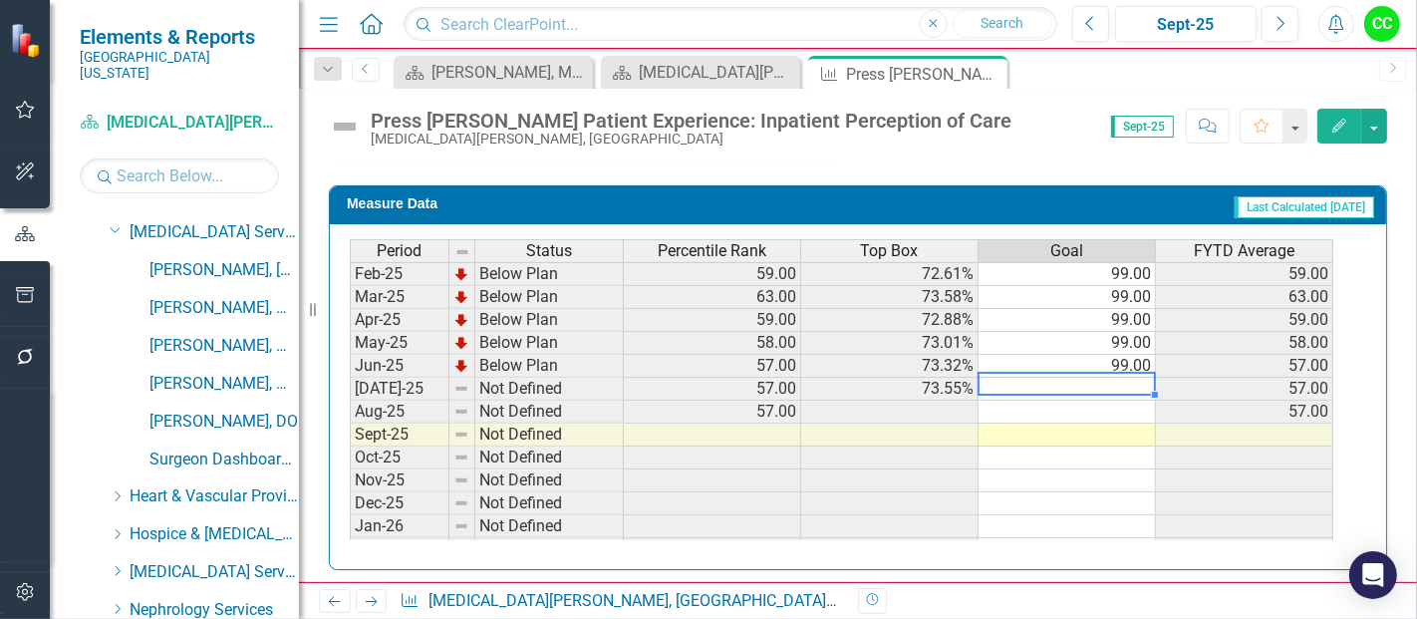
type textarea "99"
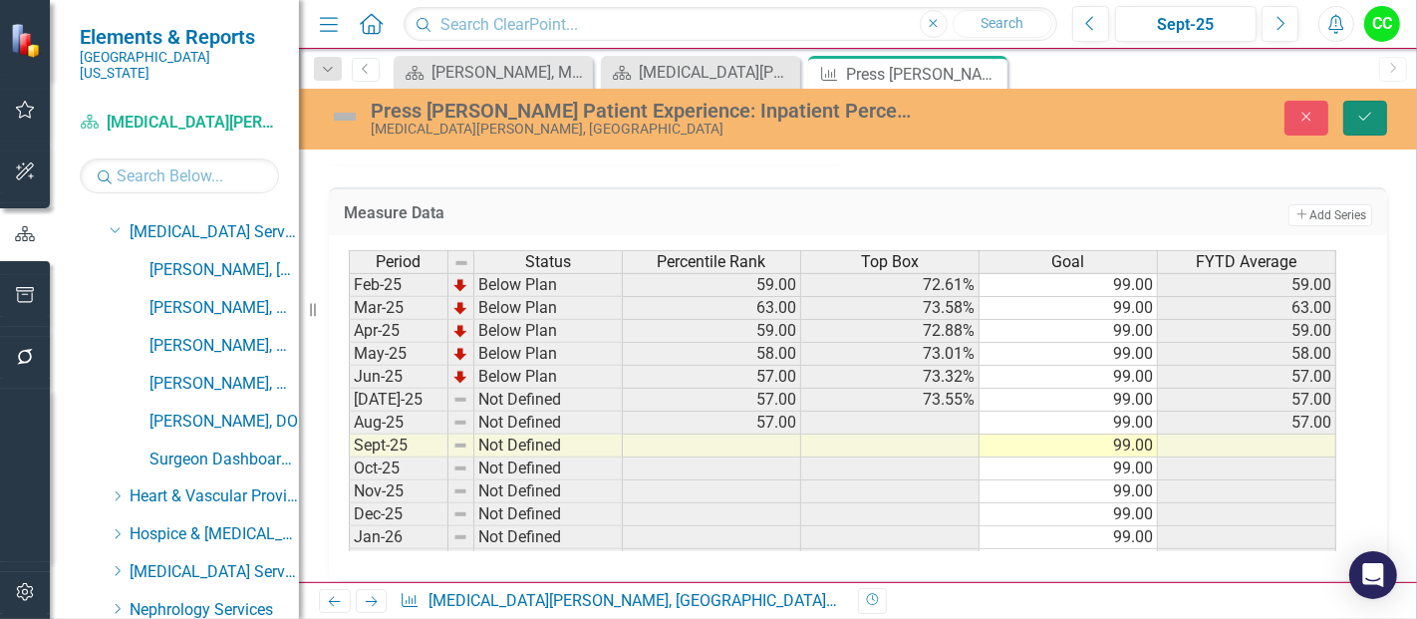
click at [1368, 104] on button "Save" at bounding box center [1365, 118] width 44 height 35
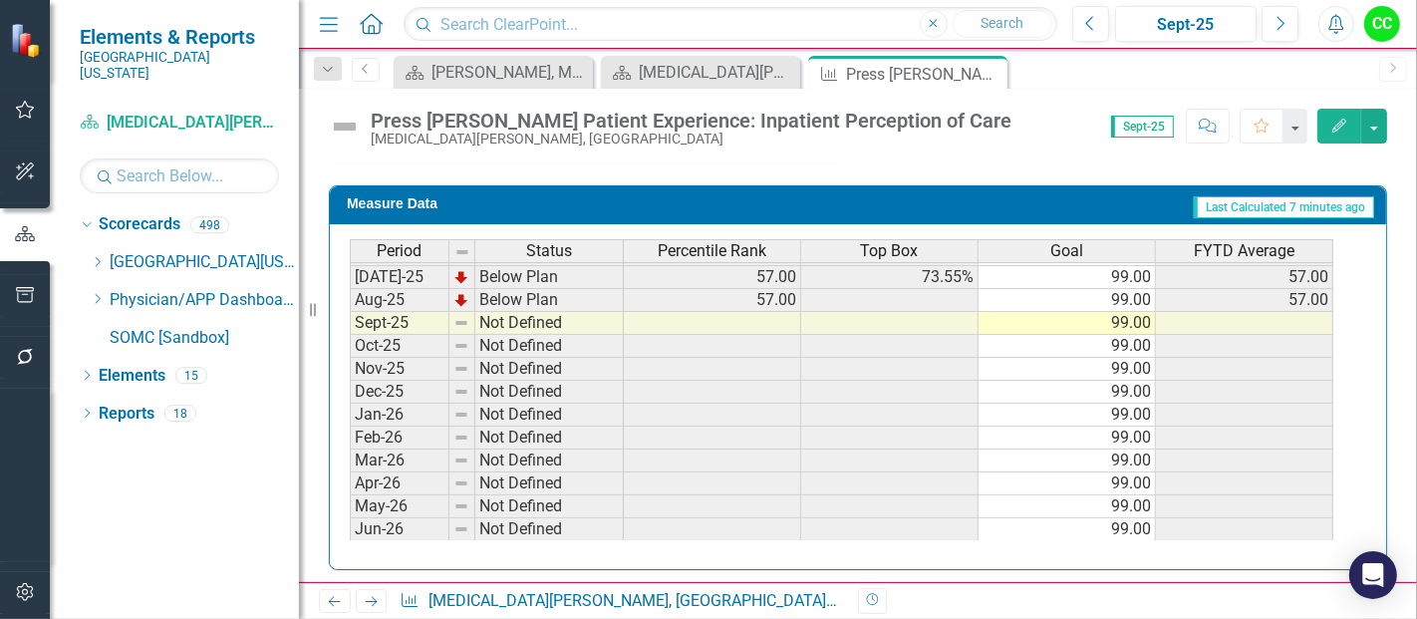
scroll to position [1000, 0]
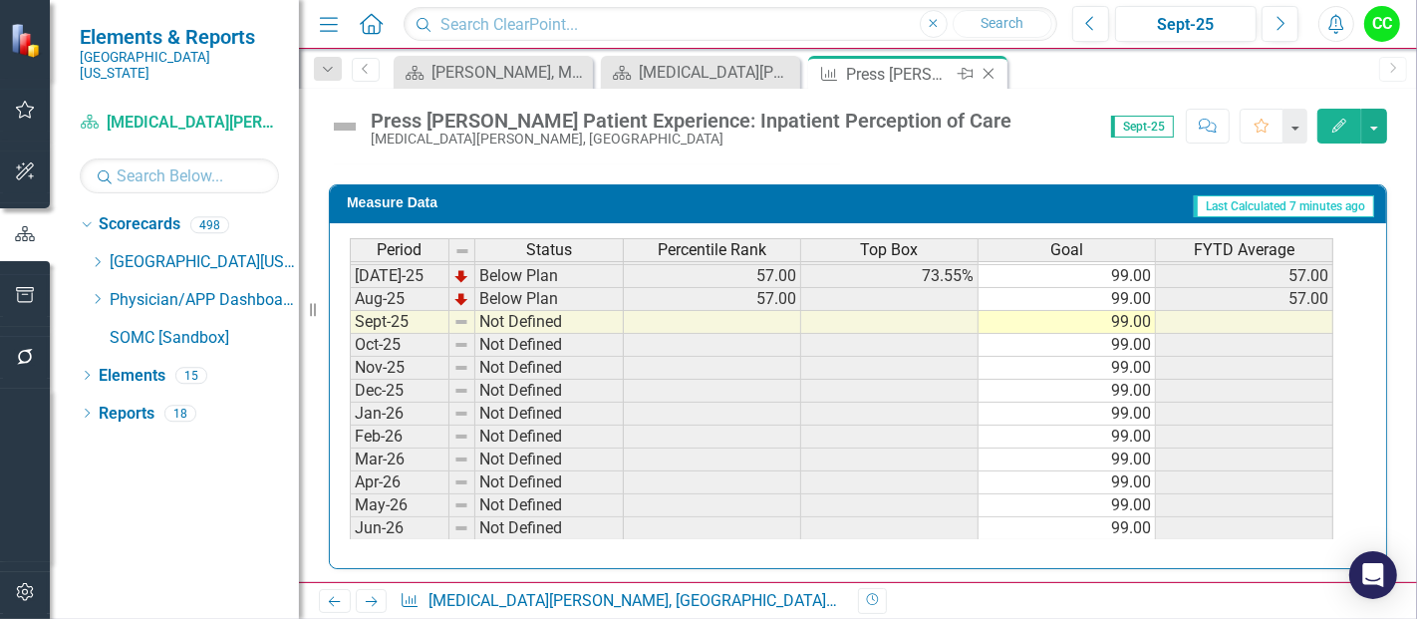
click at [987, 76] on icon "Close" at bounding box center [989, 74] width 20 height 16
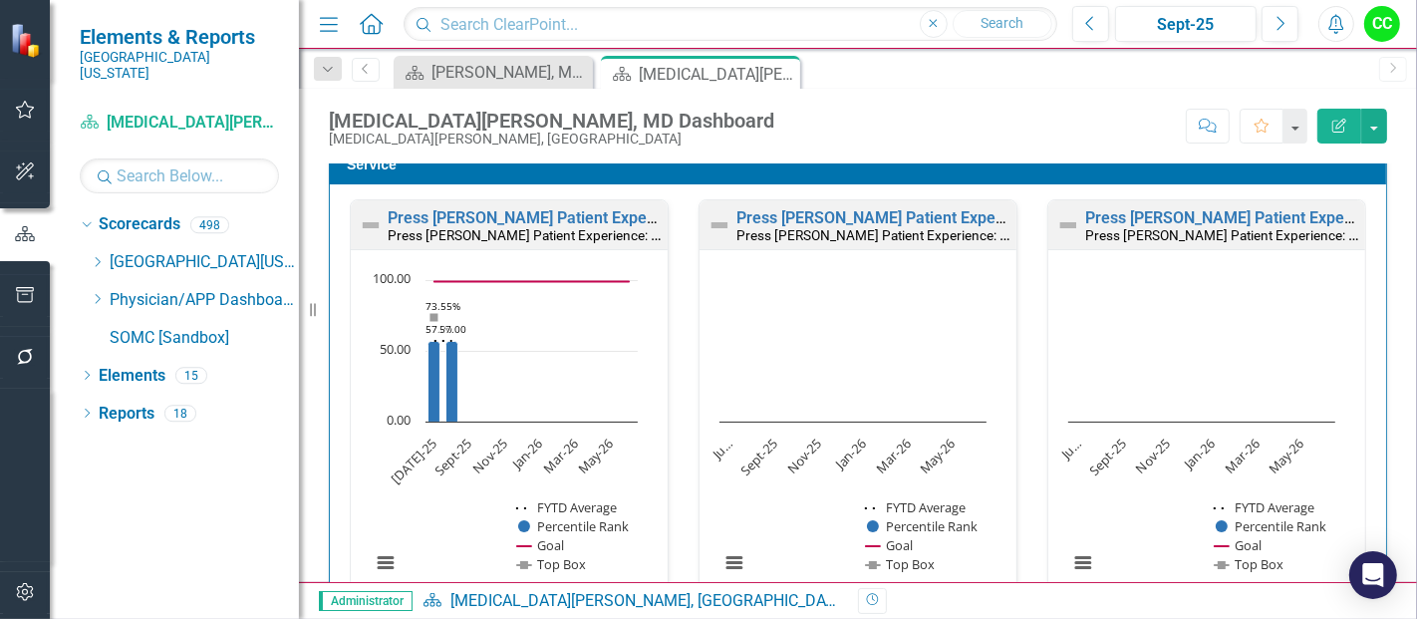
scroll to position [1604, 0]
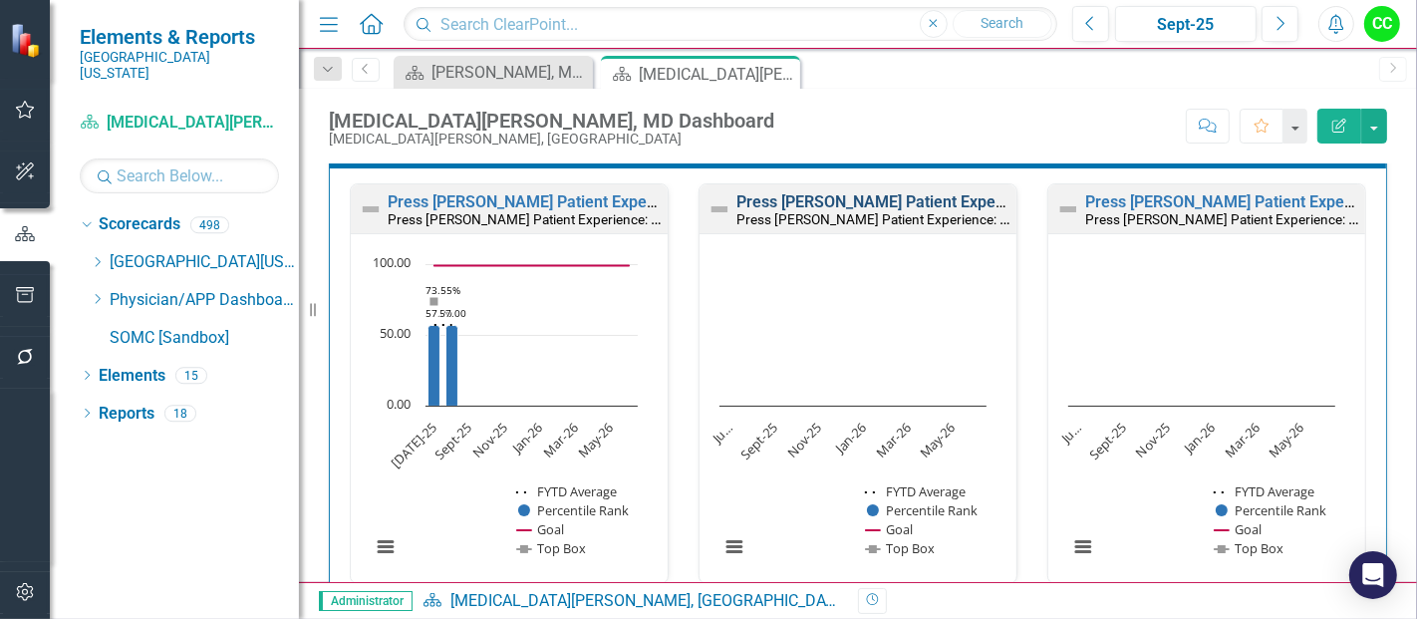
click at [886, 200] on link "Press [PERSON_NAME] Patient Experience: Doctors Treat with Courtesy/Respect" at bounding box center [1023, 201] width 574 height 19
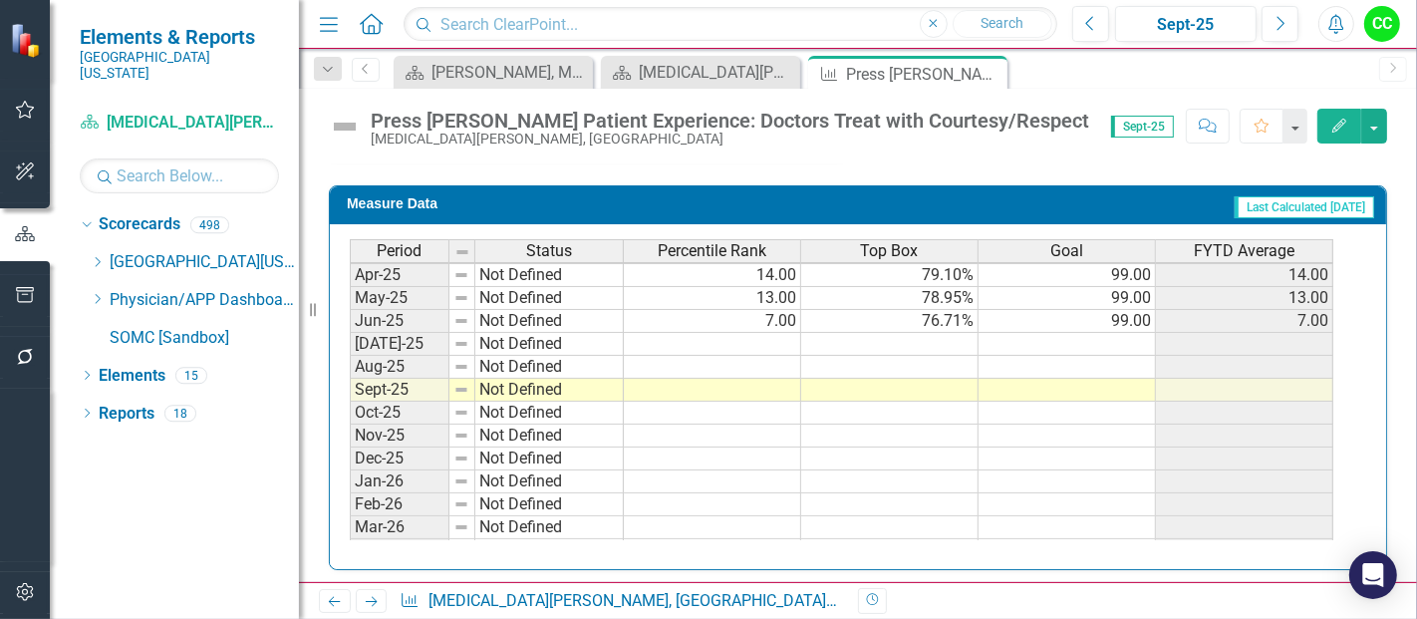
scroll to position [755, 0]
click at [1103, 337] on td at bounding box center [1067, 345] width 177 height 23
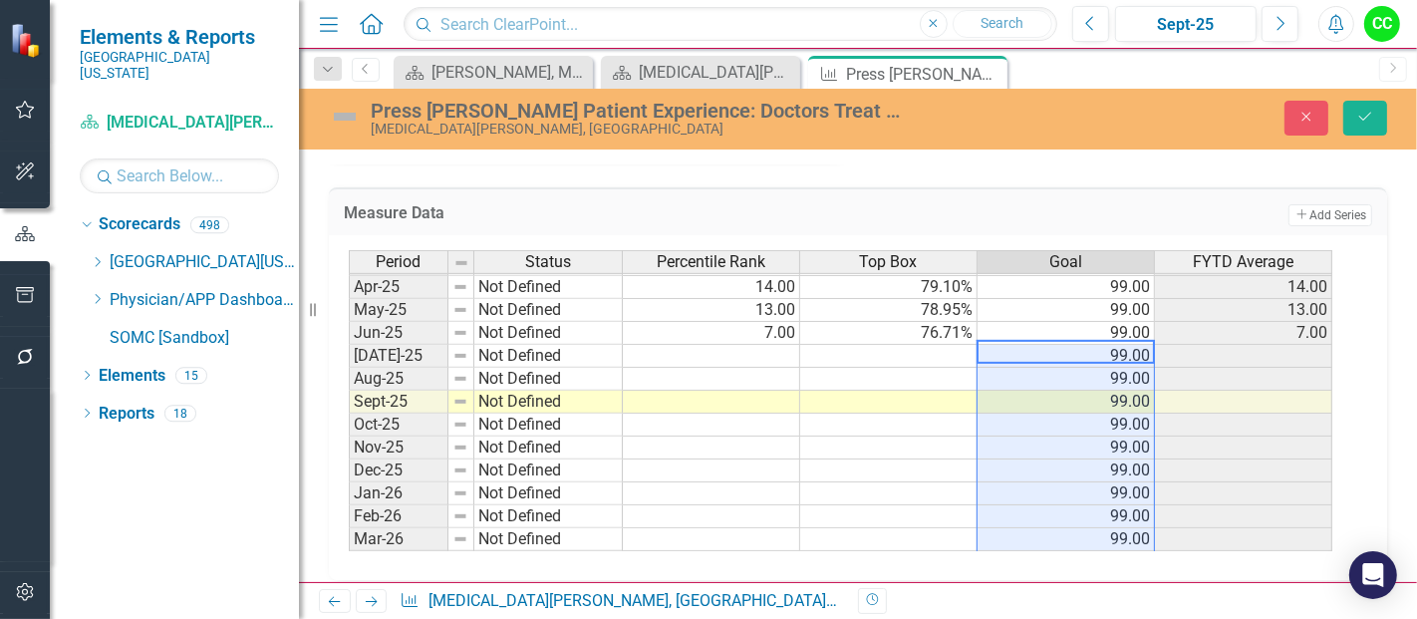
type textarea "99"
click at [1369, 119] on icon "Save" at bounding box center [1365, 117] width 18 height 14
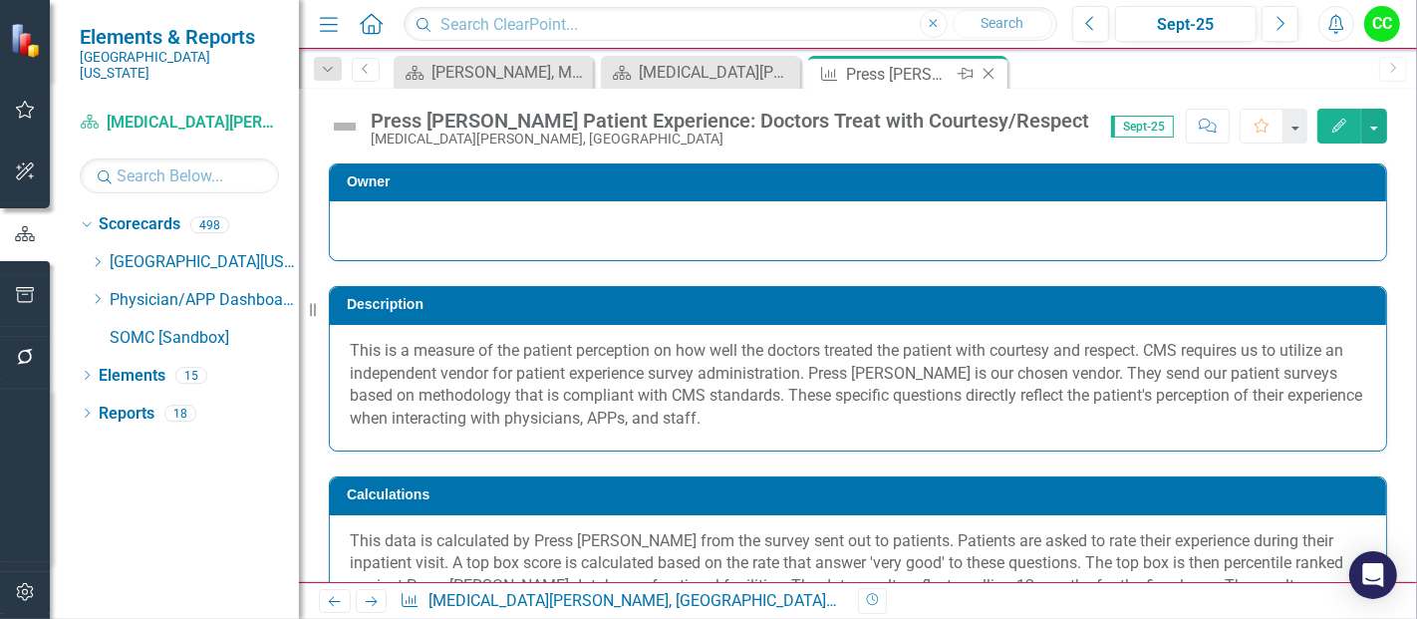
click at [989, 71] on icon at bounding box center [989, 74] width 11 height 11
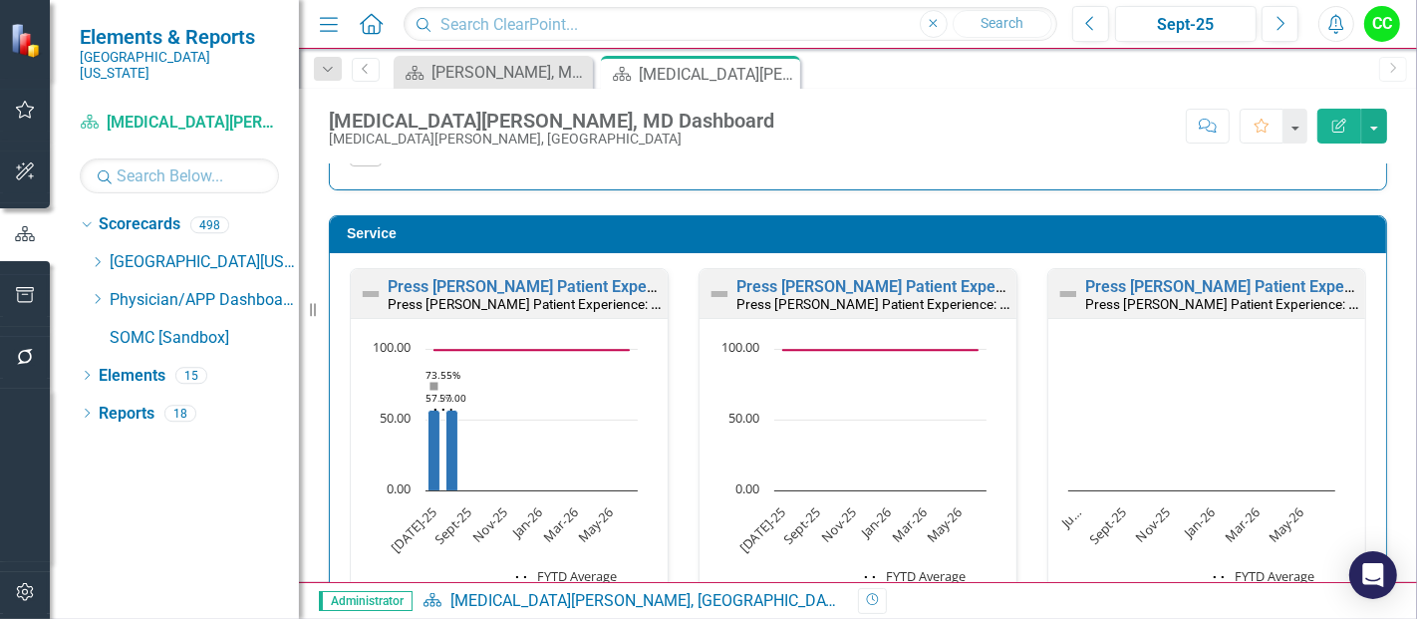
scroll to position [1521, 0]
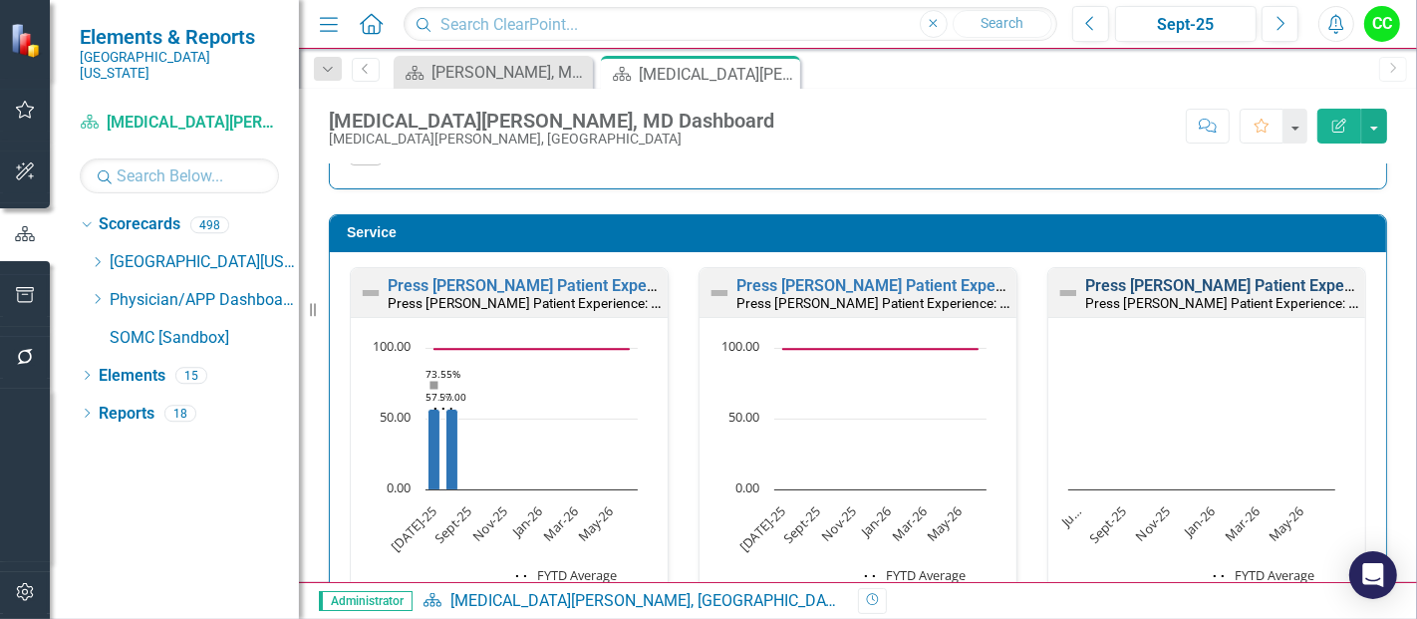
click at [1231, 277] on link "Press [PERSON_NAME] Patient Experience: Doctors Listen Carefully to You" at bounding box center [1351, 285] width 532 height 19
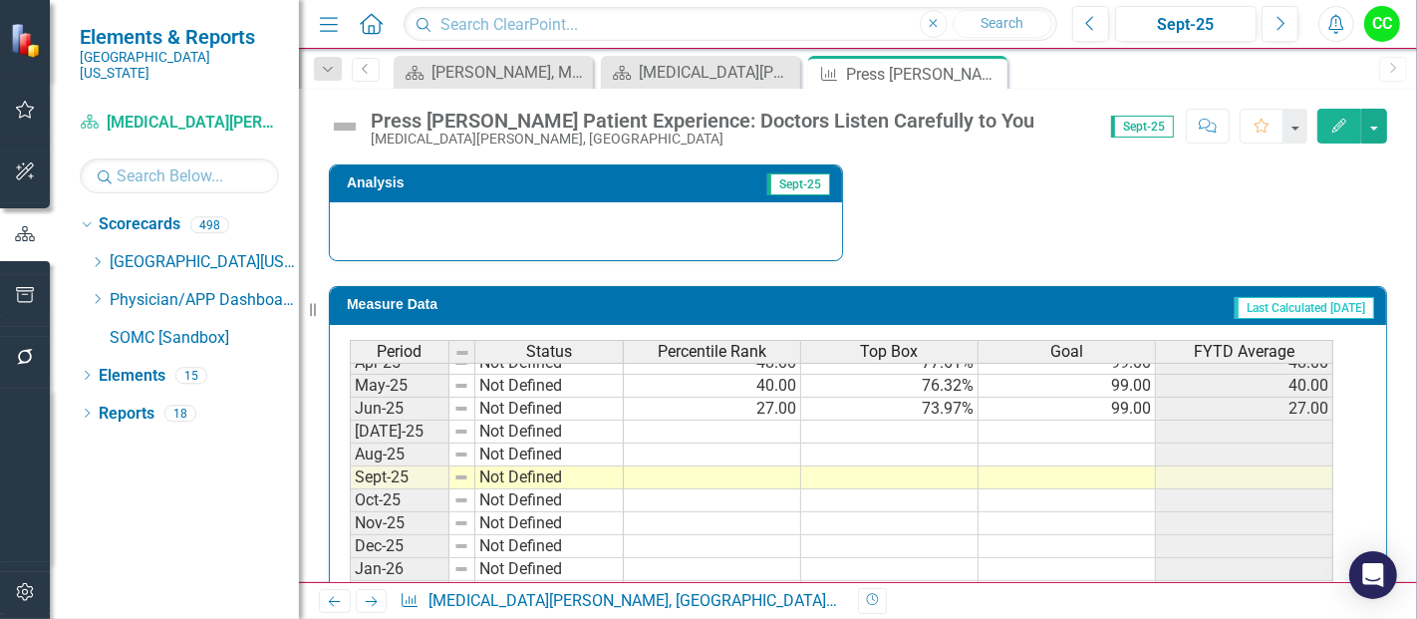
scroll to position [793, 0]
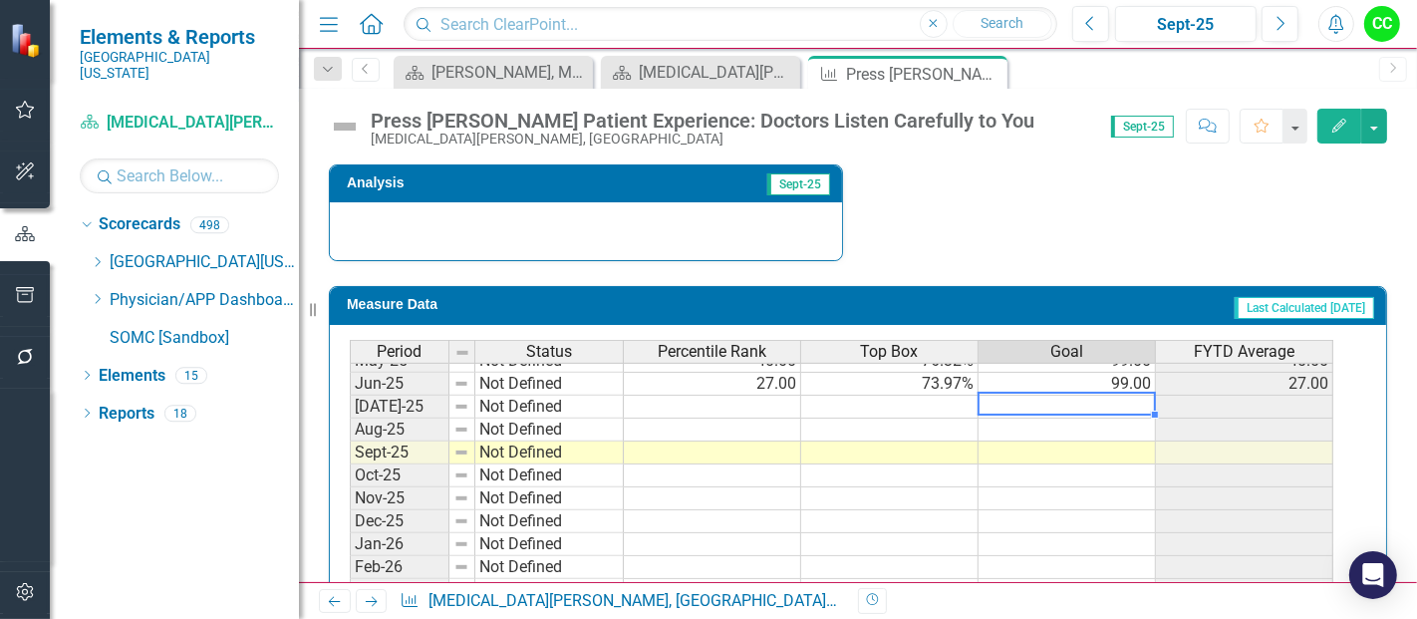
click at [1133, 396] on td at bounding box center [1067, 407] width 177 height 23
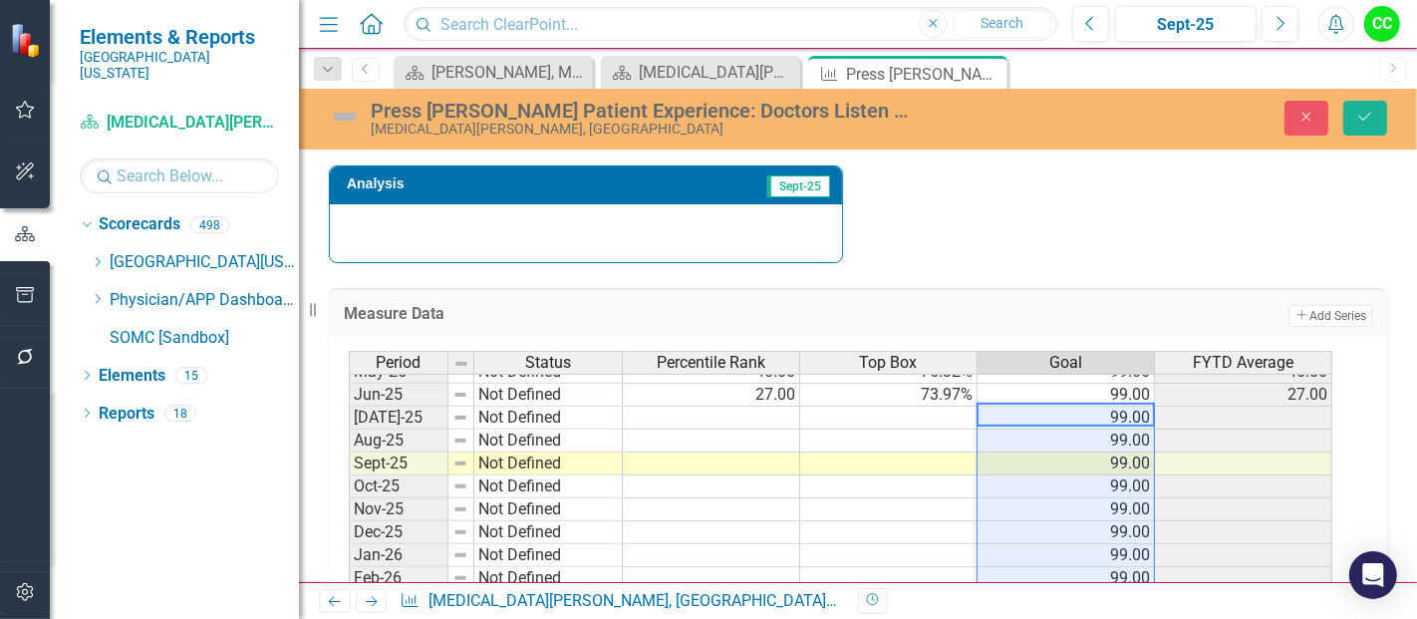
type textarea "99"
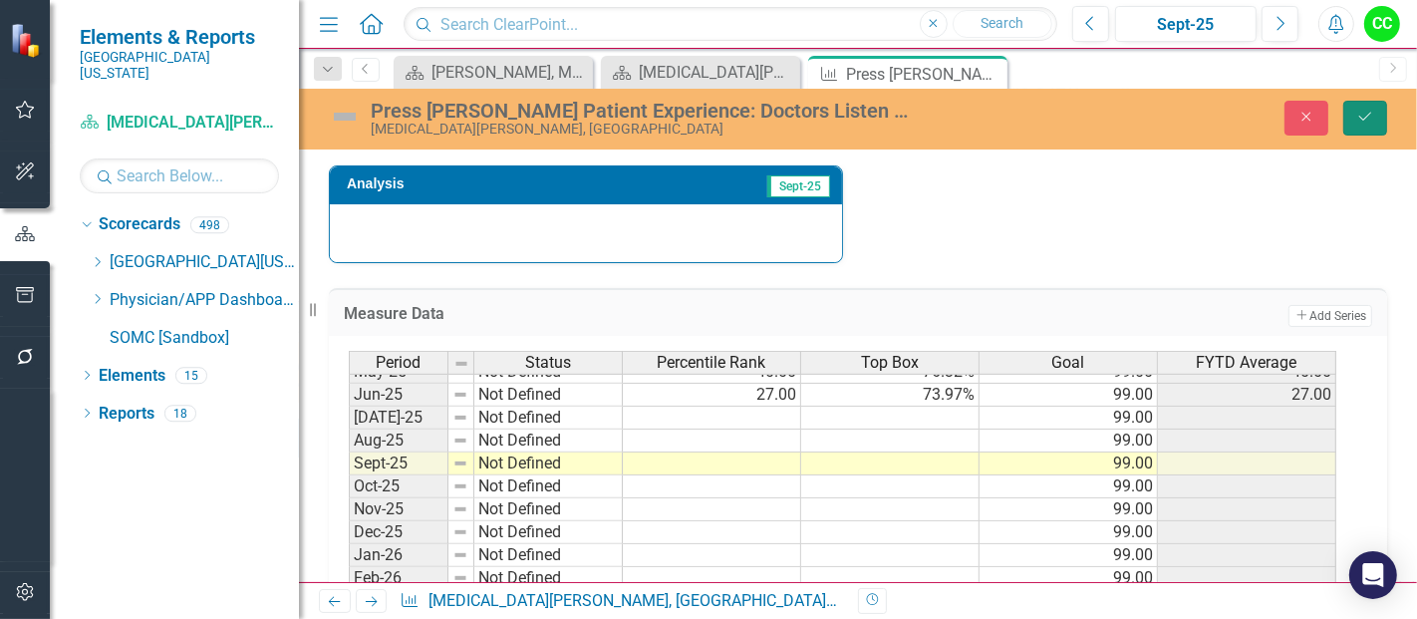
click at [1359, 126] on button "Save" at bounding box center [1365, 118] width 44 height 35
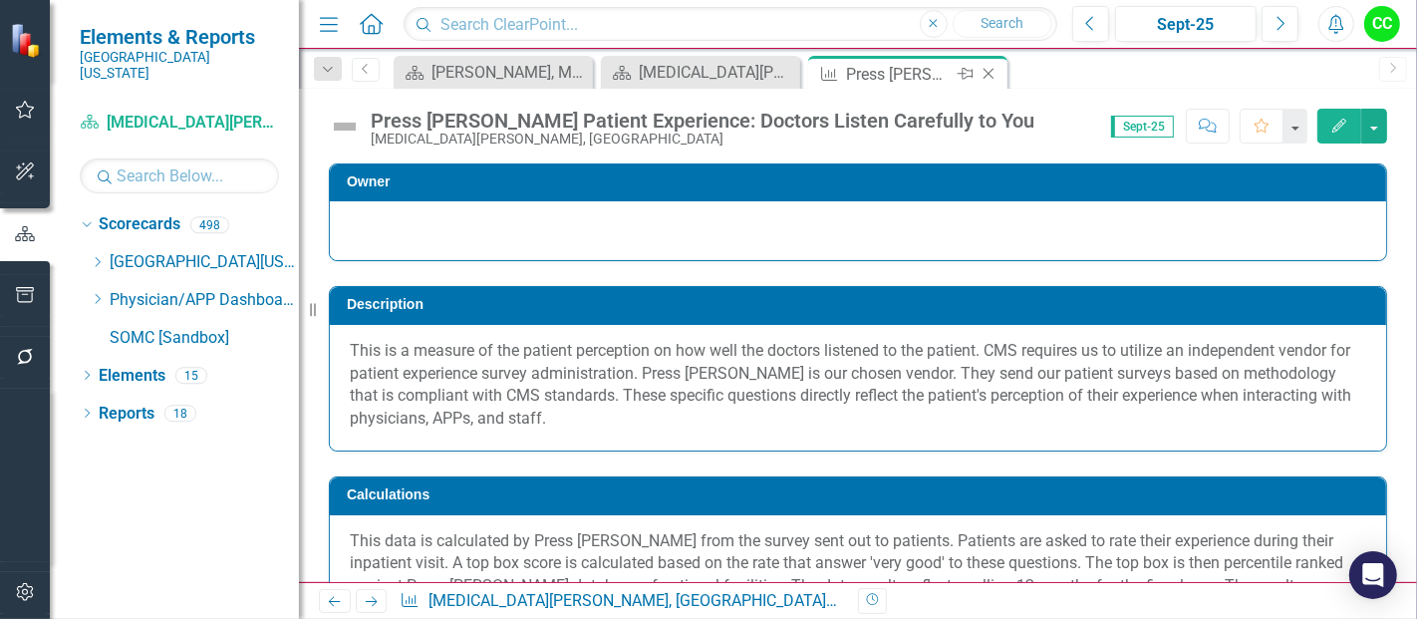
click at [988, 70] on icon "Close" at bounding box center [989, 74] width 20 height 16
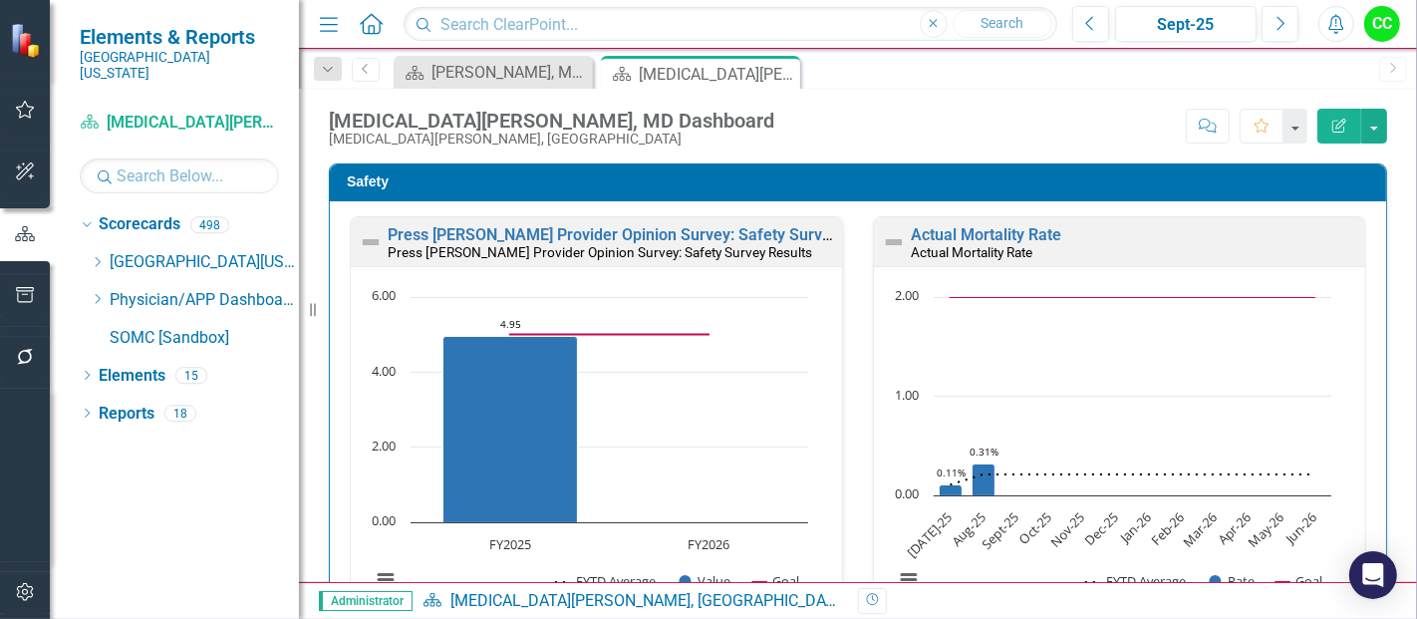
scroll to position [1825, 0]
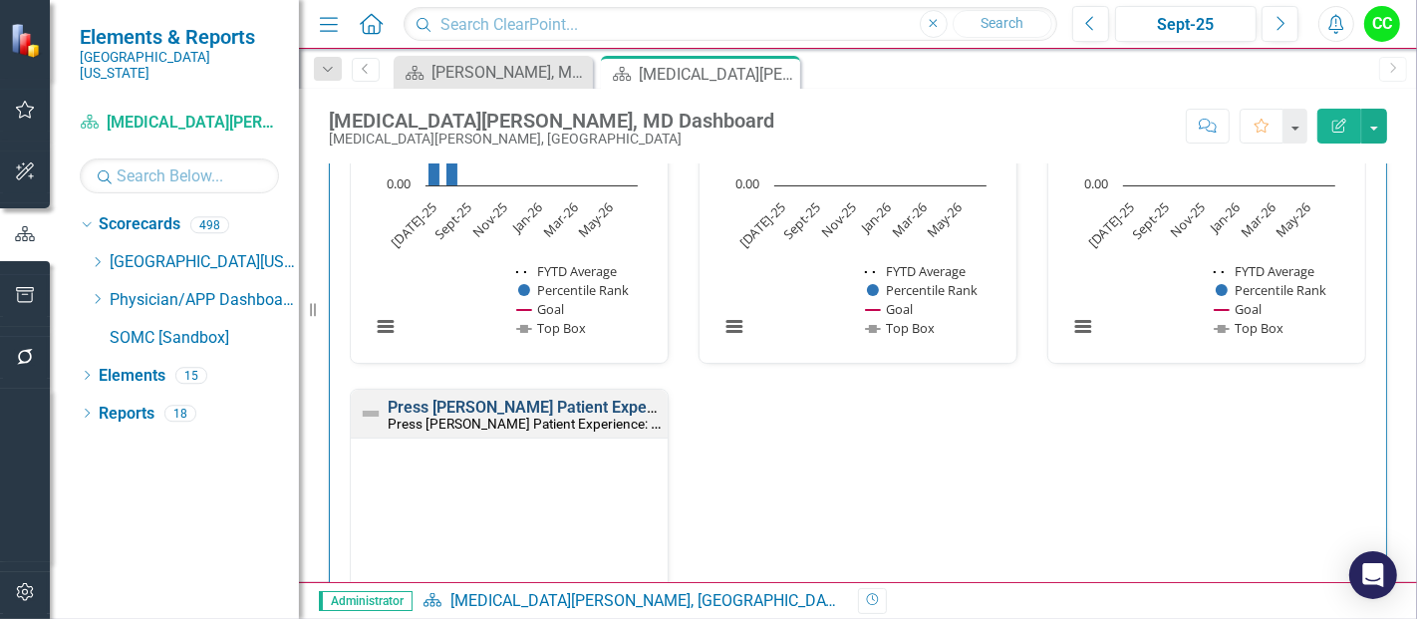
click at [612, 398] on link "Press [PERSON_NAME] Patient Experience: Doctors Explain in Way You Understand" at bounding box center [684, 407] width 593 height 19
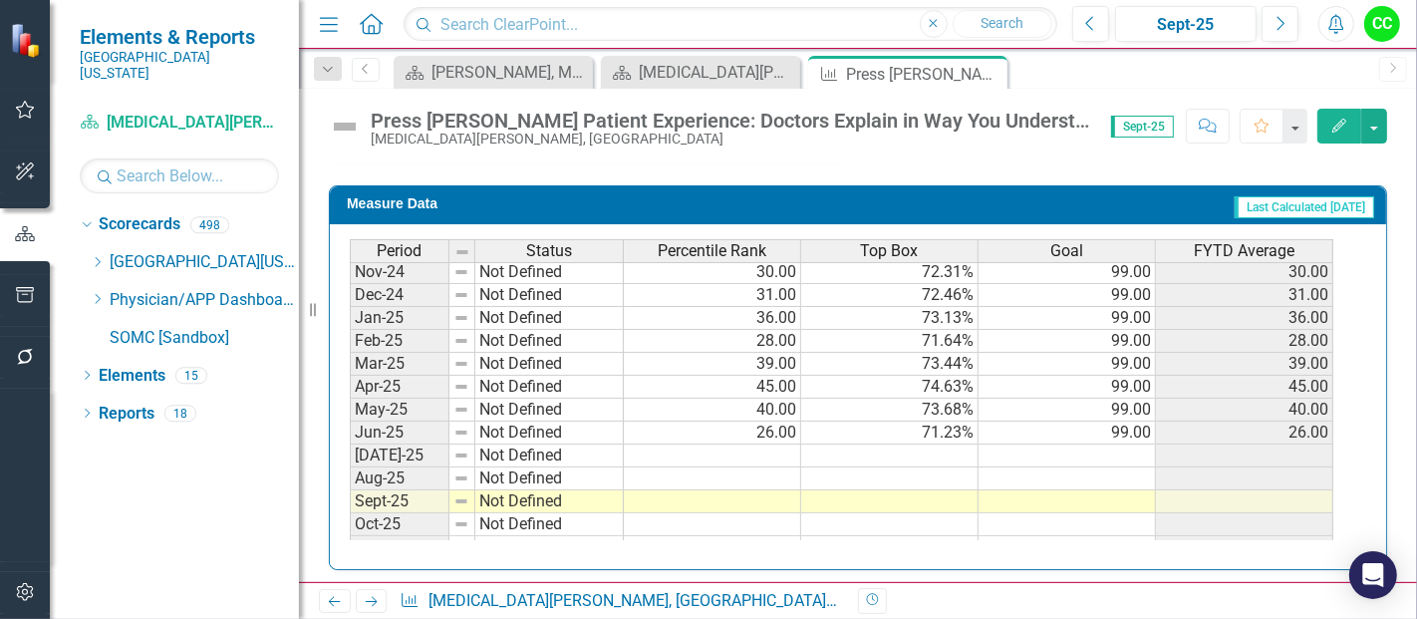
click at [1107, 439] on tbody "Sep-23 Not Defined 21.00 69.79% 99.00 21.00 Oct-23 Not Defined 14.00 67.74% 99.…" at bounding box center [842, 294] width 984 height 711
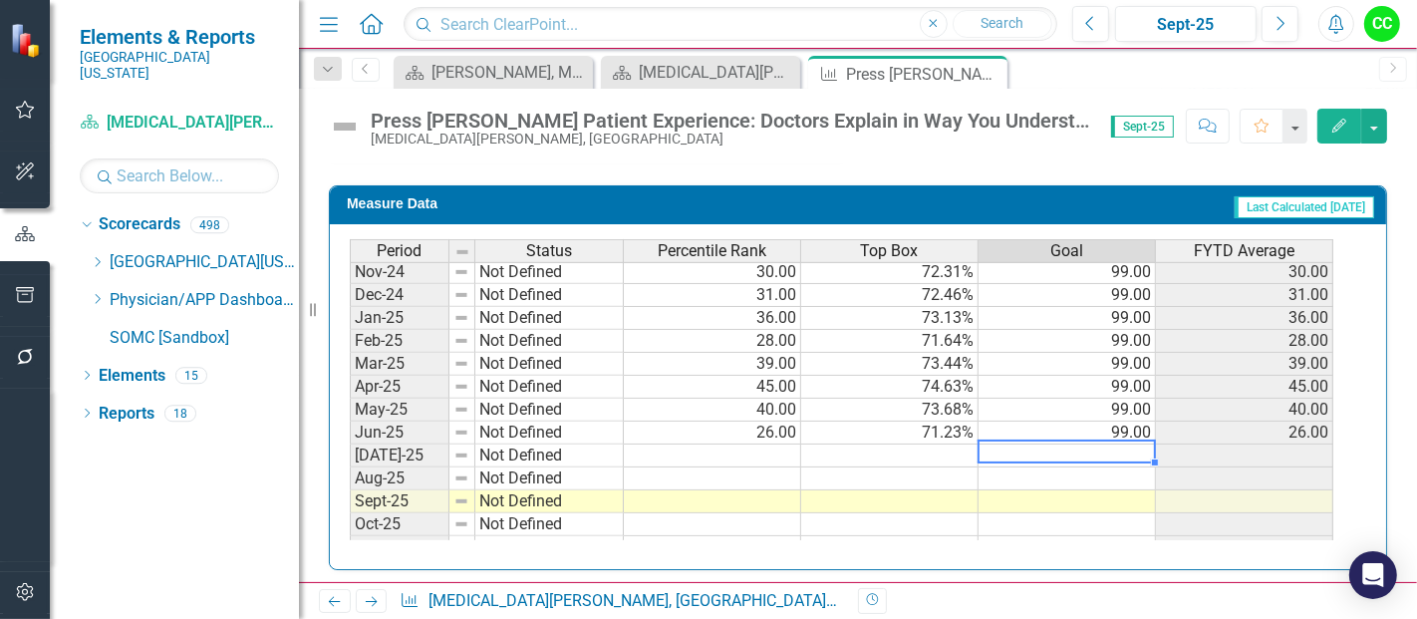
type textarea "99"
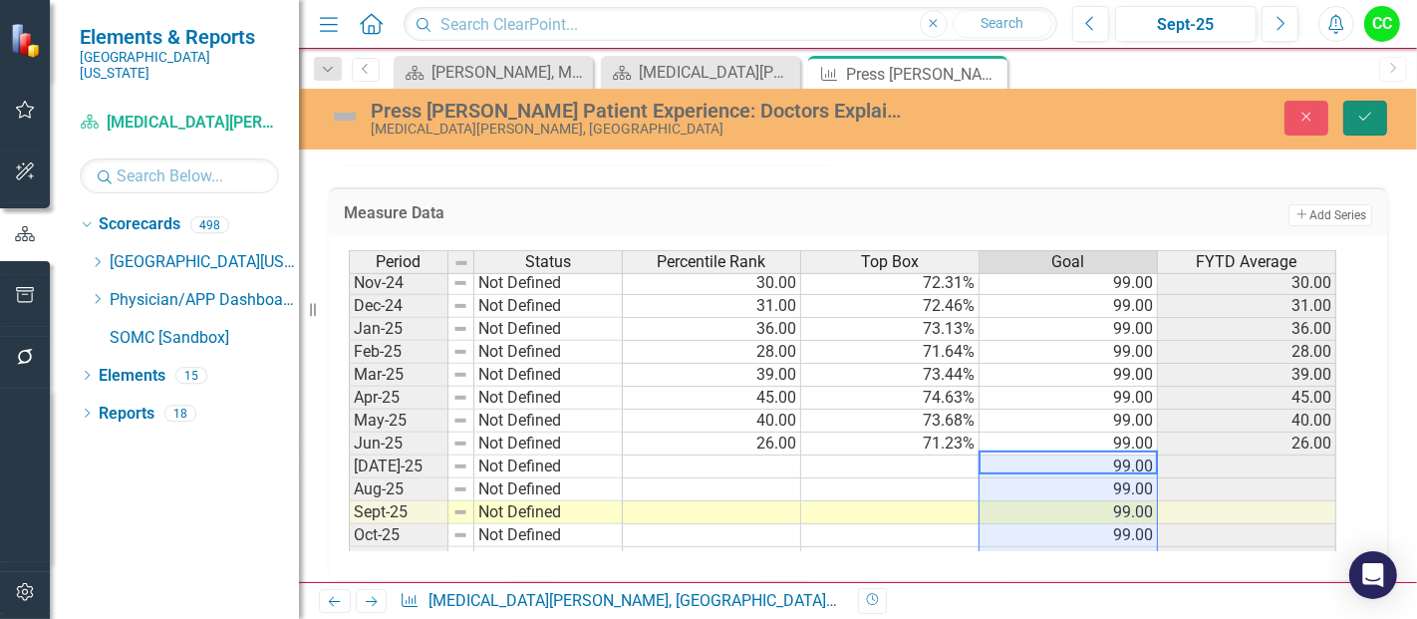
click at [1364, 110] on icon "Save" at bounding box center [1365, 117] width 18 height 14
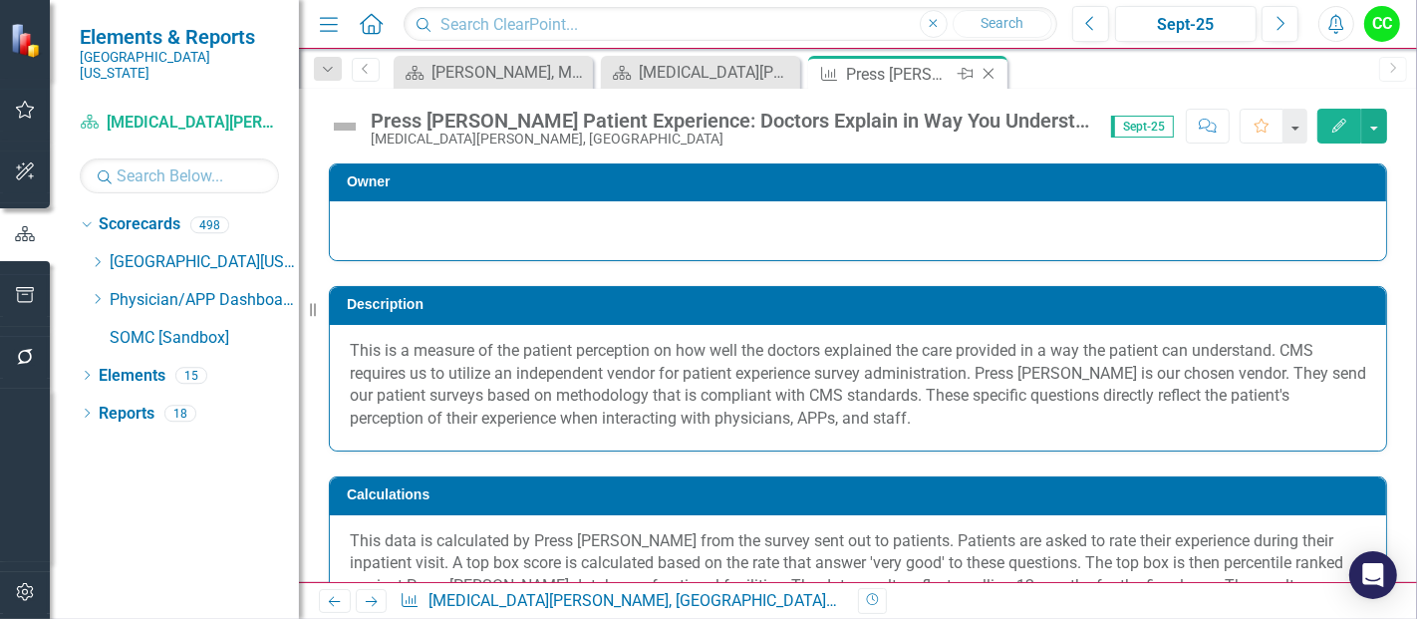
click at [989, 72] on icon "Close" at bounding box center [989, 74] width 20 height 16
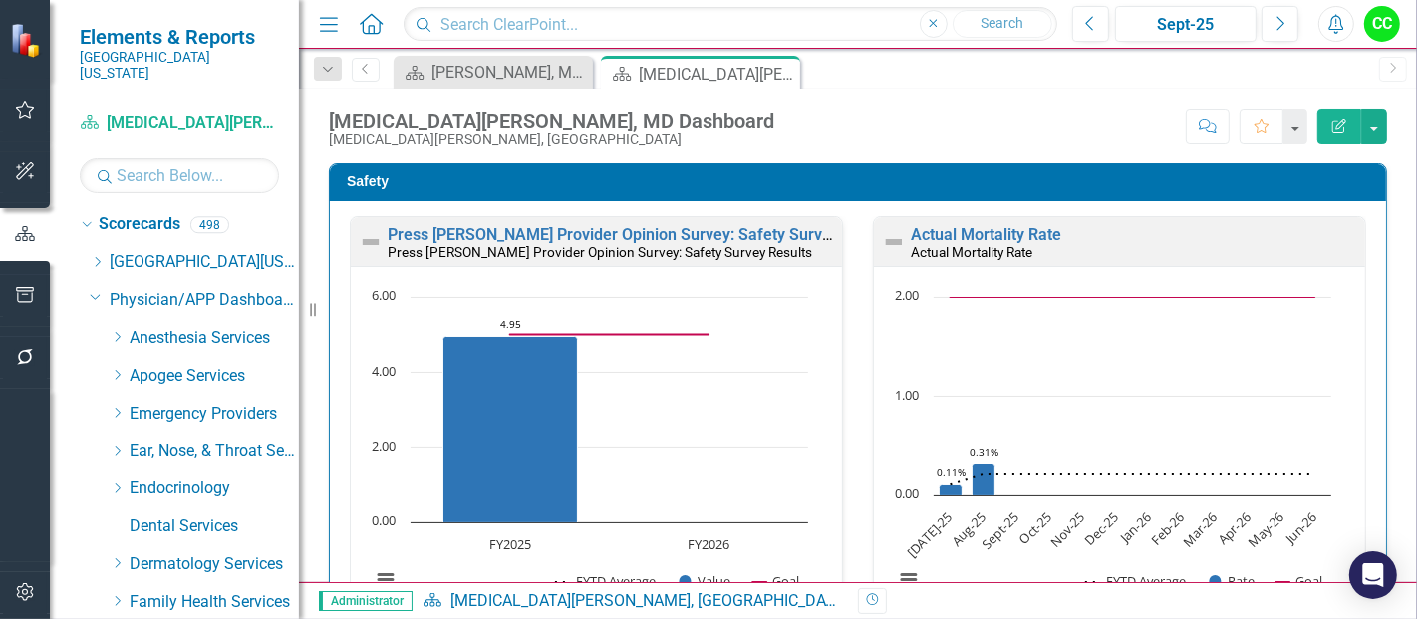
scroll to position [2593, 0]
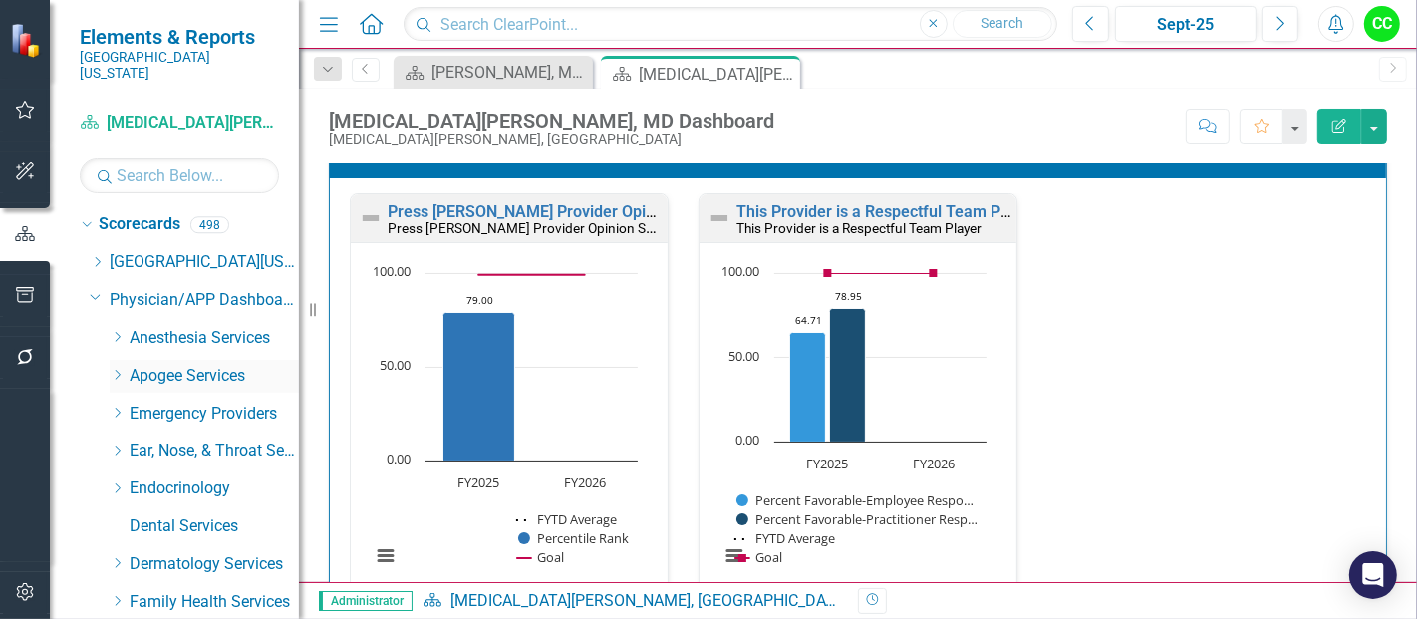
drag, startPoint x: 0, startPoint y: 0, endPoint x: 117, endPoint y: 359, distance: 377.2
click at [117, 369] on icon "Dropdown" at bounding box center [117, 375] width 15 height 12
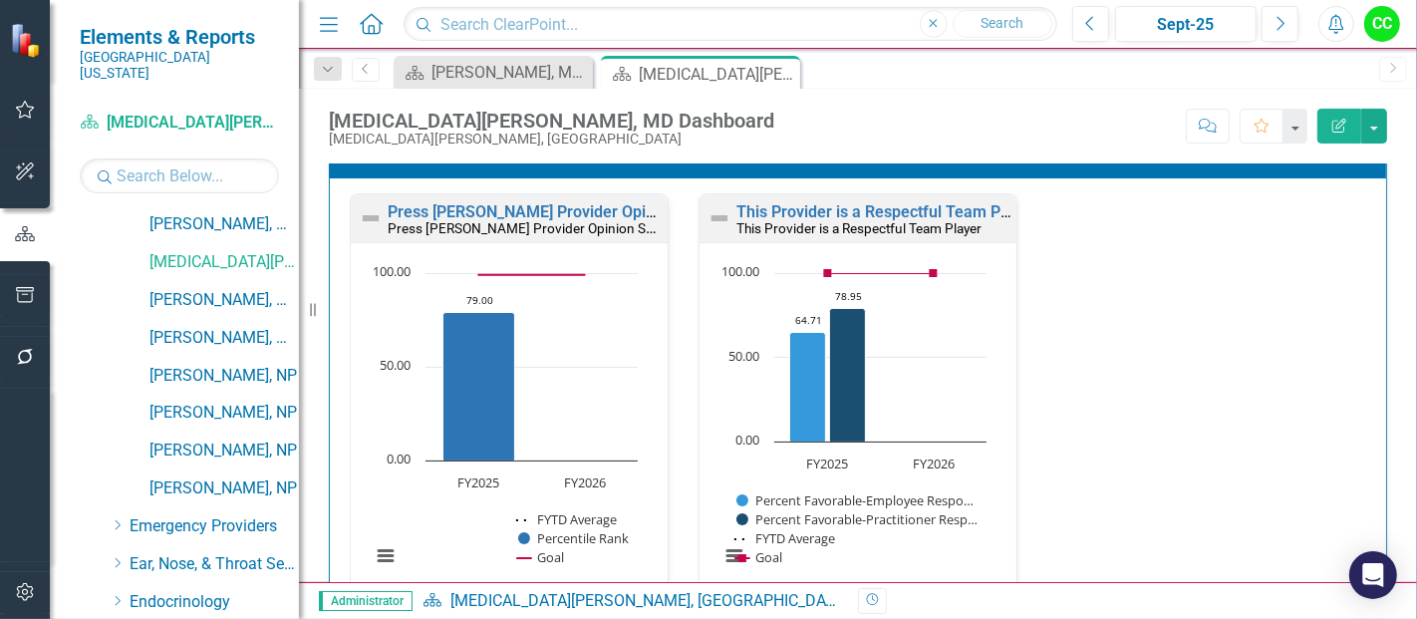
scroll to position [761, 0]
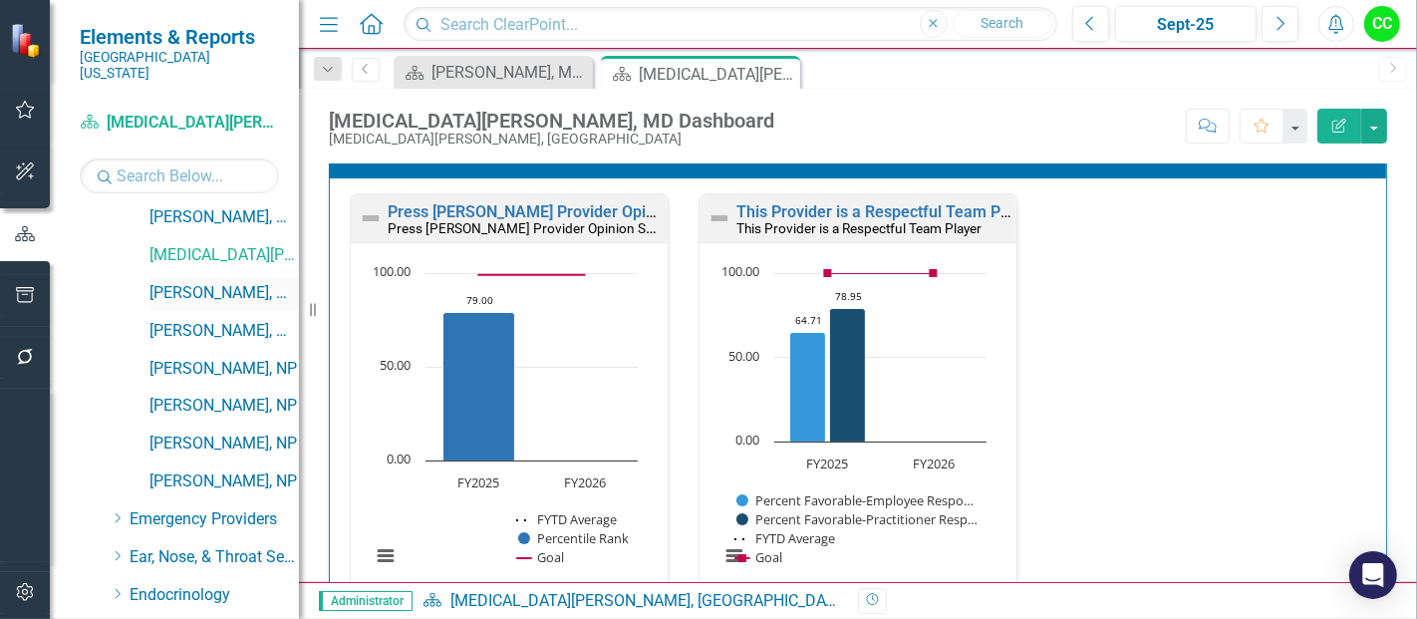
click at [214, 282] on link "[PERSON_NAME], MD" at bounding box center [223, 293] width 149 height 23
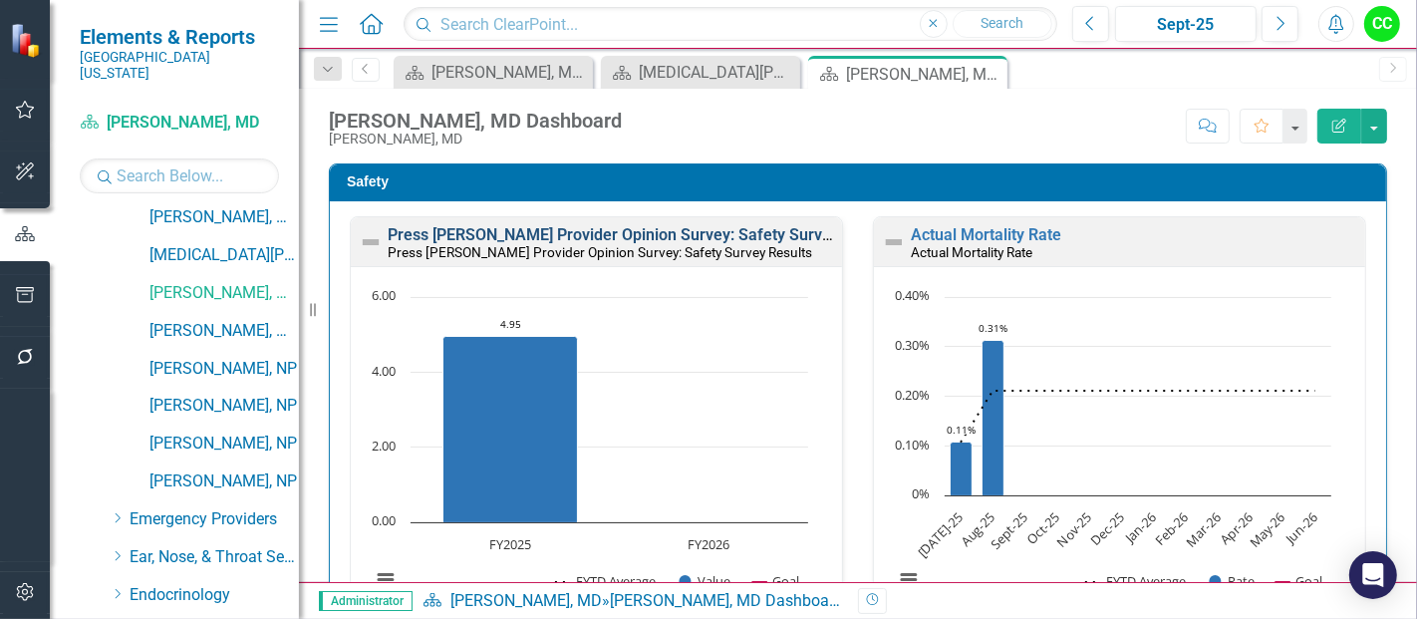
click at [549, 231] on link "Press [PERSON_NAME] Provider Opinion Survey: Safety Survey Results" at bounding box center [642, 234] width 508 height 19
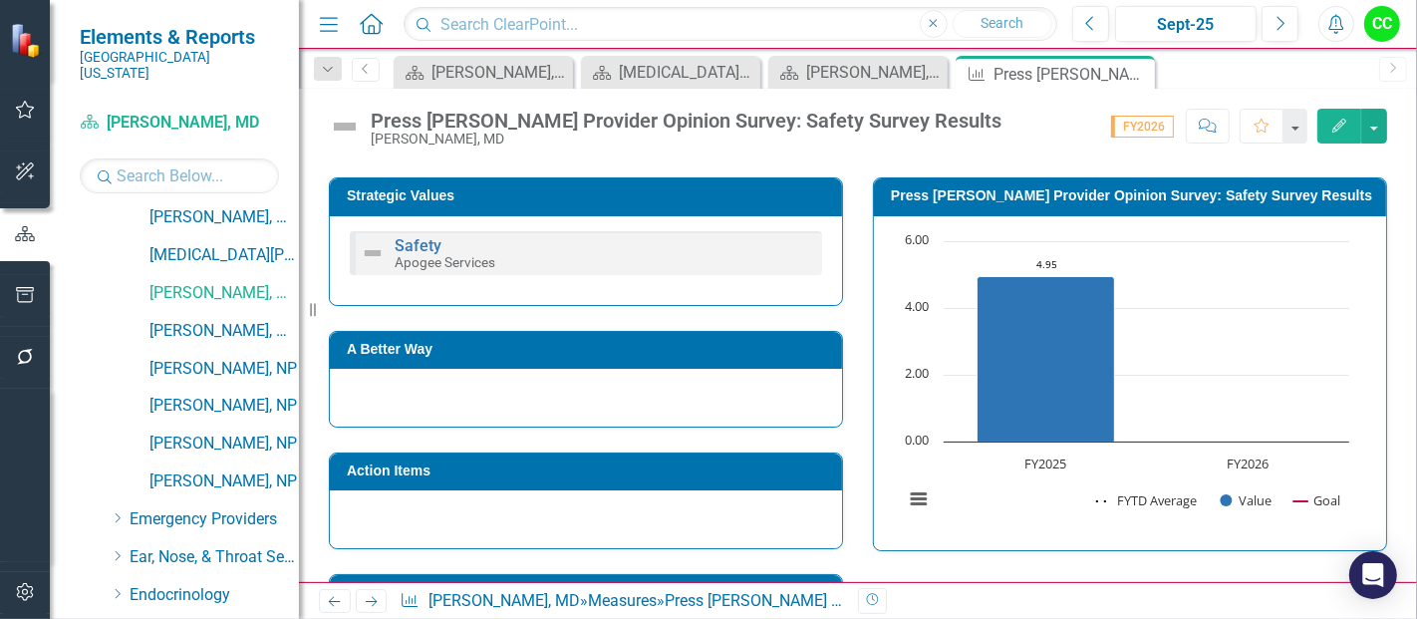
scroll to position [1230, 0]
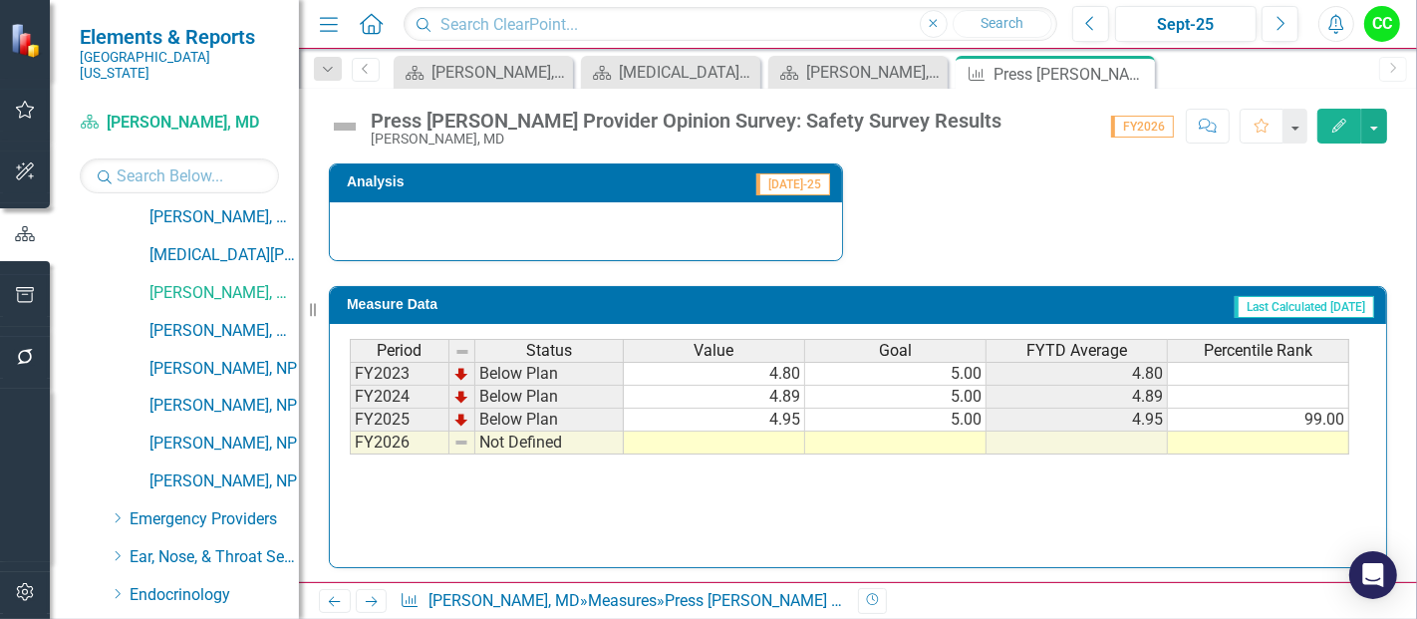
click at [941, 435] on td at bounding box center [895, 442] width 181 height 23
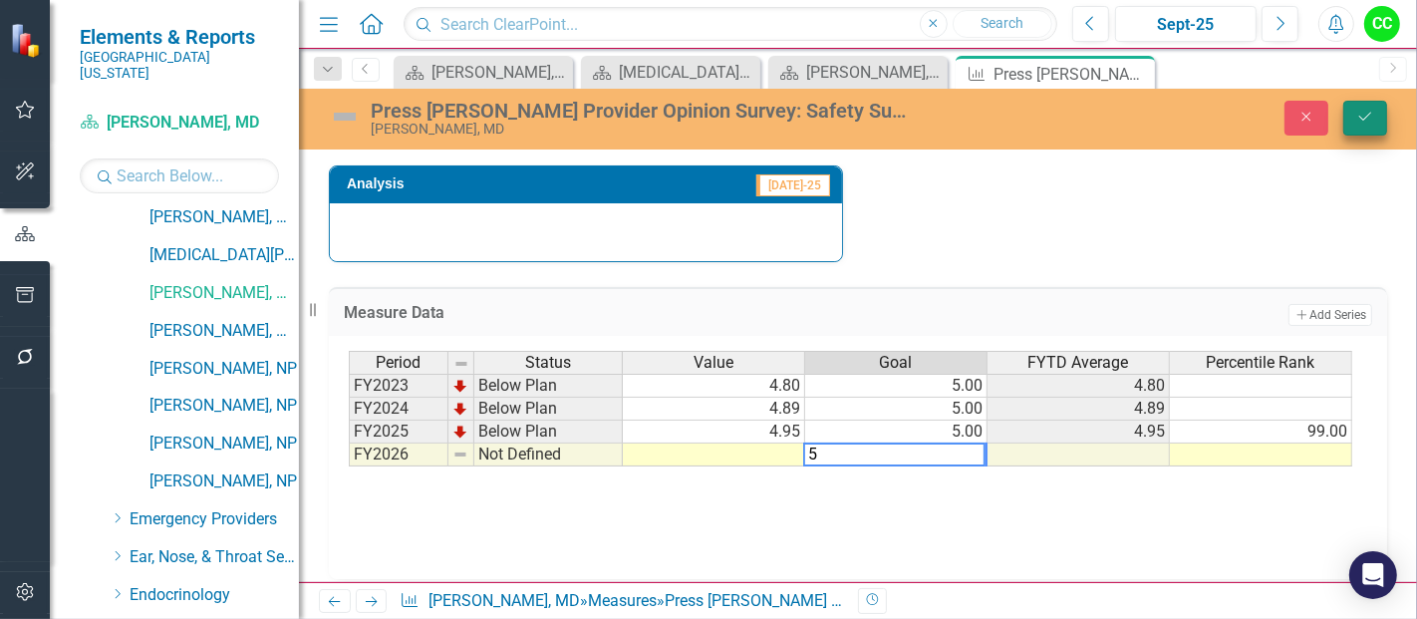
type textarea "5"
click at [1360, 118] on icon "Save" at bounding box center [1365, 117] width 18 height 14
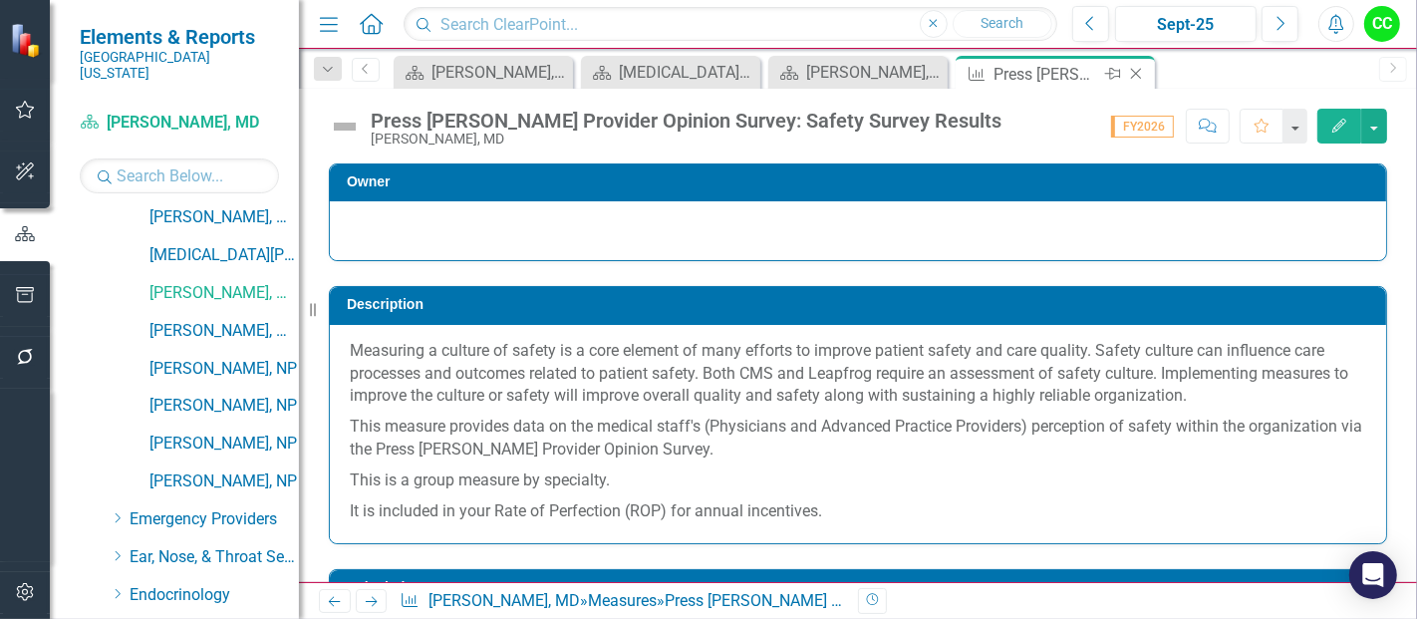
click at [1136, 73] on icon at bounding box center [1136, 74] width 11 height 11
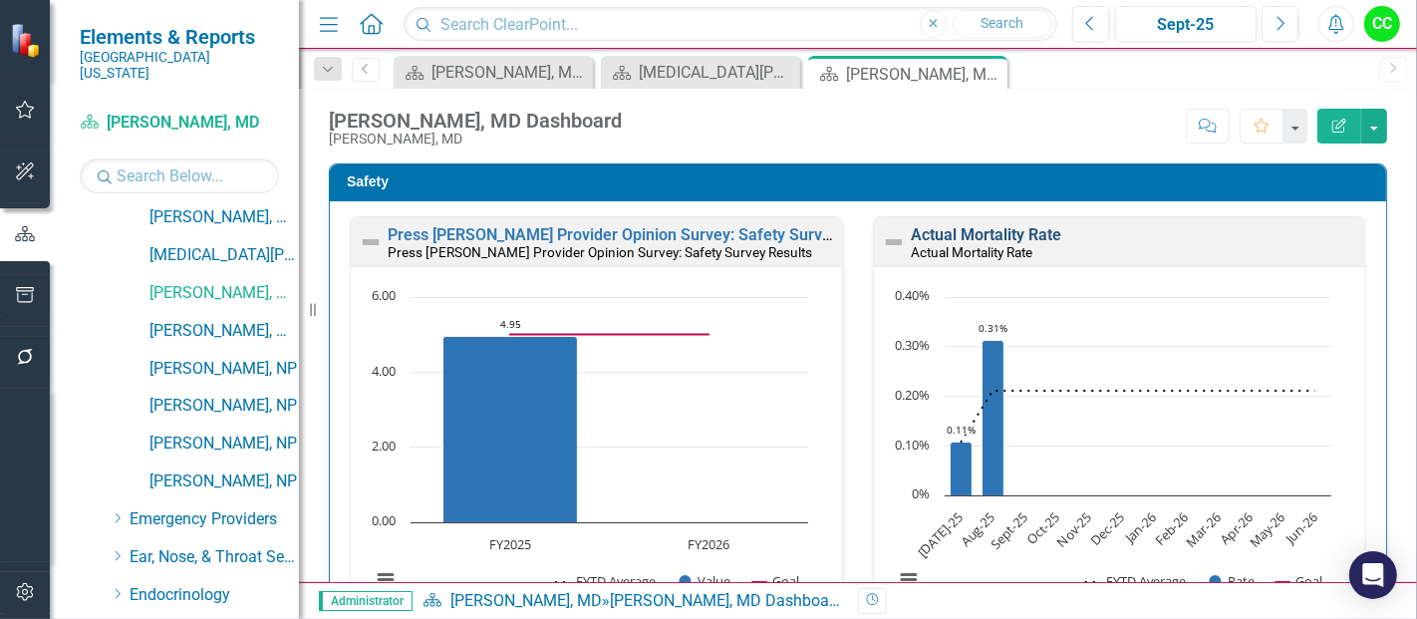
click at [967, 231] on link "Actual Mortality Rate" at bounding box center [986, 234] width 150 height 19
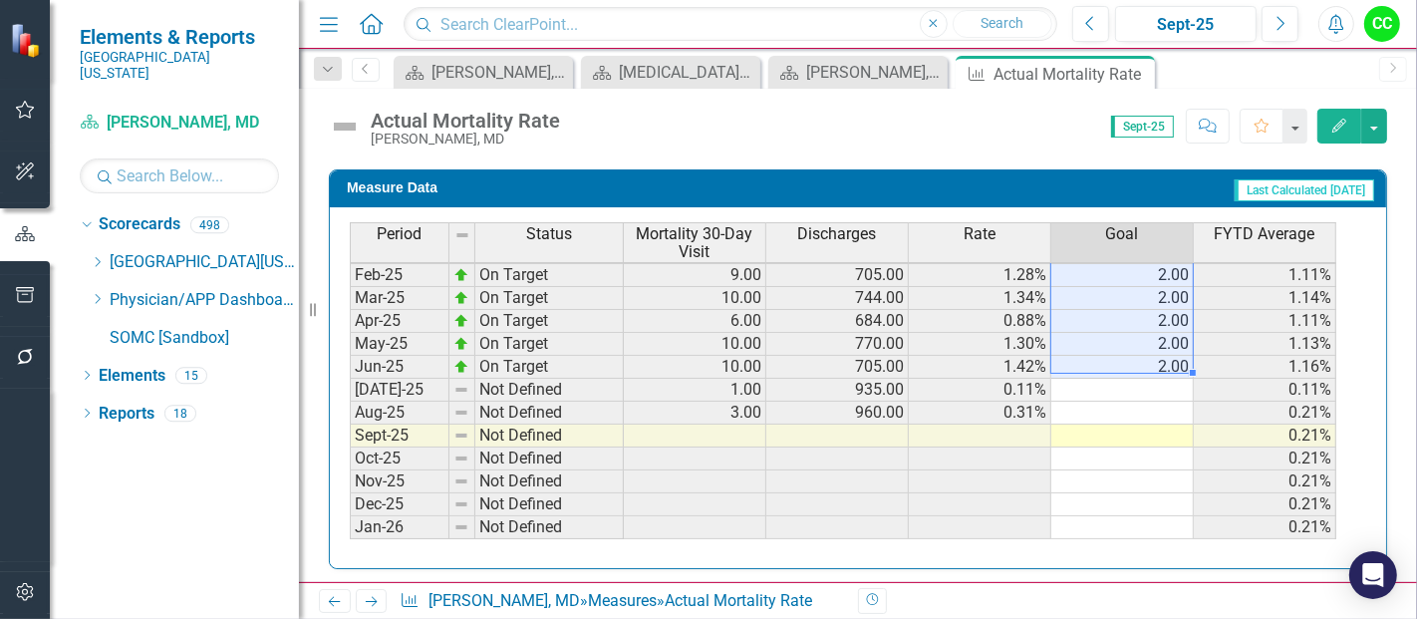
drag, startPoint x: 1165, startPoint y: 268, endPoint x: 1151, endPoint y: 361, distance: 93.7
click at [1151, 361] on tbody "Sep-23 On Target 7.00 788.00 0.89% 2.00 0.90% Oct-23 On Target 7.00 719.00 0.97…" at bounding box center [843, 228] width 986 height 711
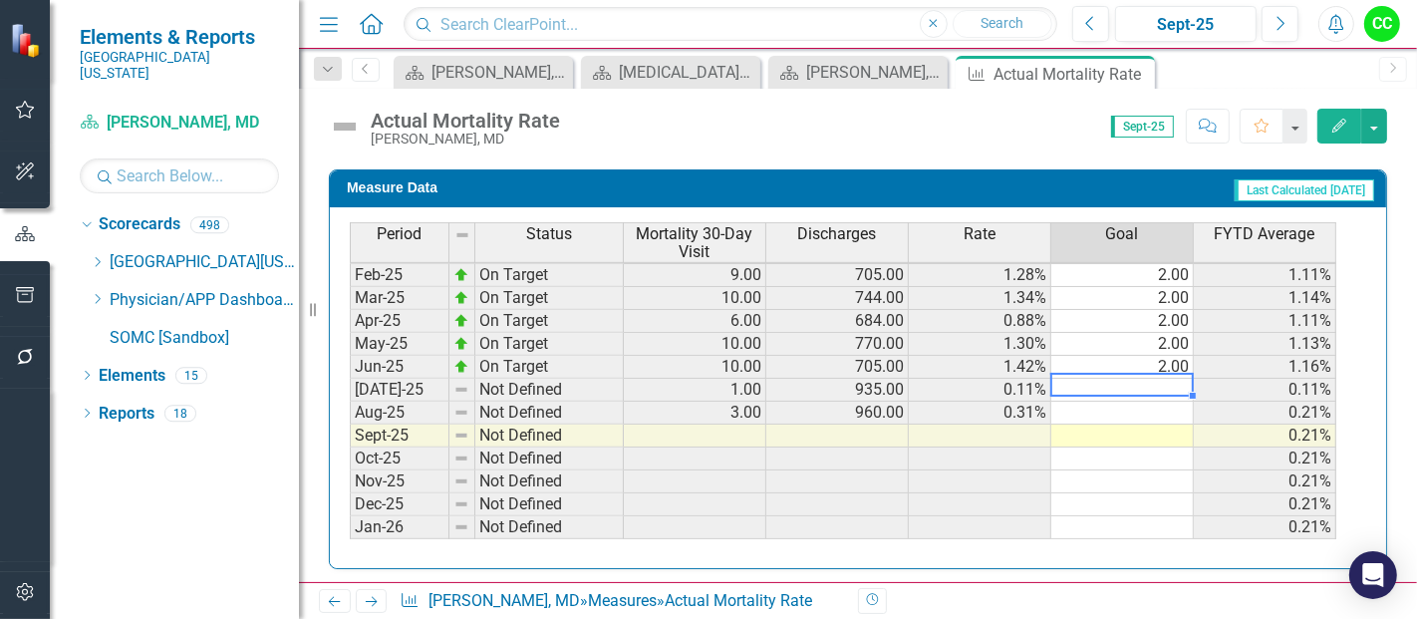
click at [1143, 379] on td at bounding box center [1122, 390] width 142 height 23
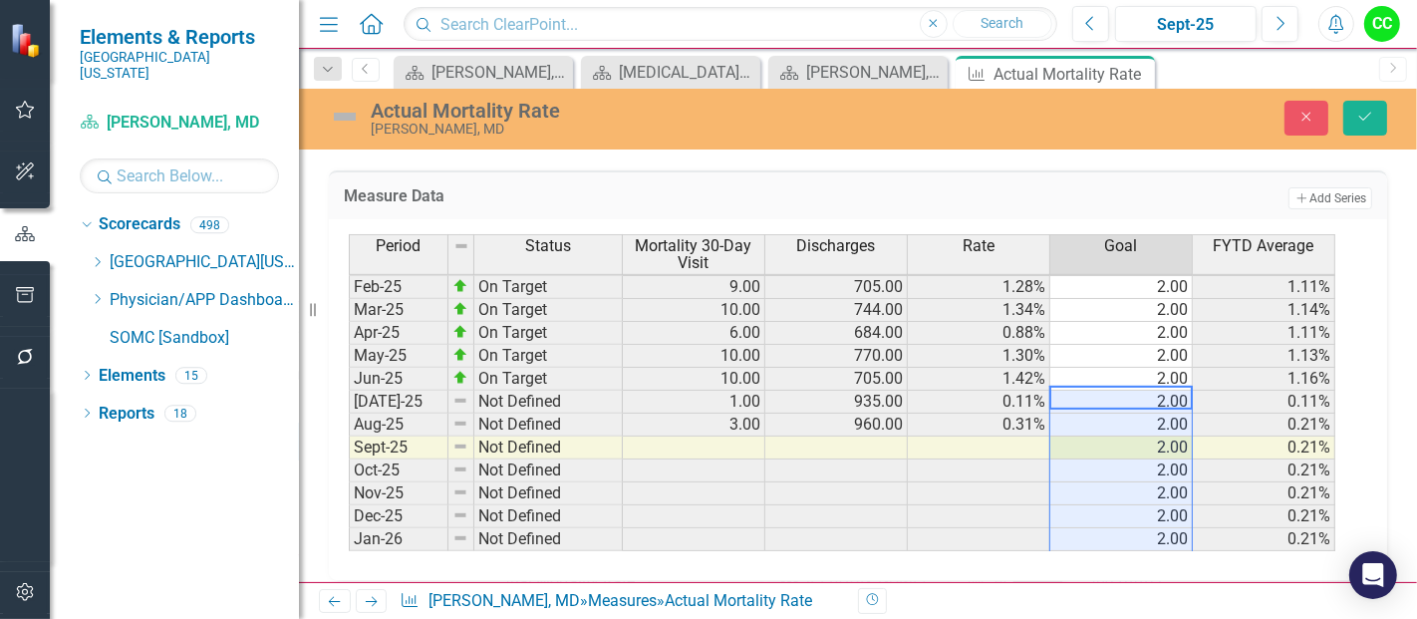
type textarea "2"
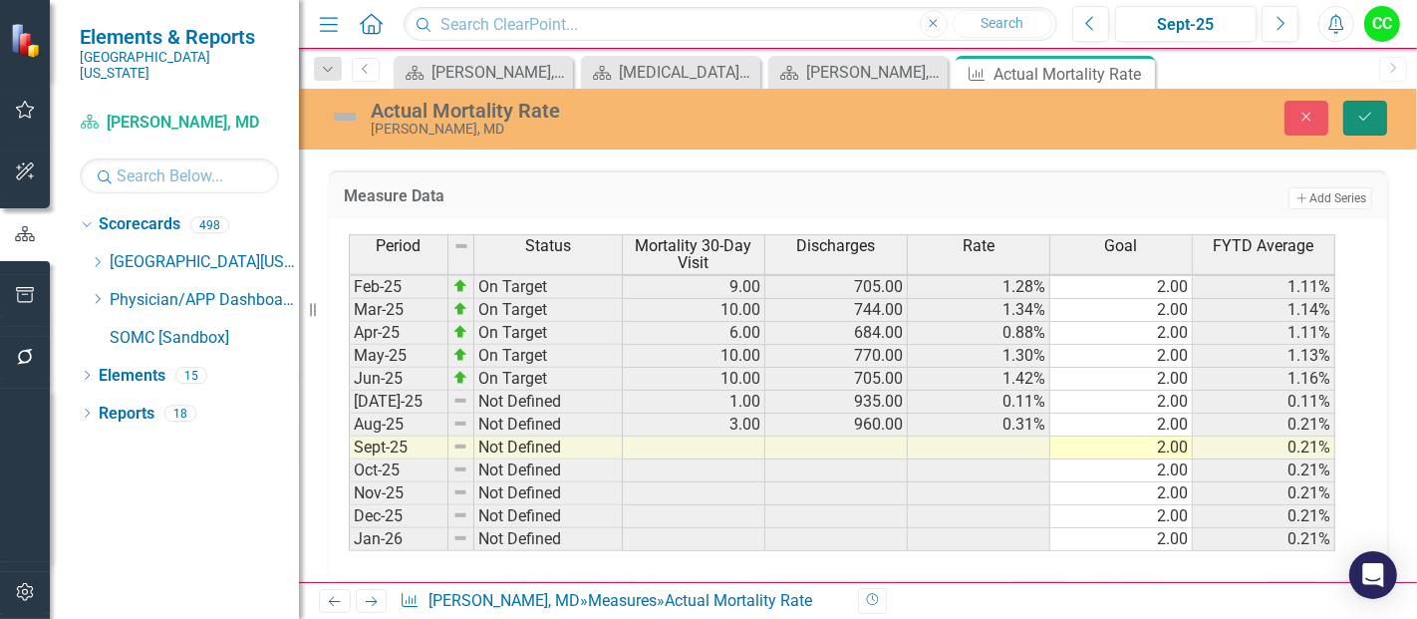
click at [1372, 116] on icon "Save" at bounding box center [1365, 117] width 18 height 14
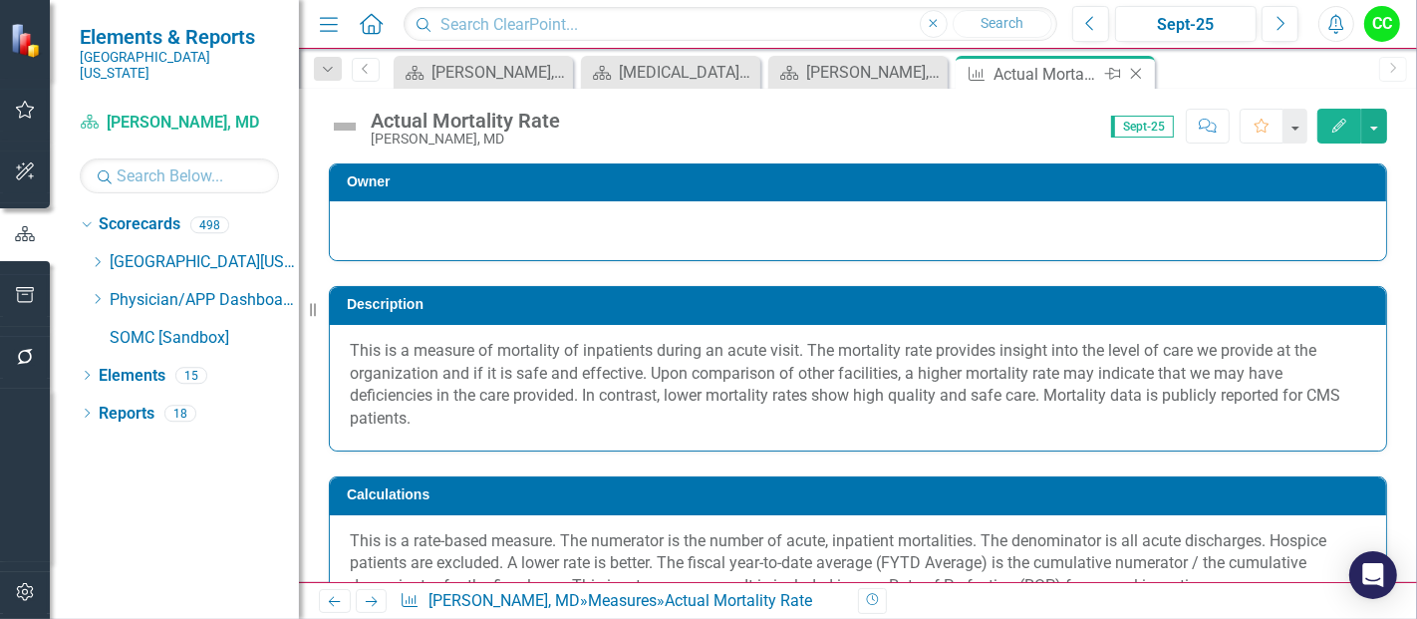
click at [1133, 69] on icon "Close" at bounding box center [1136, 74] width 20 height 16
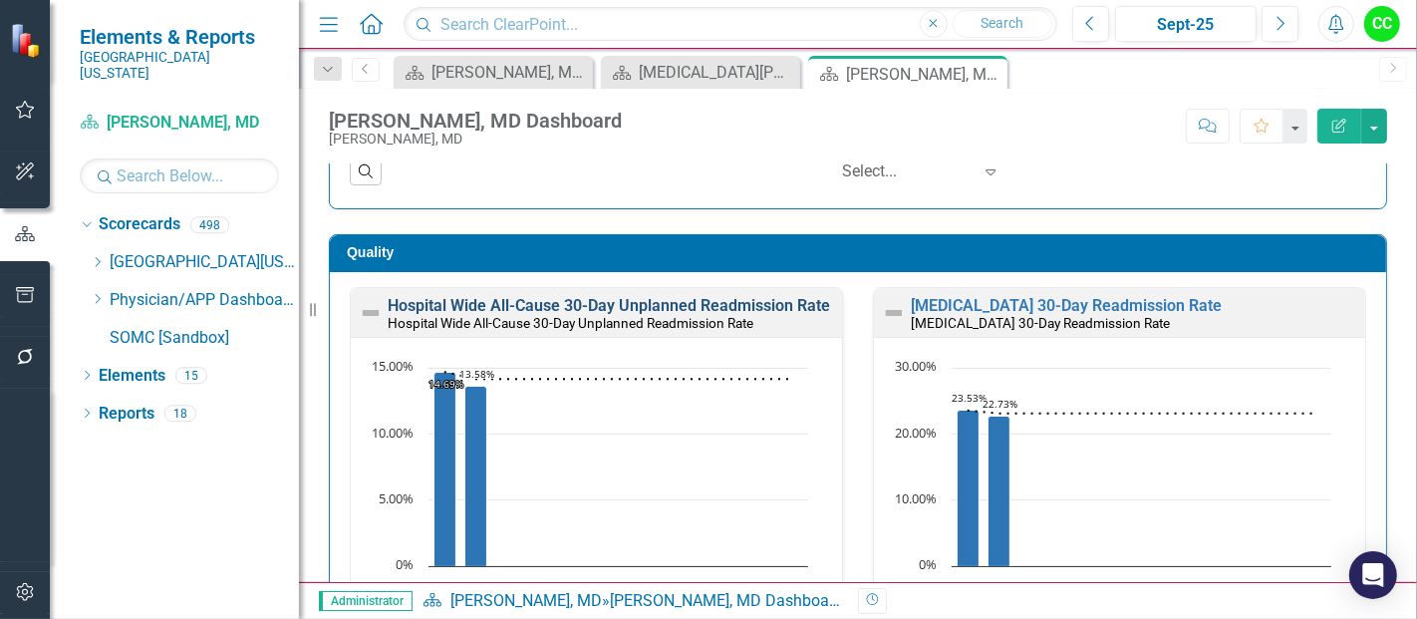
click at [646, 305] on link "Hospital Wide All-Cause 30-Day Unplanned Readmission Rate" at bounding box center [609, 305] width 442 height 19
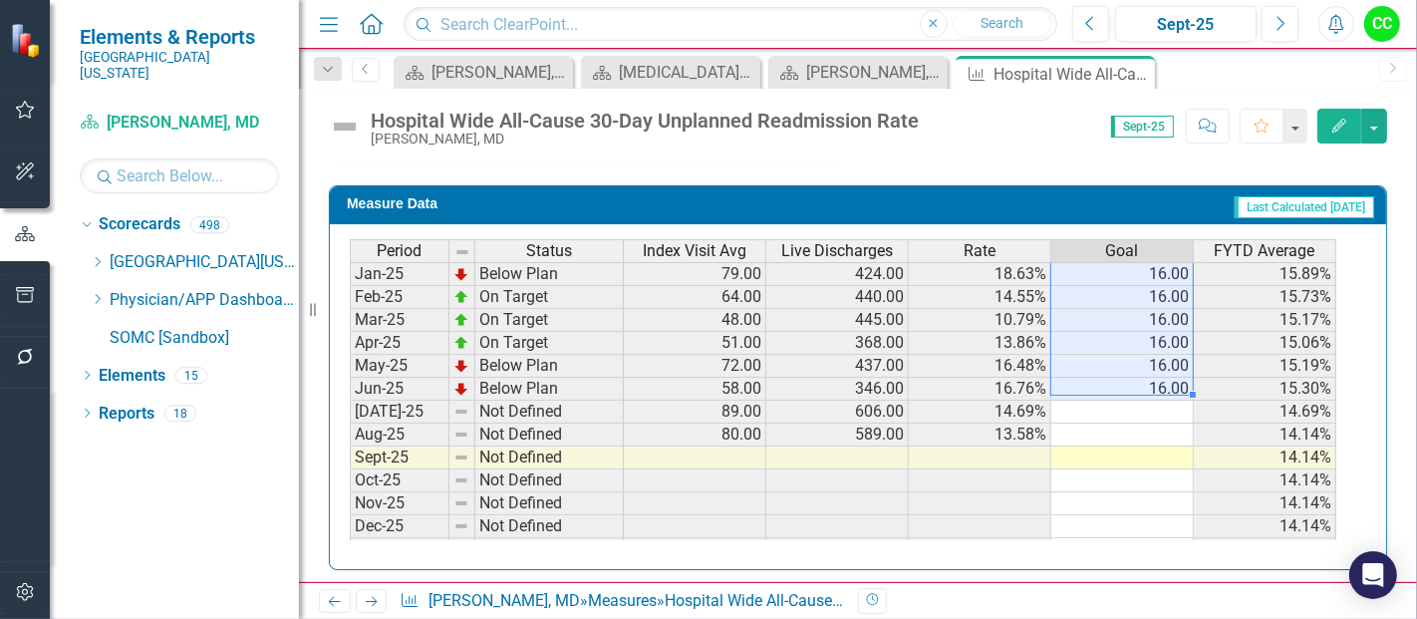
drag, startPoint x: 1162, startPoint y: 274, endPoint x: 1147, endPoint y: 377, distance: 103.7
click at [1147, 377] on tbody "Sep-23 On Target 61.00 389.00 15.68% 16.00 17.75% Oct-23 Below Plan 77.00 394.0…" at bounding box center [843, 262] width 986 height 734
click at [1156, 401] on td at bounding box center [1122, 412] width 142 height 23
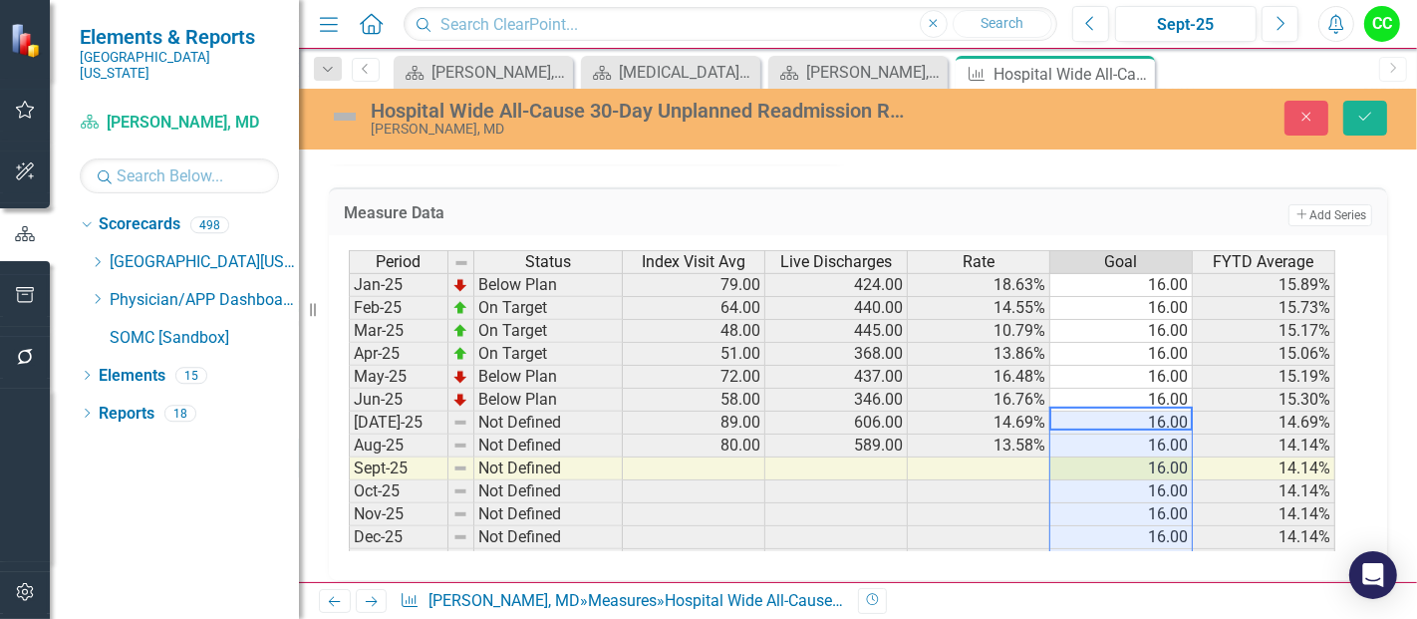
type textarea "16"
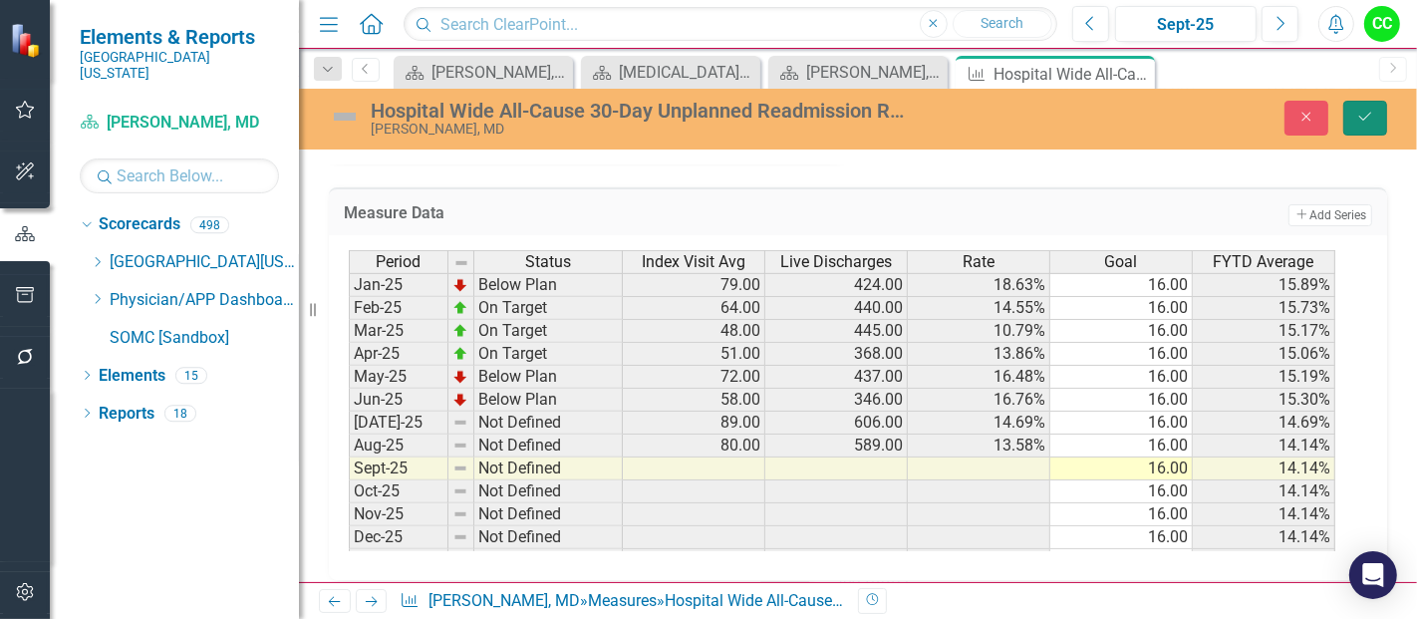
click at [1371, 103] on button "Save" at bounding box center [1365, 118] width 44 height 35
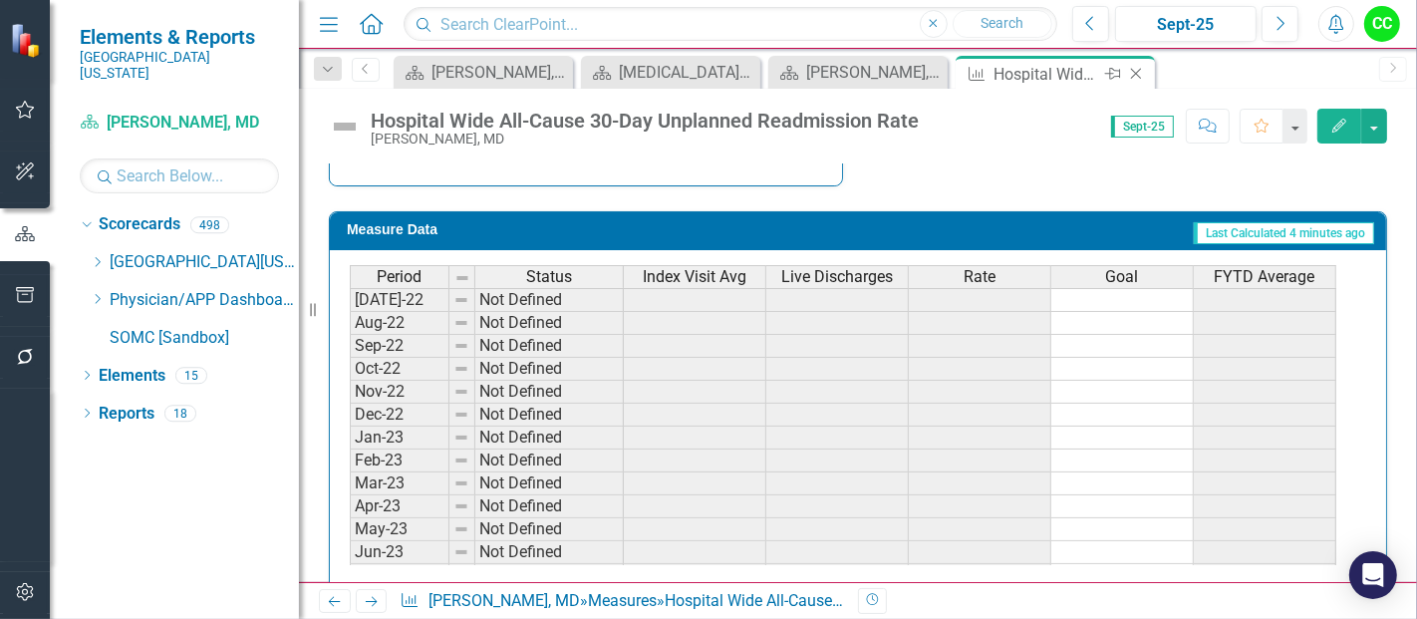
click at [1133, 73] on icon "Close" at bounding box center [1136, 74] width 20 height 16
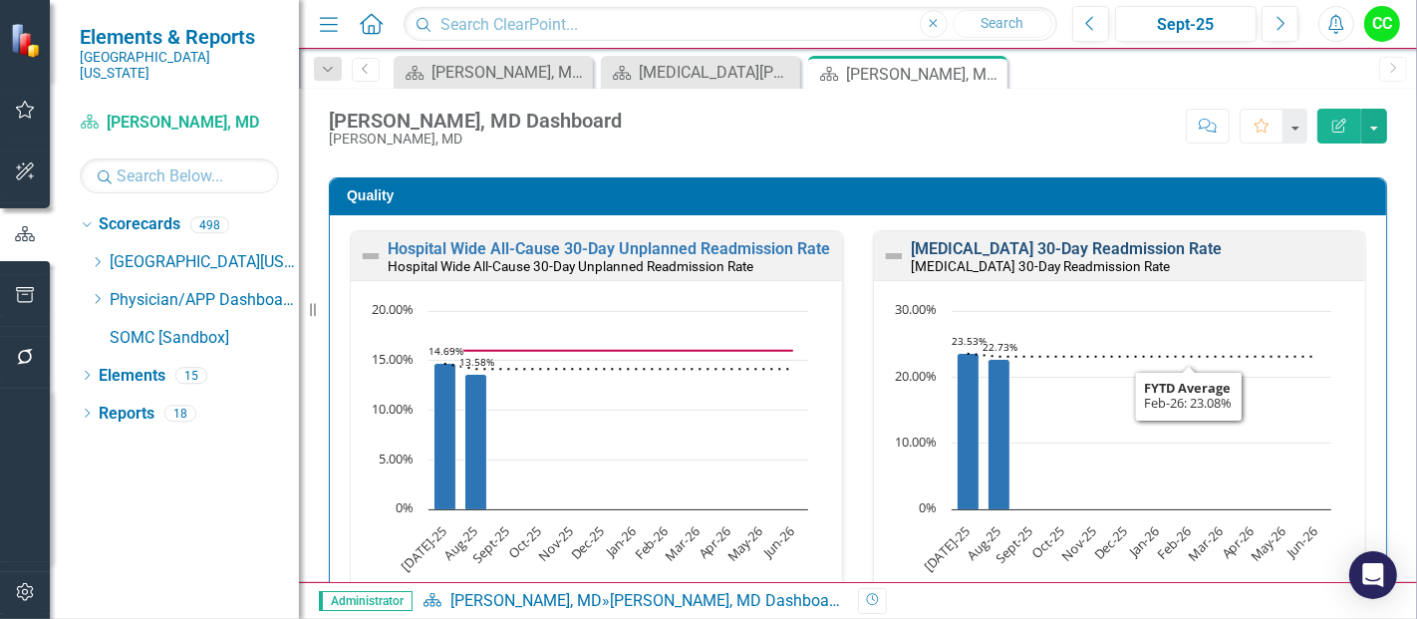
click at [1033, 246] on link "[MEDICAL_DATA] 30-Day Readmission Rate" at bounding box center [1066, 248] width 311 height 19
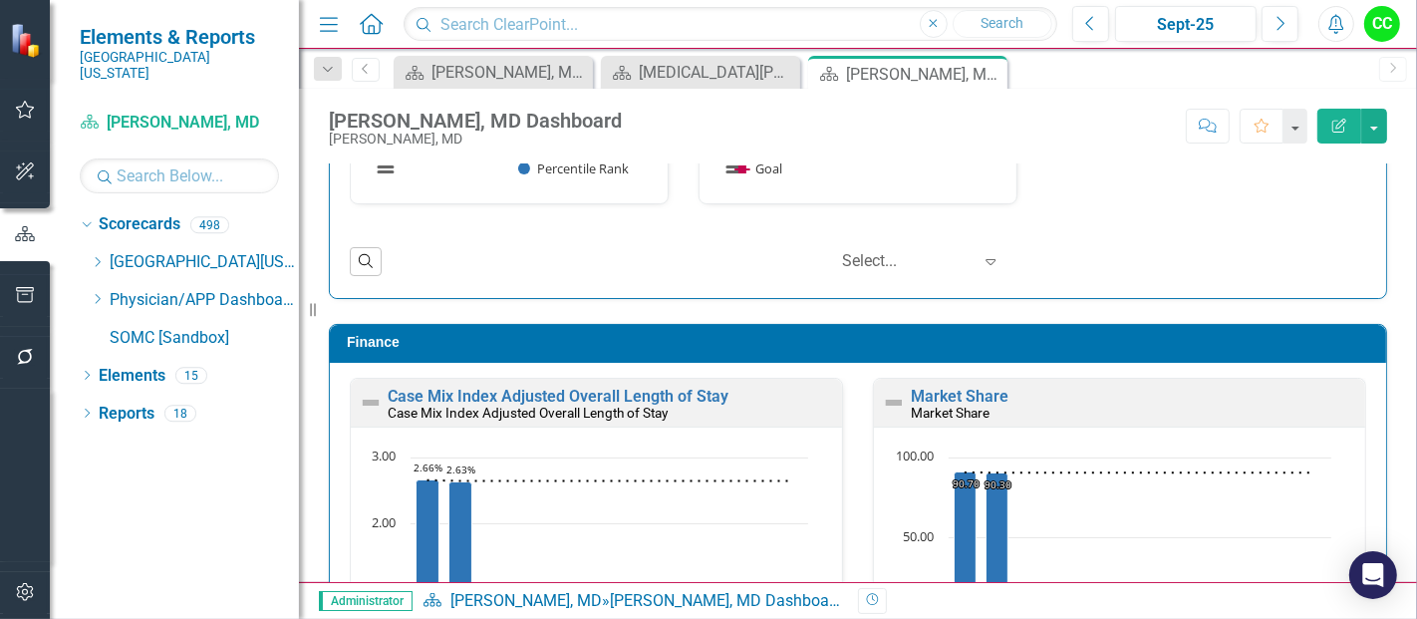
scroll to position [3044, 0]
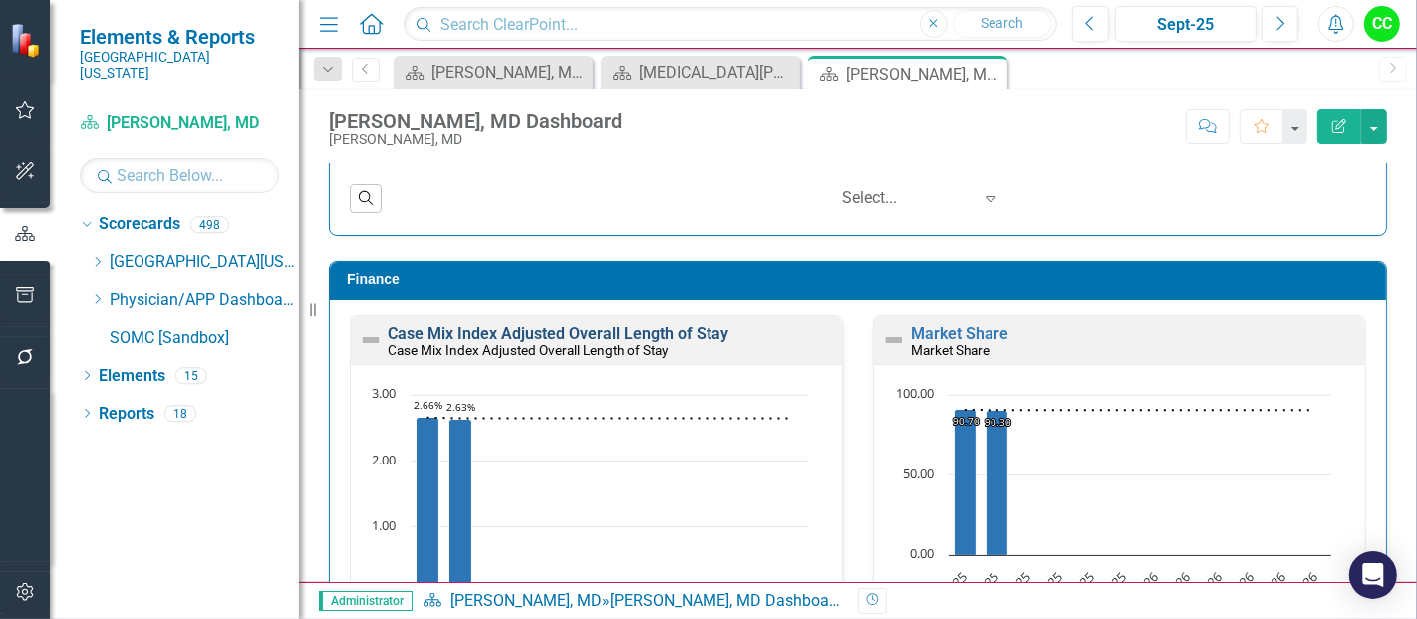
click at [640, 329] on link "Case Mix Index Adjusted Overall Length of Stay" at bounding box center [558, 333] width 341 height 19
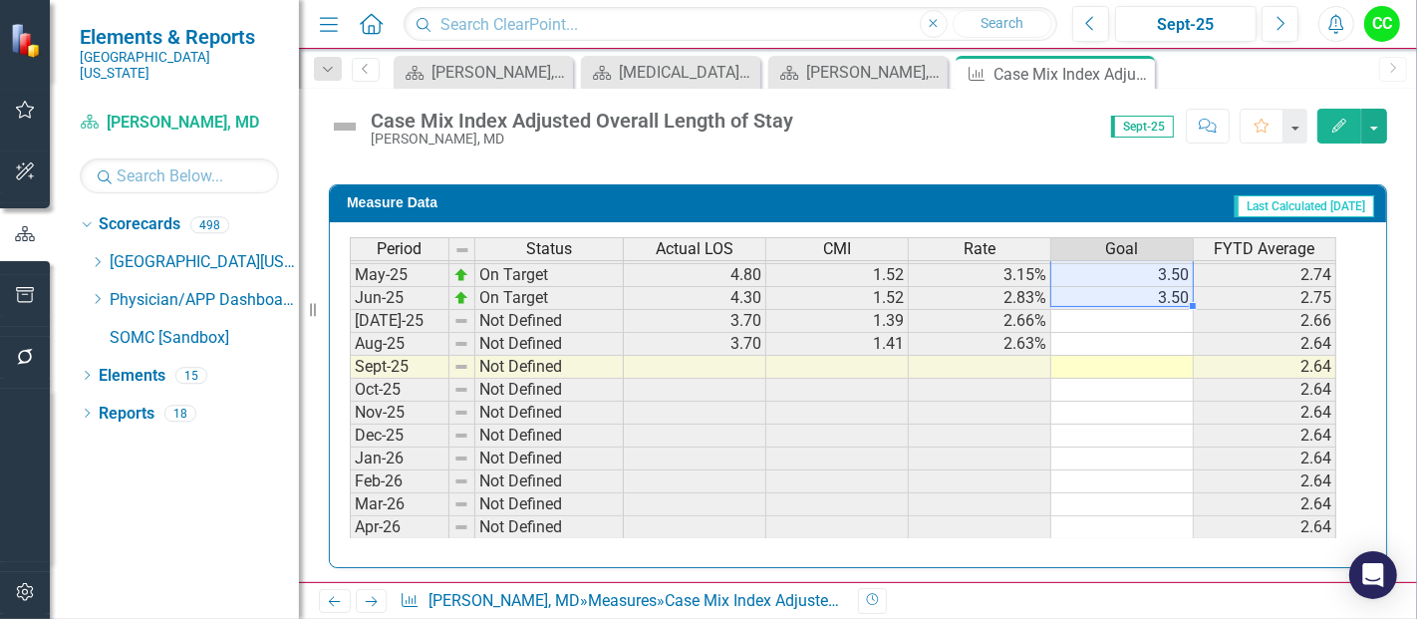
drag, startPoint x: 1164, startPoint y: 274, endPoint x: 1140, endPoint y: 283, distance: 25.5
click at [1140, 283] on tbody "Mar-24 On Target 4.20 1.53 2.75% 3.50 2.80 Apr-24 On Target 4.10 1.51 2.72% 3.5…" at bounding box center [843, 263] width 986 height 643
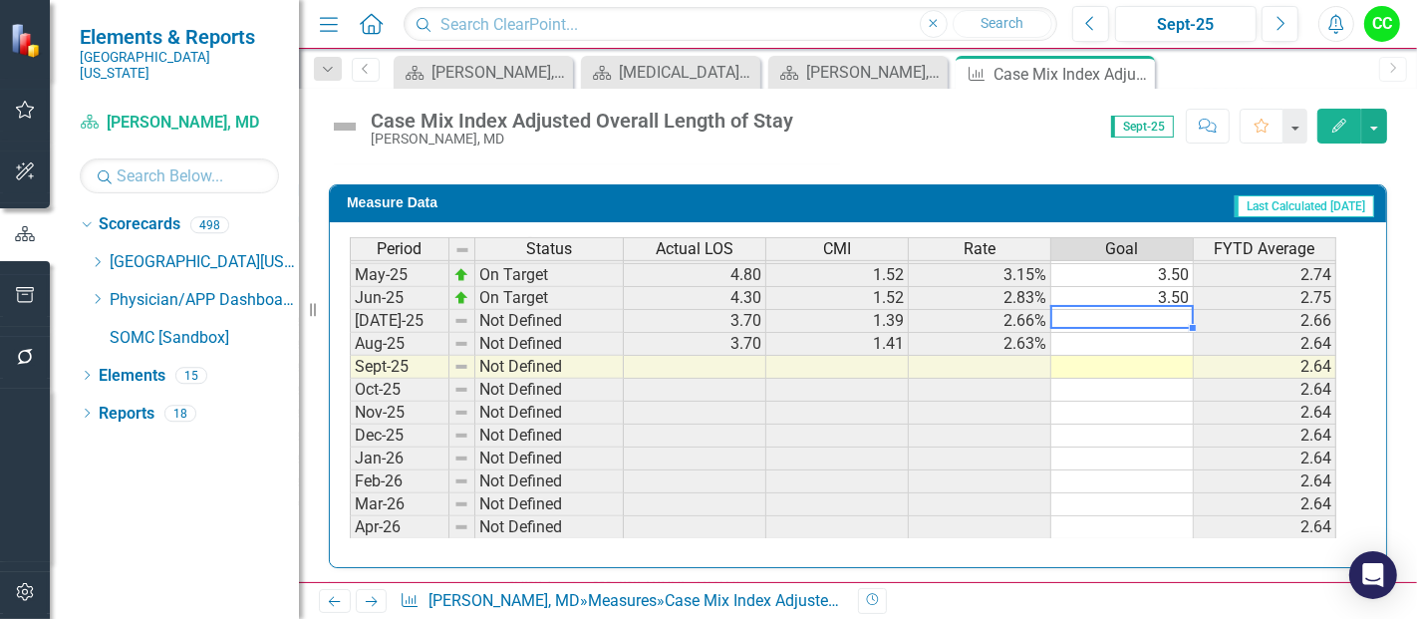
click at [1127, 314] on td at bounding box center [1122, 321] width 142 height 23
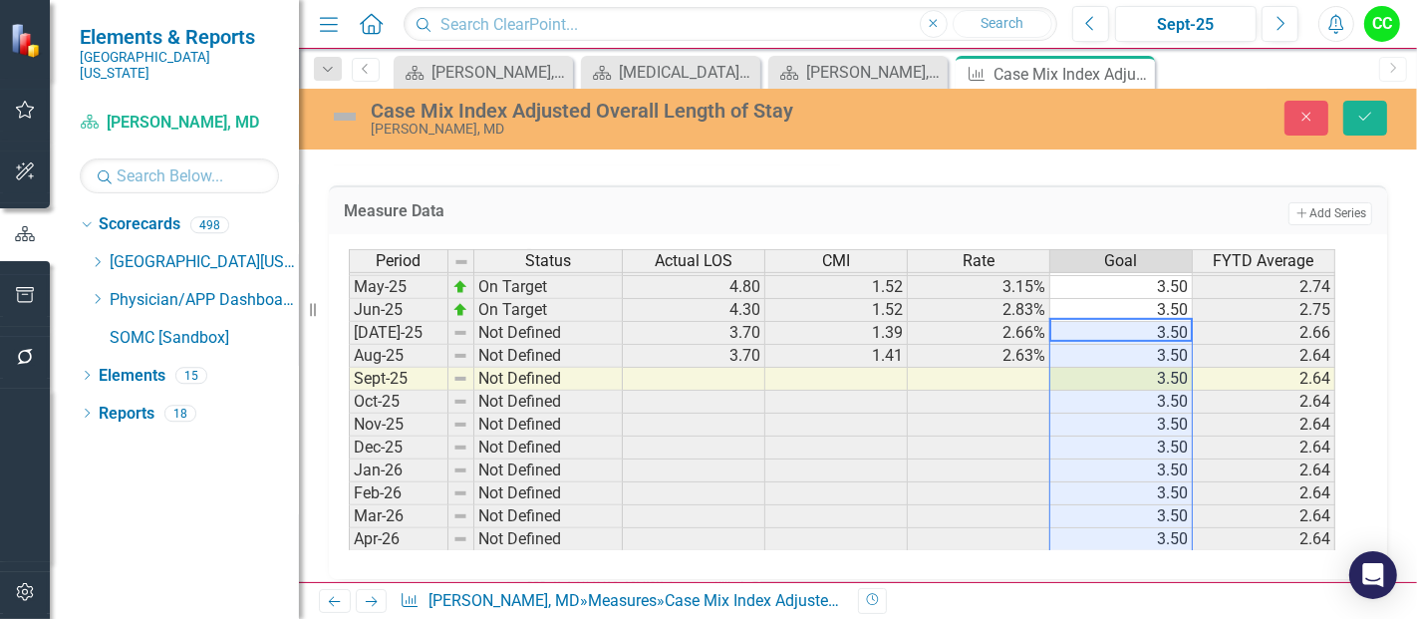
type textarea "3.5"
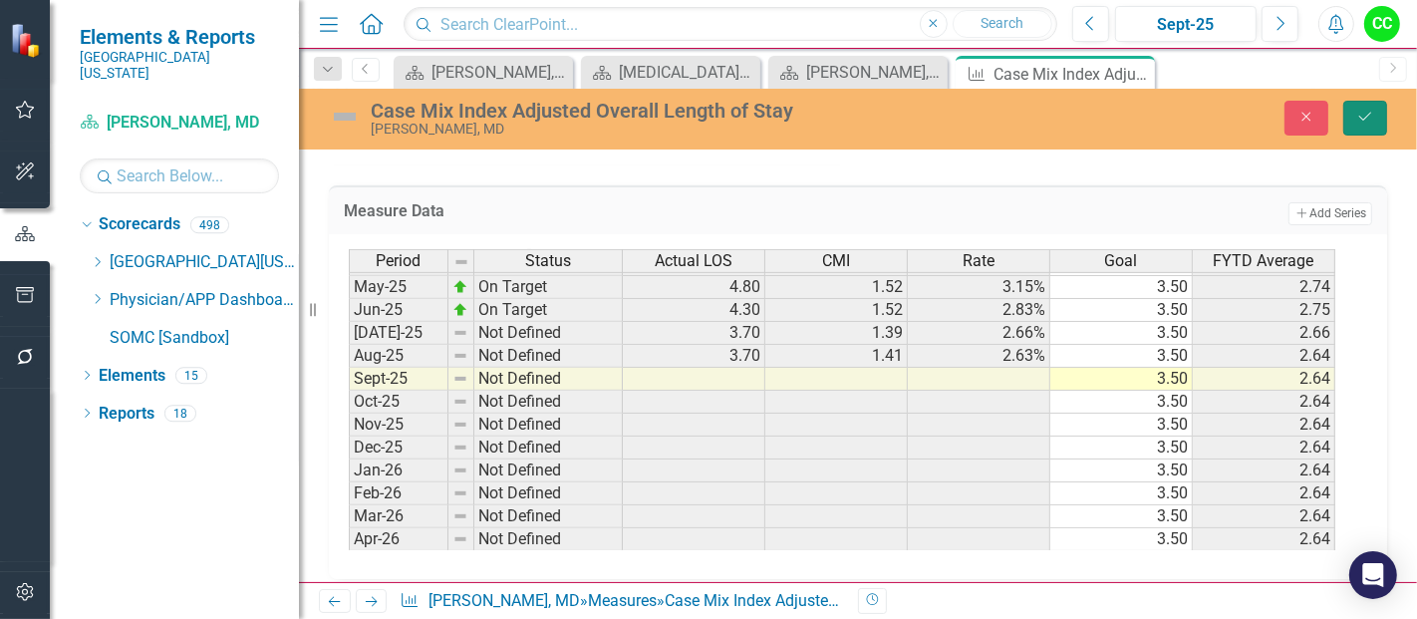
click at [1369, 131] on button "Save" at bounding box center [1365, 118] width 44 height 35
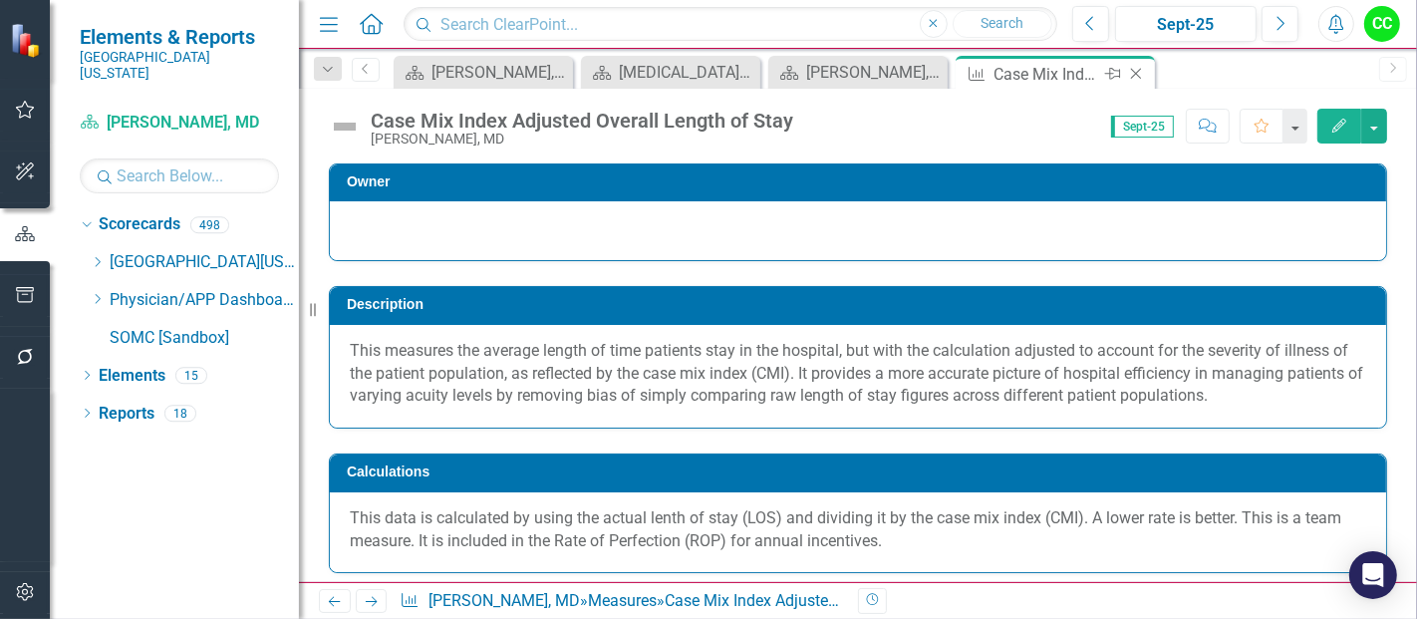
click at [1136, 70] on icon "Close" at bounding box center [1136, 74] width 20 height 16
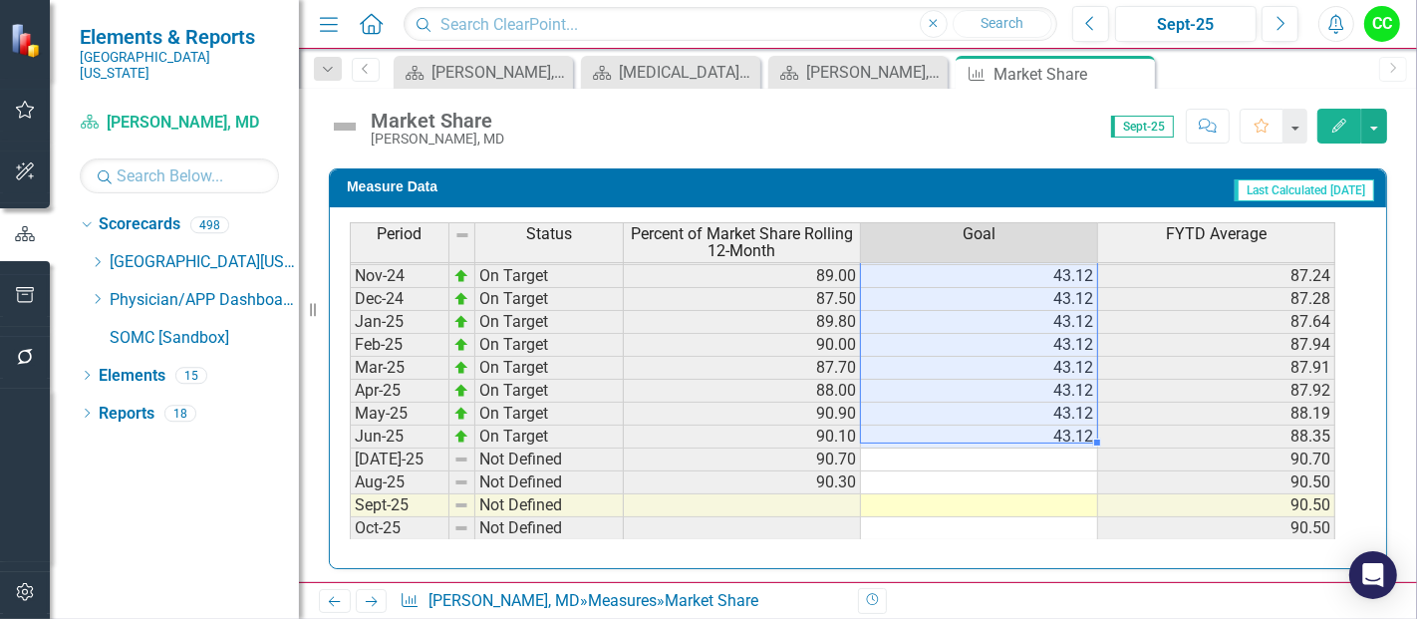
drag, startPoint x: 1057, startPoint y: 273, endPoint x: 1075, endPoint y: 429, distance: 157.5
click at [1075, 429] on tbody "Sep-23 On Target 82.80 43.12 83.30 Oct-23 On Target 80.70 43.12 82.65 Nov-23 On…" at bounding box center [842, 298] width 985 height 711
click at [1064, 450] on td at bounding box center [979, 459] width 237 height 23
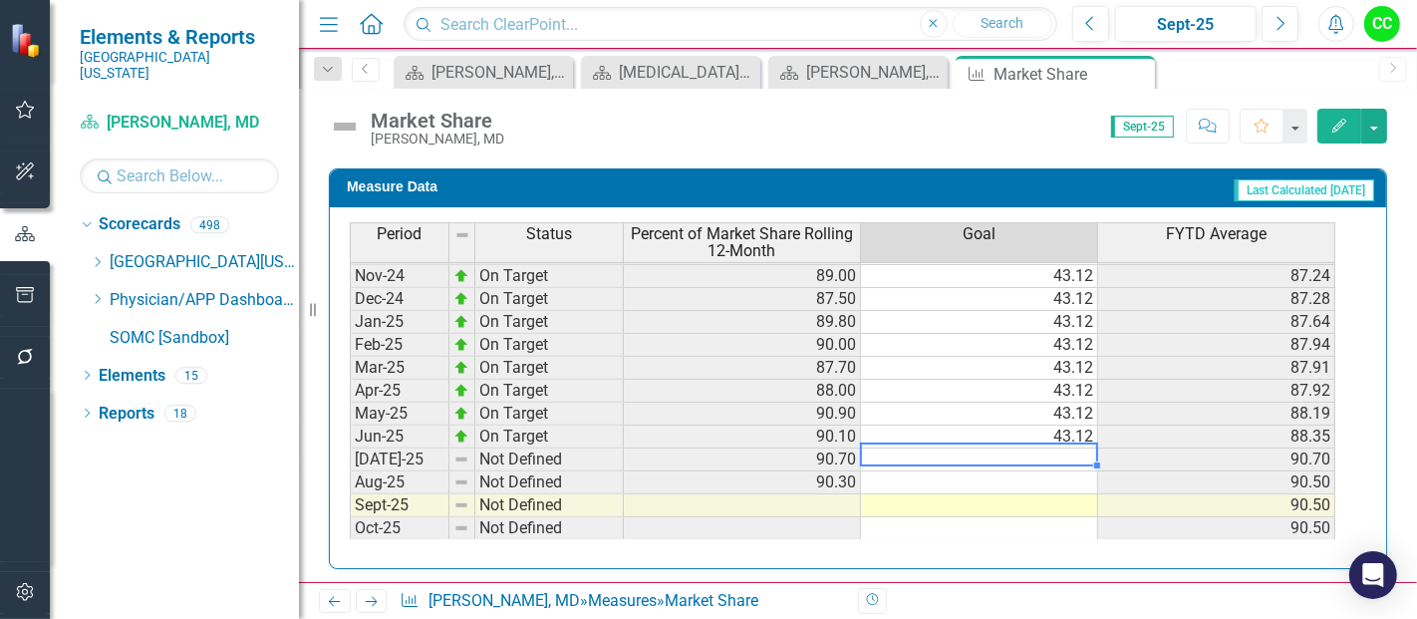
type textarea "43.12"
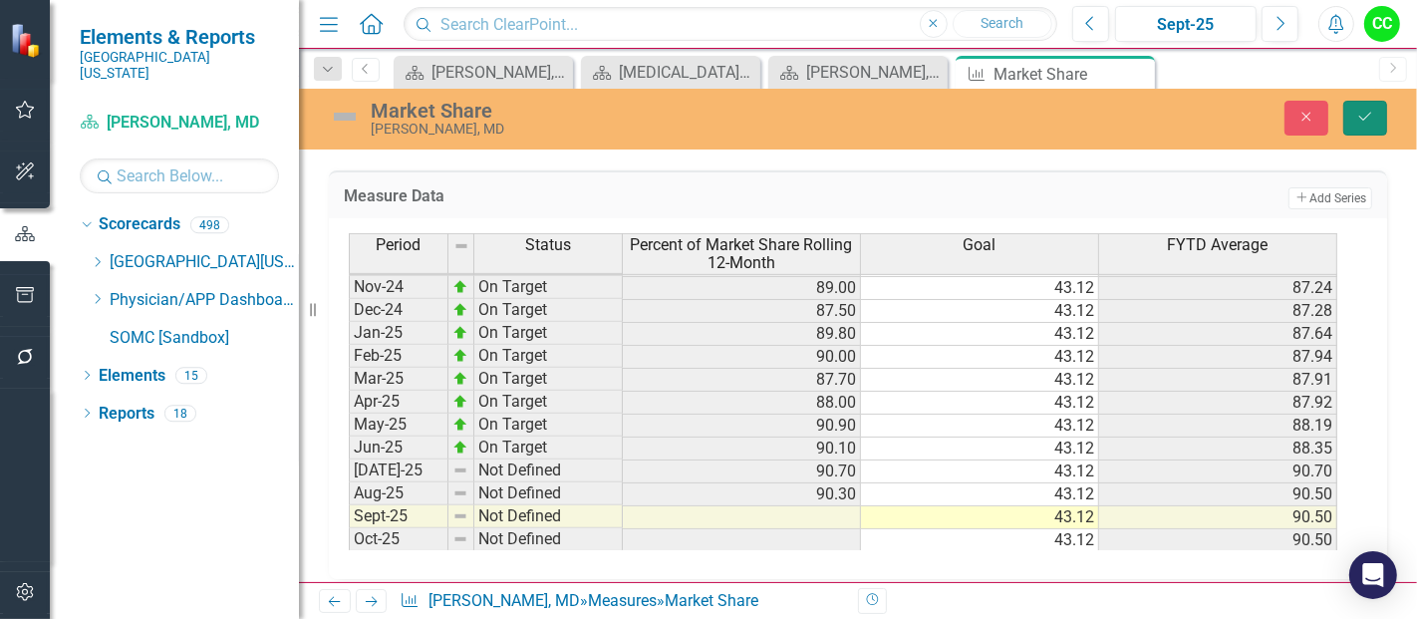
click at [1366, 115] on icon "Save" at bounding box center [1365, 117] width 18 height 14
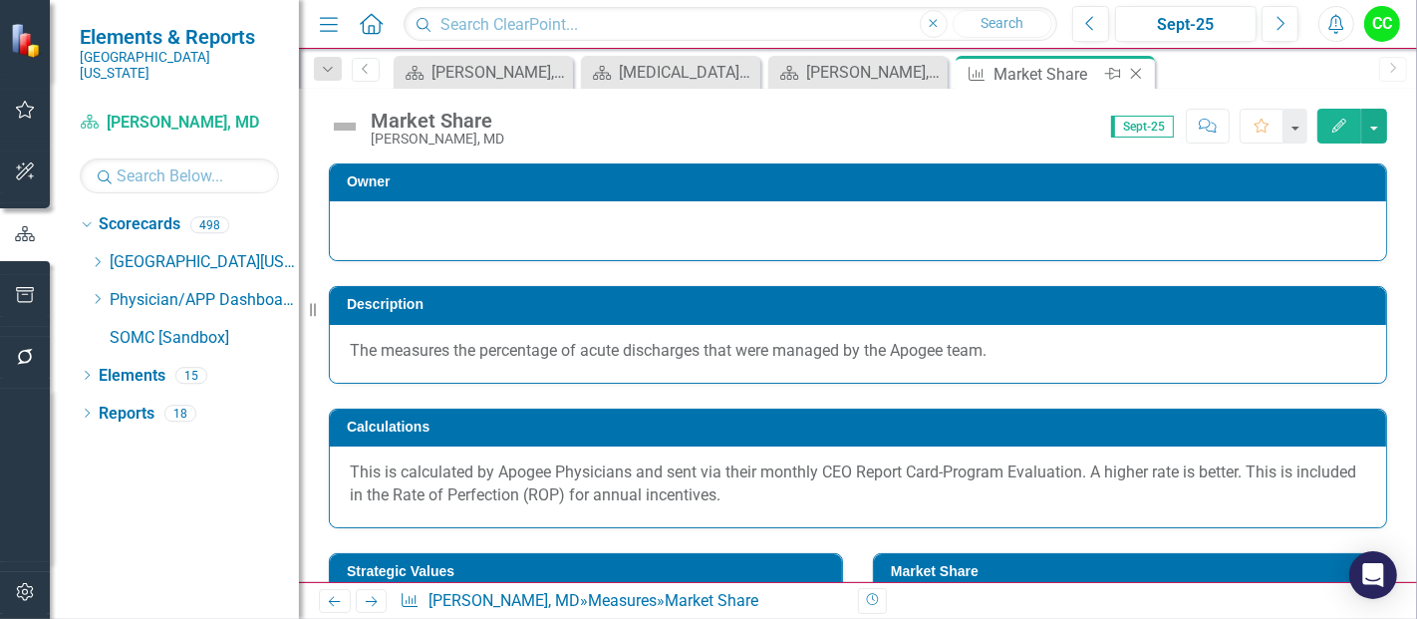
click at [1136, 74] on icon at bounding box center [1136, 74] width 11 height 11
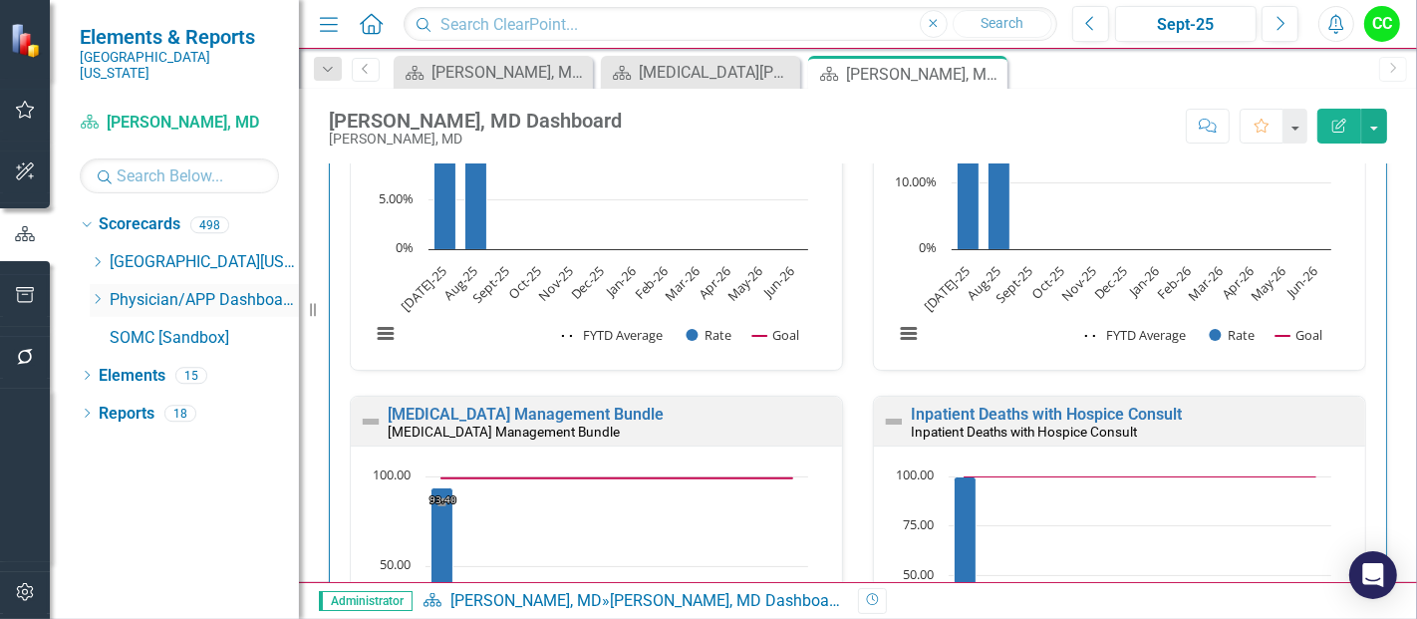
click at [97, 293] on icon "Dropdown" at bounding box center [97, 299] width 15 height 12
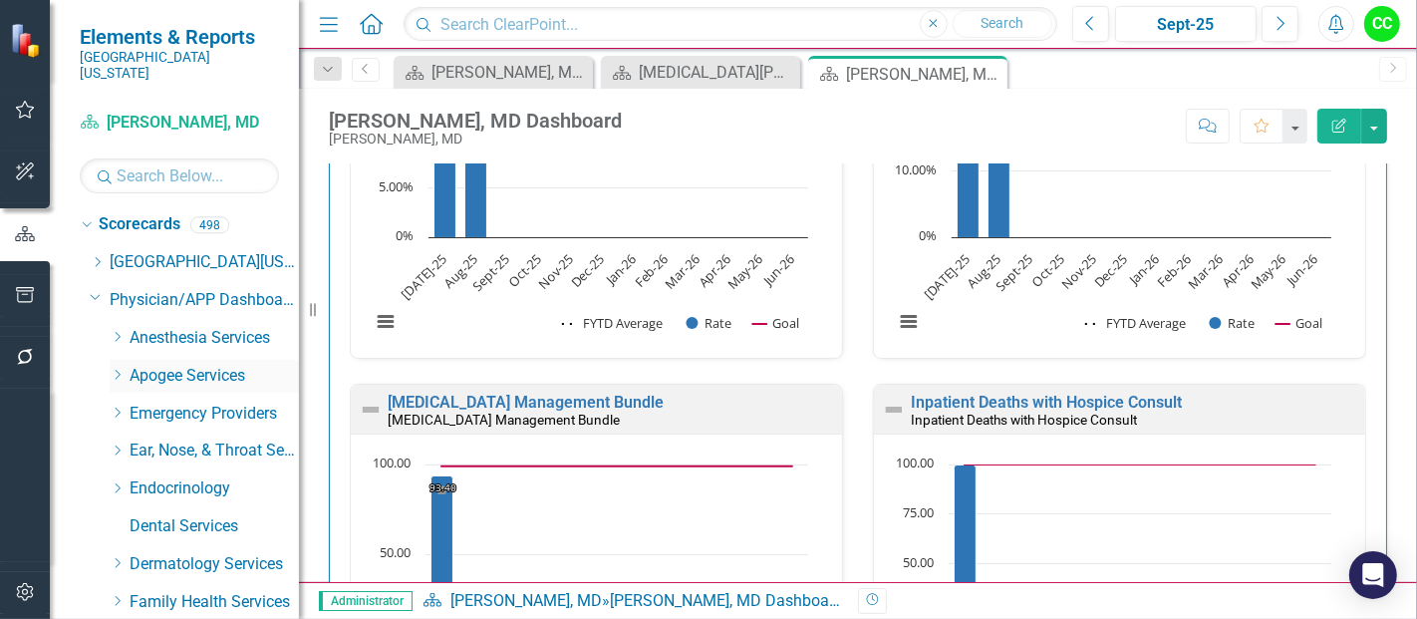
click at [119, 369] on icon "Dropdown" at bounding box center [117, 375] width 15 height 12
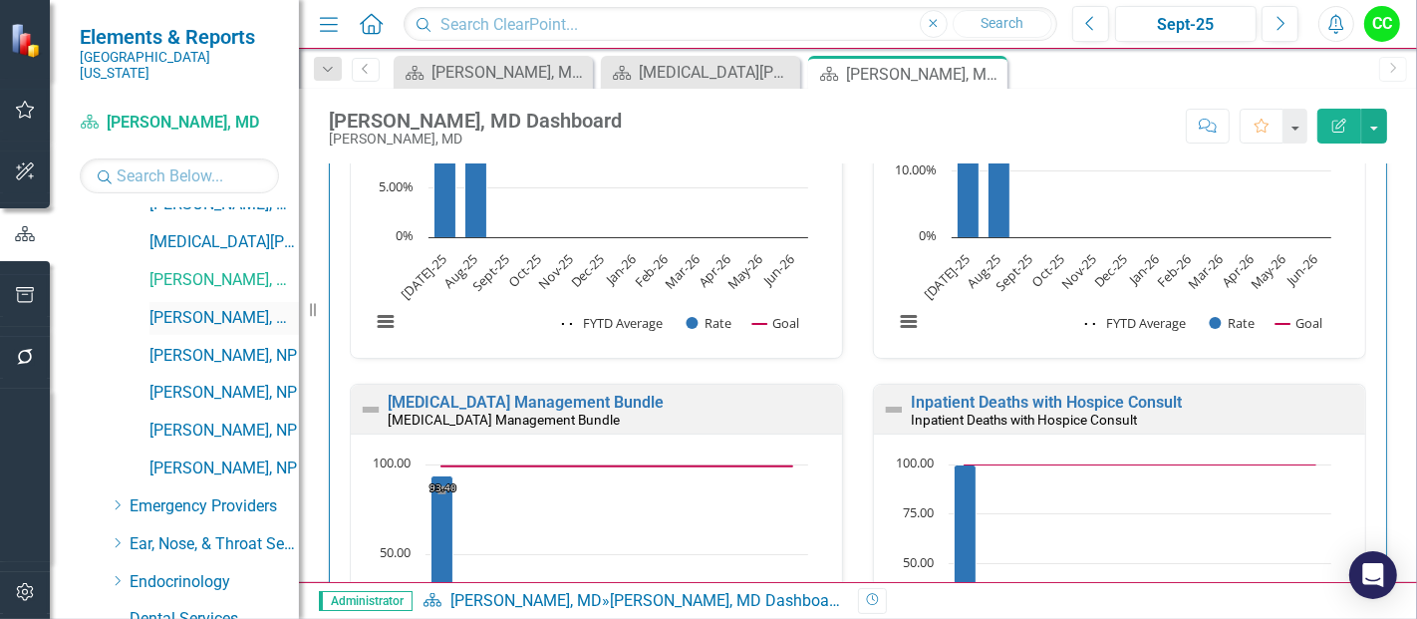
click at [232, 307] on link "[PERSON_NAME], MD" at bounding box center [223, 318] width 149 height 23
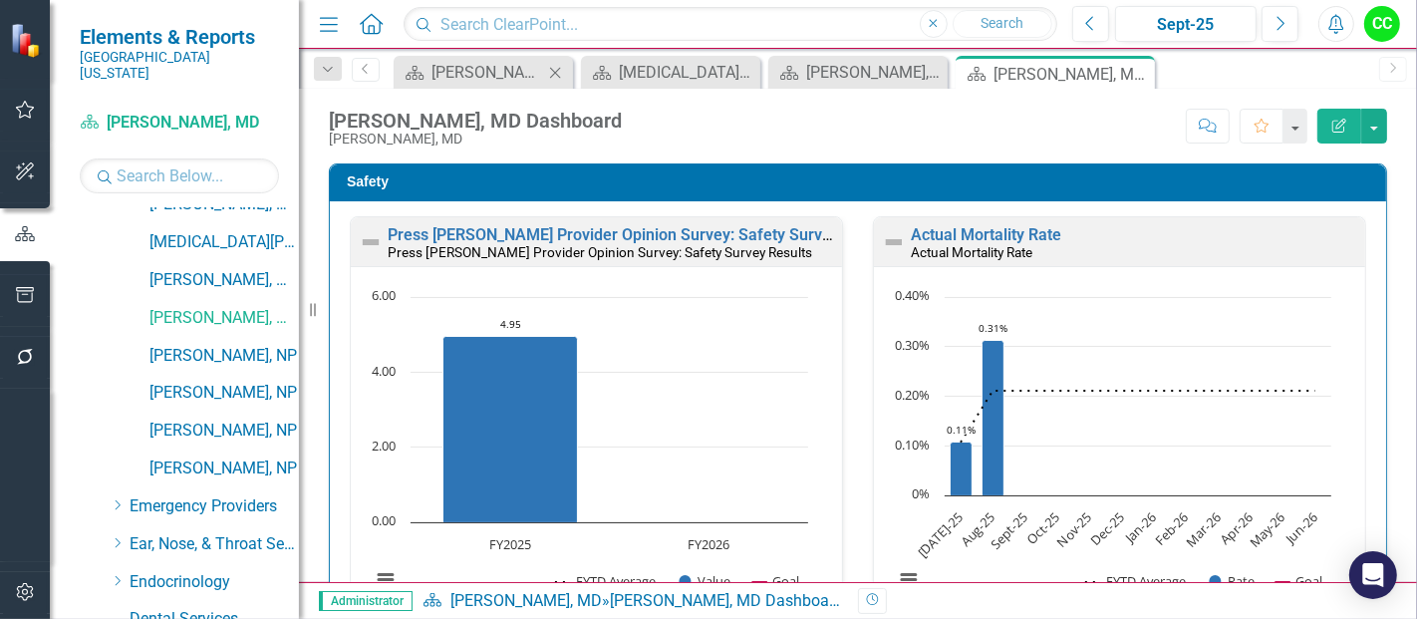
click at [558, 68] on icon "Close" at bounding box center [555, 73] width 20 height 16
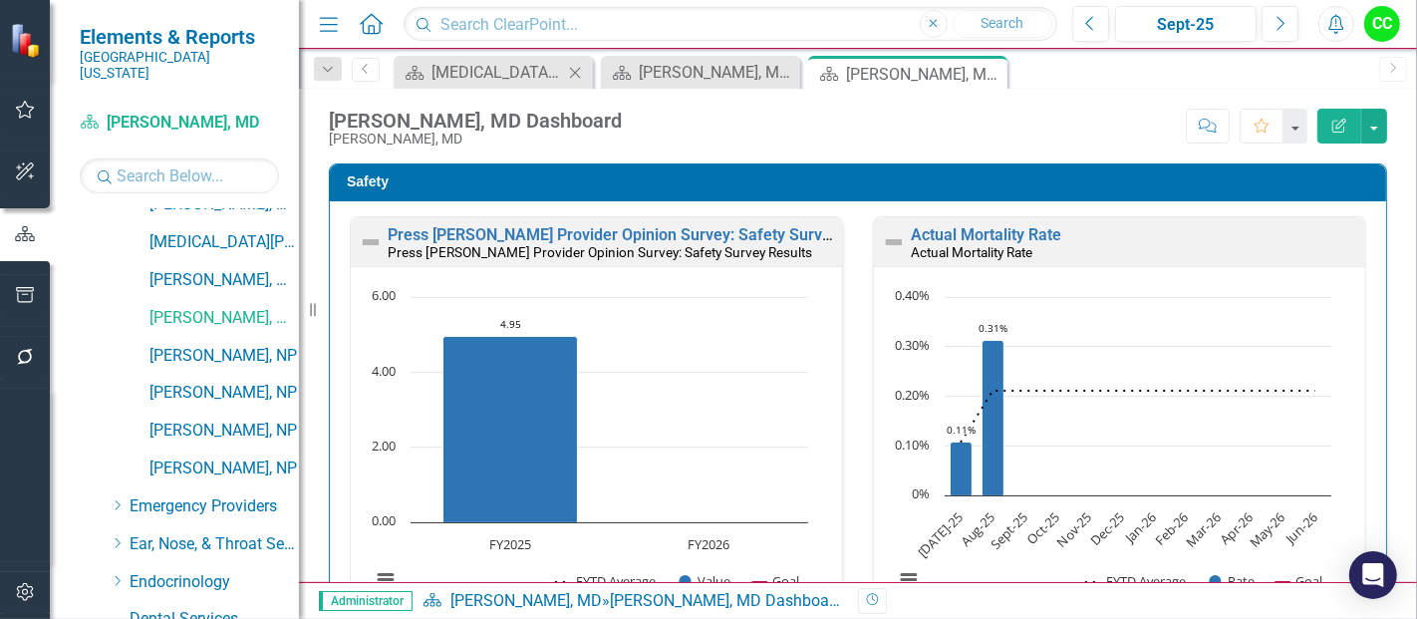
click at [573, 70] on icon at bounding box center [575, 72] width 11 height 11
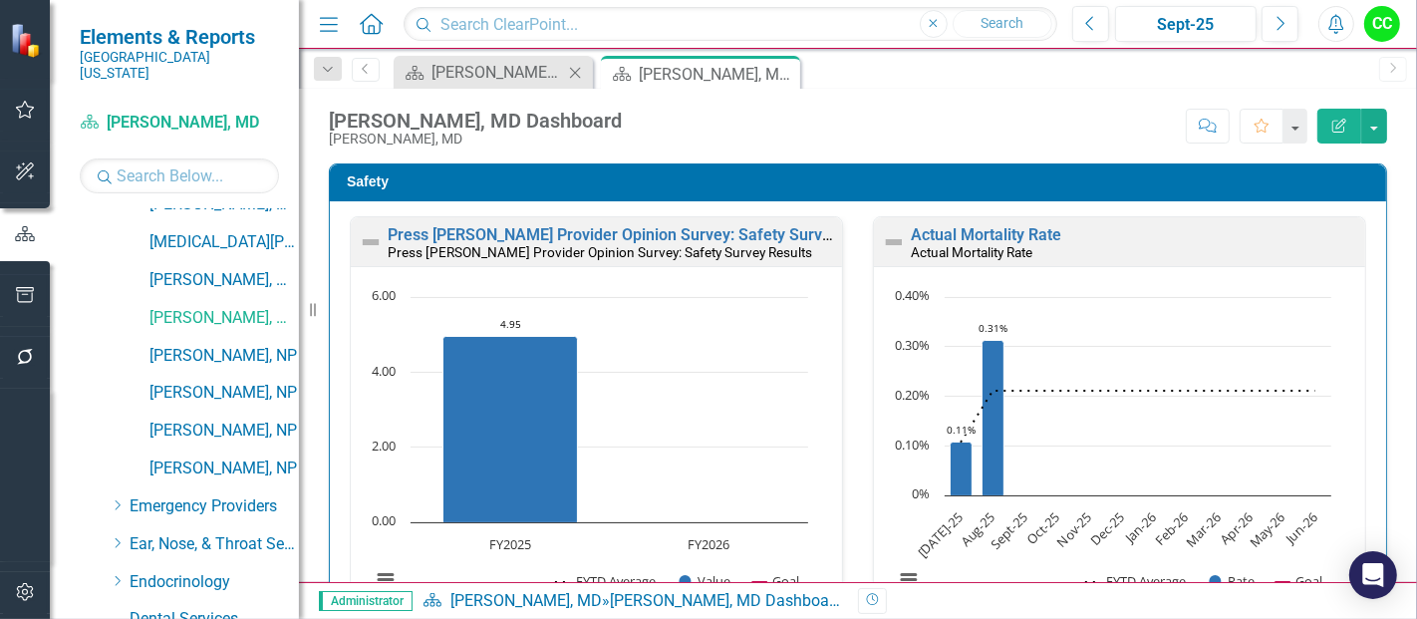
click at [572, 74] on icon "Close" at bounding box center [575, 73] width 20 height 16
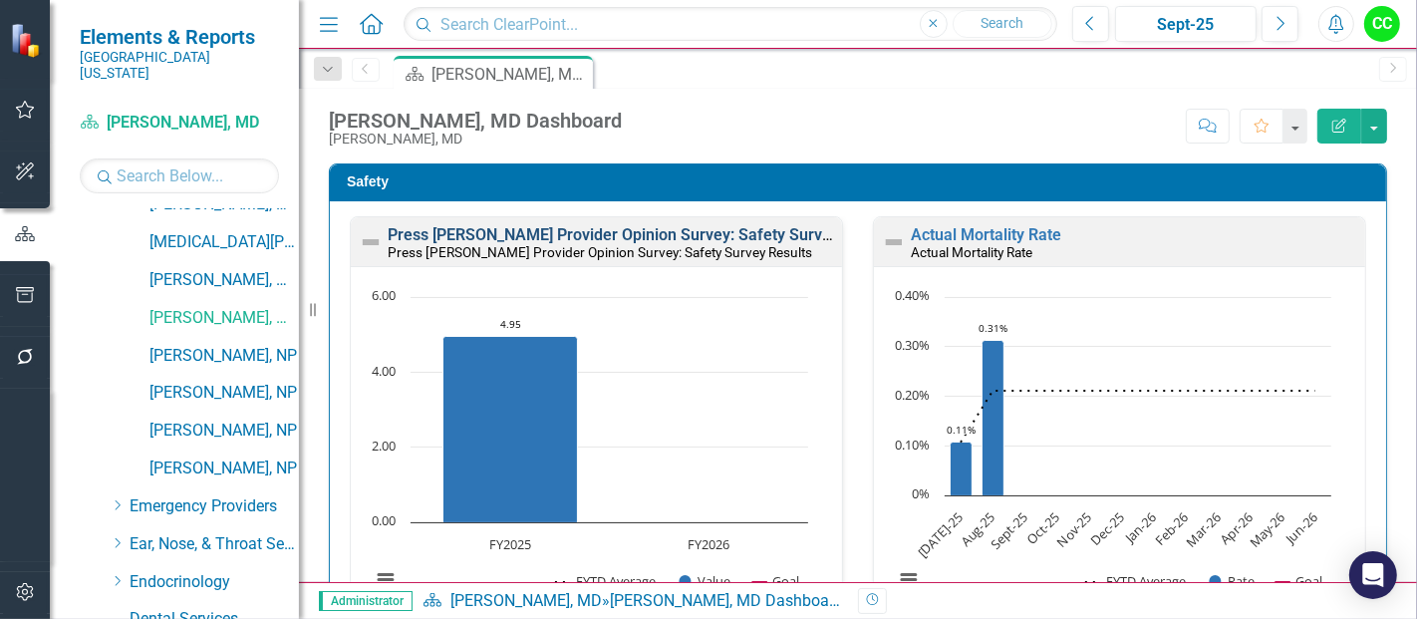
click at [613, 238] on link "Press [PERSON_NAME] Provider Opinion Survey: Safety Survey Results" at bounding box center [642, 234] width 508 height 19
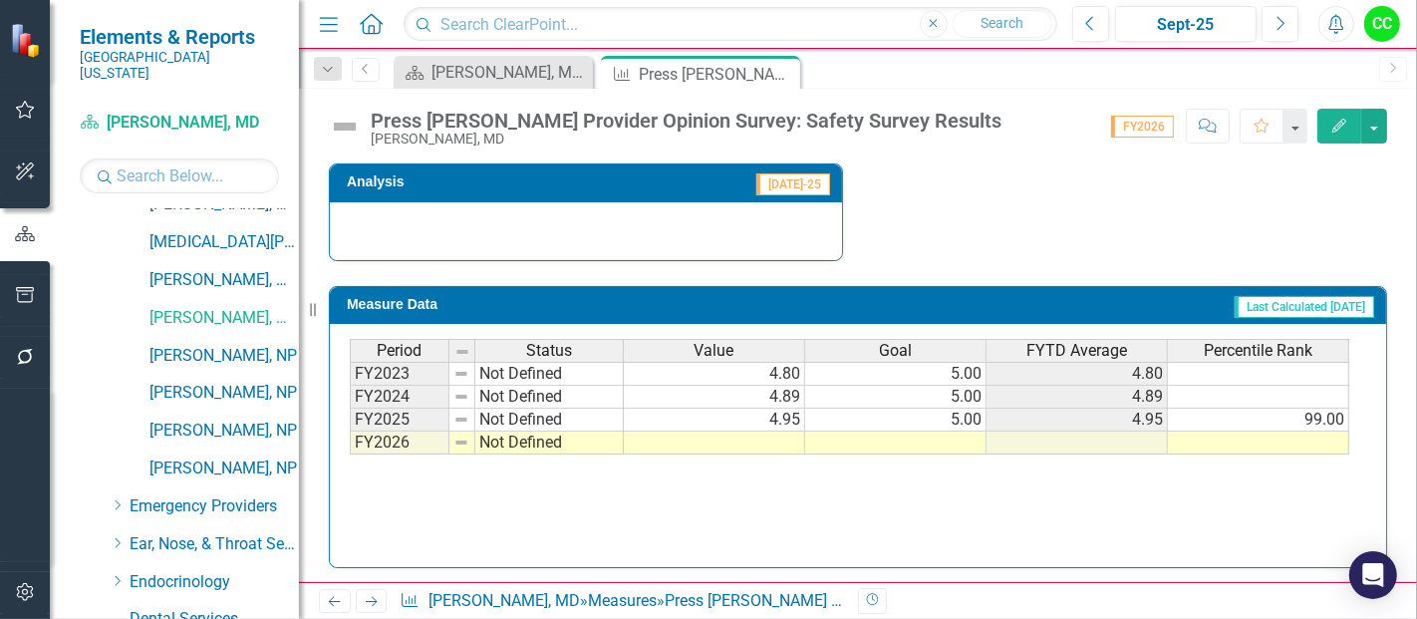
click at [875, 431] on td at bounding box center [895, 442] width 181 height 23
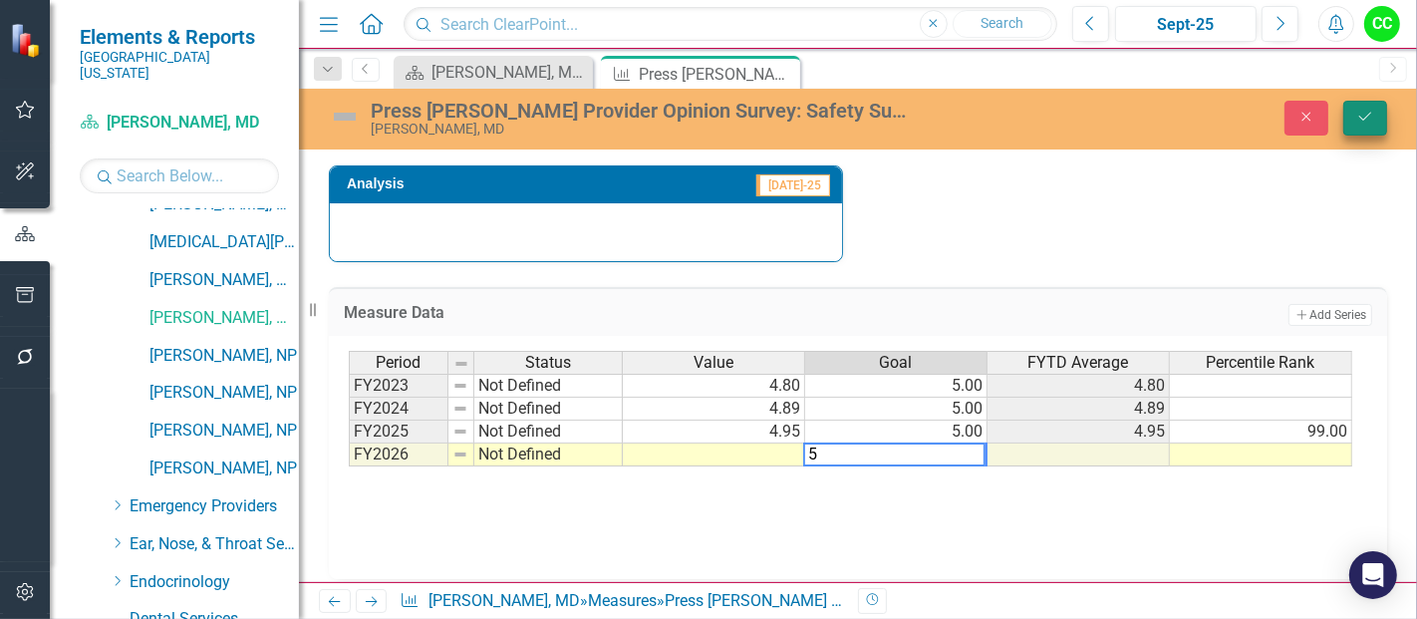
type textarea "5"
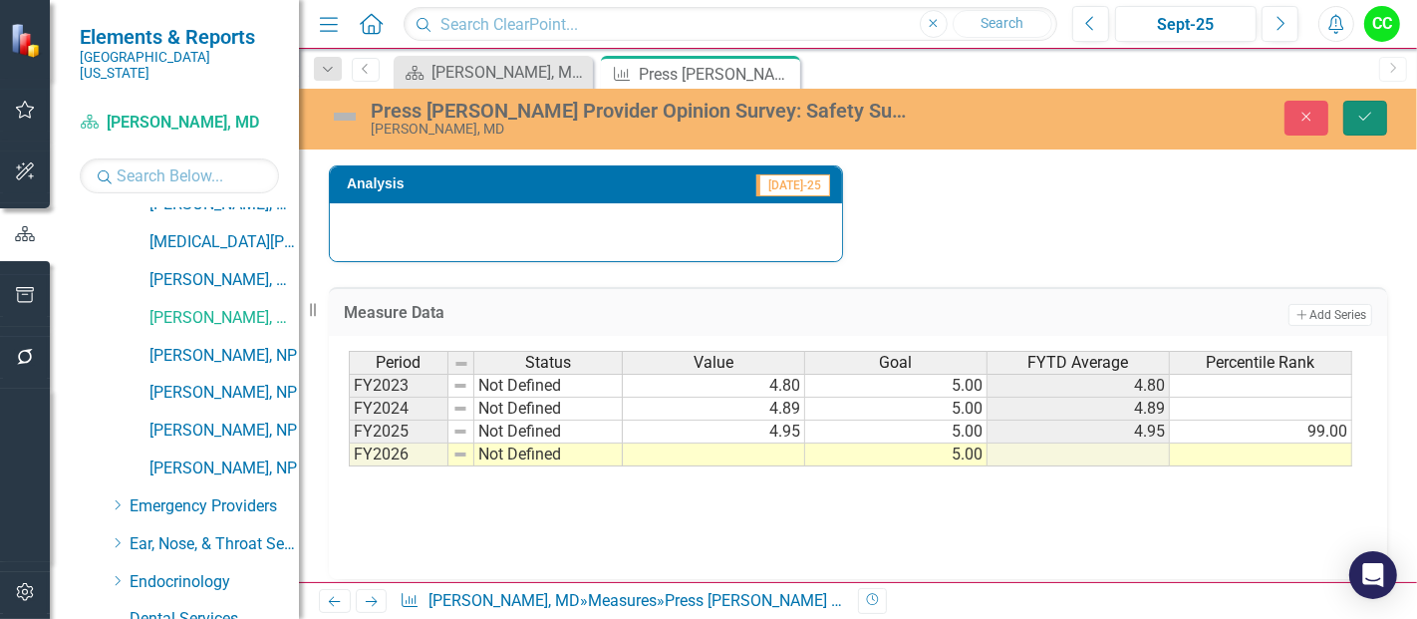
click at [1369, 125] on button "Save" at bounding box center [1365, 118] width 44 height 35
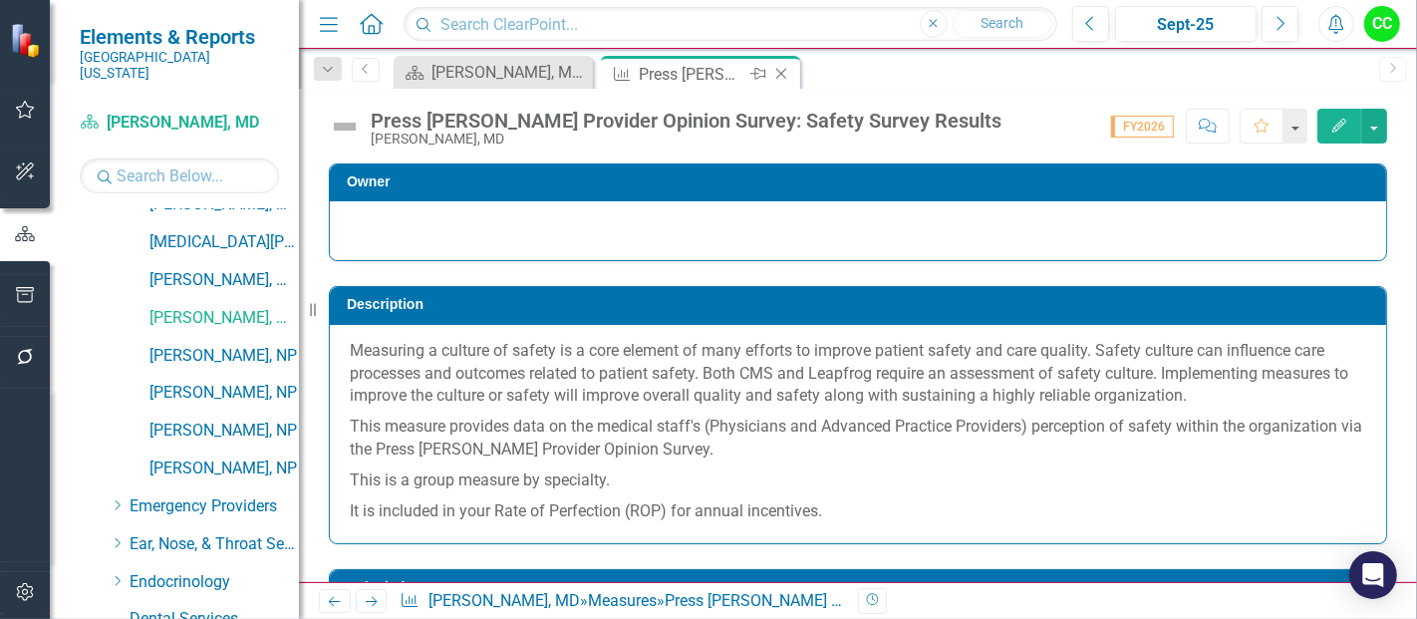
click at [783, 72] on icon "Close" at bounding box center [781, 74] width 20 height 16
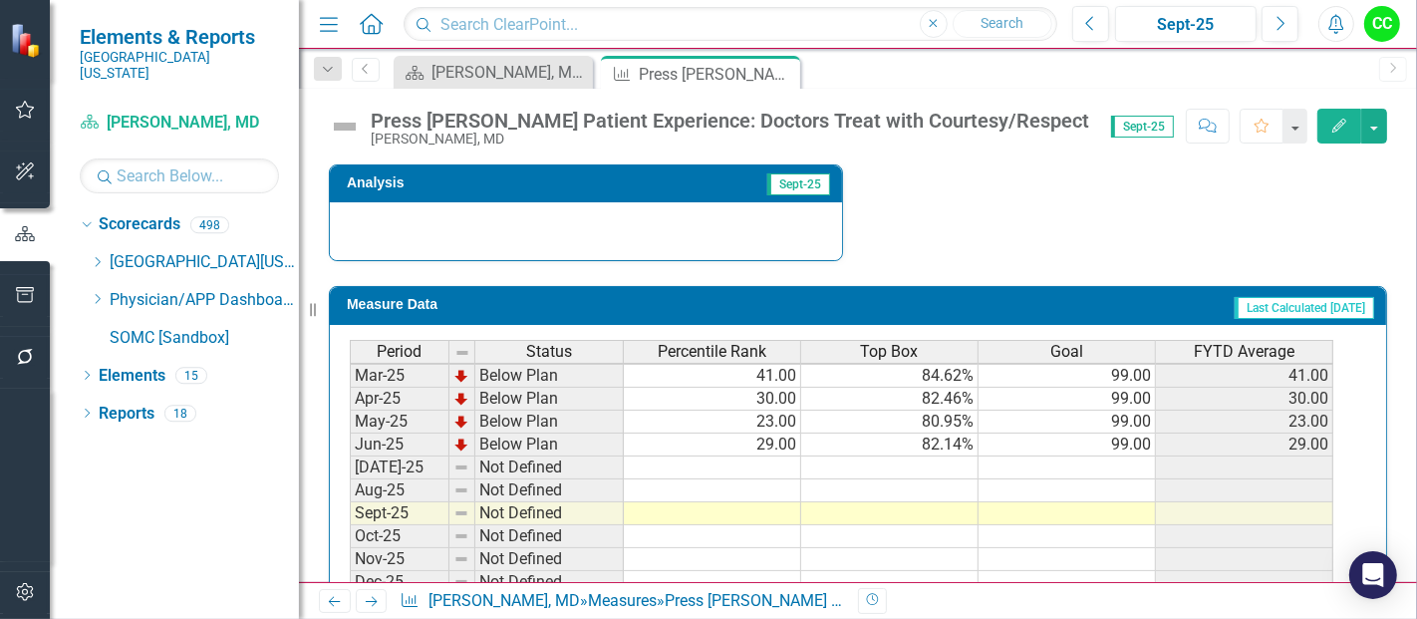
scroll to position [734, 0]
click at [1119, 459] on tbody "Oct-23 Below Plan 85.00 91.07% 99.00 85.00 Nov-23 Below Plan 82.00 90.16% 99.00…" at bounding box center [842, 328] width 984 height 711
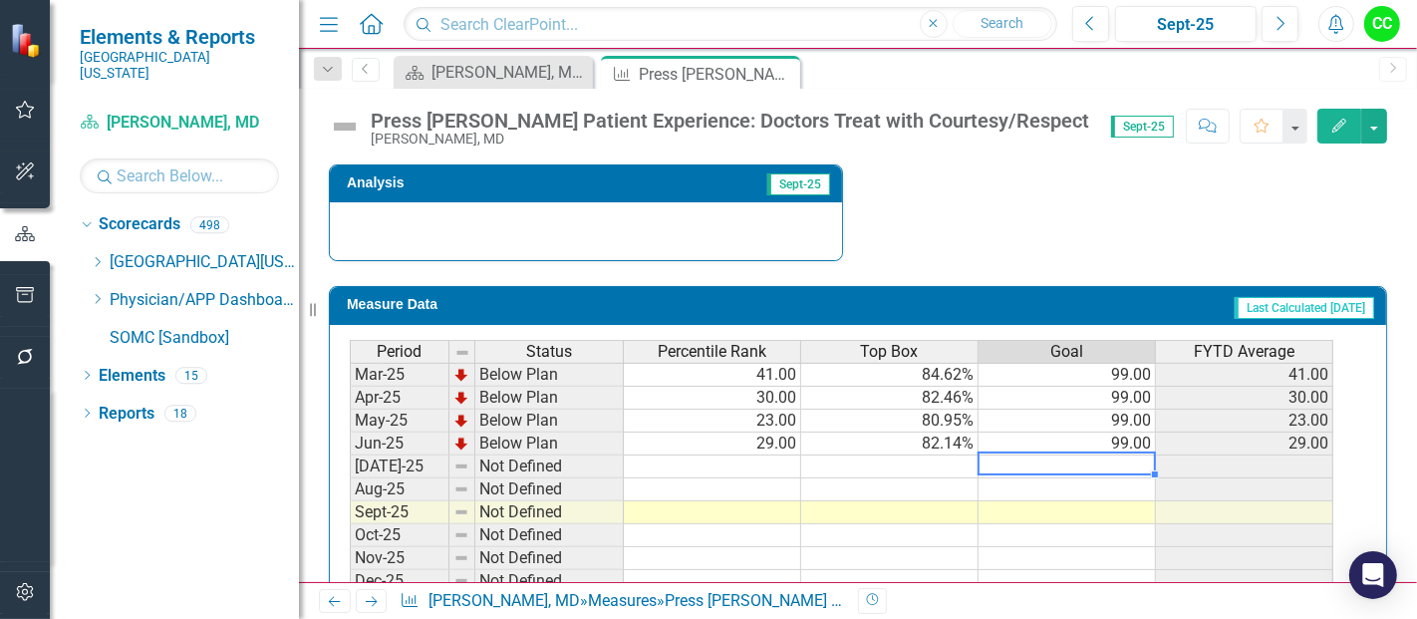
type textarea "99"
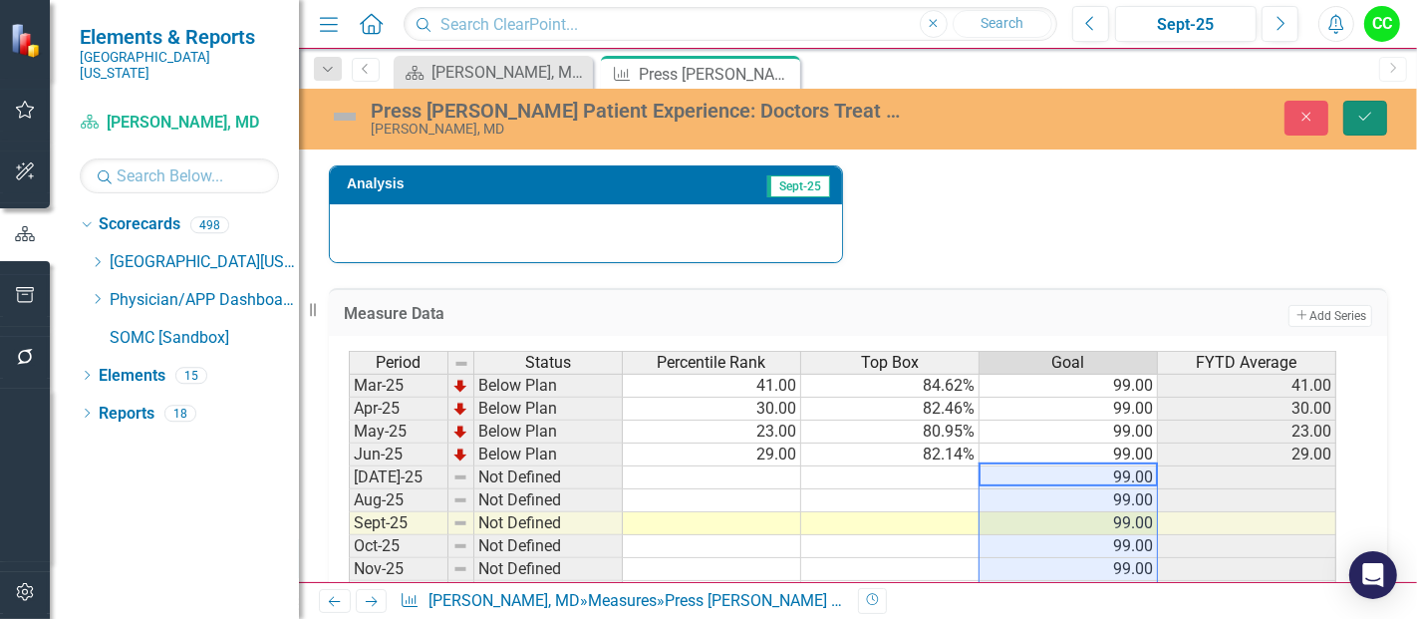
click at [1377, 109] on button "Save" at bounding box center [1365, 118] width 44 height 35
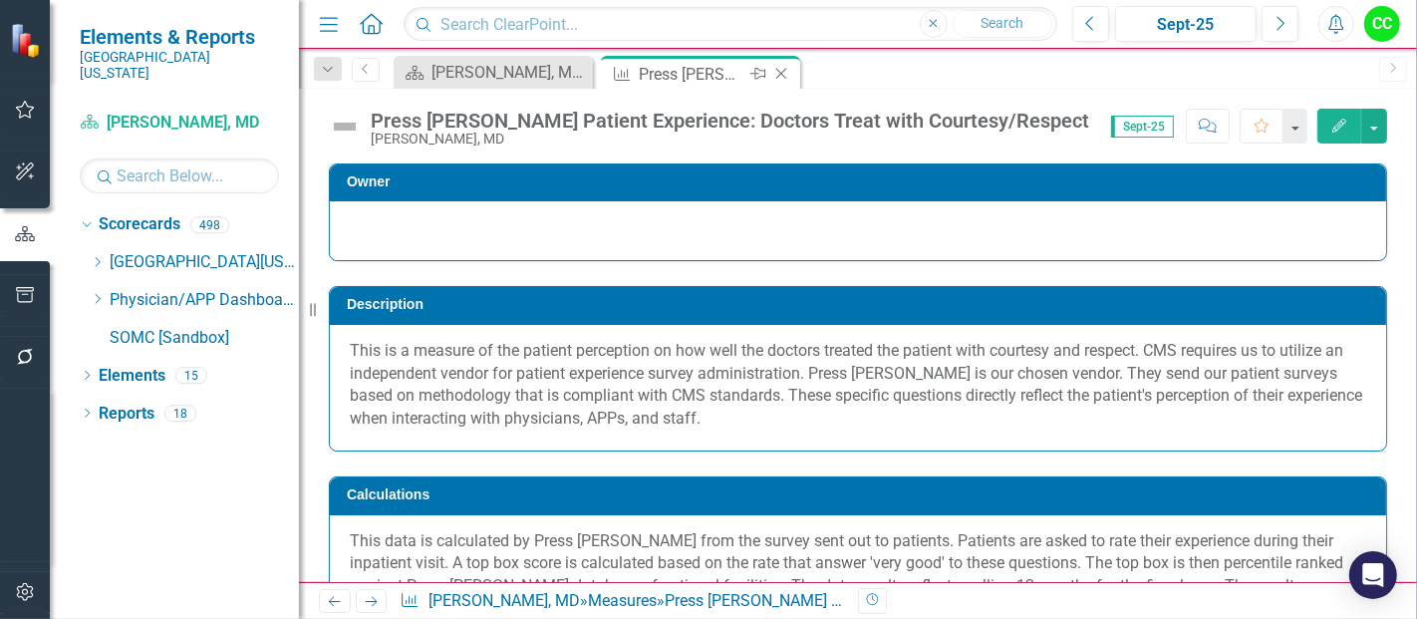
click at [777, 73] on icon "Close" at bounding box center [781, 74] width 20 height 16
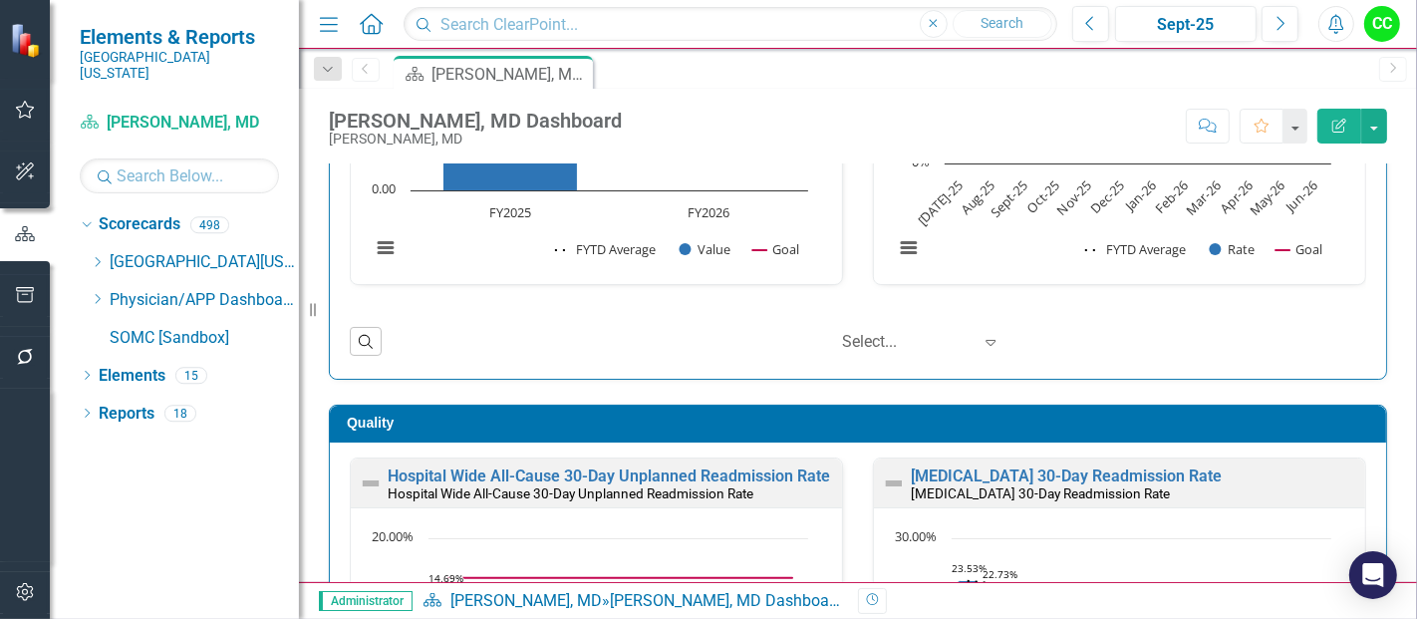
scroll to position [1022, 0]
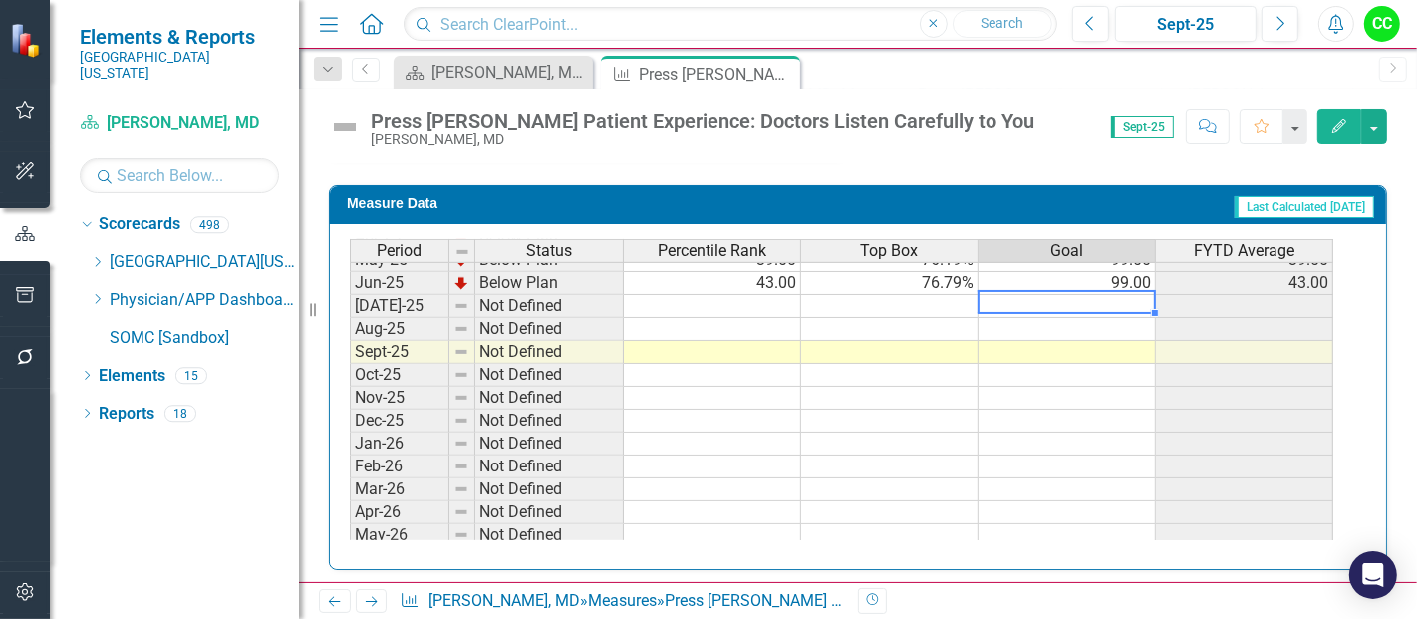
click at [1116, 291] on tbody "Mar-24 Below Plan 82.00 83.33% 99.00 82.00 Apr-24 Below Plan 86.00 84.48% 99.00…" at bounding box center [842, 248] width 984 height 643
type textarea "99"
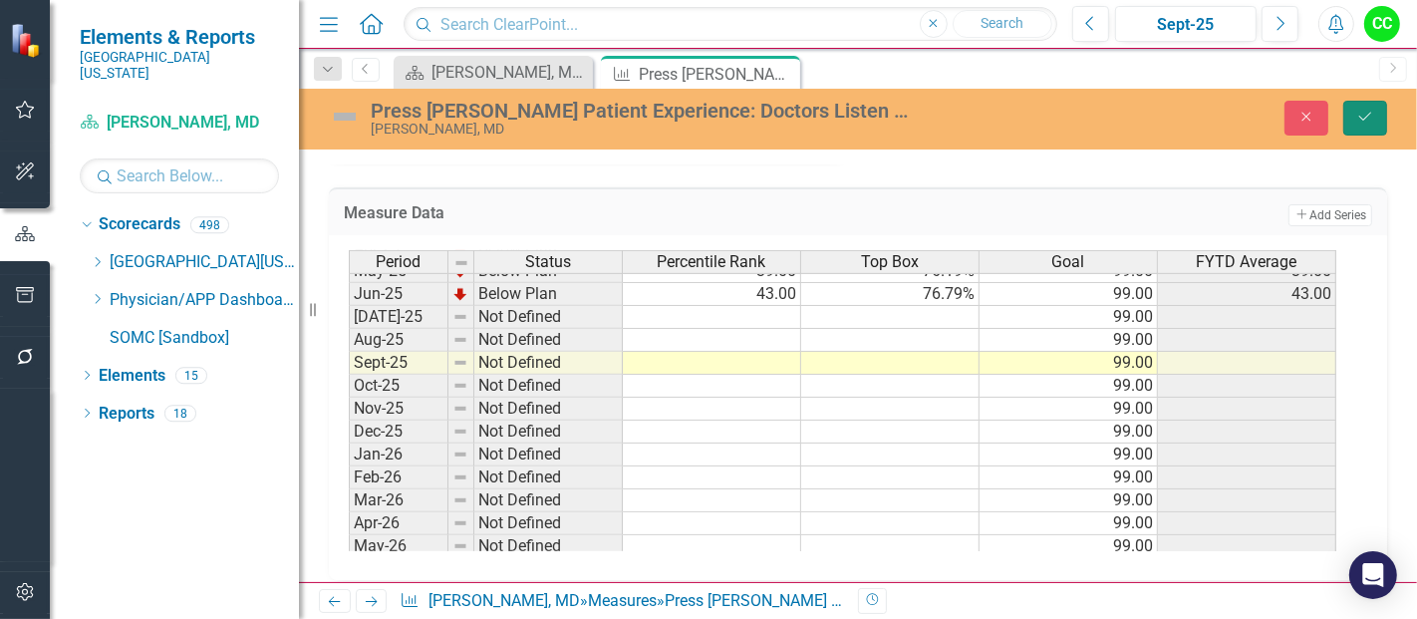
click at [1369, 119] on icon "Save" at bounding box center [1365, 117] width 18 height 14
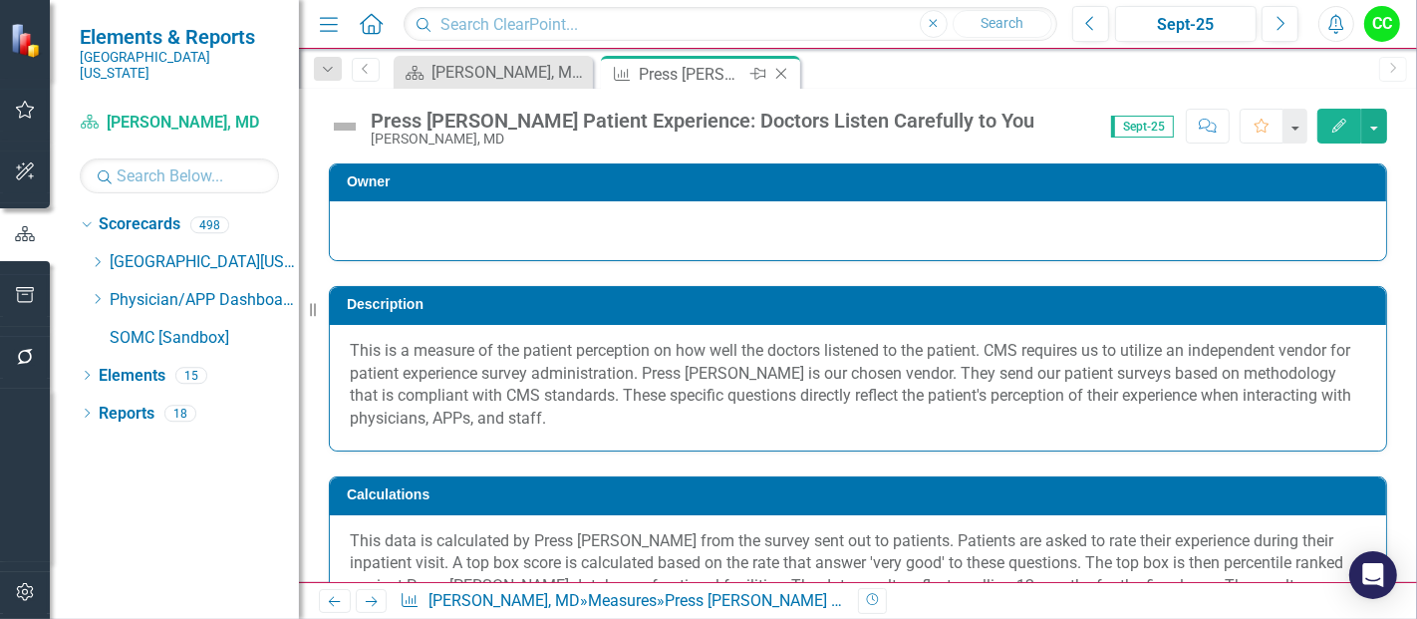
click at [786, 74] on icon "Close" at bounding box center [781, 74] width 20 height 16
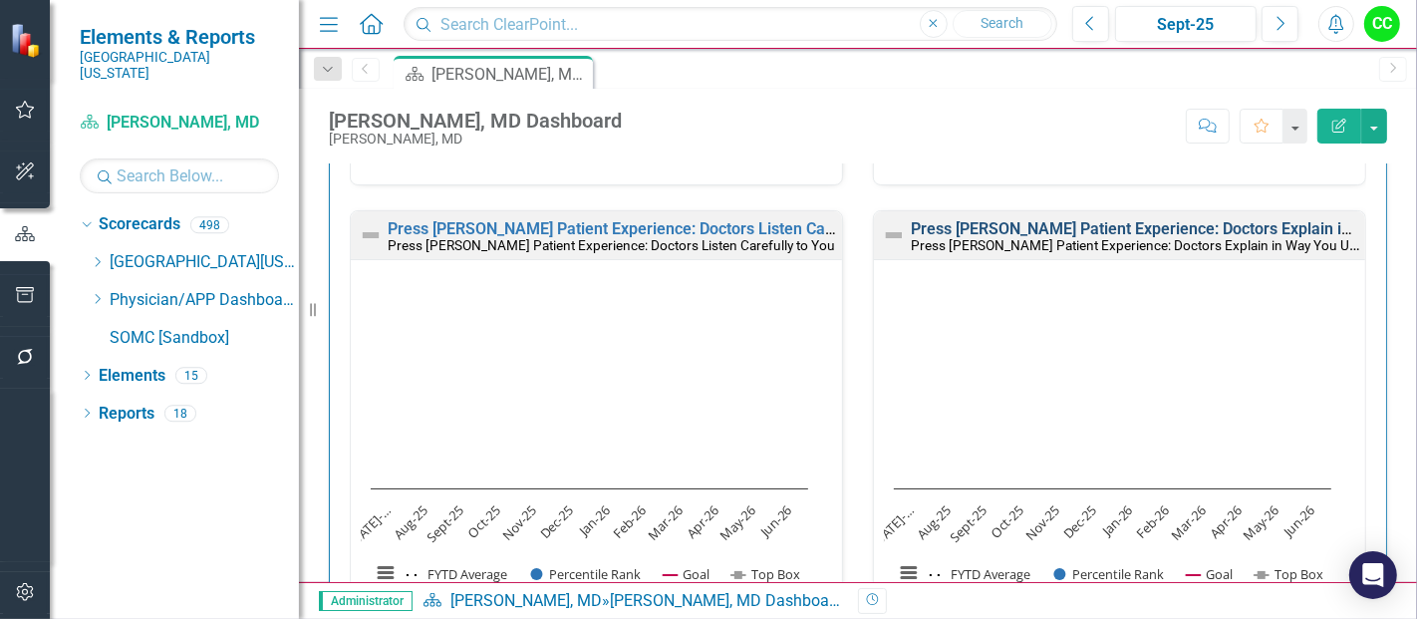
click at [1078, 219] on link "Press [PERSON_NAME] Patient Experience: Doctors Explain in Way You Understand" at bounding box center [1207, 228] width 593 height 19
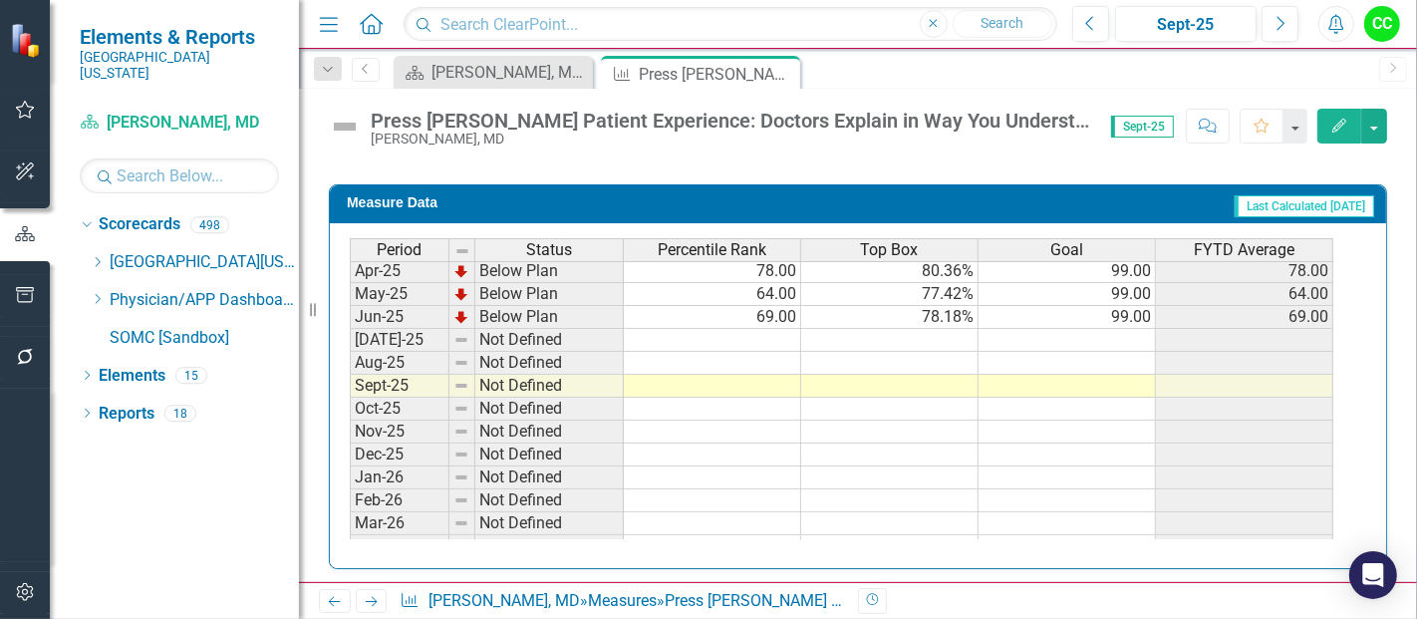
scroll to position [761, 0]
click at [1089, 326] on tbody "Jan-24 Below Plan 45.00 73.77% 99.00 45.00 Feb-24 Below Plan 32.00 70.97% 99.00…" at bounding box center [842, 257] width 984 height 689
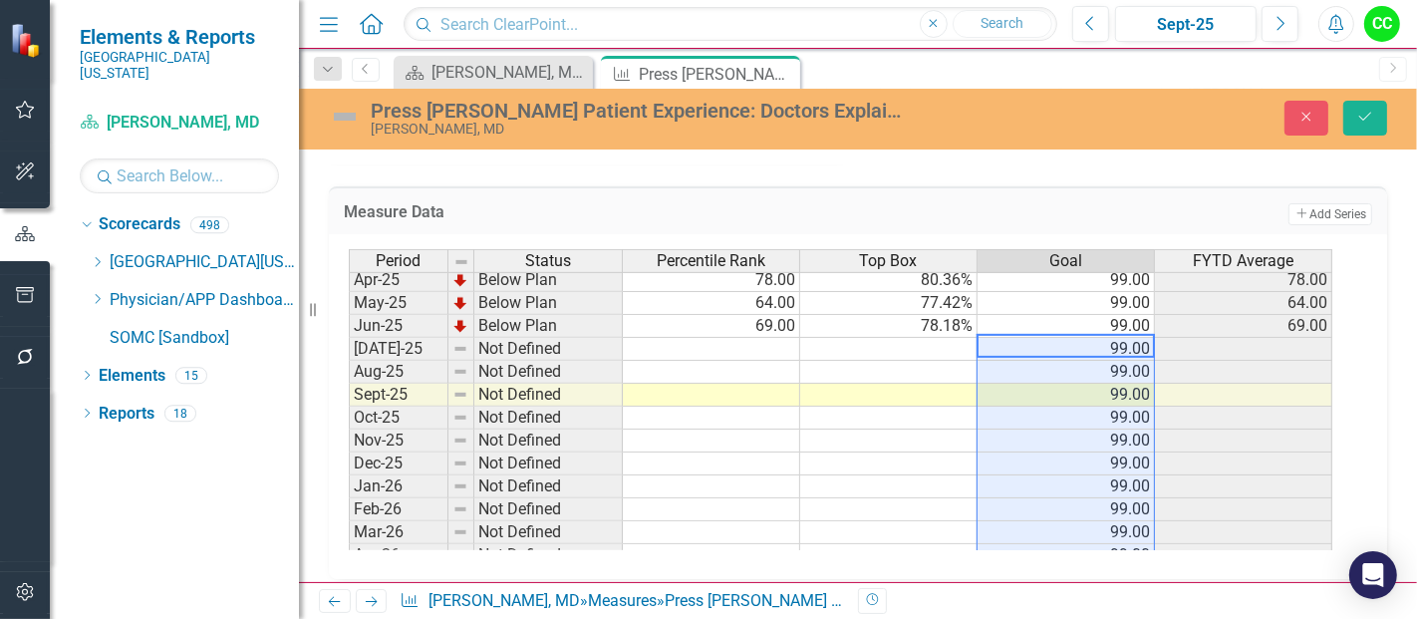
type textarea "99"
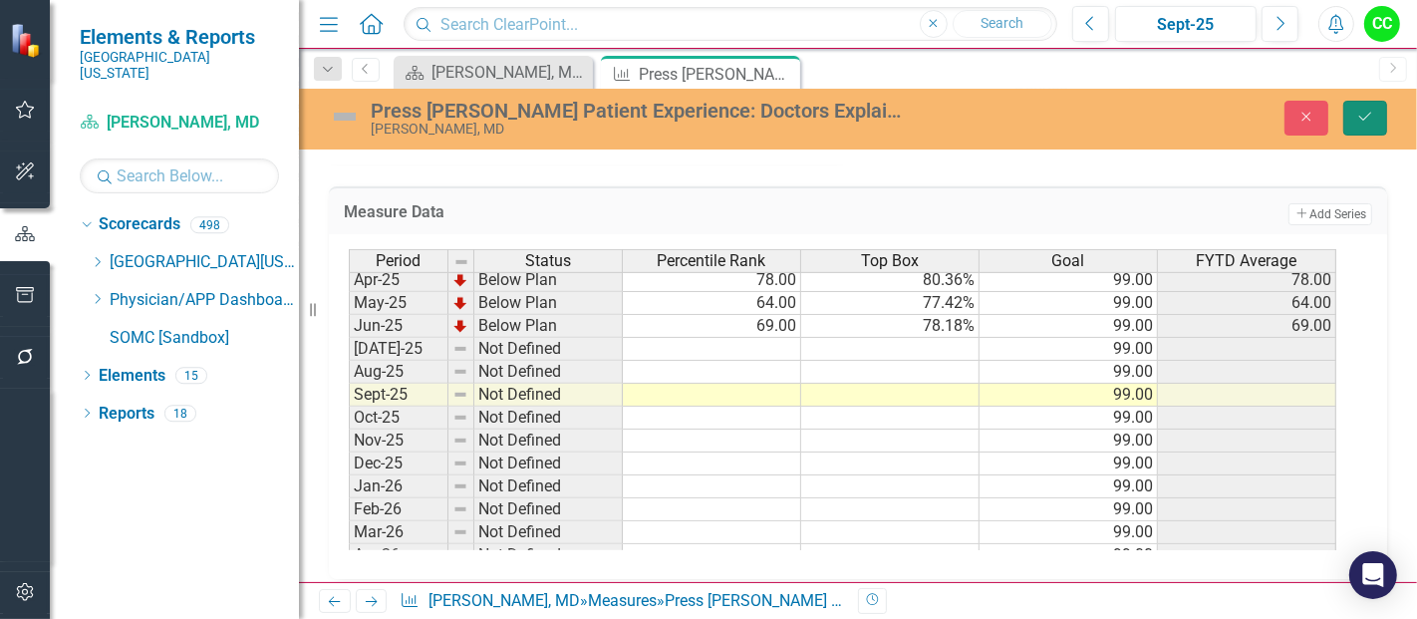
click at [1364, 115] on icon "Save" at bounding box center [1365, 117] width 18 height 14
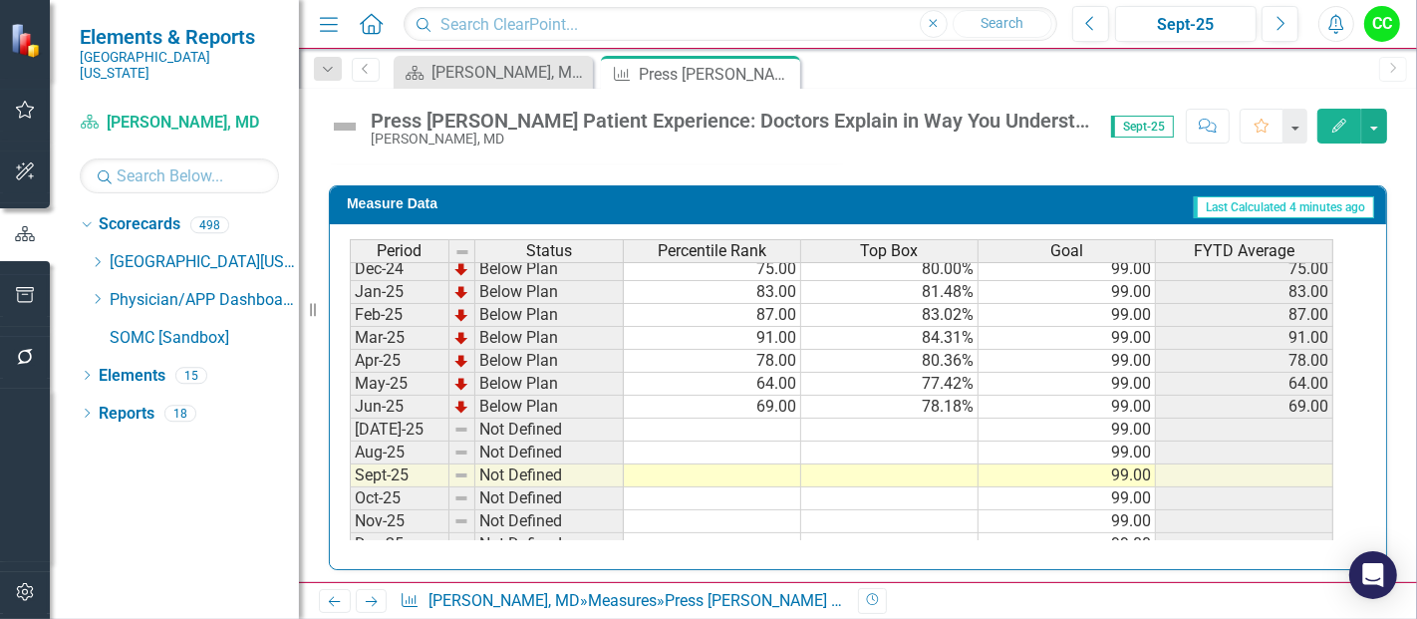
scroll to position [791, 0]
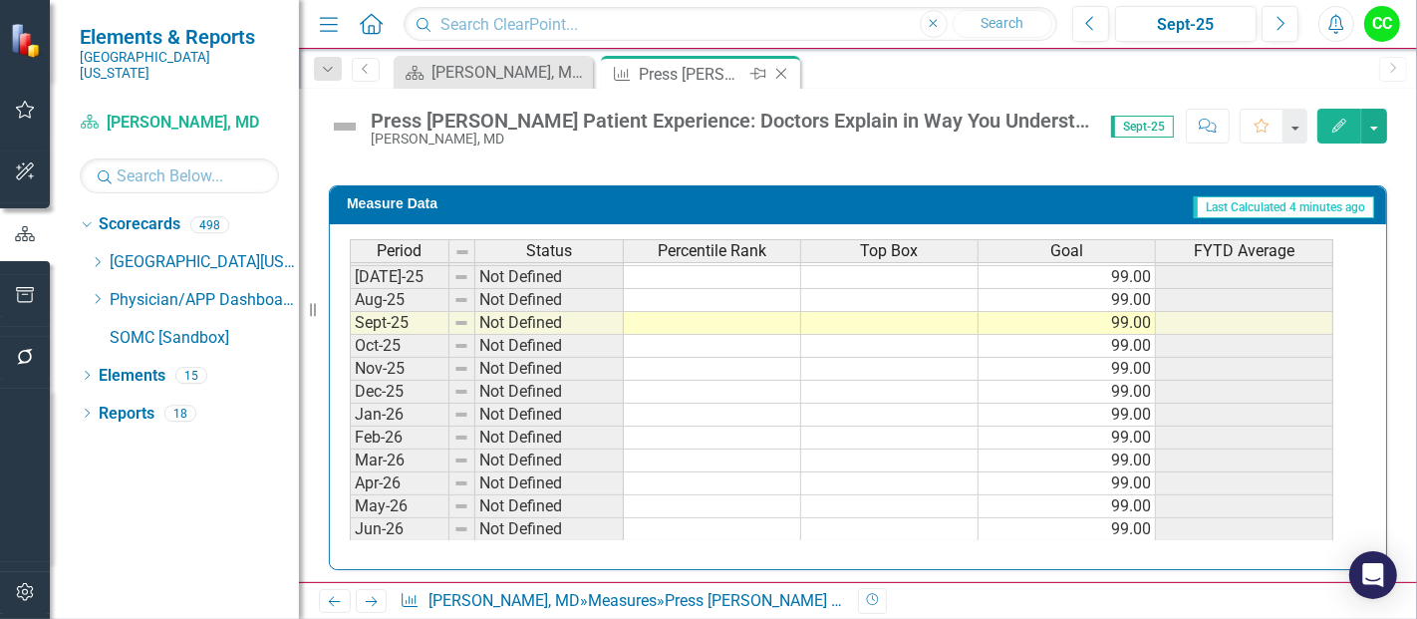
click at [775, 69] on icon "Close" at bounding box center [781, 74] width 20 height 16
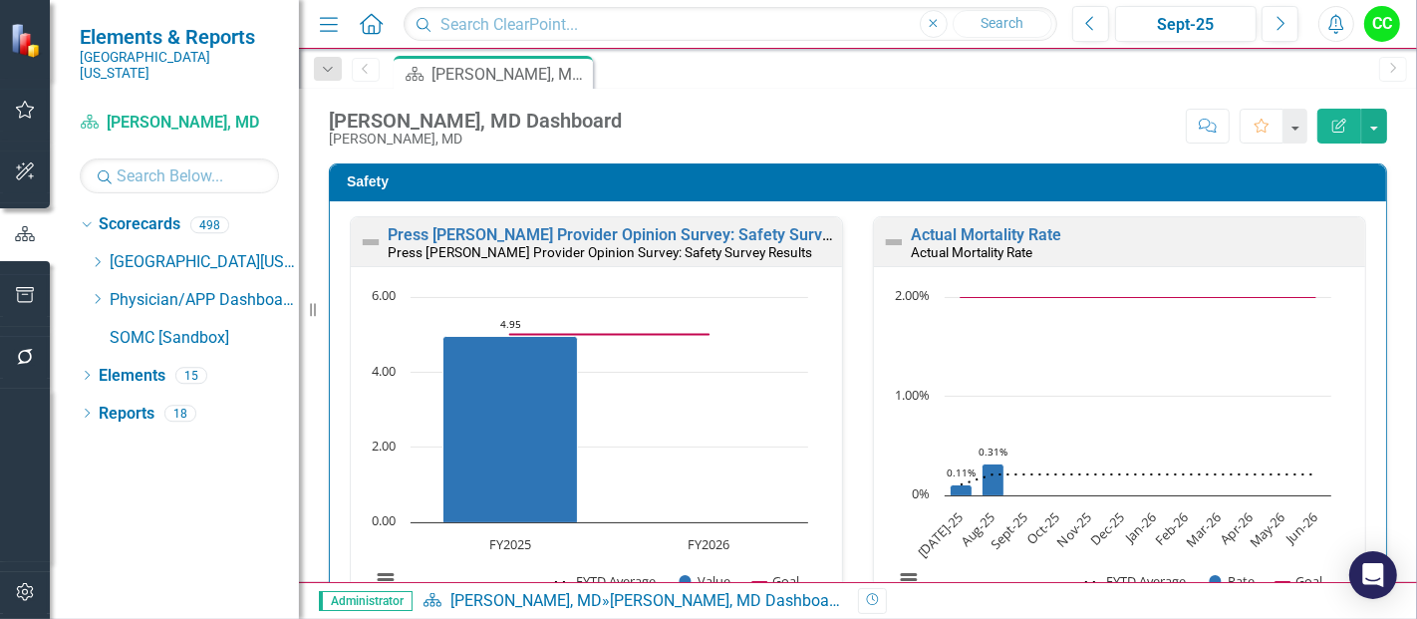
scroll to position [1827, 0]
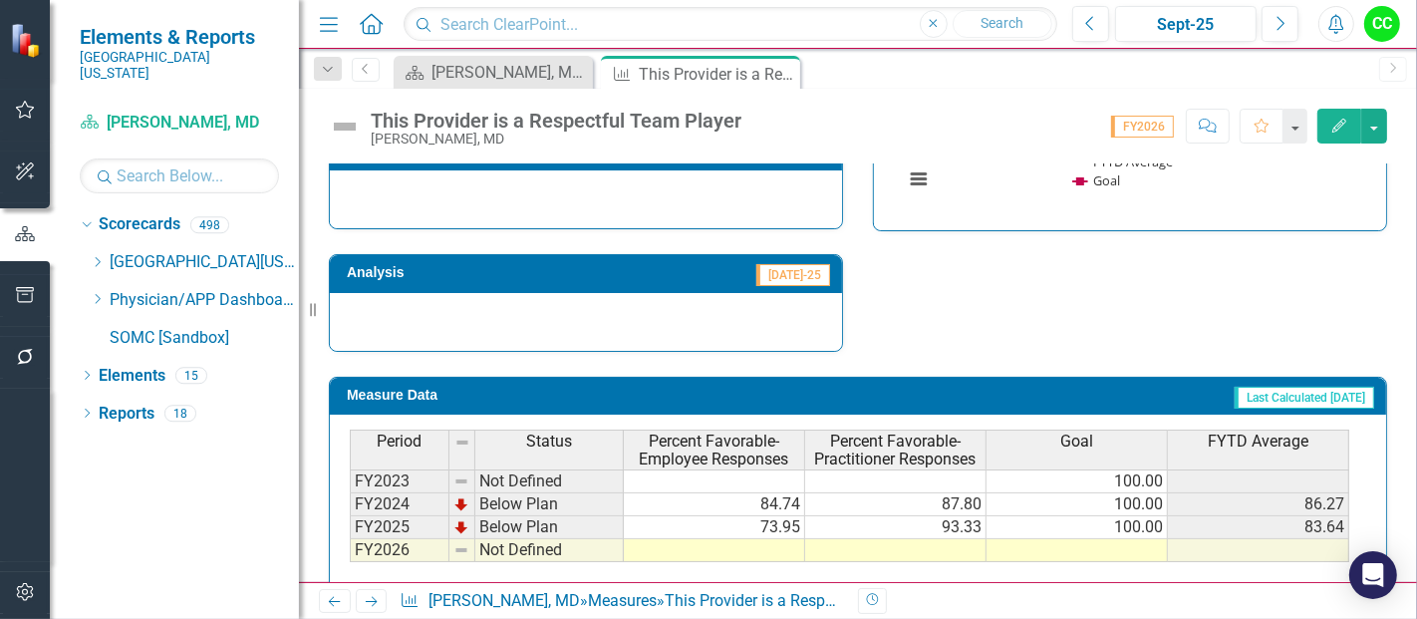
scroll to position [762, 0]
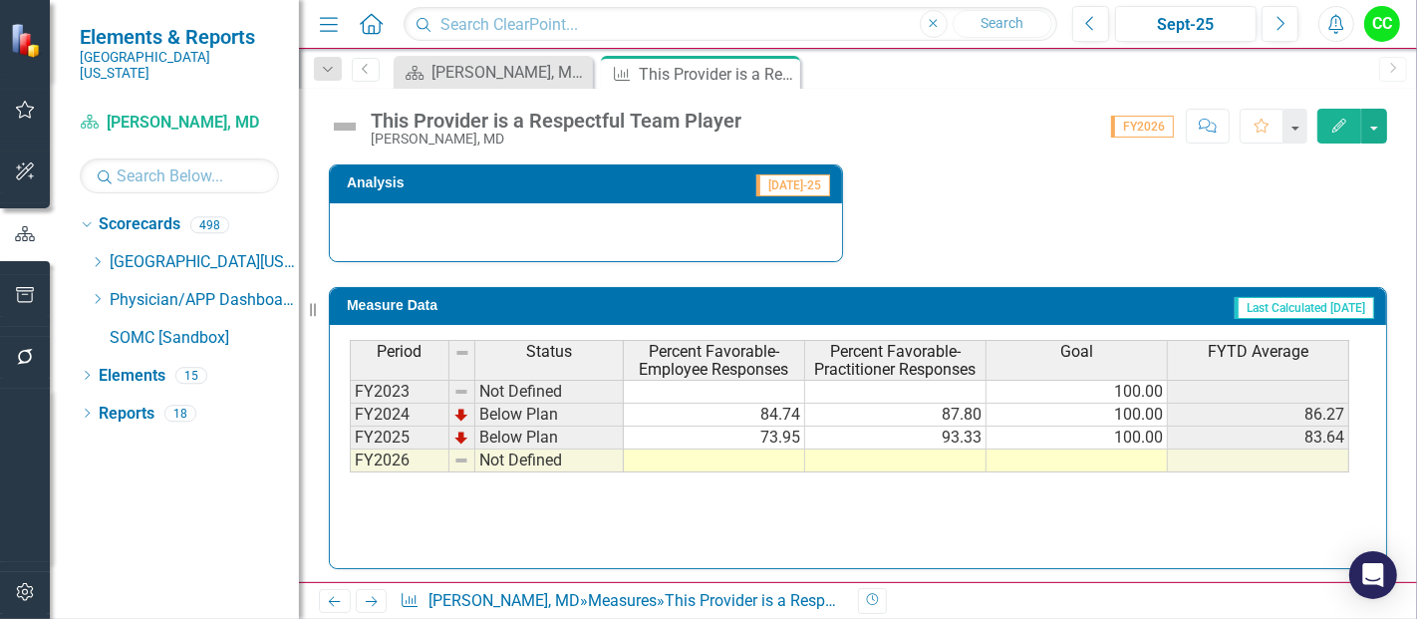
click at [1047, 451] on td at bounding box center [1076, 460] width 181 height 23
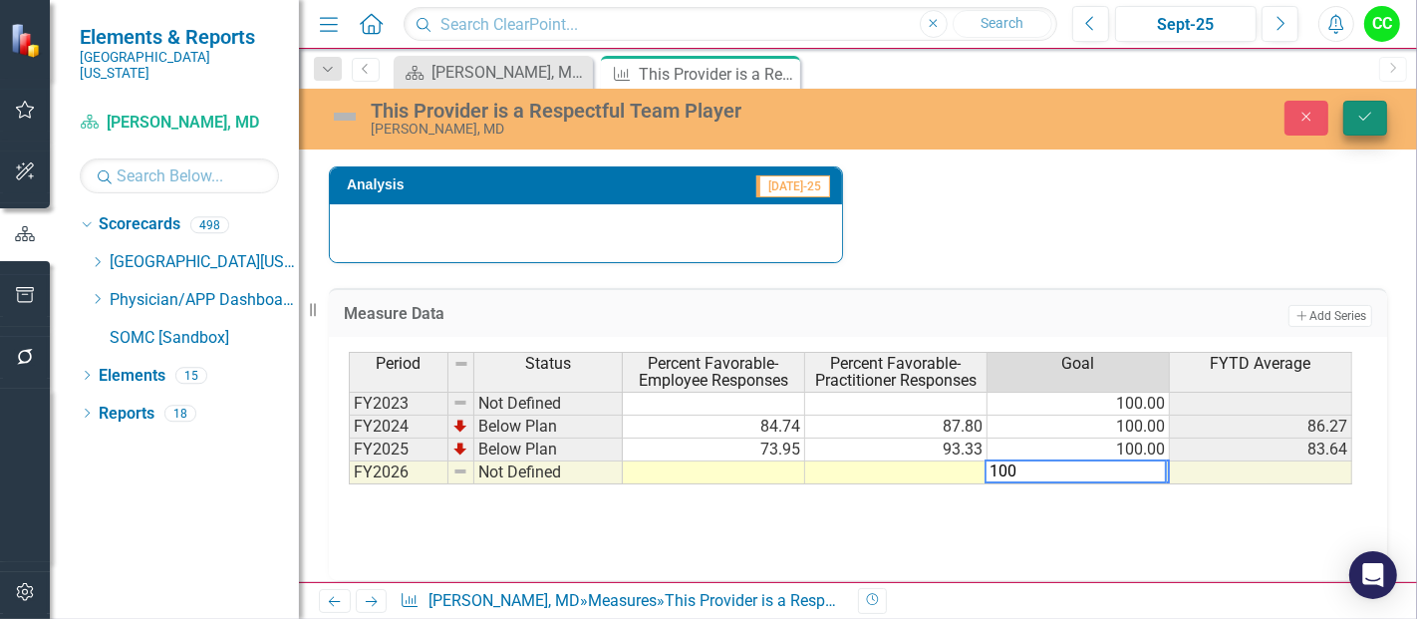
type textarea "100"
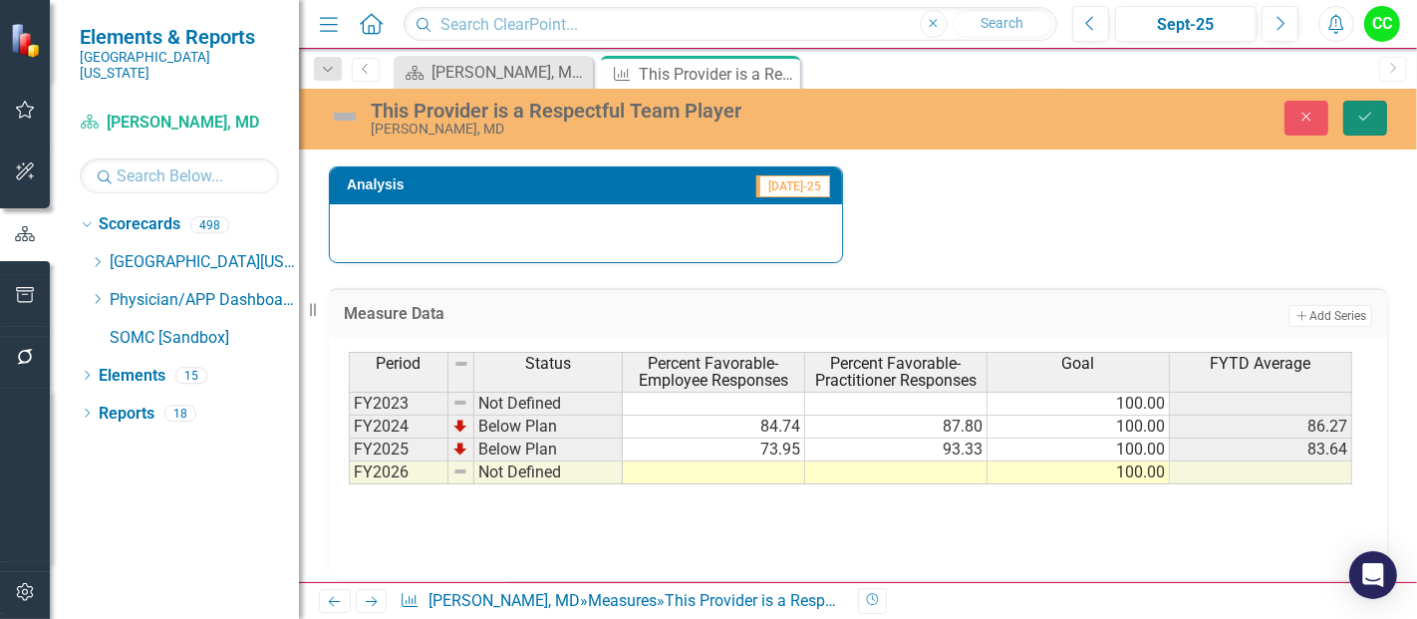
click at [1366, 127] on button "Save" at bounding box center [1365, 118] width 44 height 35
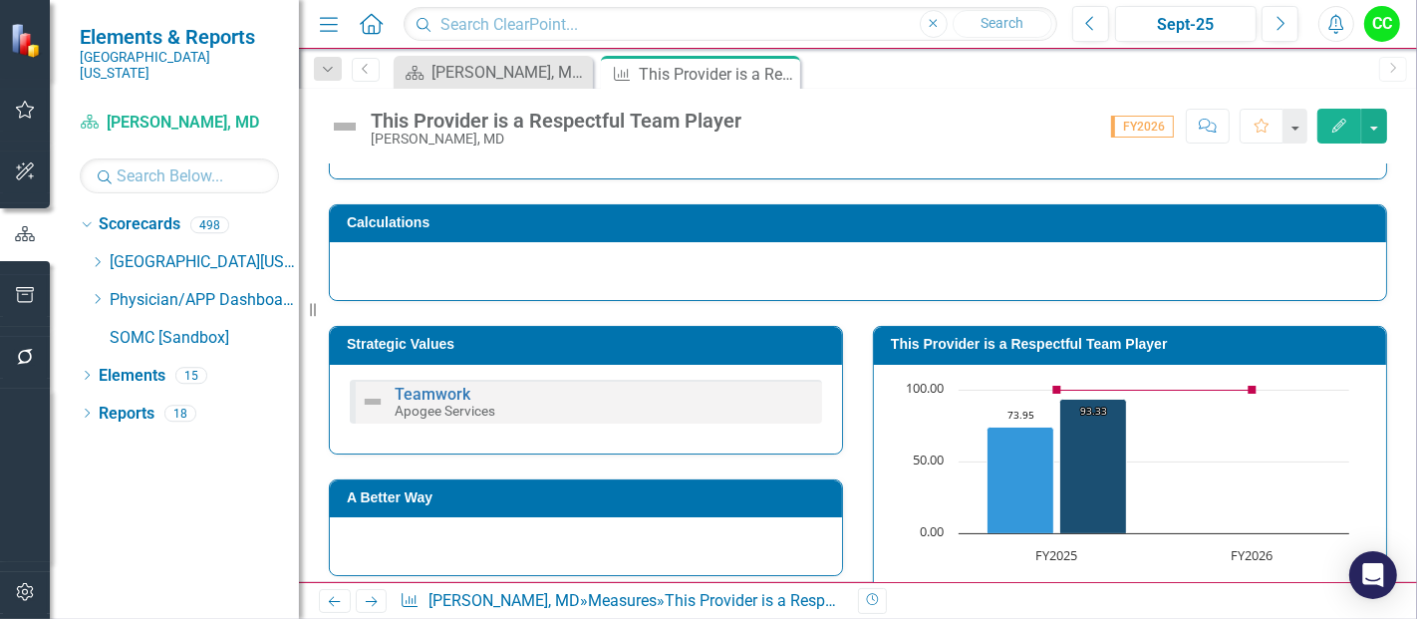
scroll to position [210, 0]
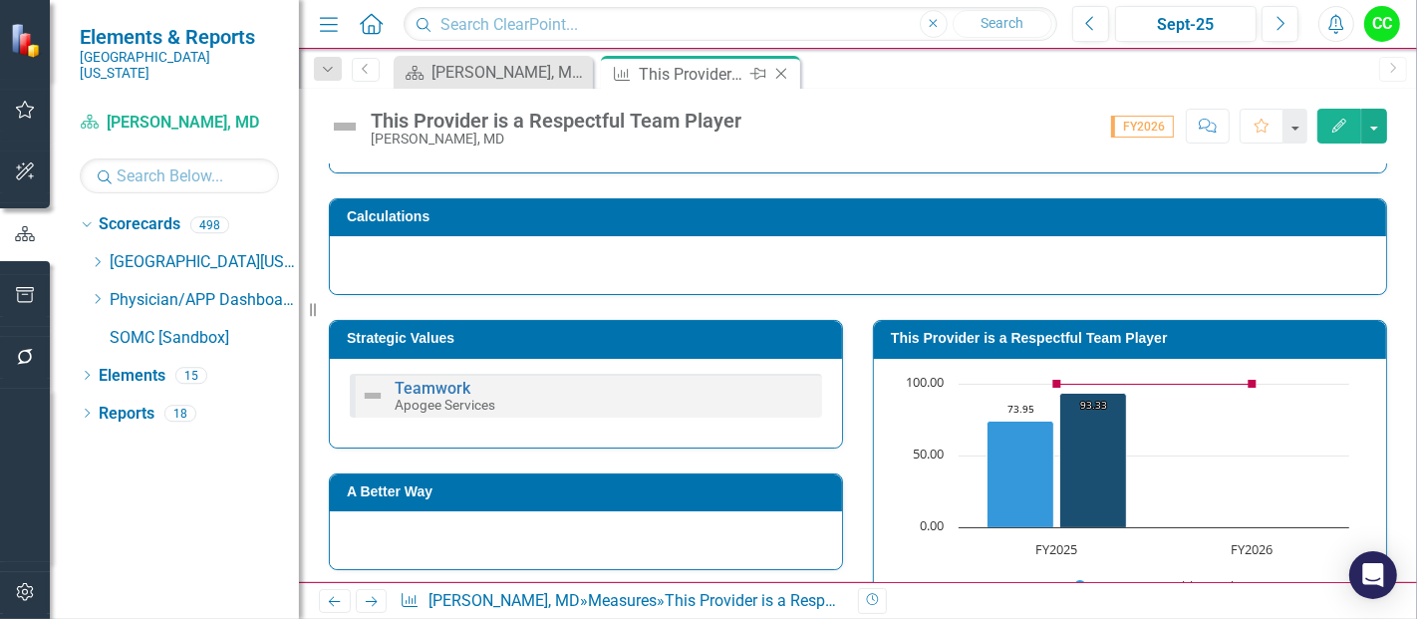
click at [784, 74] on icon "Close" at bounding box center [781, 74] width 20 height 16
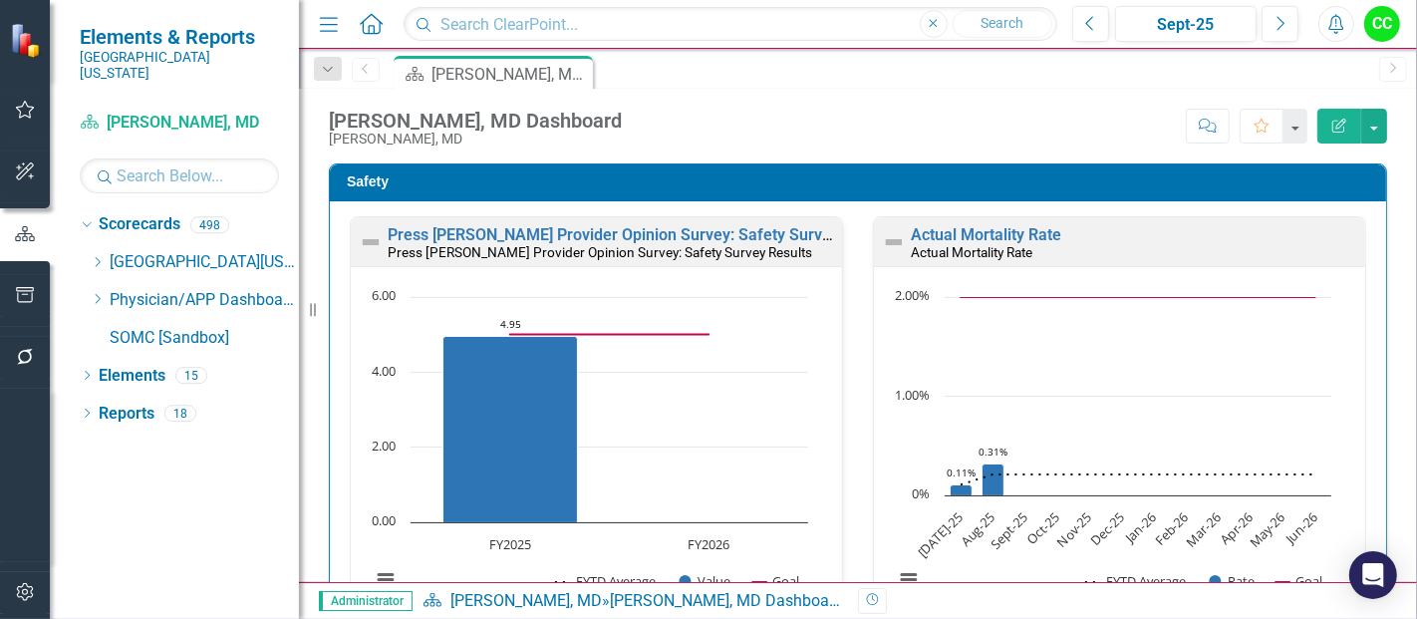
scroll to position [2918, 0]
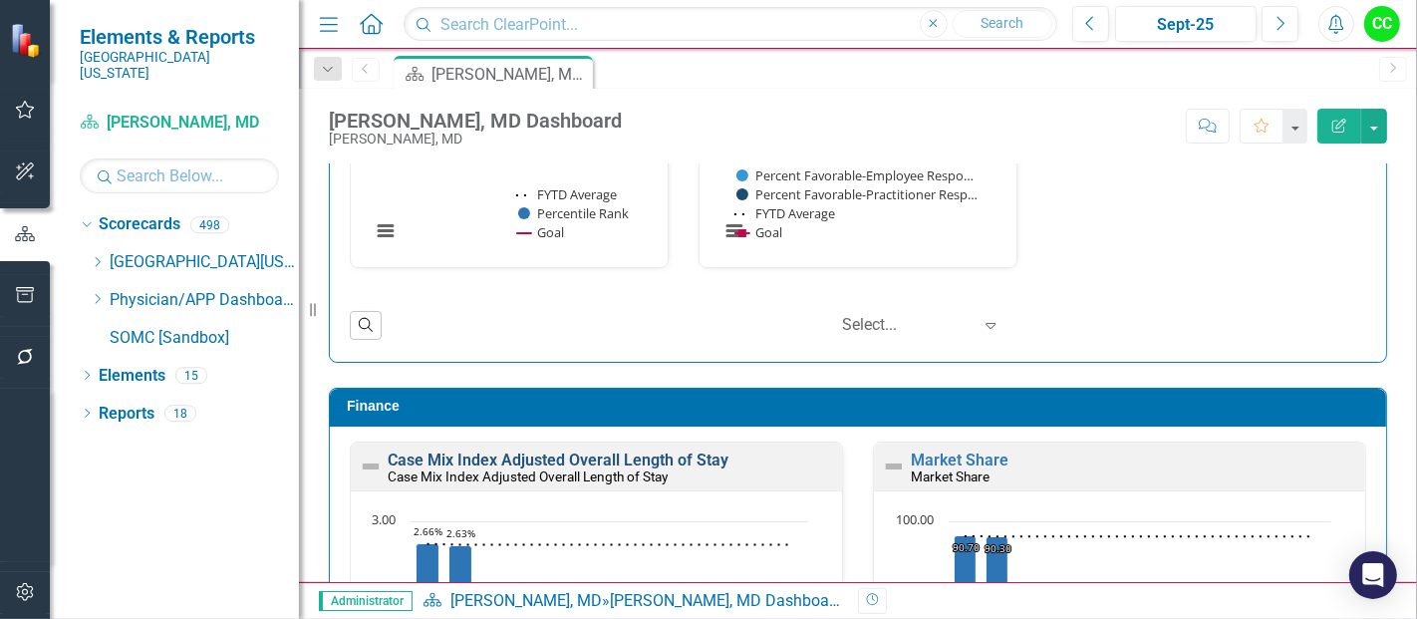
click at [658, 450] on link "Case Mix Index Adjusted Overall Length of Stay" at bounding box center [558, 459] width 341 height 19
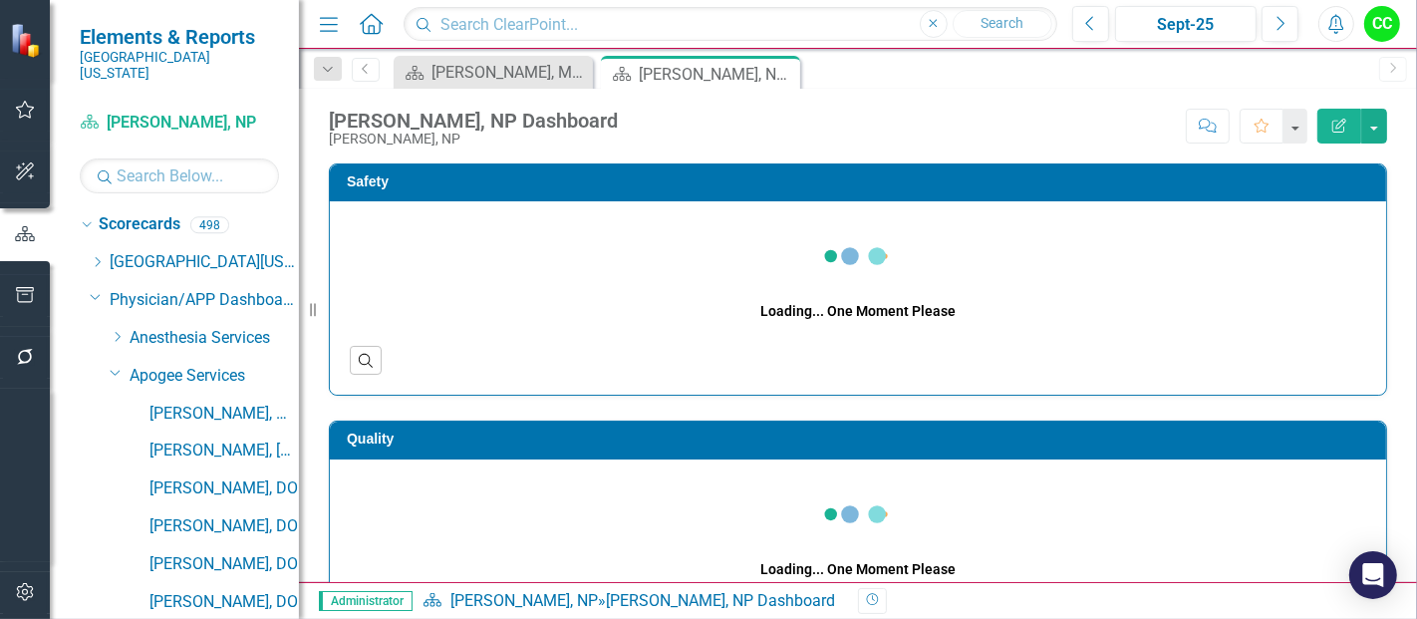
scroll to position [794, 0]
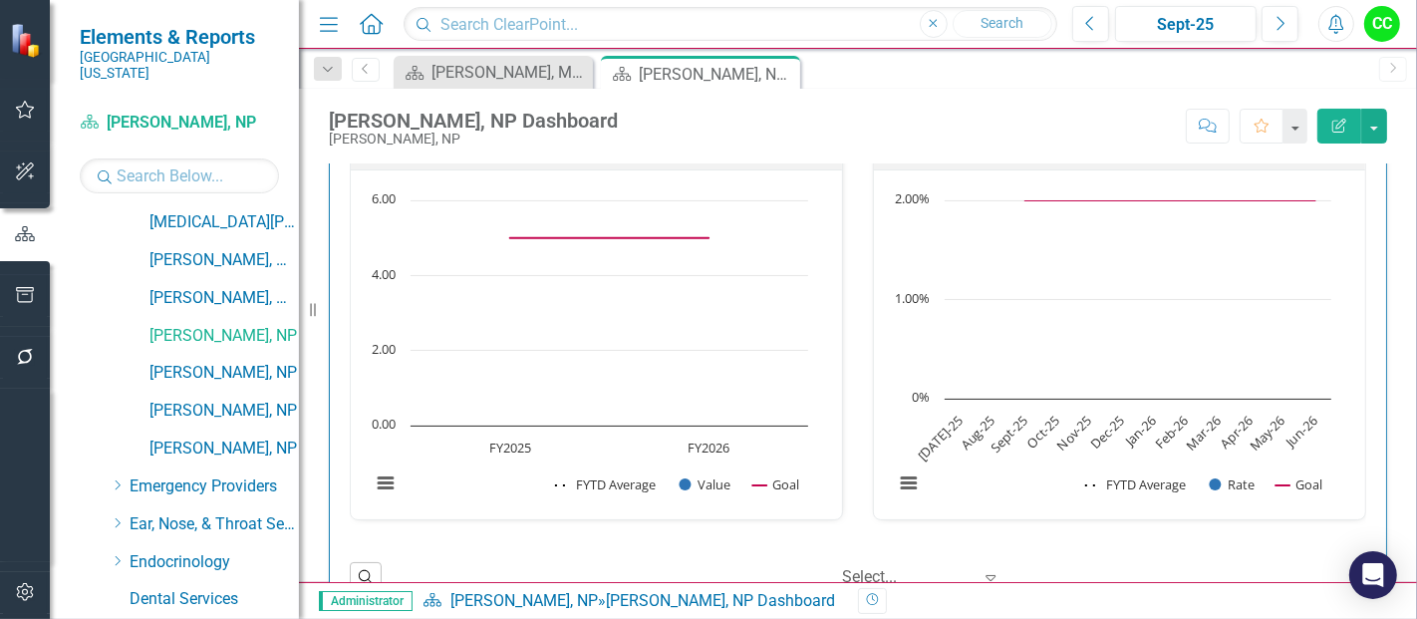
click at [1364, 329] on div "Press Ganey Provider Opinion Survey: Safety Survey Results Press Ganey Provider…" at bounding box center [858, 359] width 1056 height 509
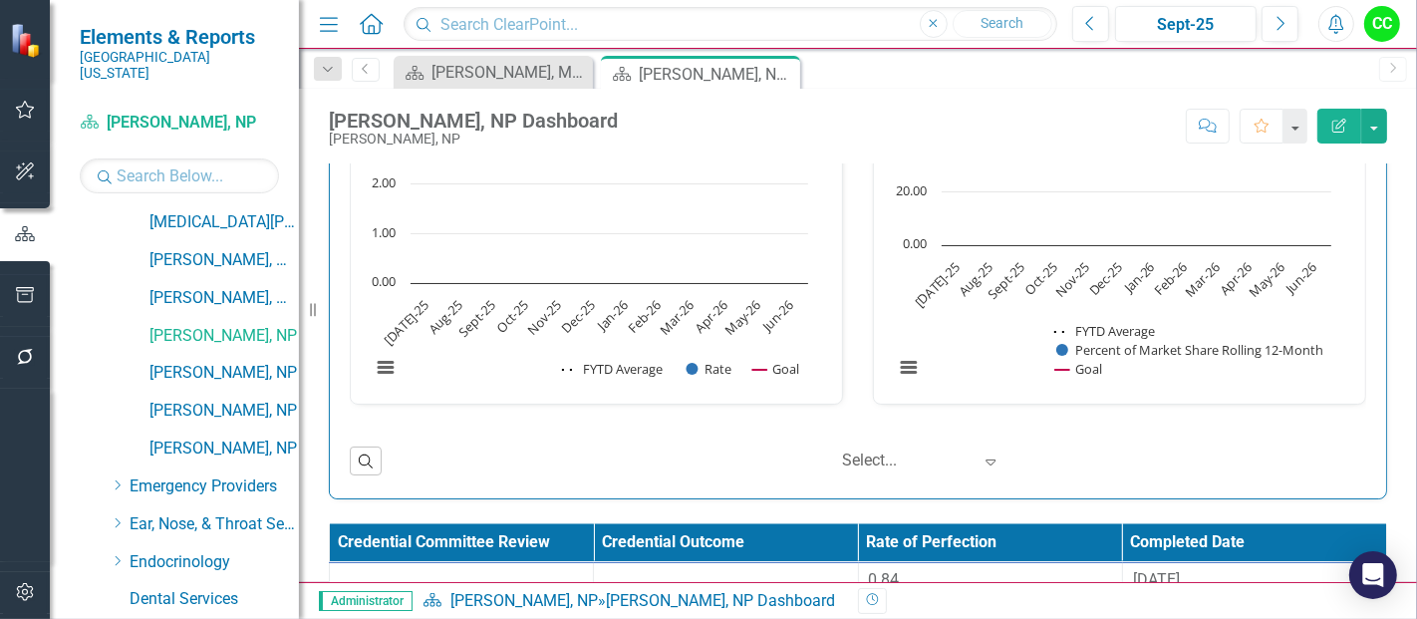
scroll to position [2931, 0]
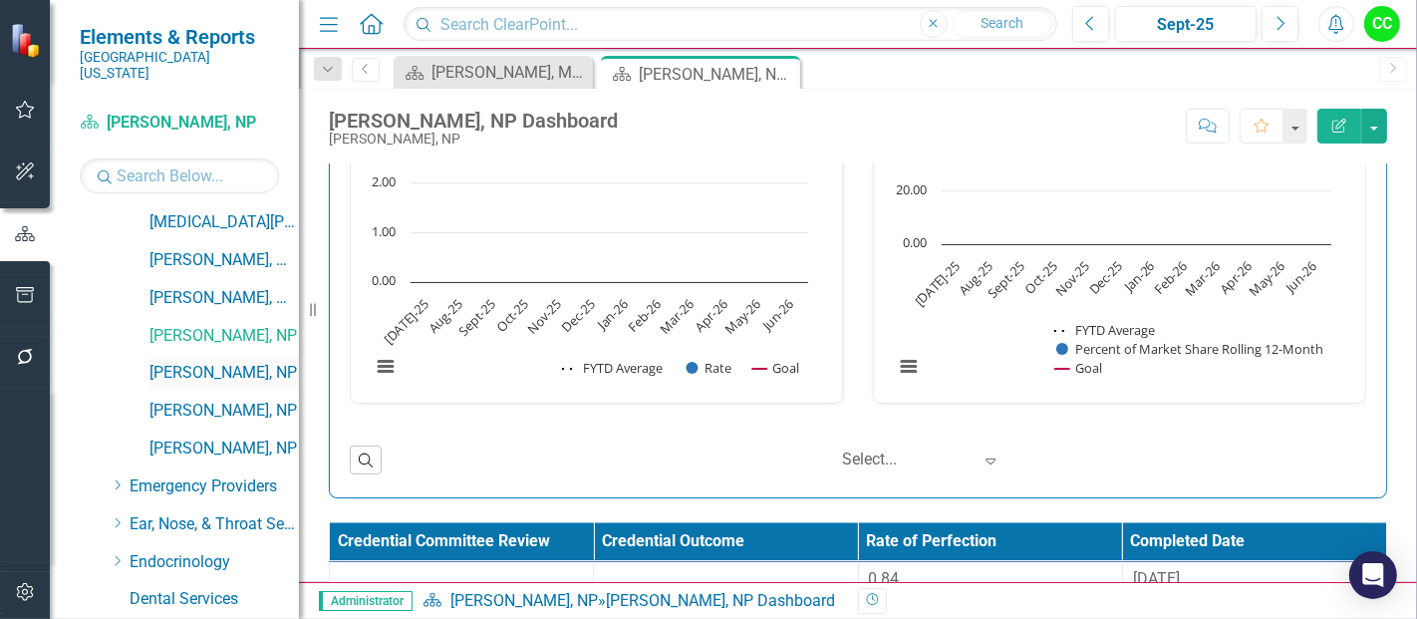
click at [203, 362] on link "[PERSON_NAME], NP" at bounding box center [223, 373] width 149 height 23
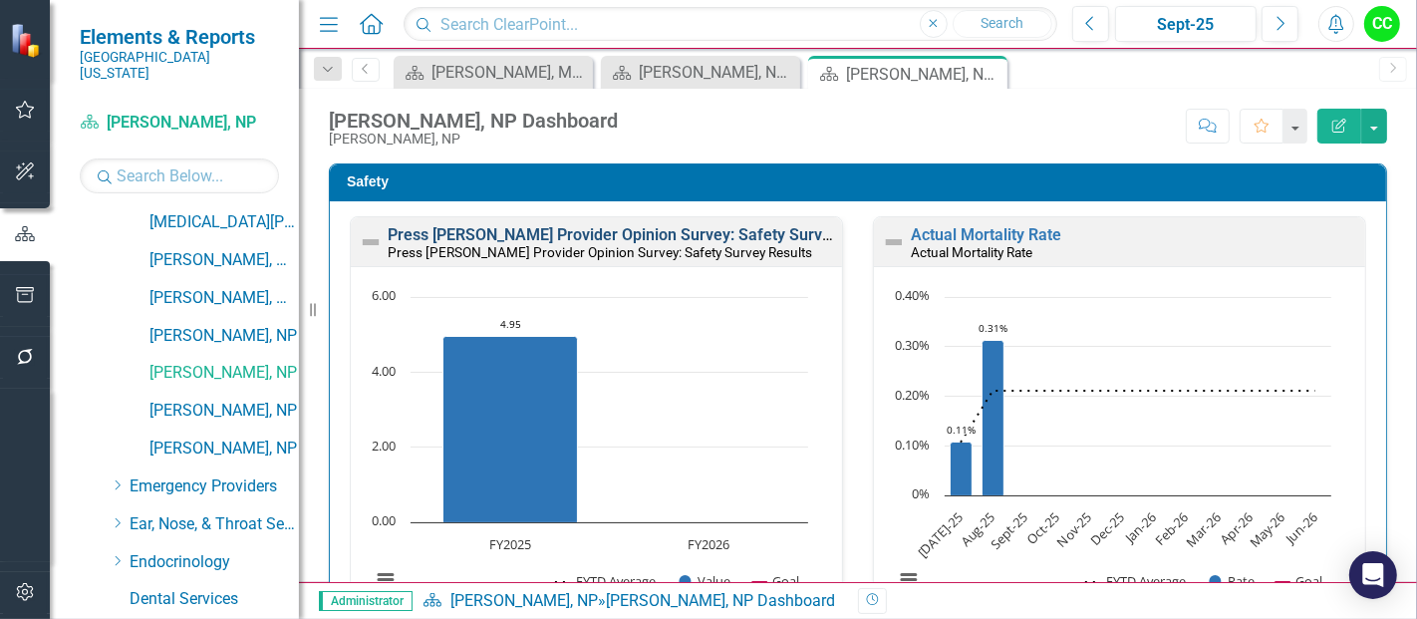
click at [680, 231] on link "Press [PERSON_NAME] Provider Opinion Survey: Safety Survey Results" at bounding box center [642, 234] width 508 height 19
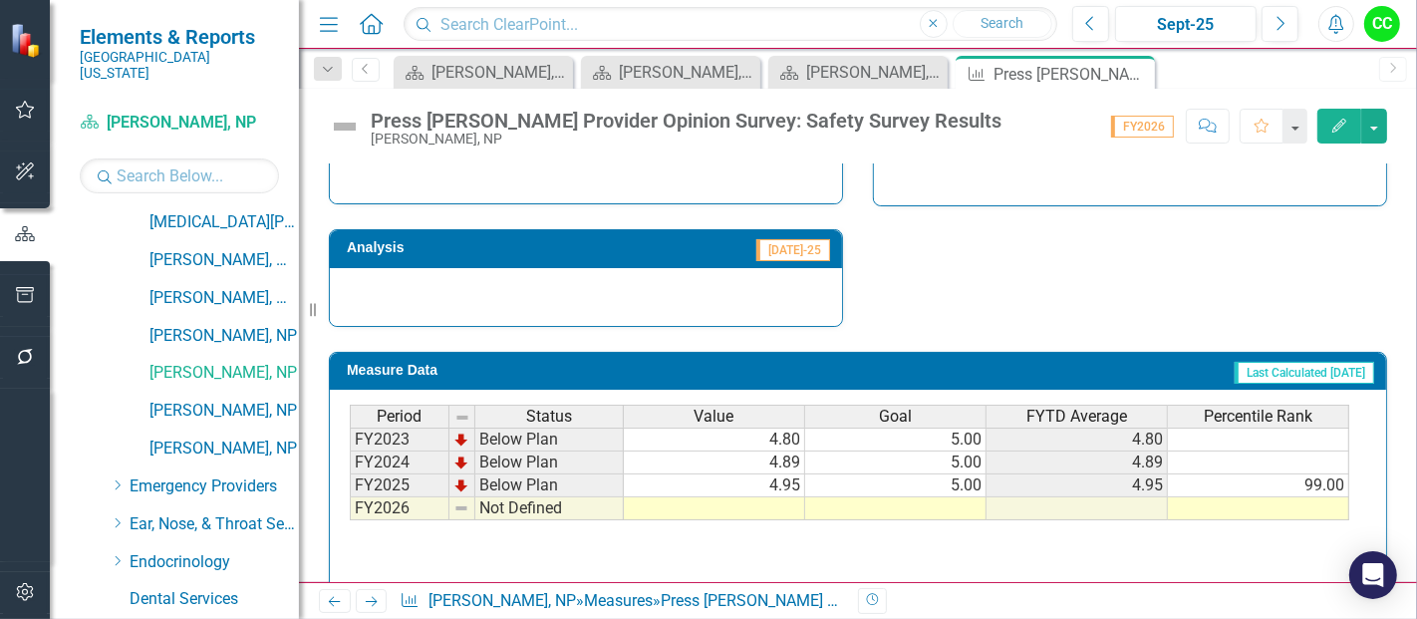
scroll to position [1230, 0]
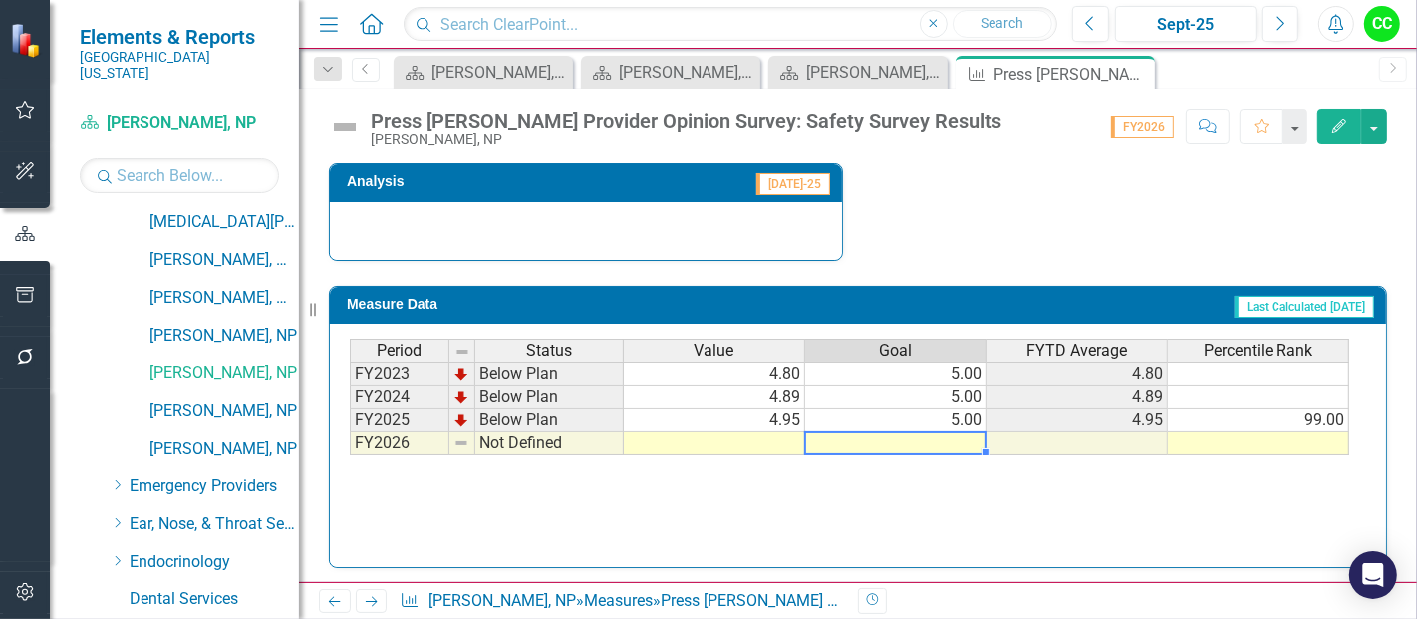
click at [907, 438] on td at bounding box center [895, 442] width 181 height 23
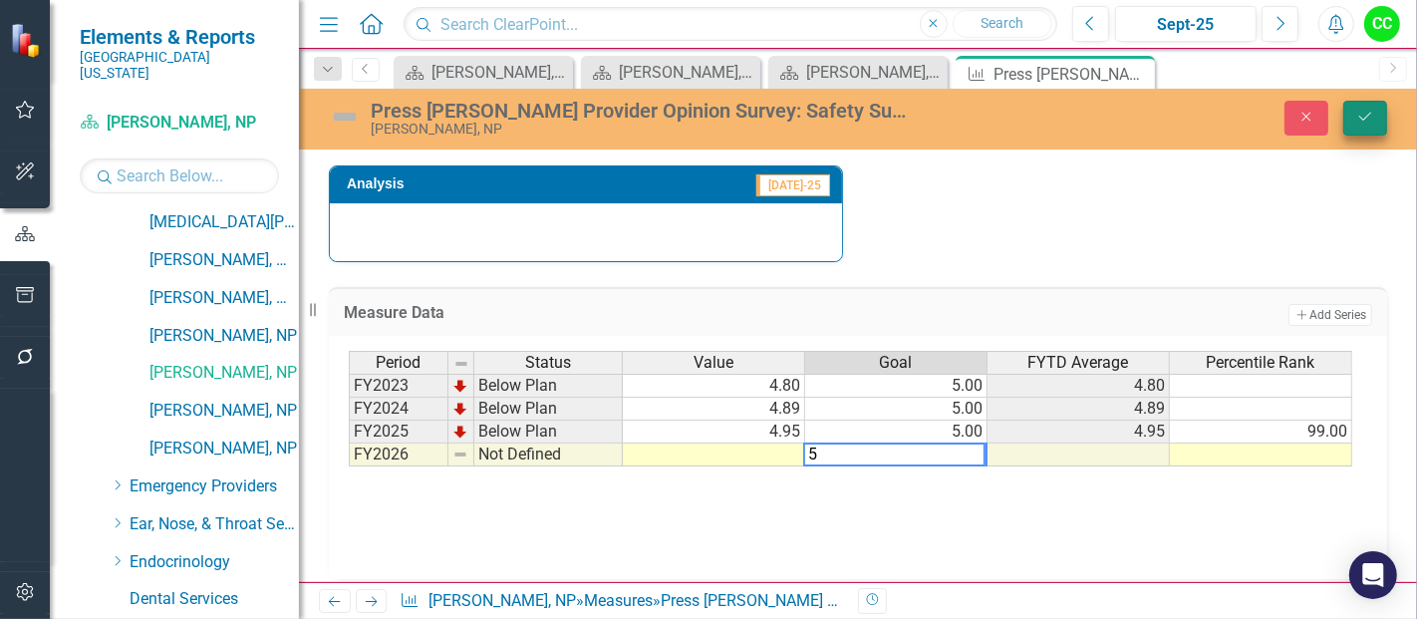
type textarea "5"
click at [1363, 115] on icon "Save" at bounding box center [1365, 117] width 18 height 14
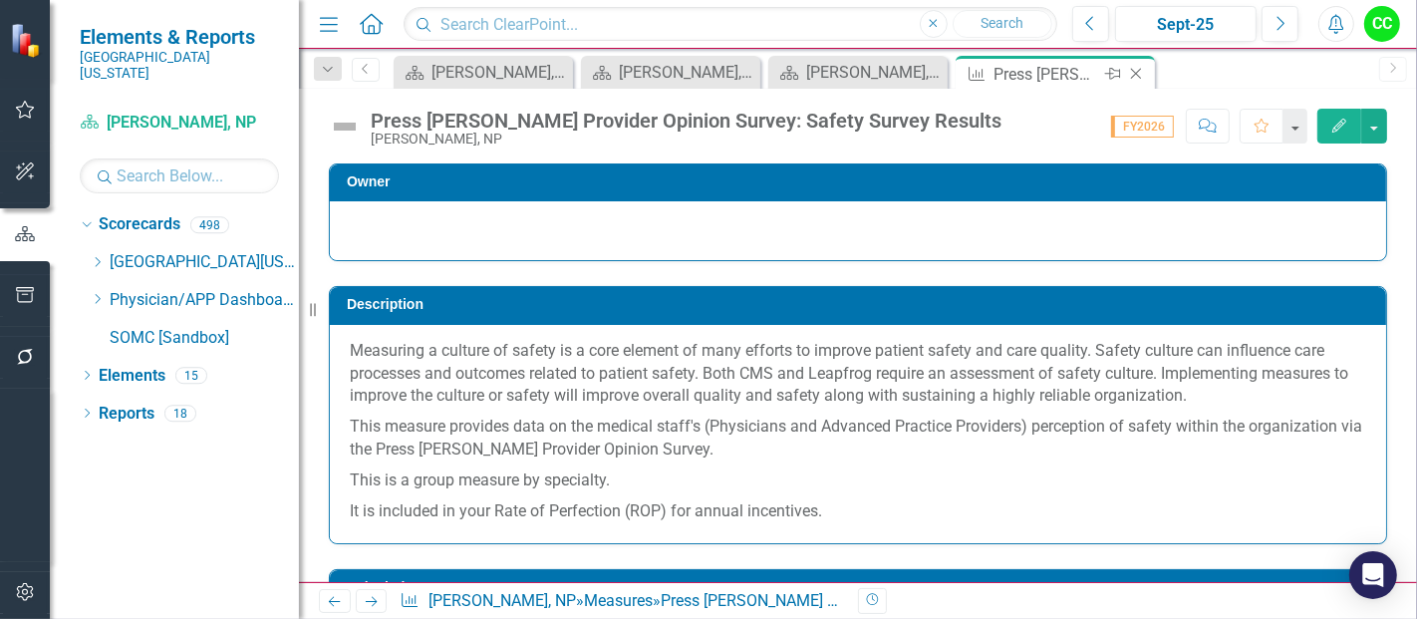
scroll to position [0, 0]
click at [1133, 72] on icon at bounding box center [1136, 74] width 11 height 11
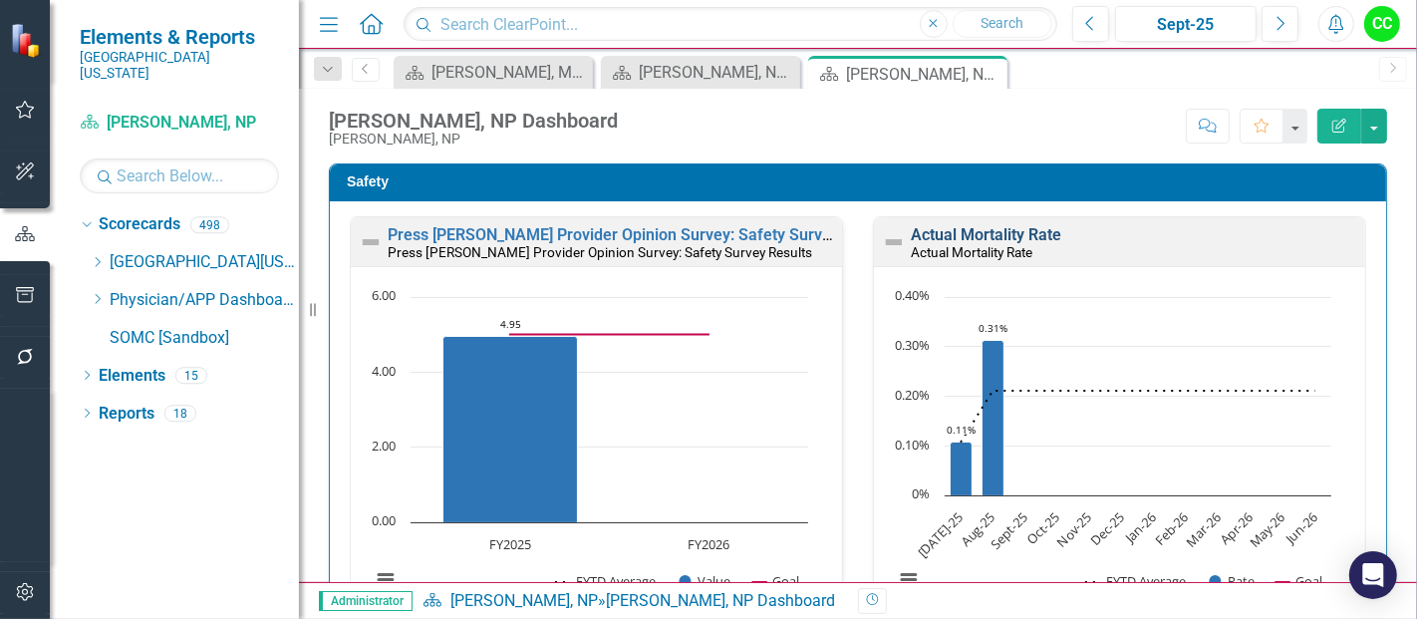
click at [1010, 235] on link "Actual Mortality Rate" at bounding box center [986, 234] width 150 height 19
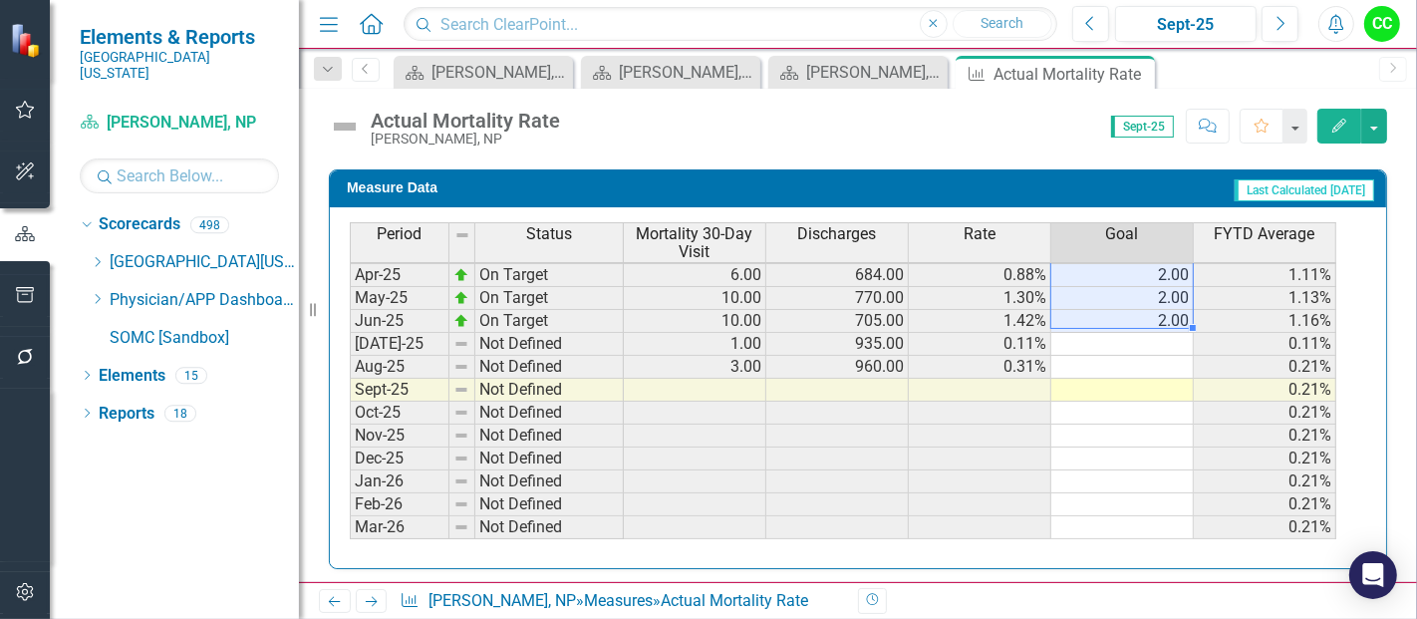
drag, startPoint x: 1165, startPoint y: 276, endPoint x: 1164, endPoint y: 320, distance: 43.9
click at [1164, 320] on tbody "Apr-24 On Target 6.00 771.00 0.78% 2.00 1.24% May-24 On Target 9.00 819.00 1.10…" at bounding box center [843, 298] width 986 height 620
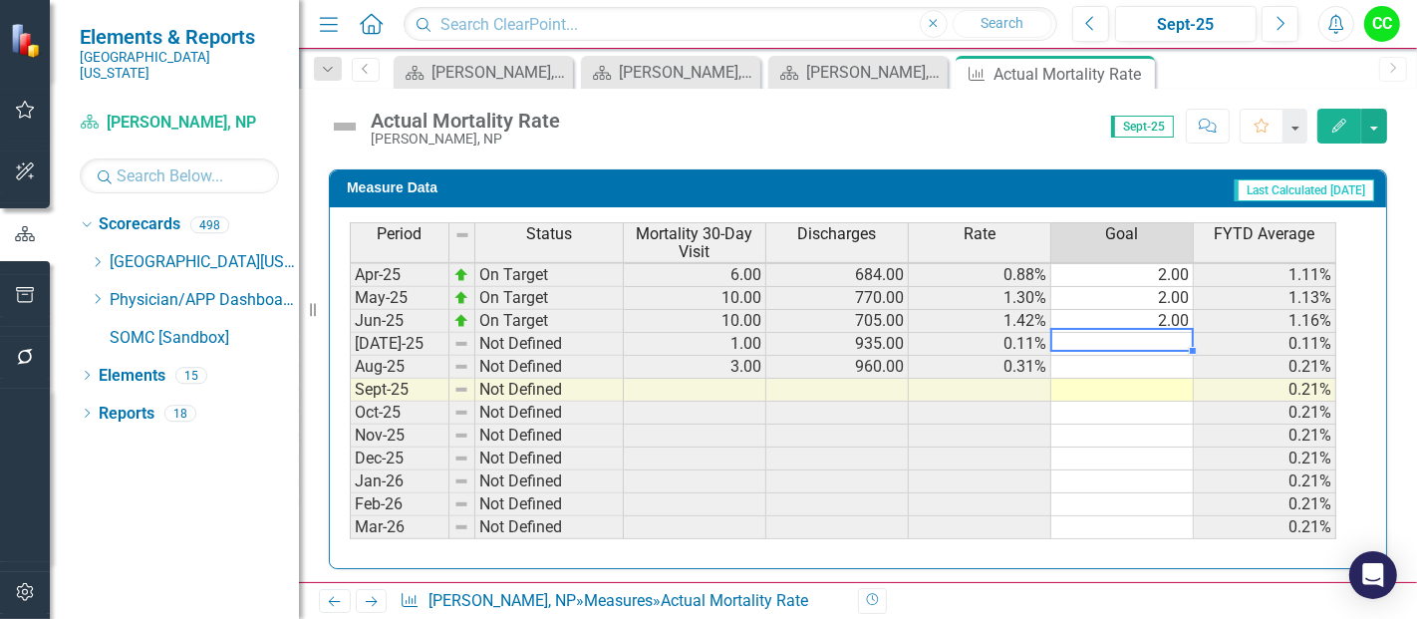
click at [1156, 334] on td at bounding box center [1122, 344] width 142 height 23
type textarea "2"
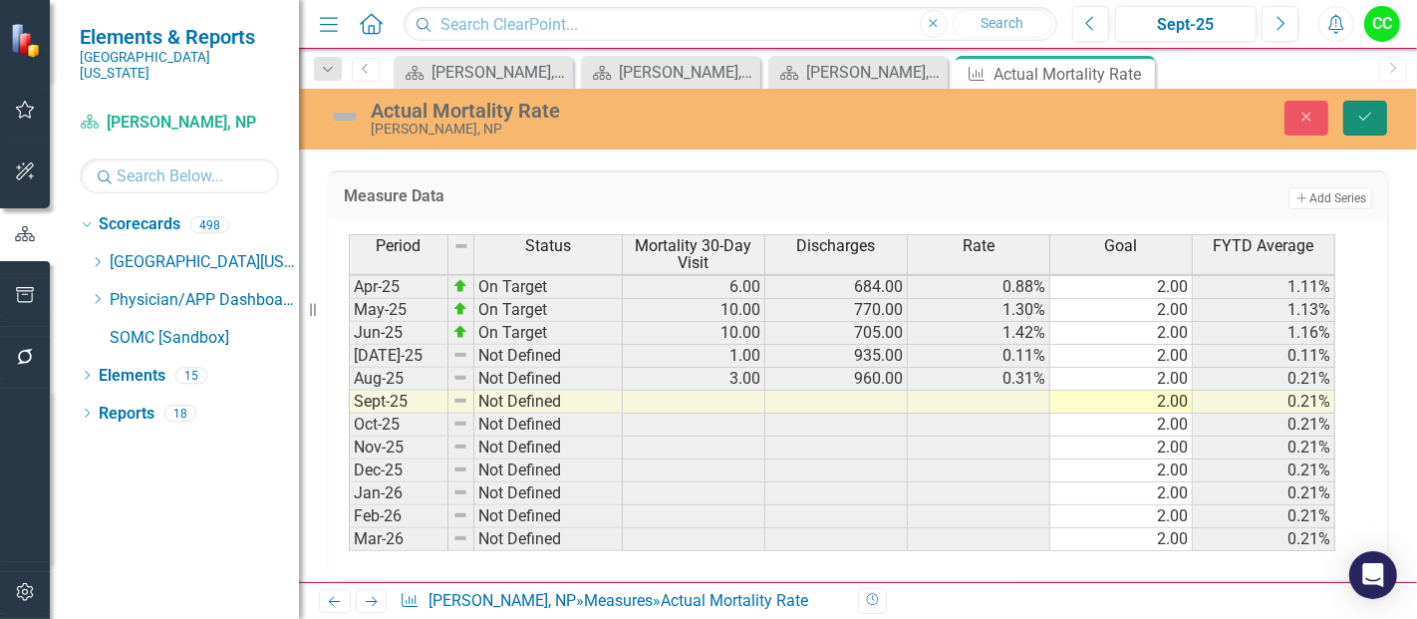
click at [1367, 110] on icon "Save" at bounding box center [1365, 117] width 18 height 14
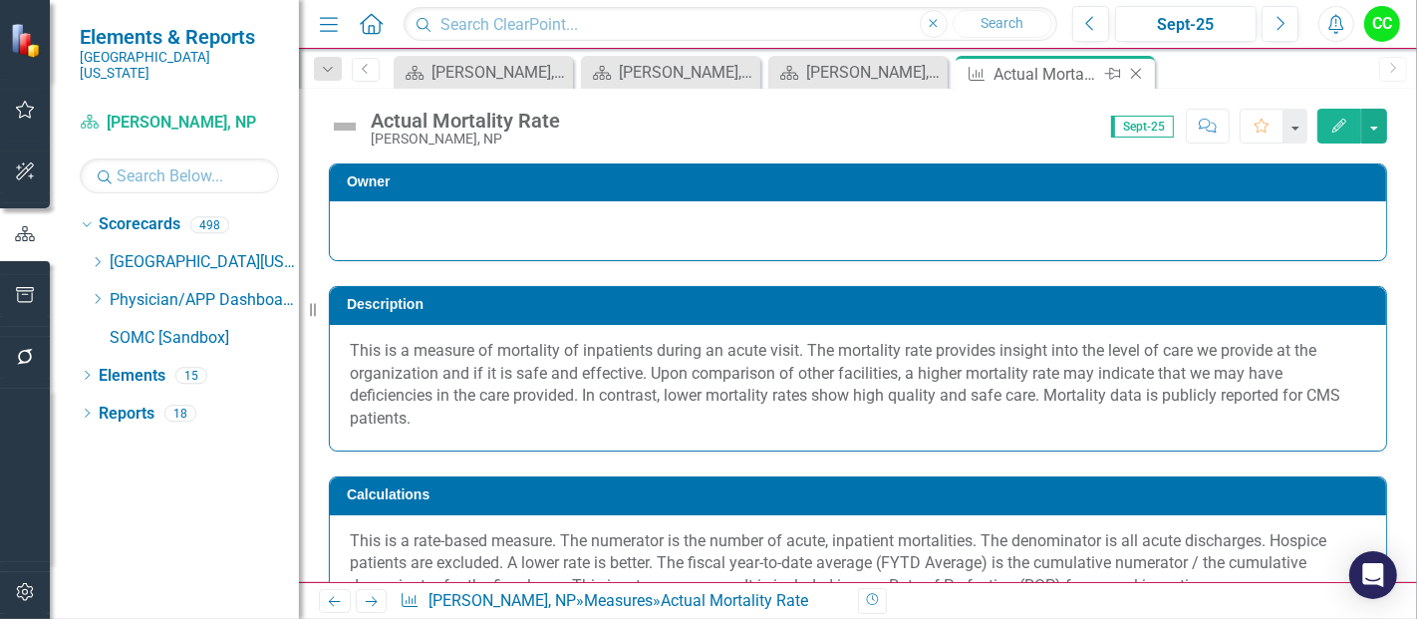
click at [1132, 70] on icon at bounding box center [1136, 74] width 11 height 11
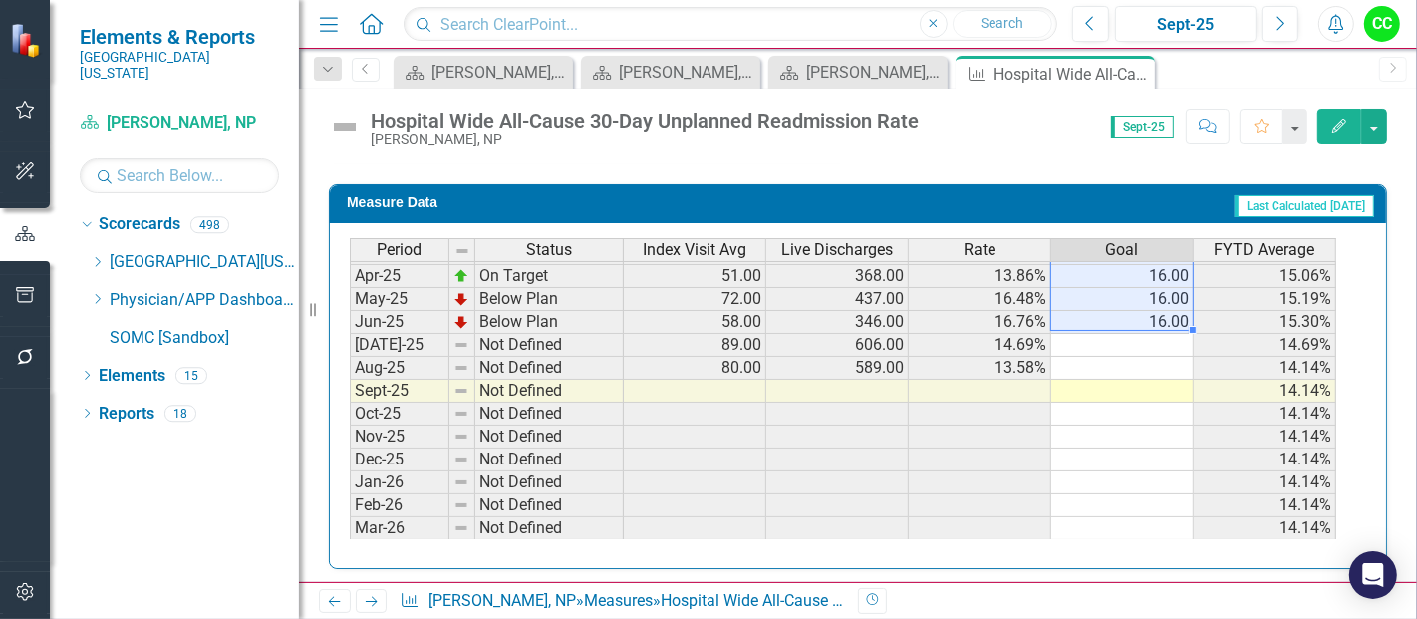
drag, startPoint x: 1171, startPoint y: 270, endPoint x: 1138, endPoint y: 312, distance: 53.2
click at [1138, 312] on tbody "Mar-24 On Target 59.00 386.00 15.28% 16.00 17.42% Apr-24 On Target 52.00 386.00…" at bounding box center [843, 287] width 986 height 643
click at [1131, 336] on td at bounding box center [1122, 345] width 142 height 23
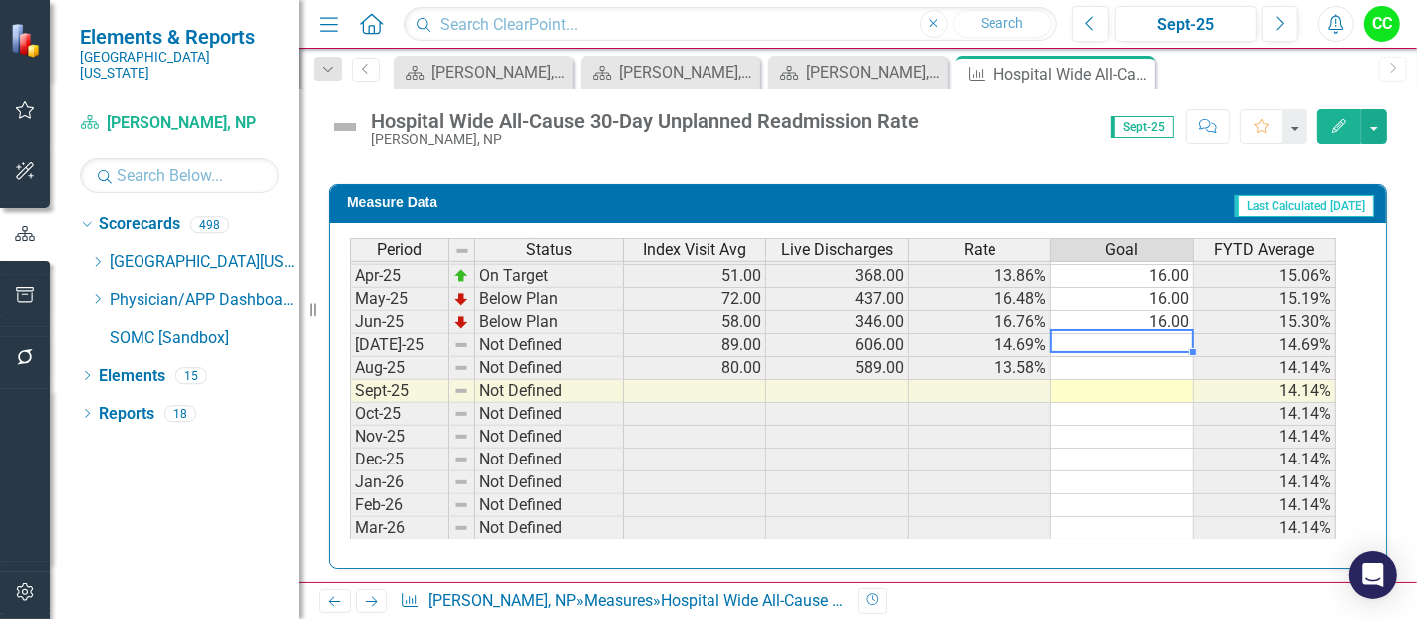
type textarea "16"
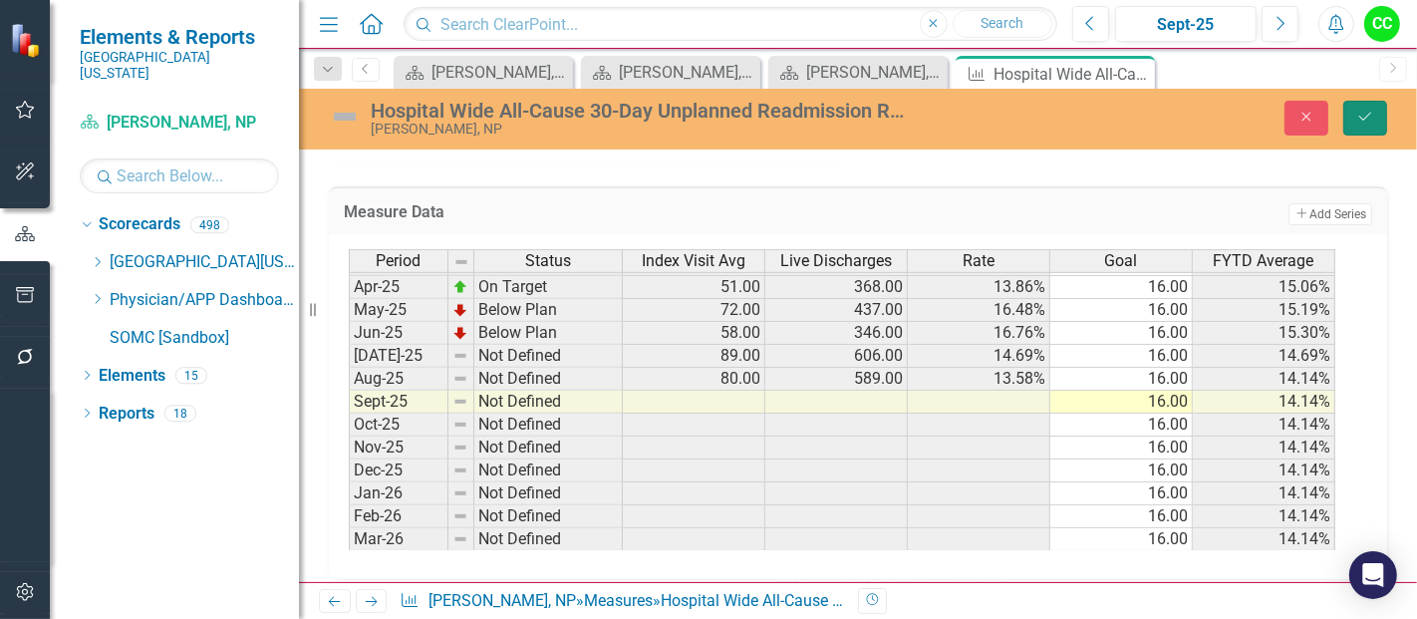
click at [1370, 119] on icon "Save" at bounding box center [1365, 117] width 18 height 14
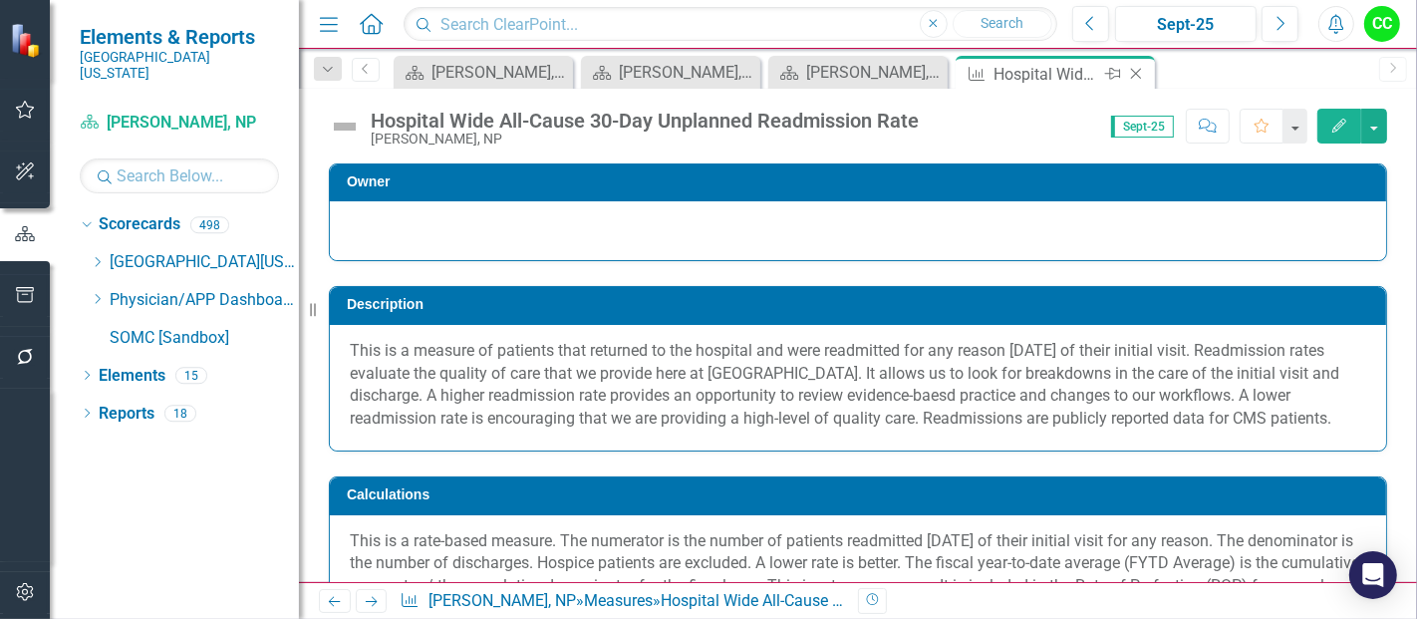
click at [1131, 72] on icon "Close" at bounding box center [1136, 74] width 20 height 16
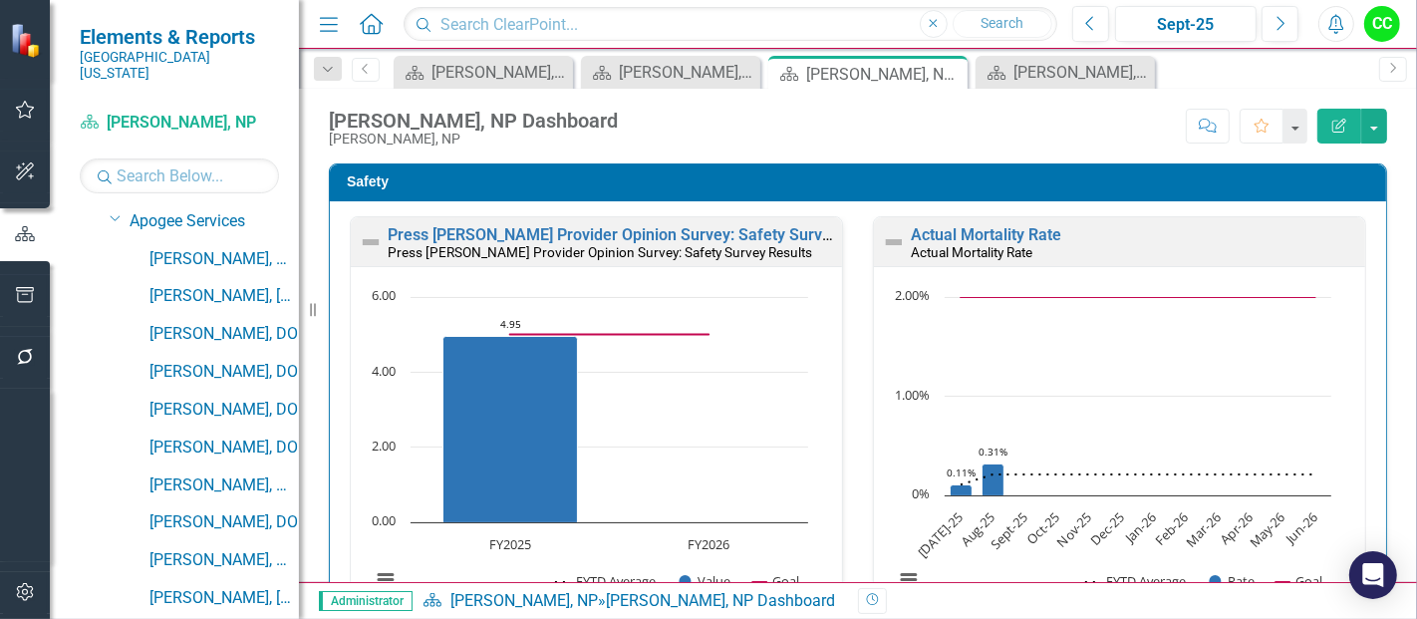
scroll to position [106, 0]
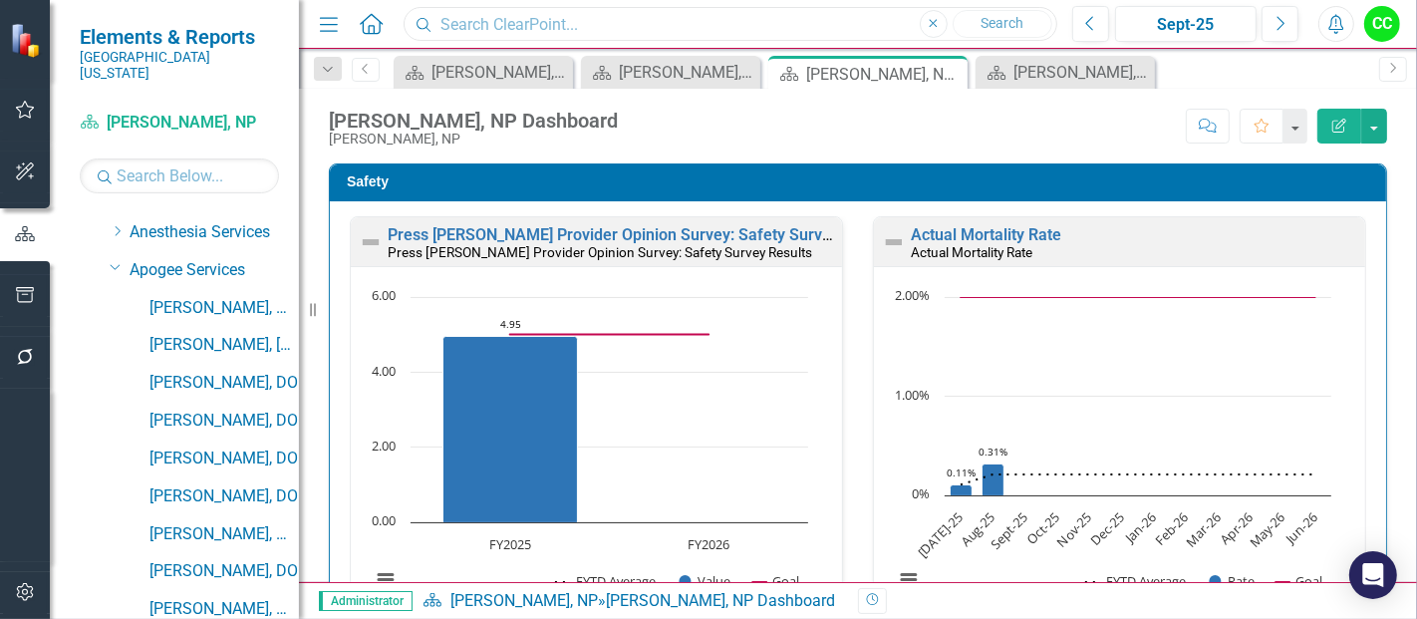
click at [504, 32] on input "text" at bounding box center [731, 24] width 654 height 35
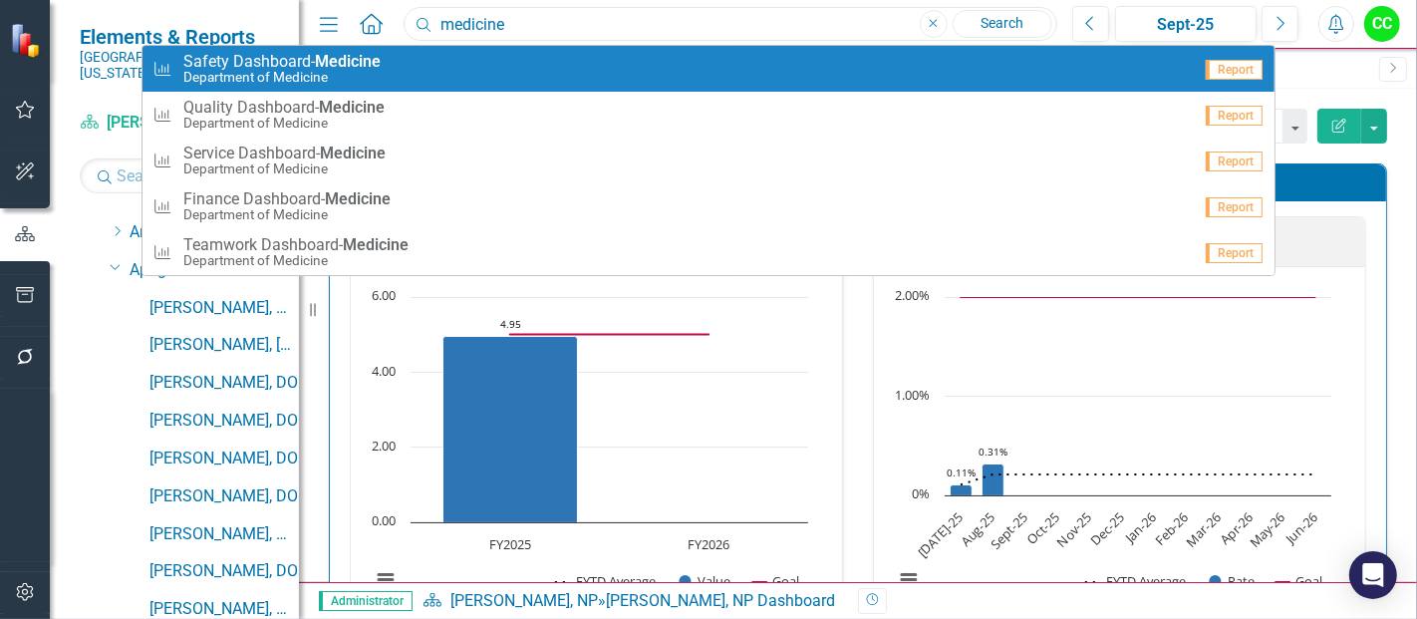
type input "medicine"
click at [266, 77] on small "Department of Medicine" at bounding box center [281, 77] width 197 height 15
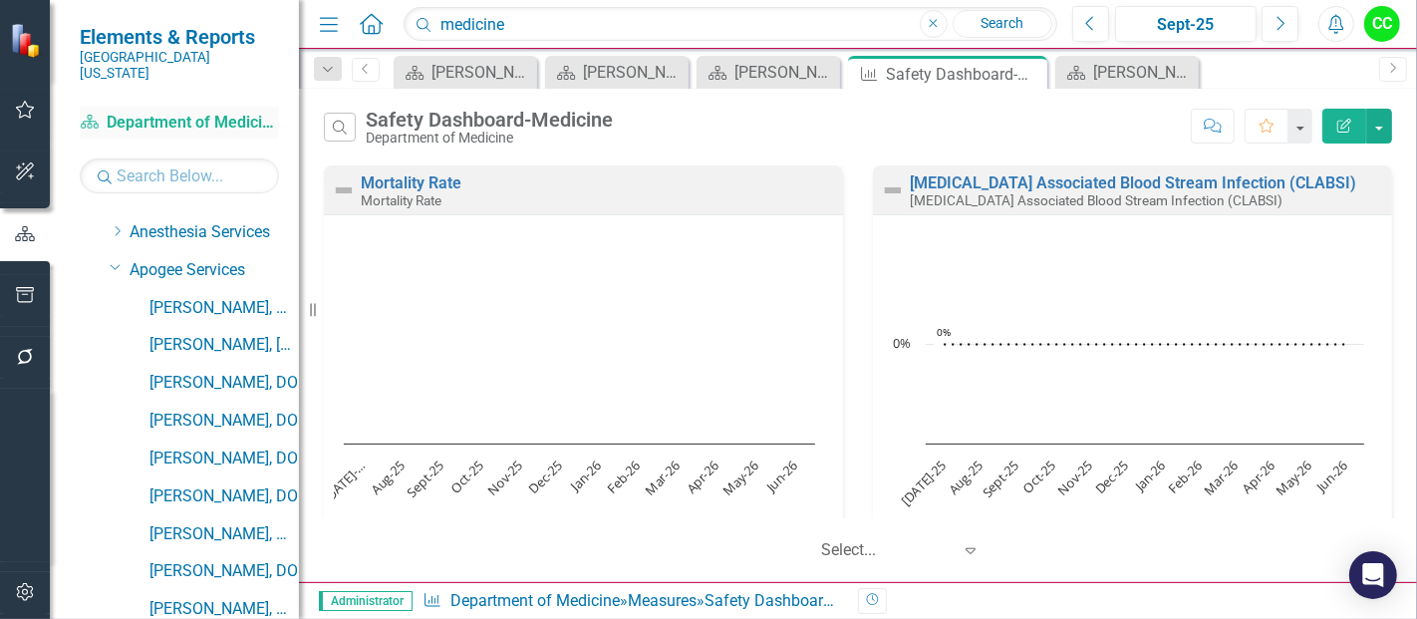
click at [168, 112] on link "Scorecard Department of Medicine" at bounding box center [179, 123] width 199 height 23
